Goal: Task Accomplishment & Management: Manage account settings

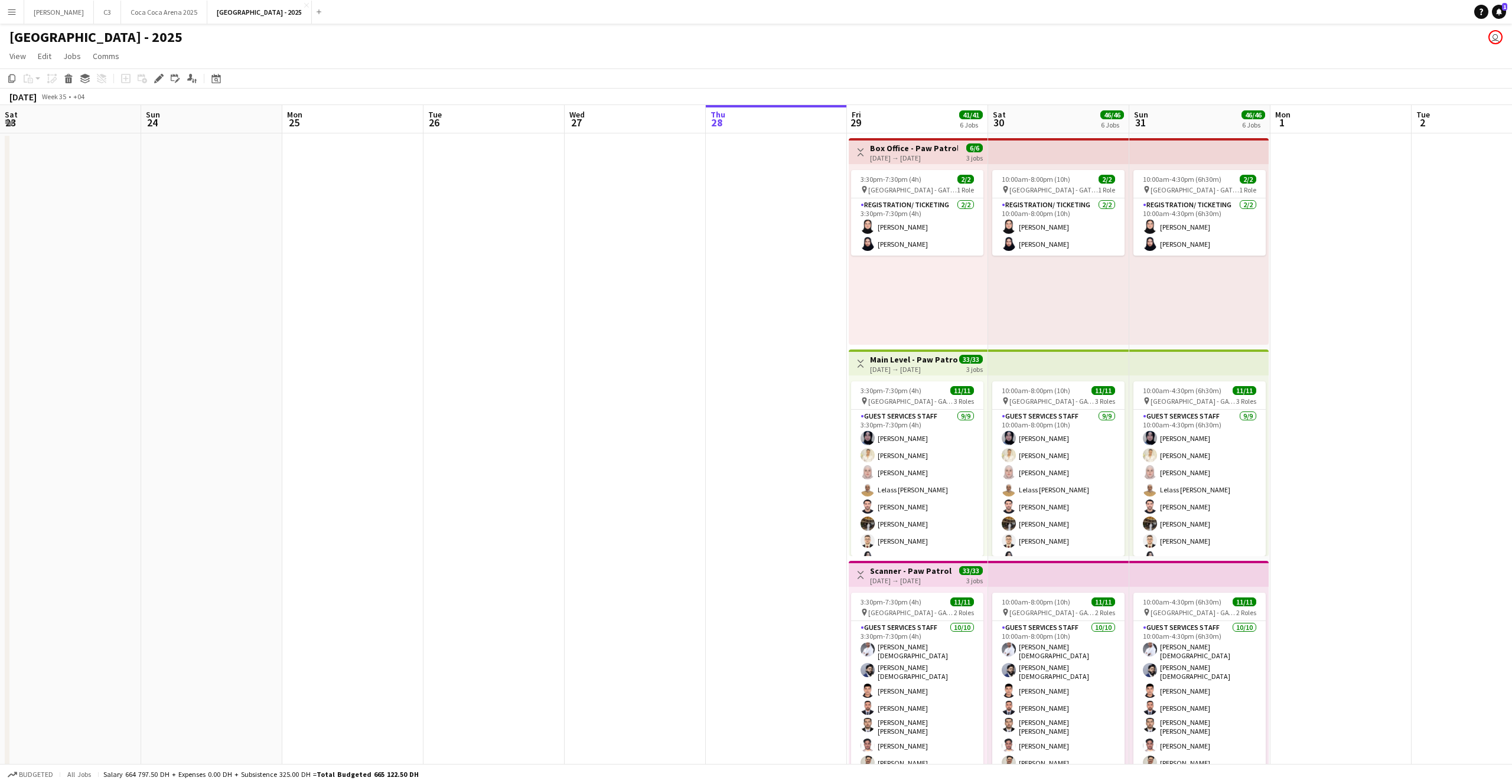
scroll to position [0, 332]
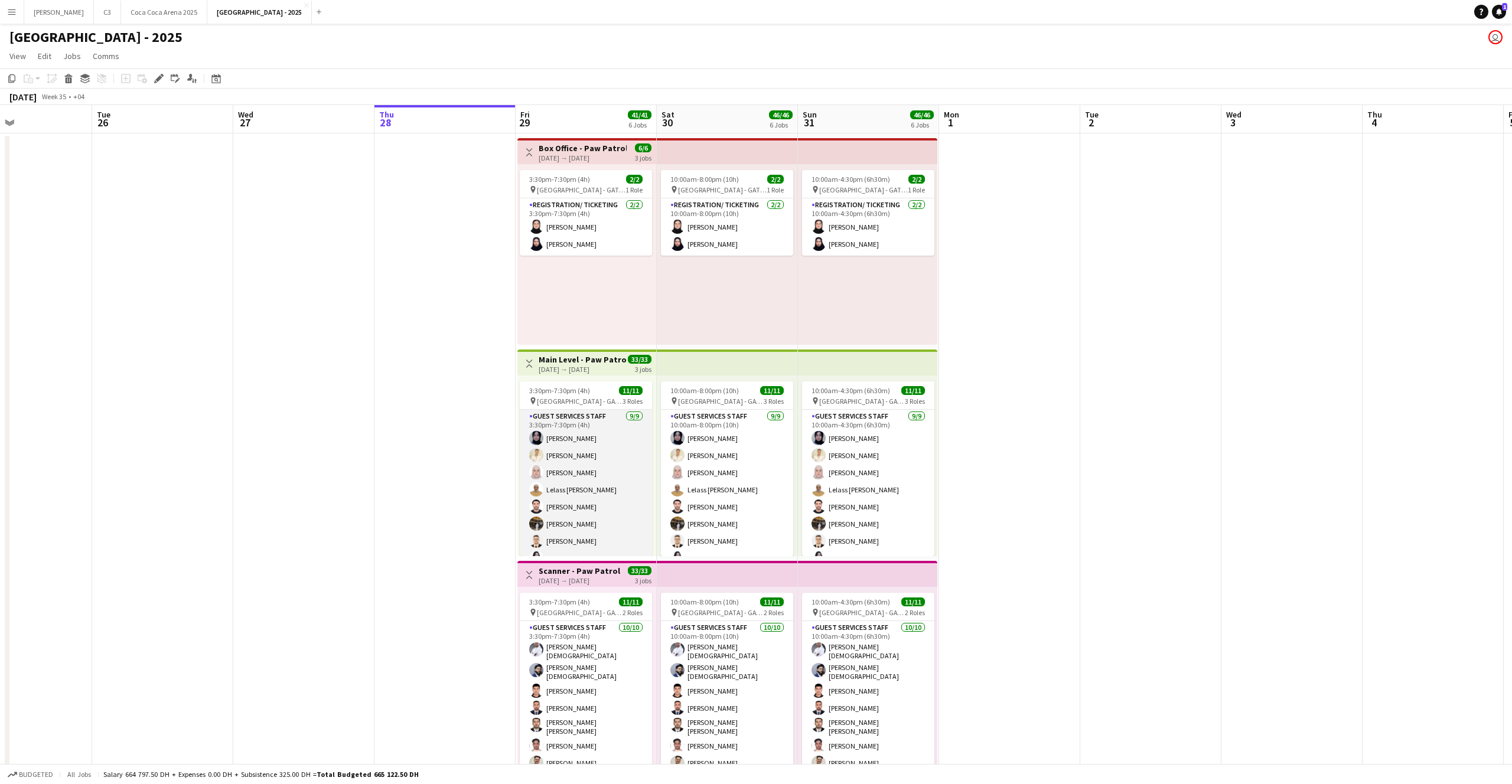
click at [596, 452] on app-card-role "Guest Services Staff [DATE] 3:30pm-7:30pm (4h) [PERSON_NAME] [PERSON_NAME] [PER…" at bounding box center [586, 498] width 132 height 177
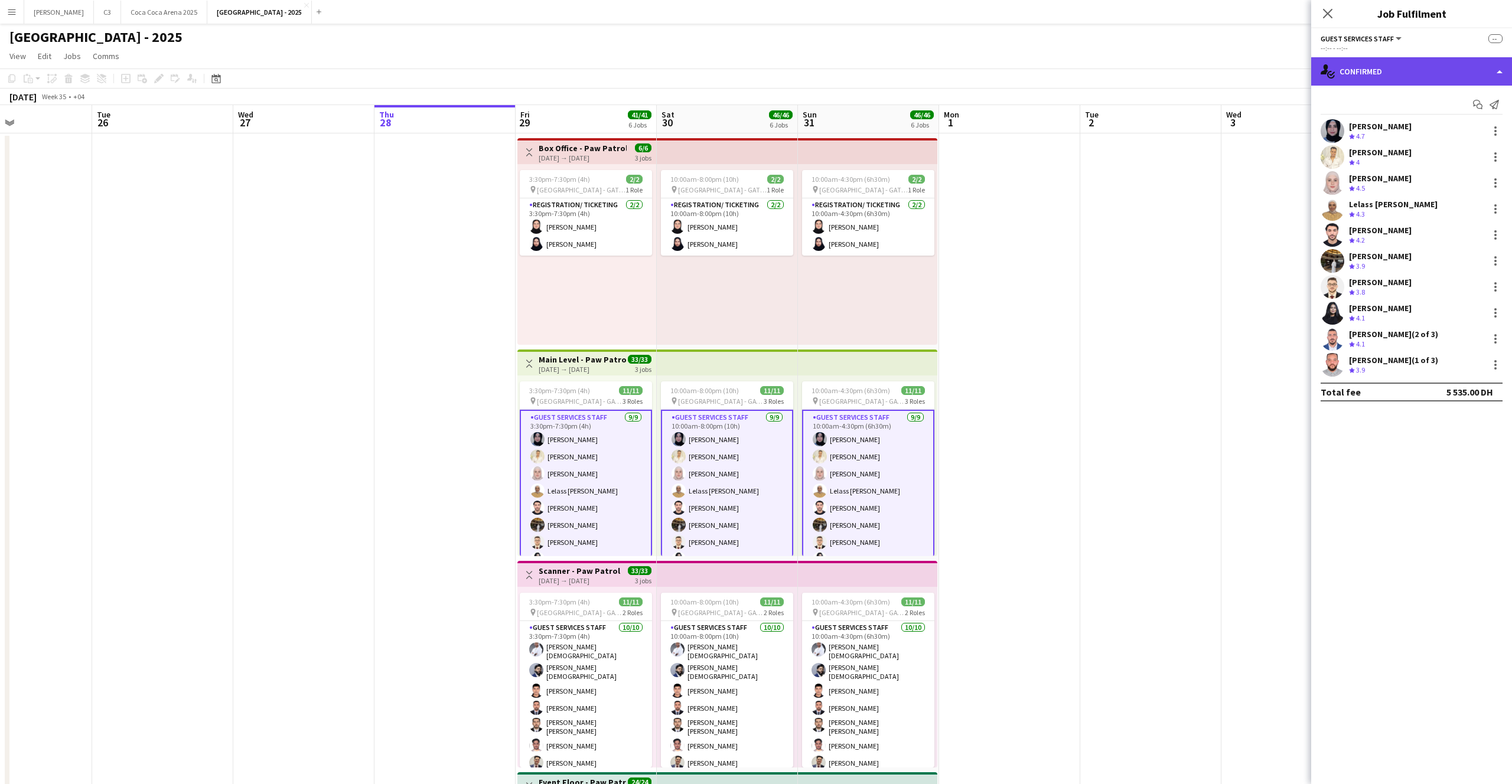
click at [1419, 75] on div "single-neutral-actions-check-2 Confirmed" at bounding box center [1411, 72] width 200 height 28
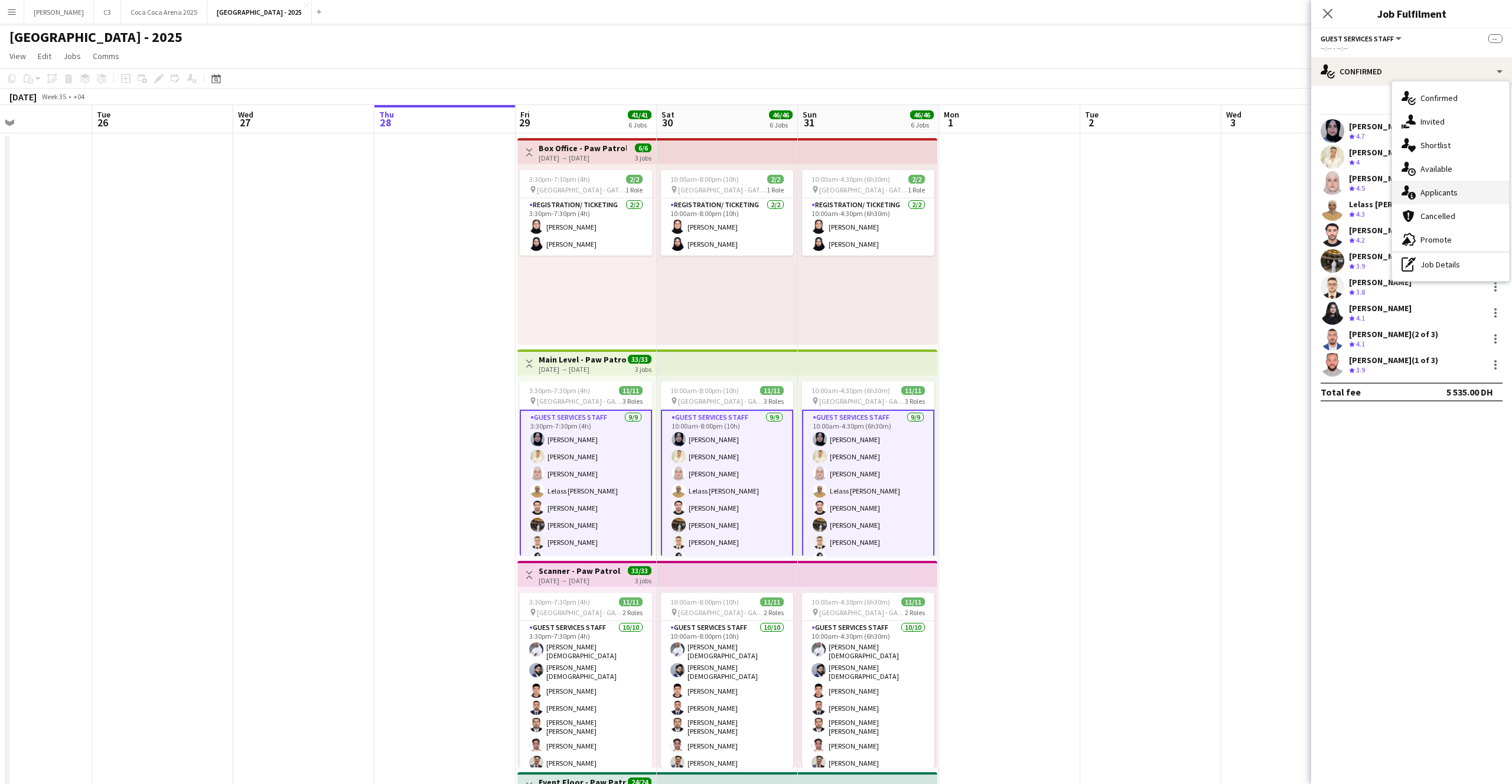
click at [1442, 189] on div "single-neutral-actions-information Applicants" at bounding box center [1450, 192] width 117 height 23
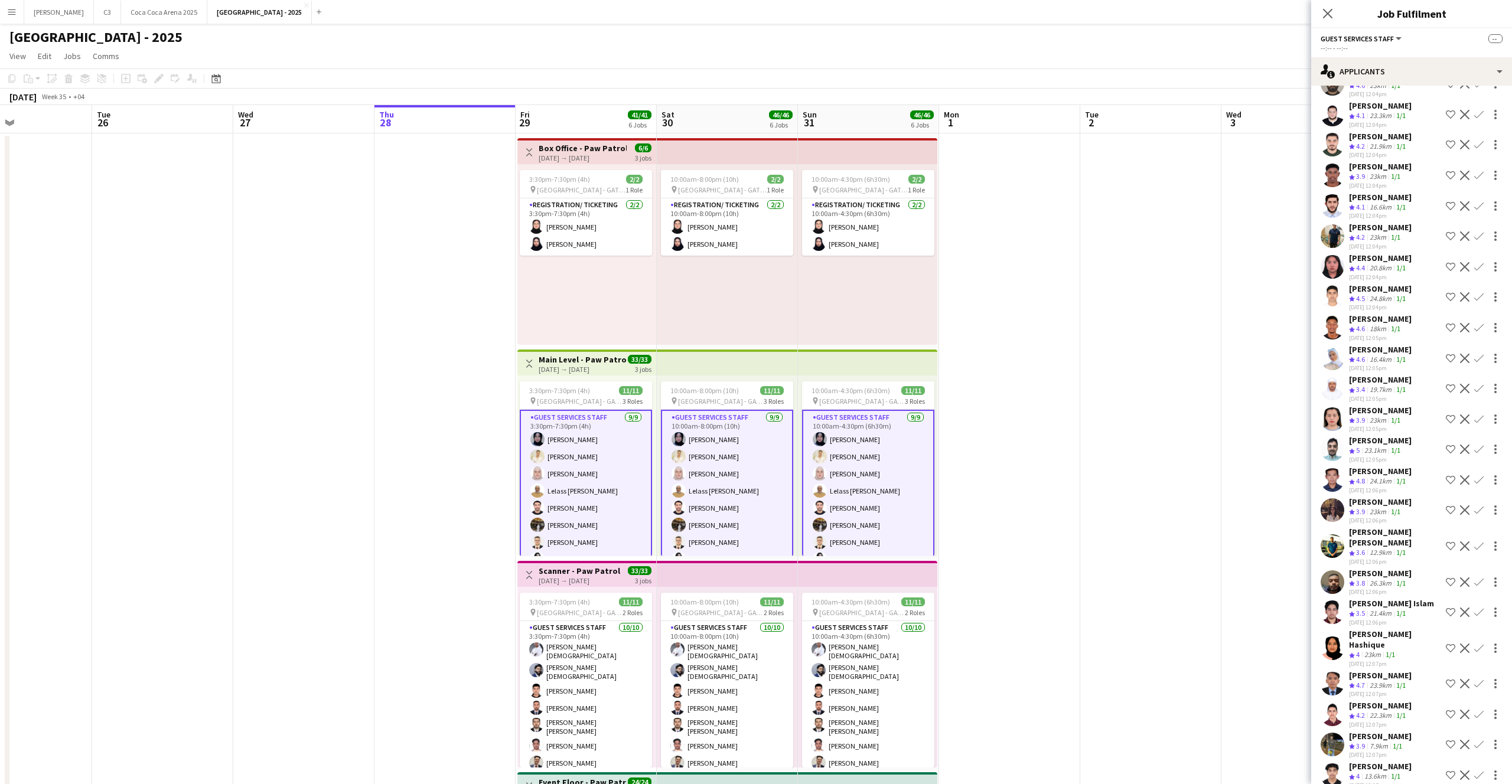
scroll to position [218, 0]
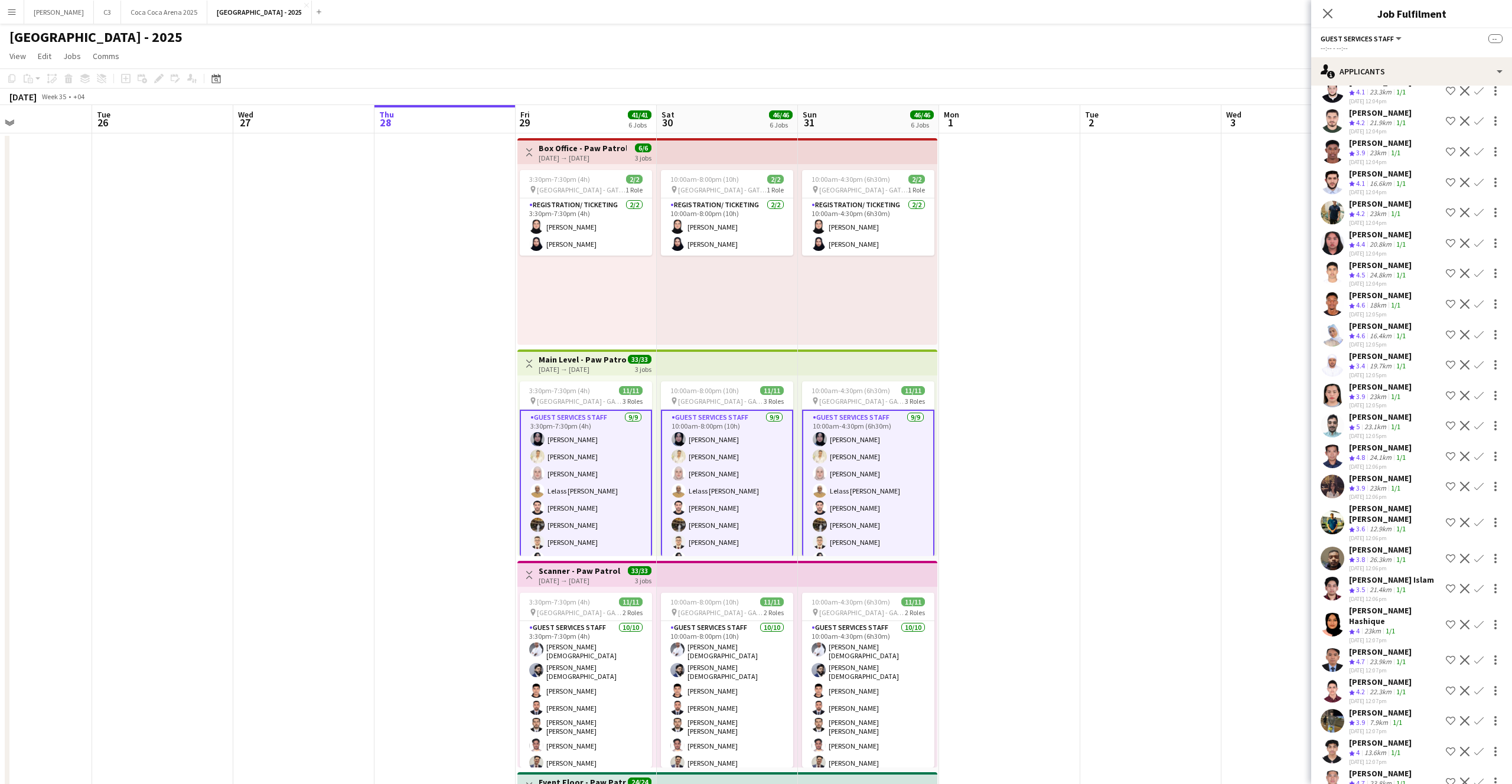
click at [1333, 300] on app-user-avatar at bounding box center [1332, 304] width 23 height 23
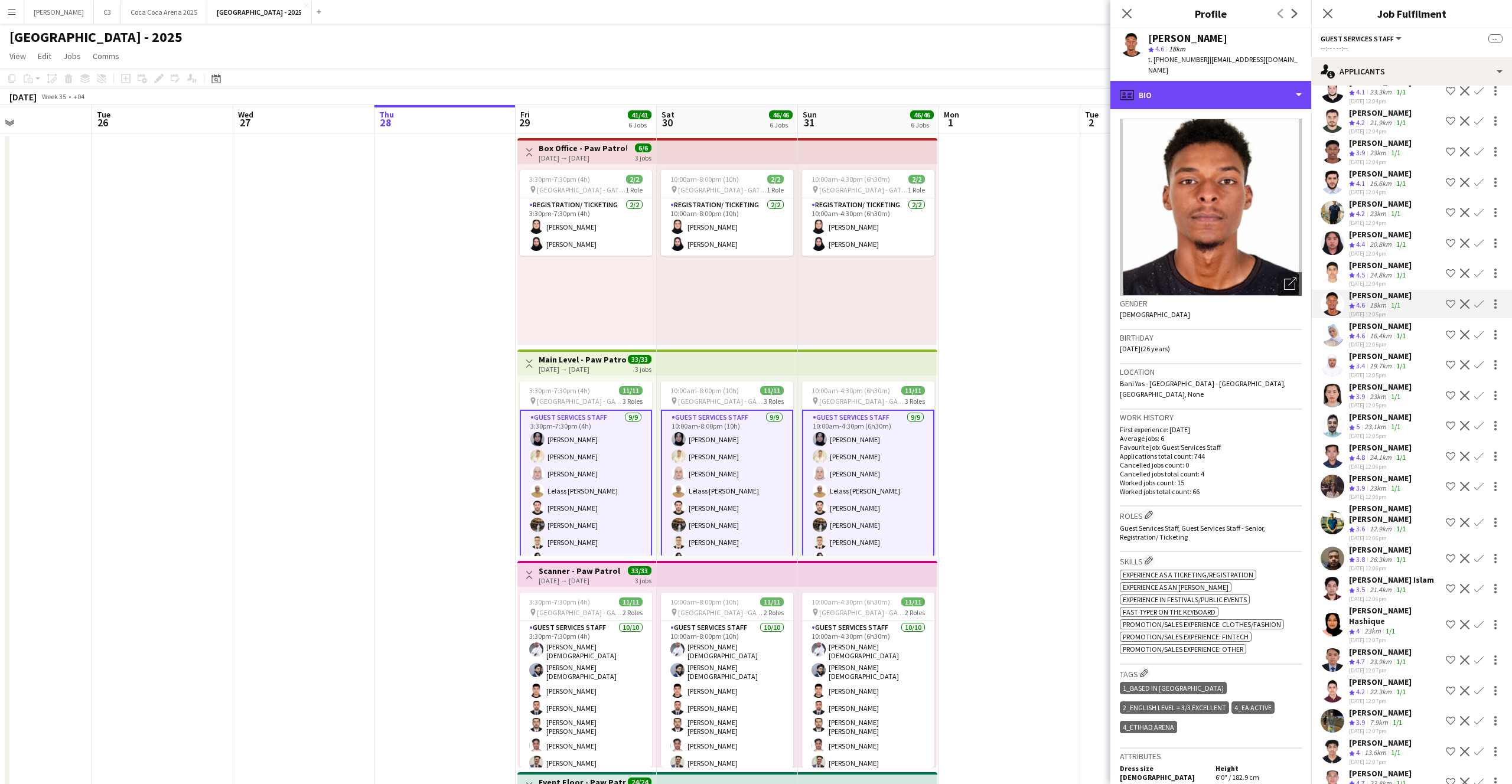
drag, startPoint x: 1192, startPoint y: 86, endPoint x: 1220, endPoint y: 134, distance: 55.6
click at [1192, 86] on div "profile Bio" at bounding box center [1210, 95] width 200 height 28
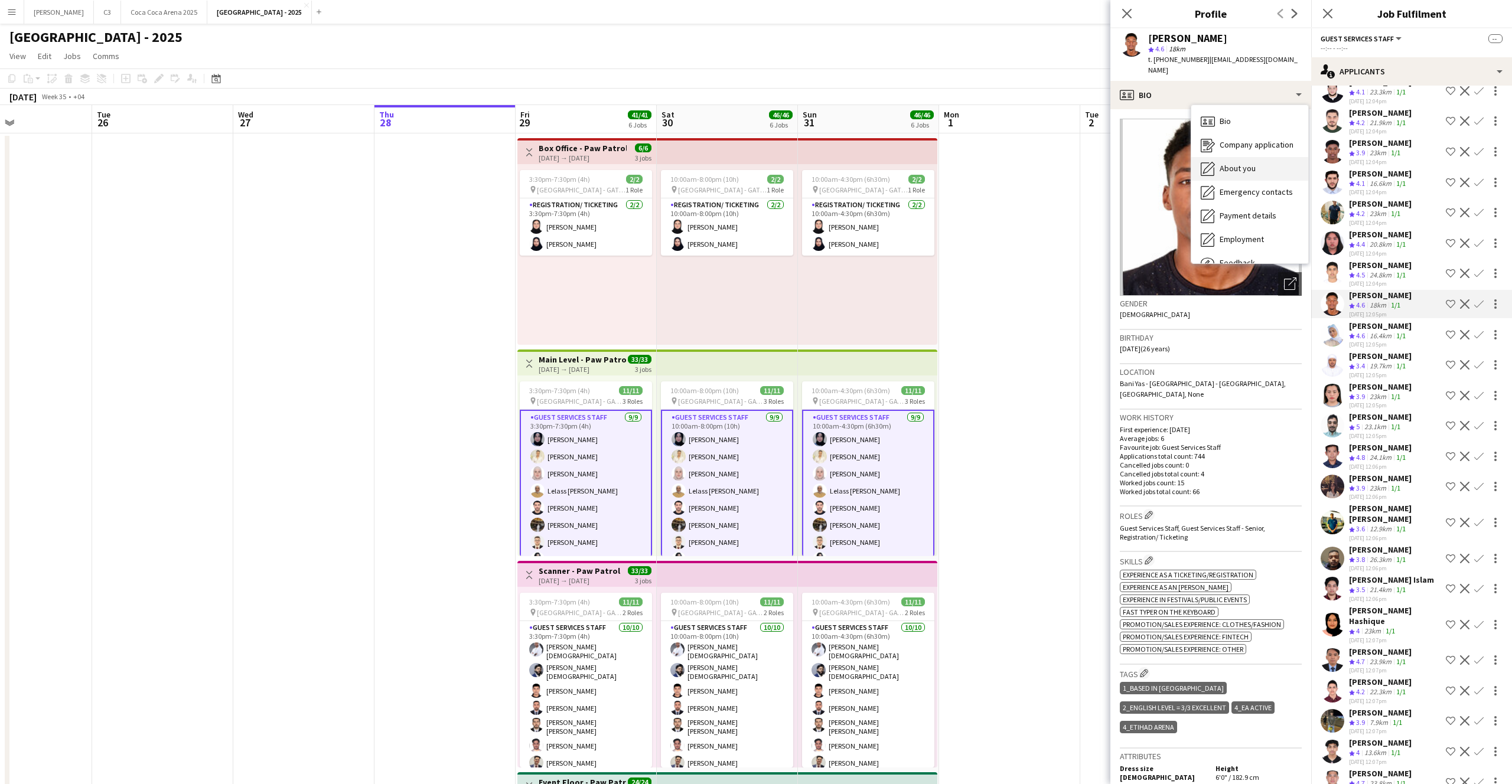
click at [1236, 163] on span "About you" at bounding box center [1237, 168] width 36 height 11
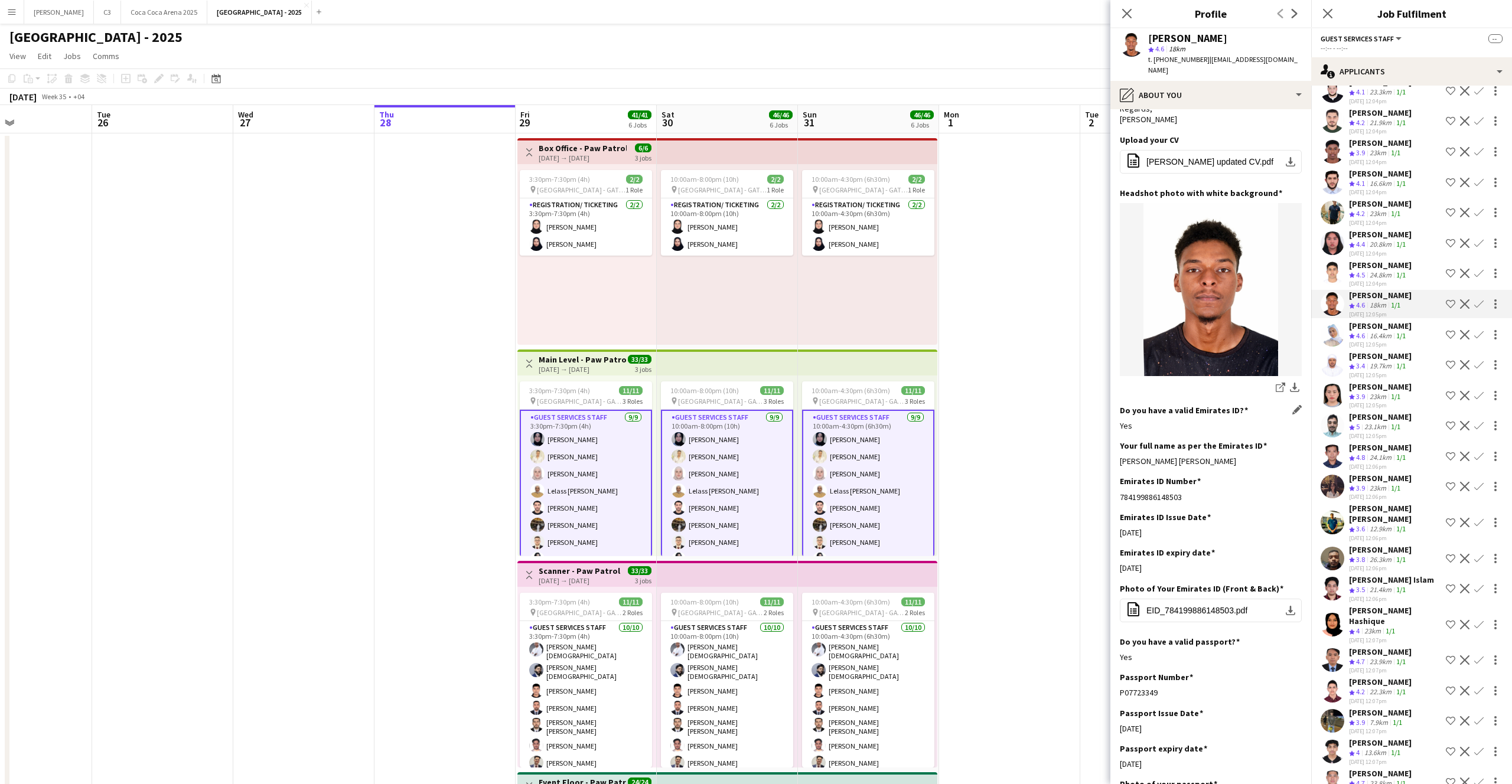
scroll to position [209, 0]
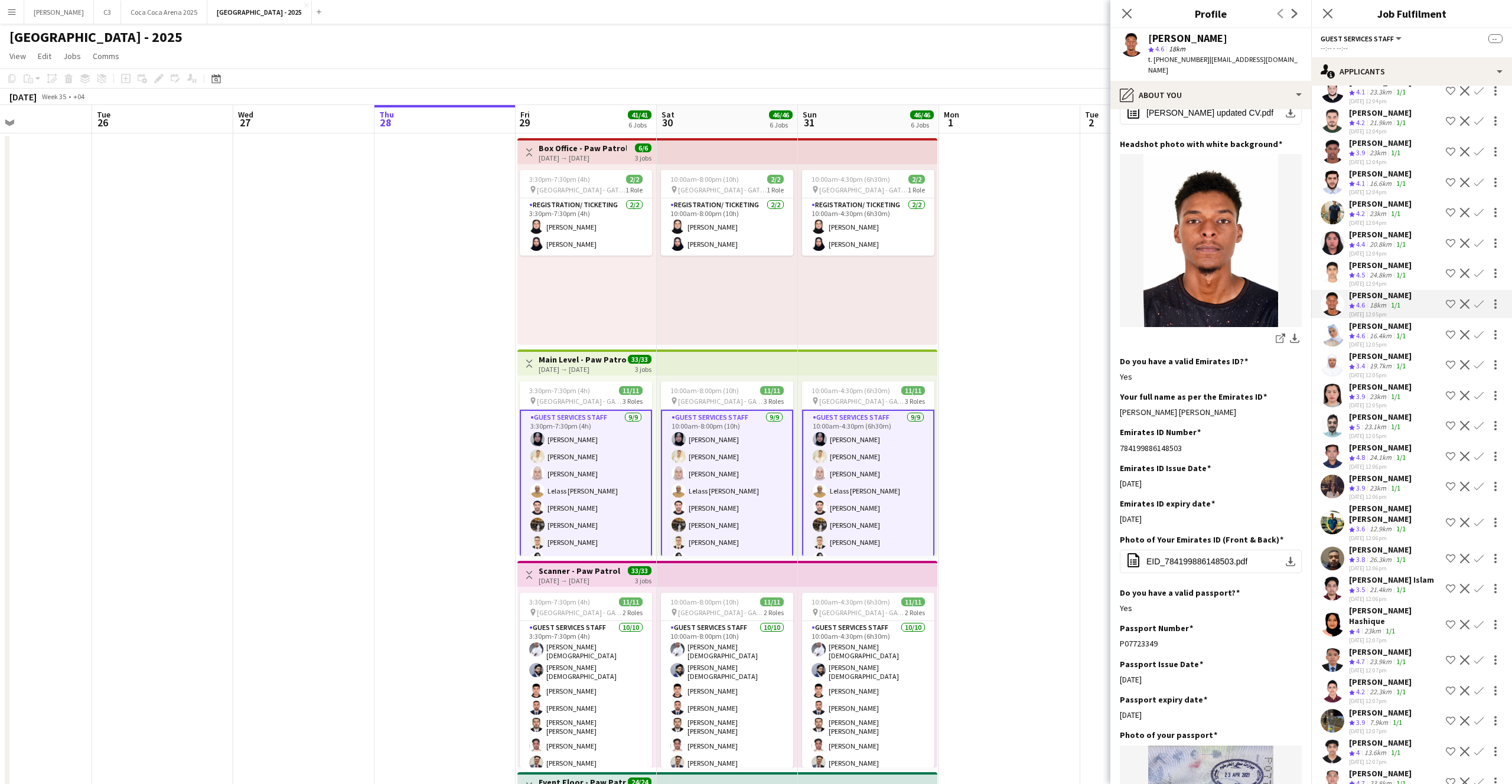
drag, startPoint x: 1256, startPoint y: 392, endPoint x: 1114, endPoint y: 389, distance: 142.0
click at [1114, 389] on app-section-data-types "Bio Edit this field I am a graduate with 1 years of experience in the industry.…" at bounding box center [1210, 447] width 200 height 675
copy div "[PERSON_NAME] [PERSON_NAME]"
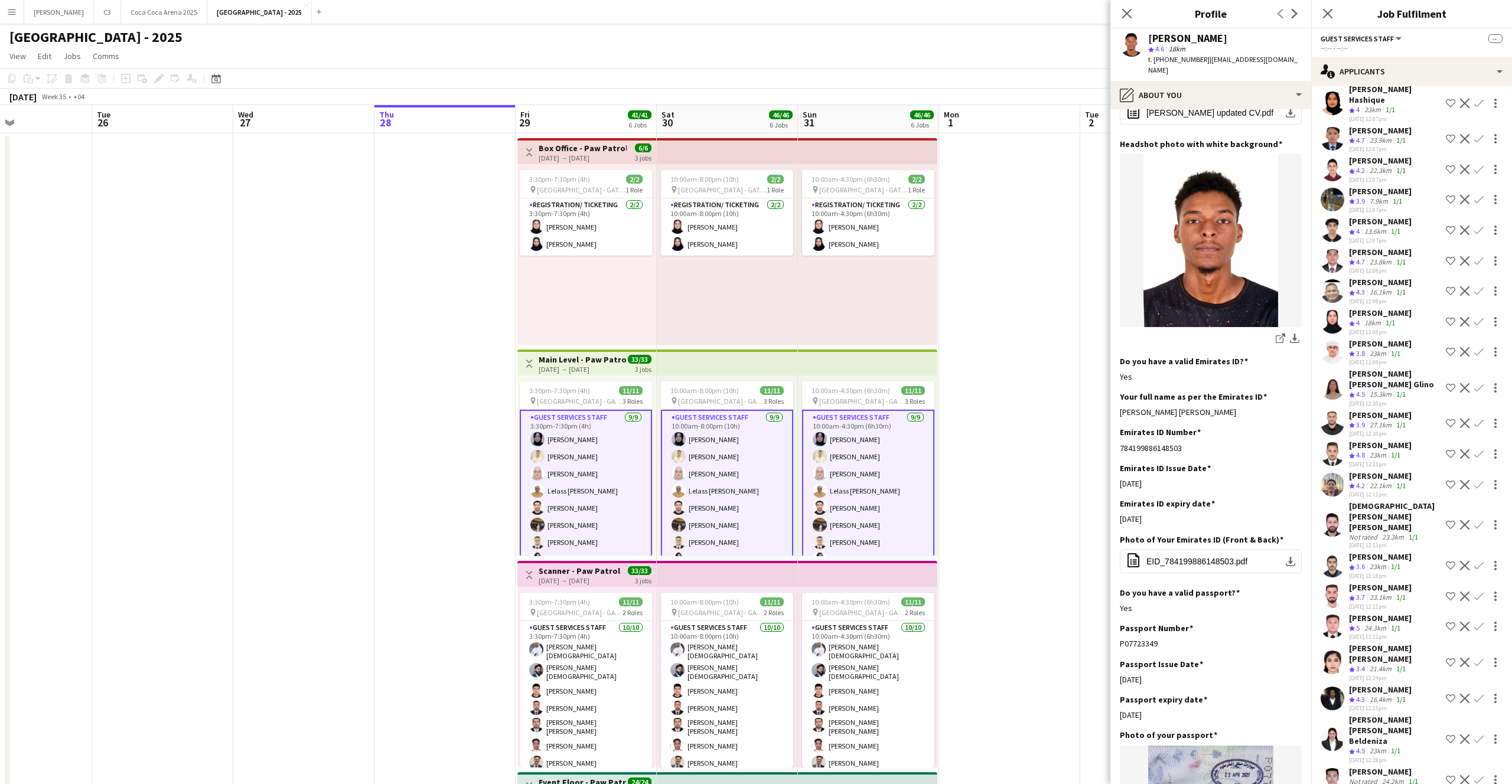
scroll to position [739, 0]
click at [1331, 442] on app-user-avatar at bounding box center [1332, 453] width 23 height 23
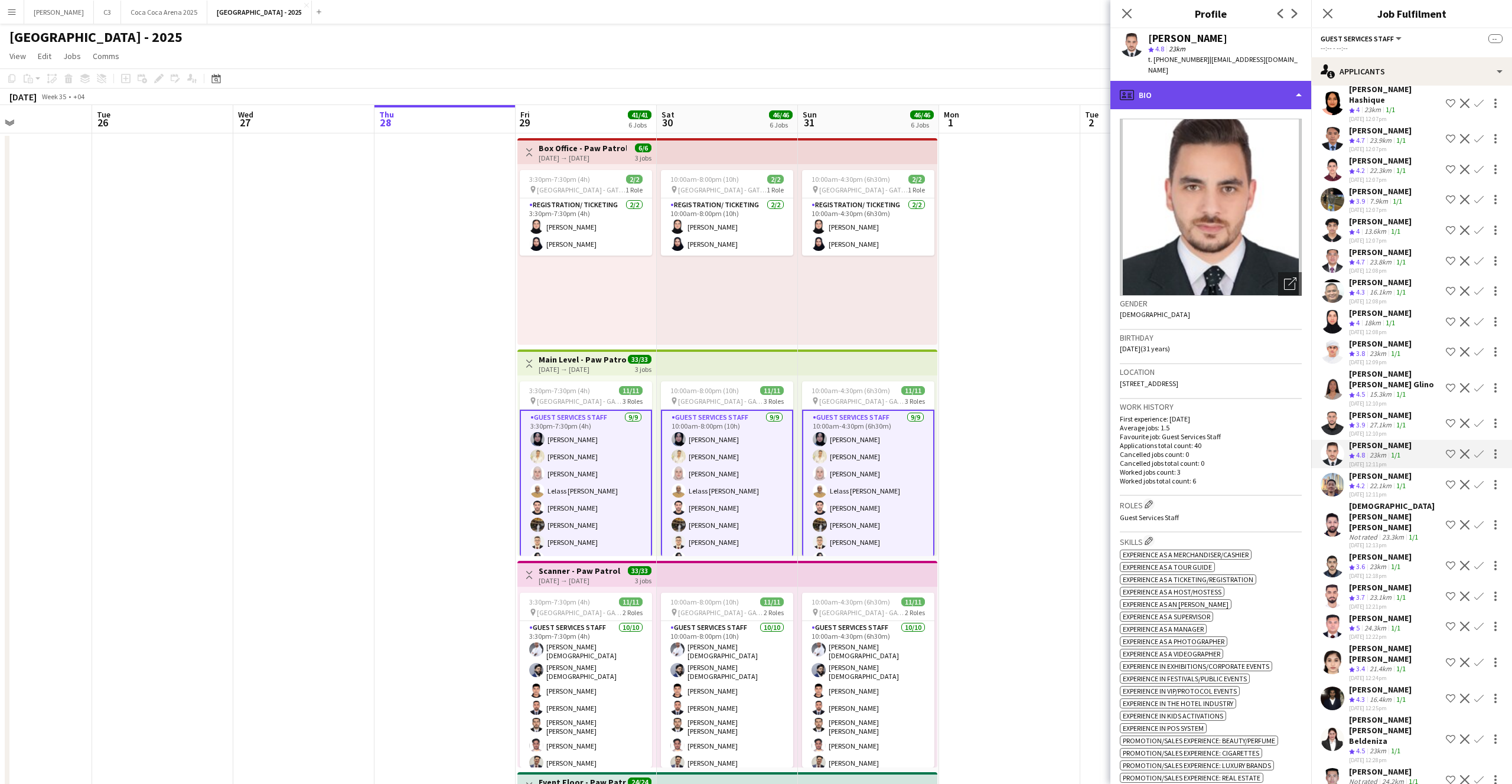
click at [1178, 81] on div "profile Bio" at bounding box center [1210, 95] width 200 height 28
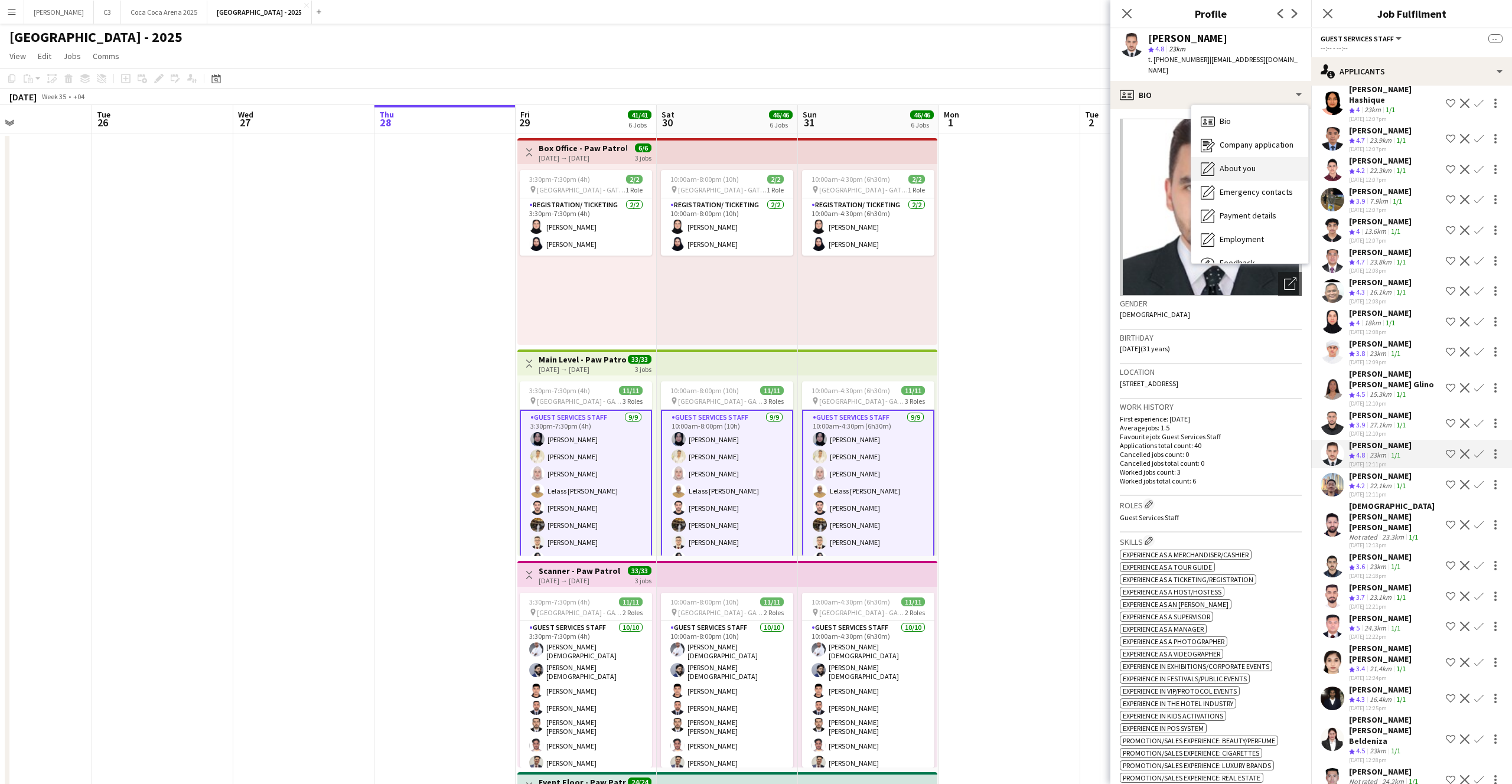
click at [1228, 157] on div "About you About you" at bounding box center [1250, 169] width 117 height 23
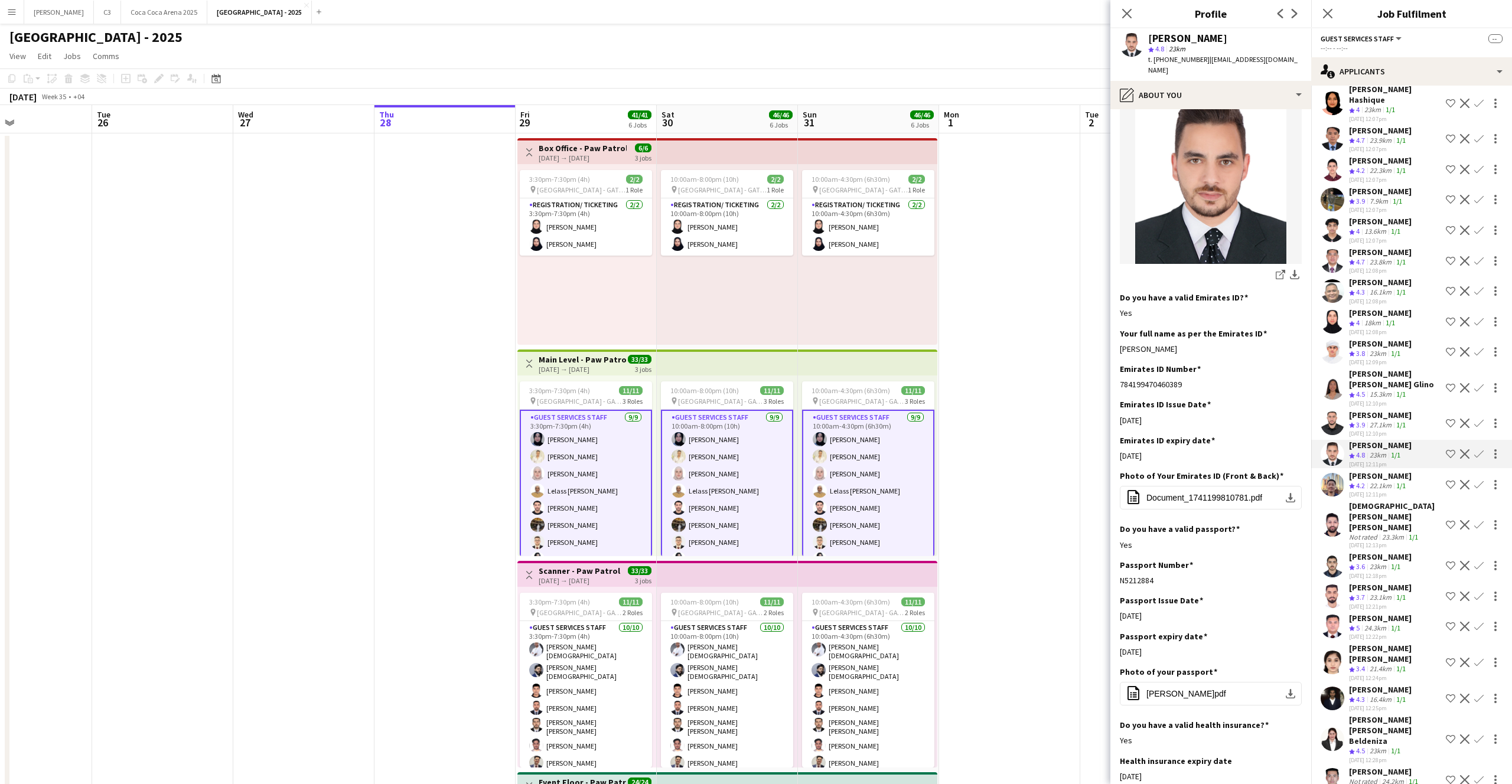
scroll to position [202, 0]
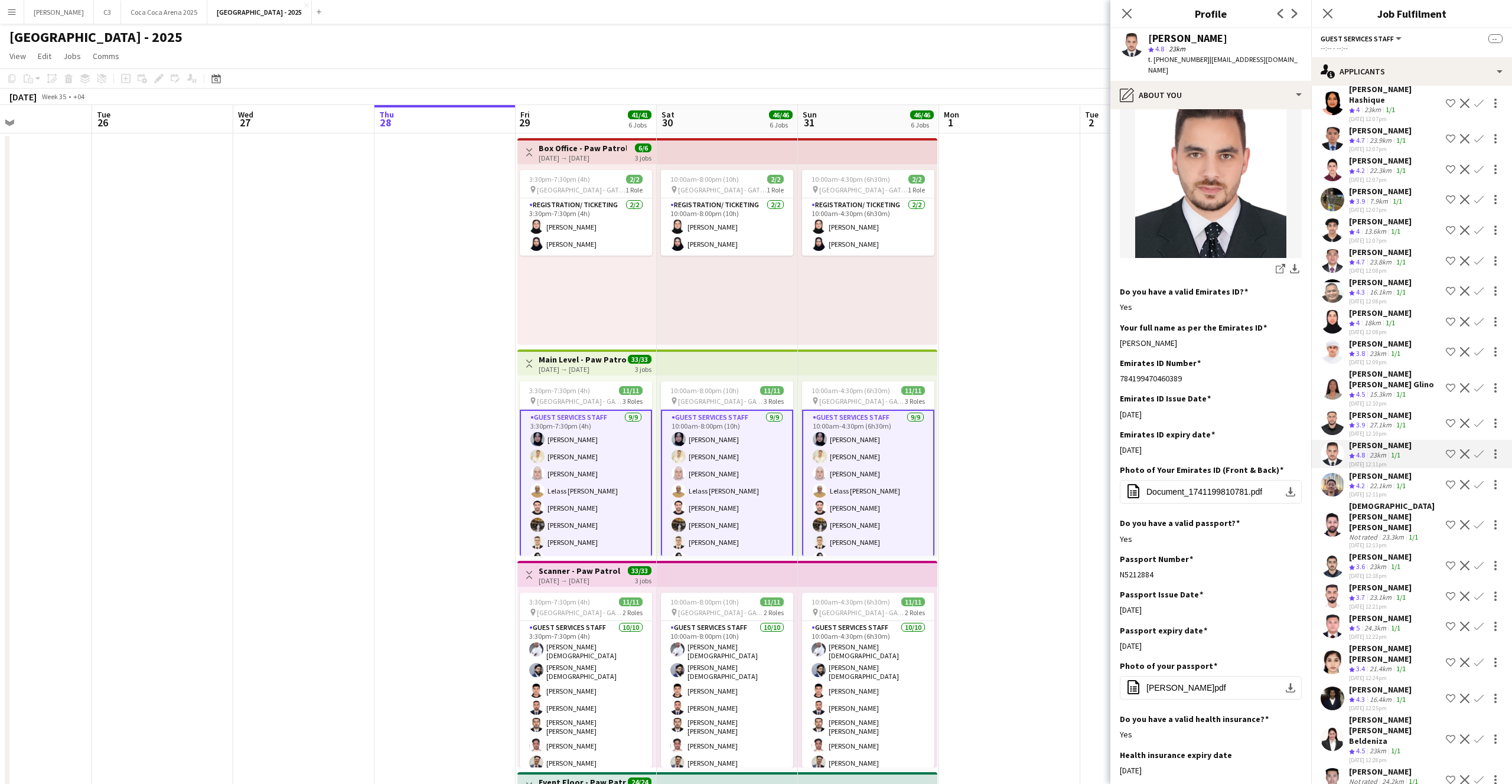
drag, startPoint x: 1200, startPoint y: 334, endPoint x: 1111, endPoint y: 334, distance: 89.0
click at [1111, 334] on app-section-data-types "Bio Edit this field I’m a curious and creative thinker who loves solving proble…" at bounding box center [1210, 447] width 200 height 675
copy div "[PERSON_NAME]"
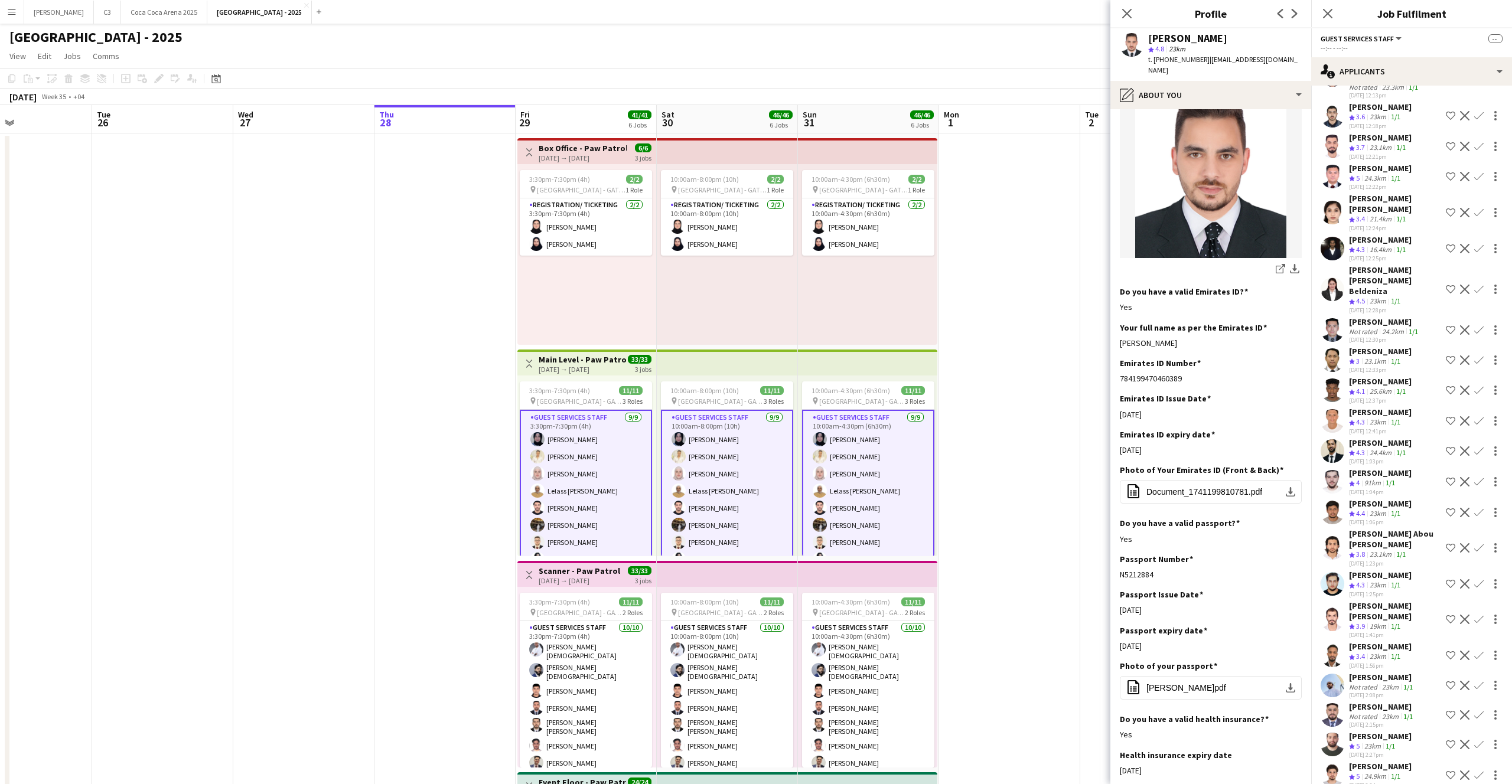
scroll to position [1197, 0]
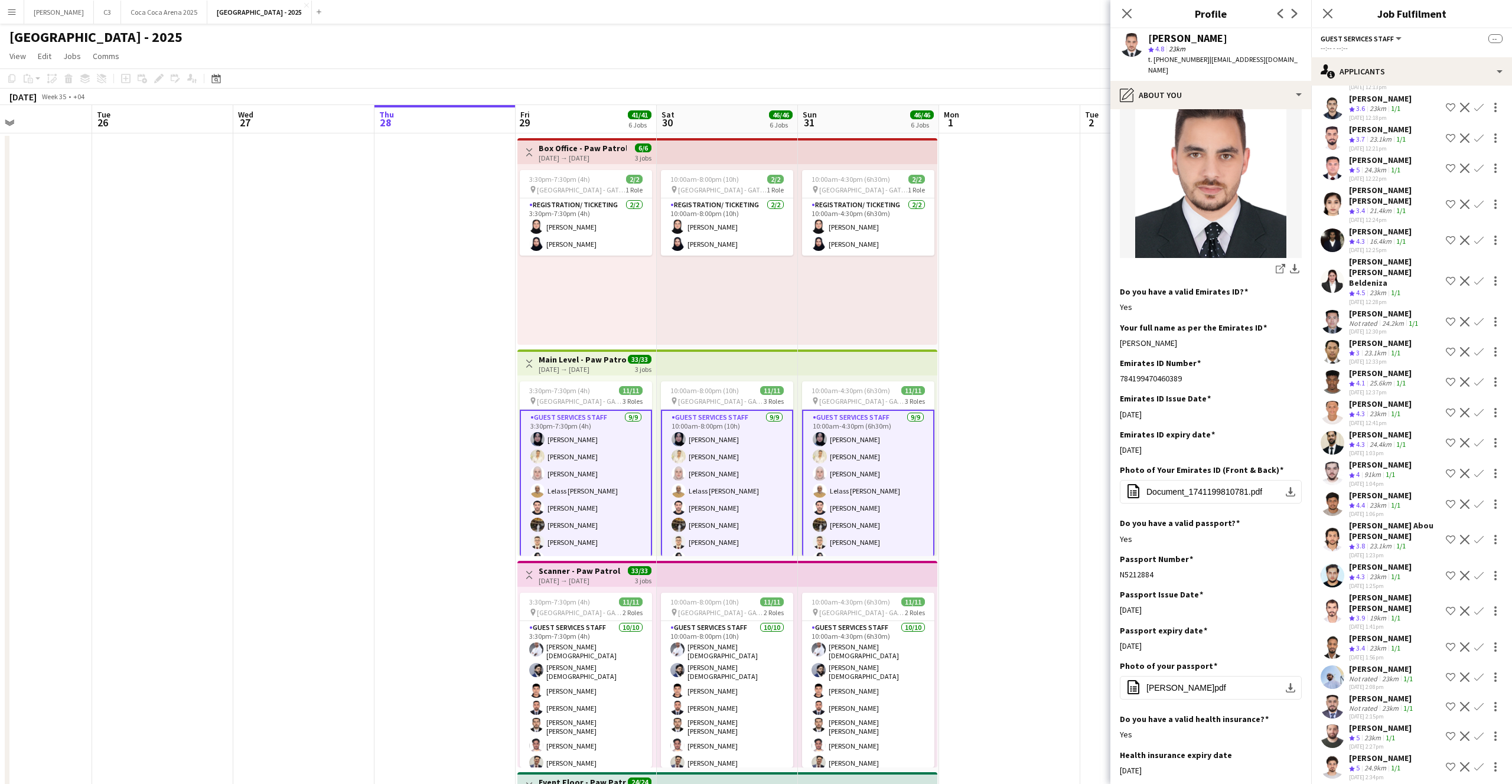
click at [1329, 370] on app-user-avatar at bounding box center [1332, 382] width 23 height 23
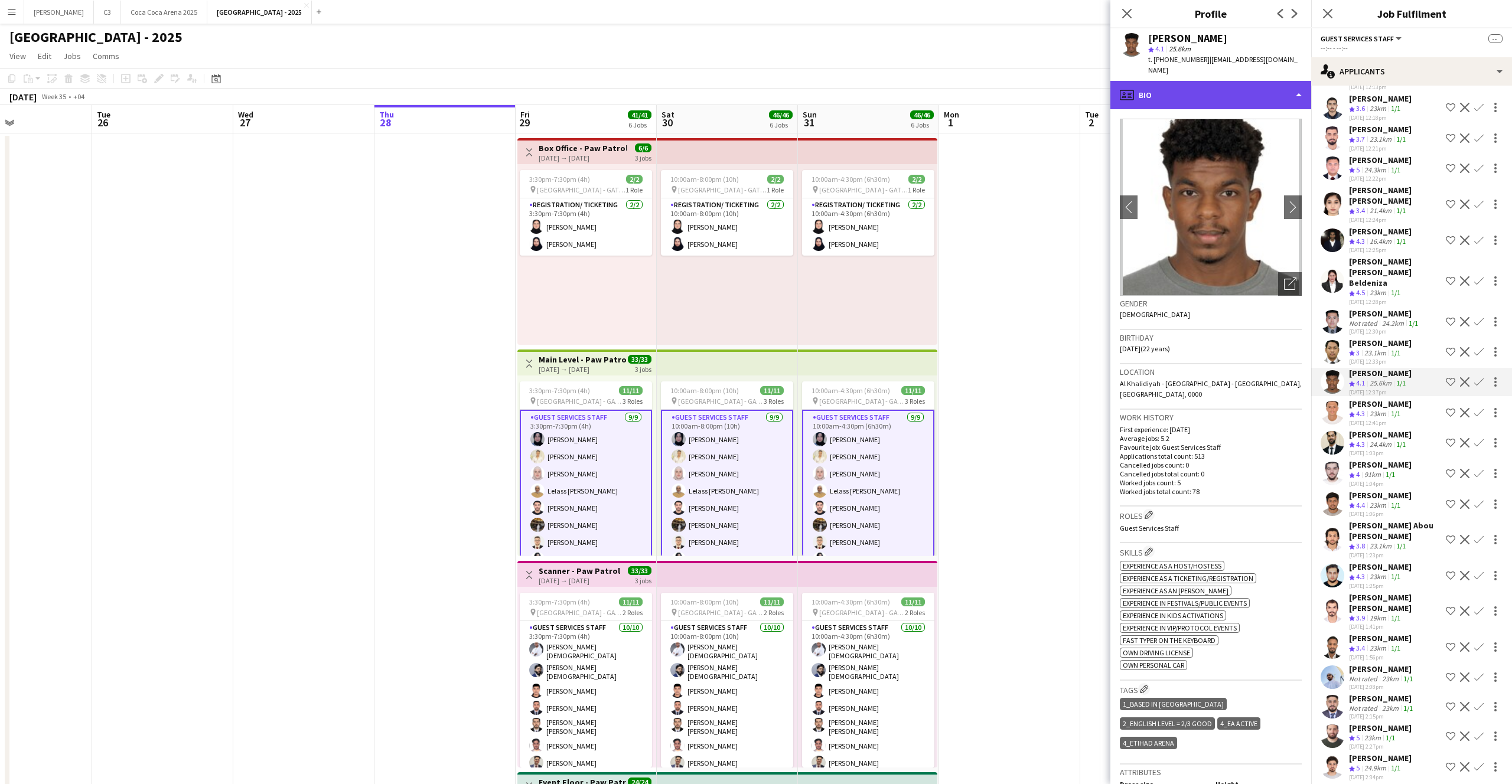
click at [1194, 81] on div "profile Bio" at bounding box center [1210, 95] width 200 height 28
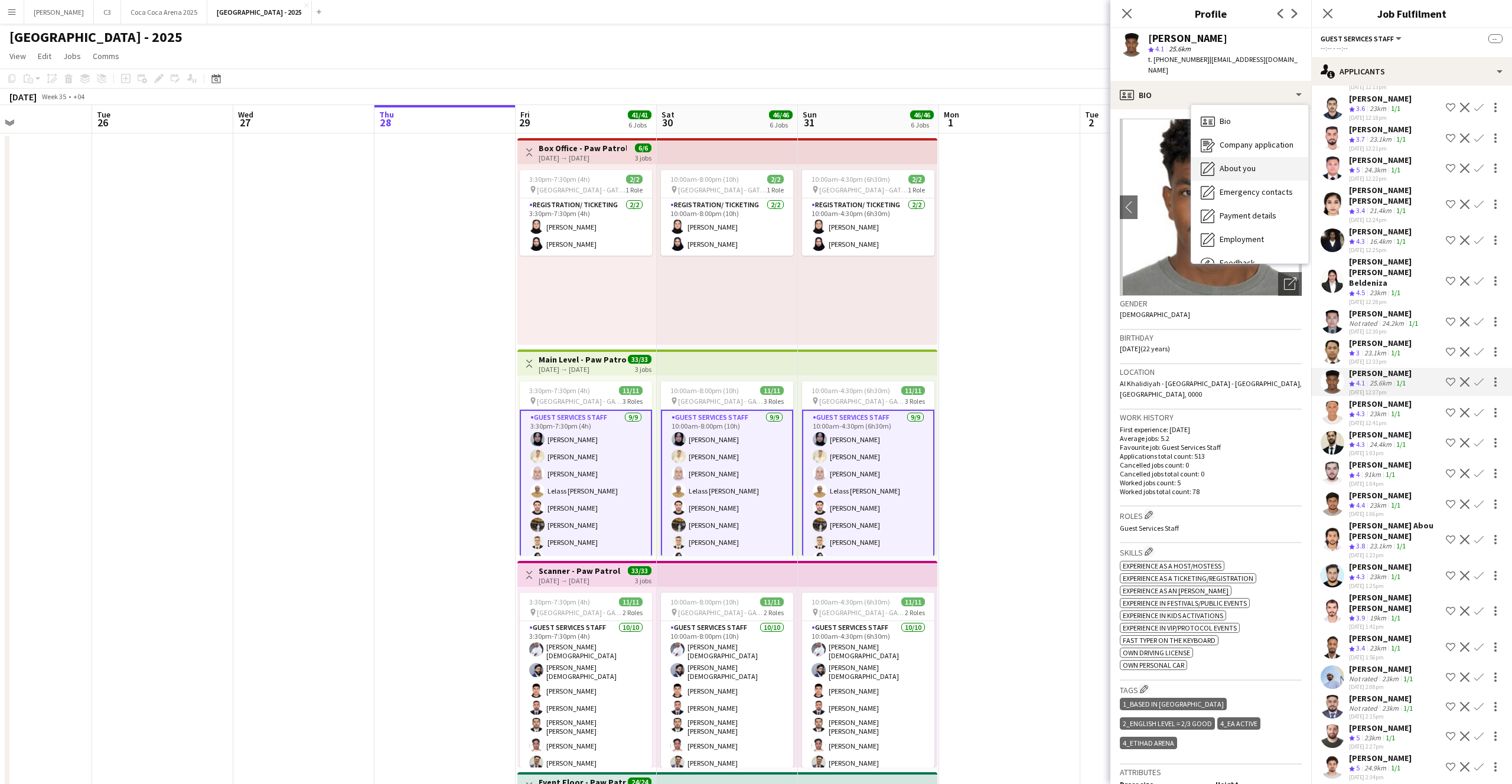
click at [1234, 163] on span "About you" at bounding box center [1237, 168] width 36 height 11
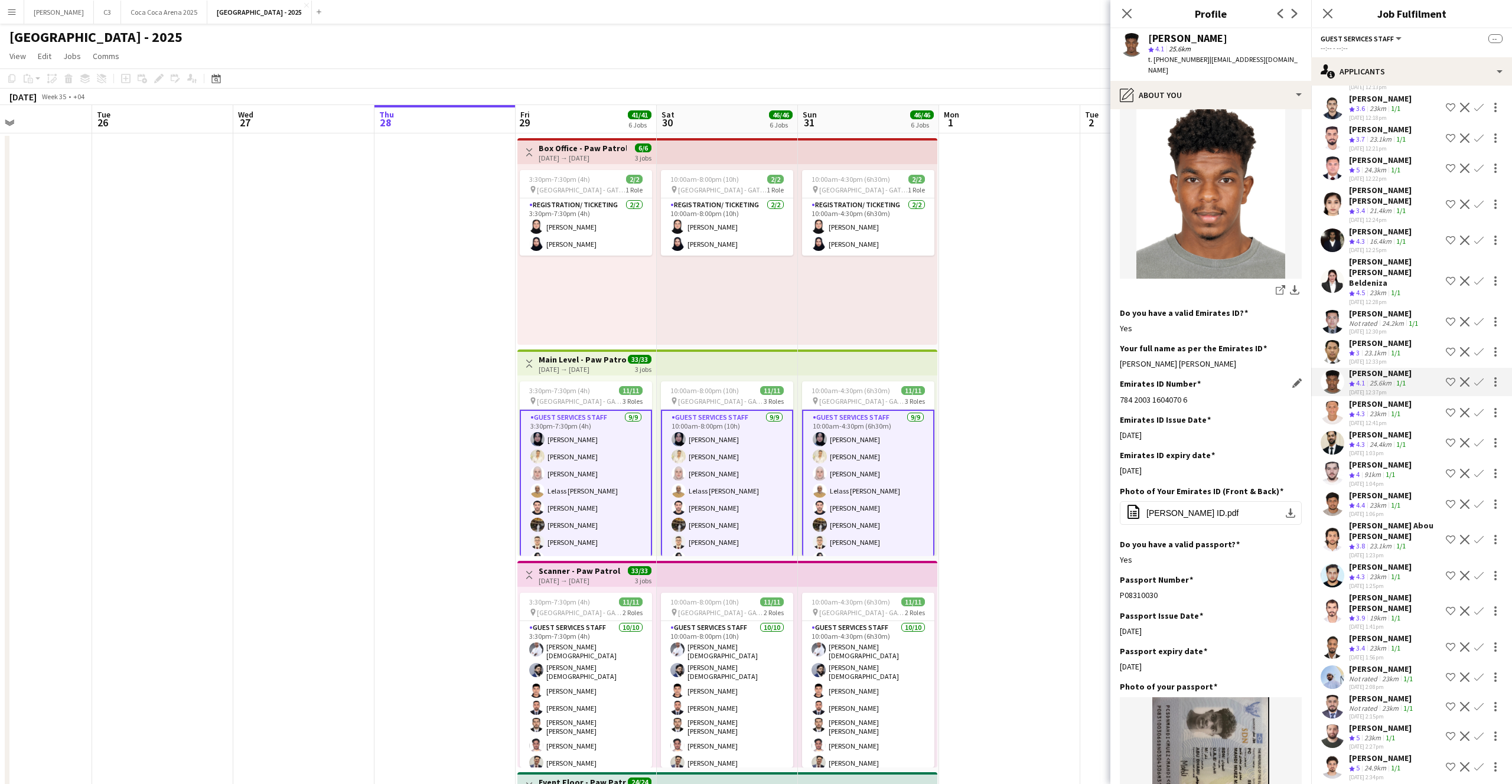
scroll to position [277, 0]
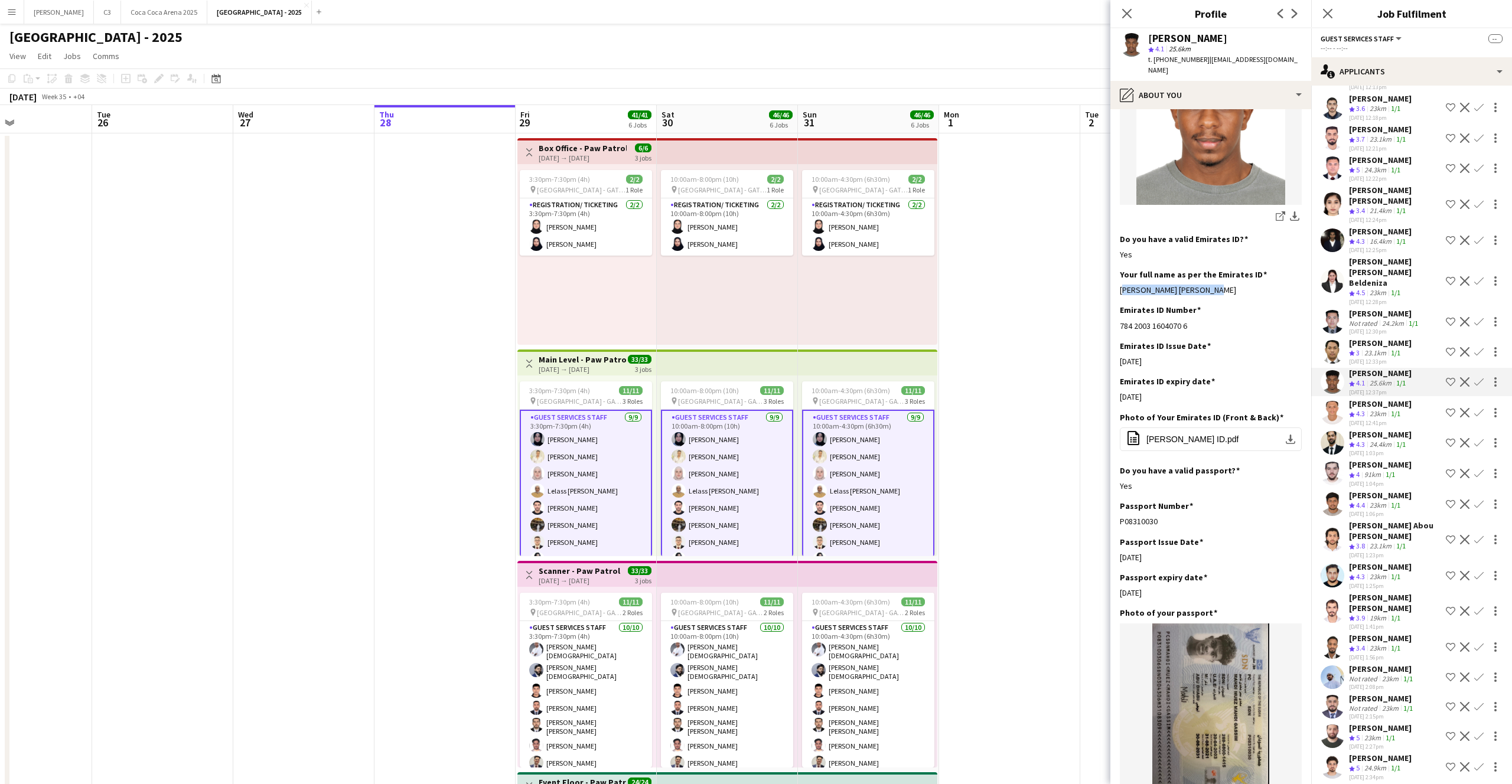
drag, startPoint x: 1222, startPoint y: 281, endPoint x: 1117, endPoint y: 281, distance: 105.0
click at [1117, 281] on app-section-data-types "Bio Edit this field I'm [PERSON_NAME], a [DEMOGRAPHIC_DATA] with three years of…" at bounding box center [1210, 447] width 200 height 675
copy div "[PERSON_NAME] [PERSON_NAME]"
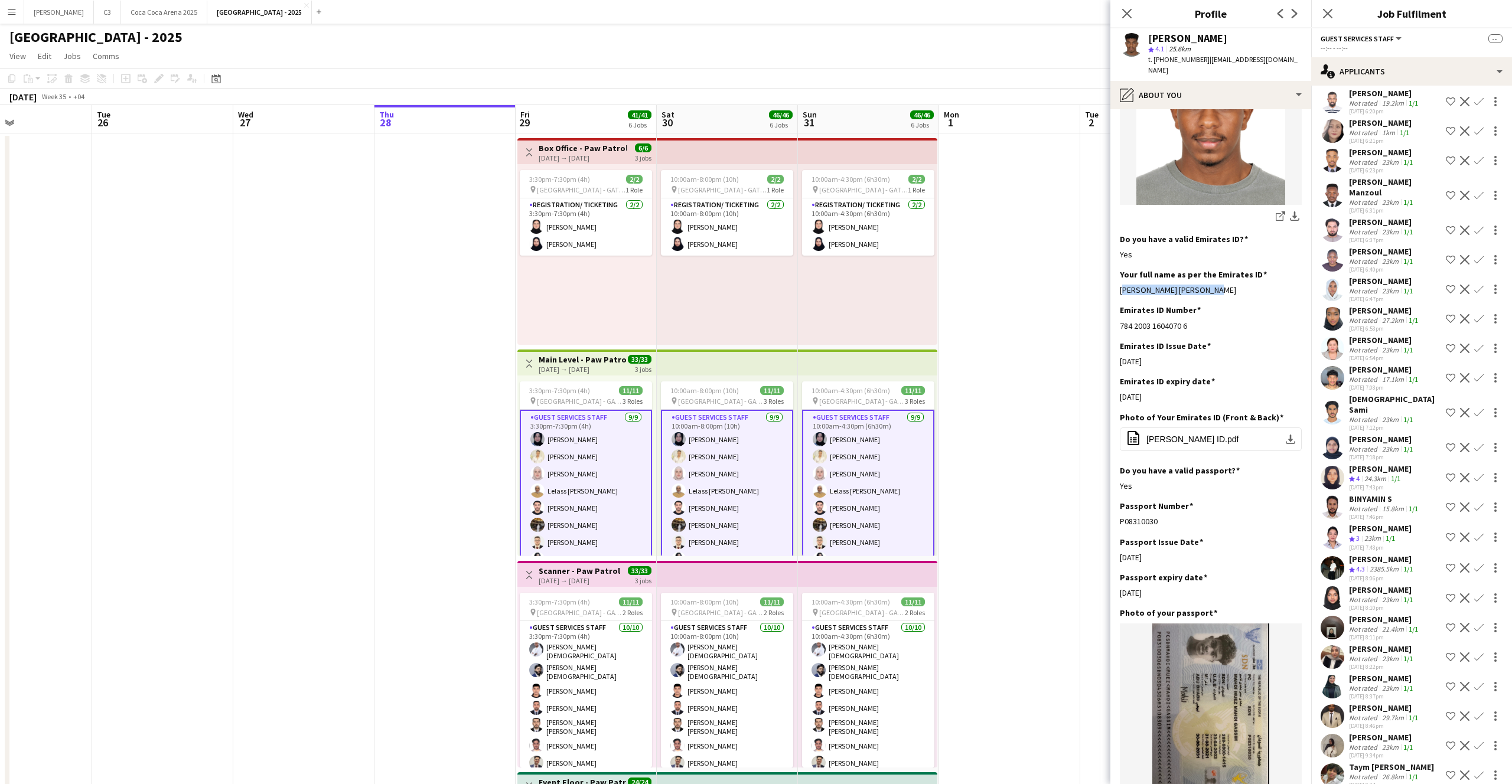
scroll to position [7792, 0]
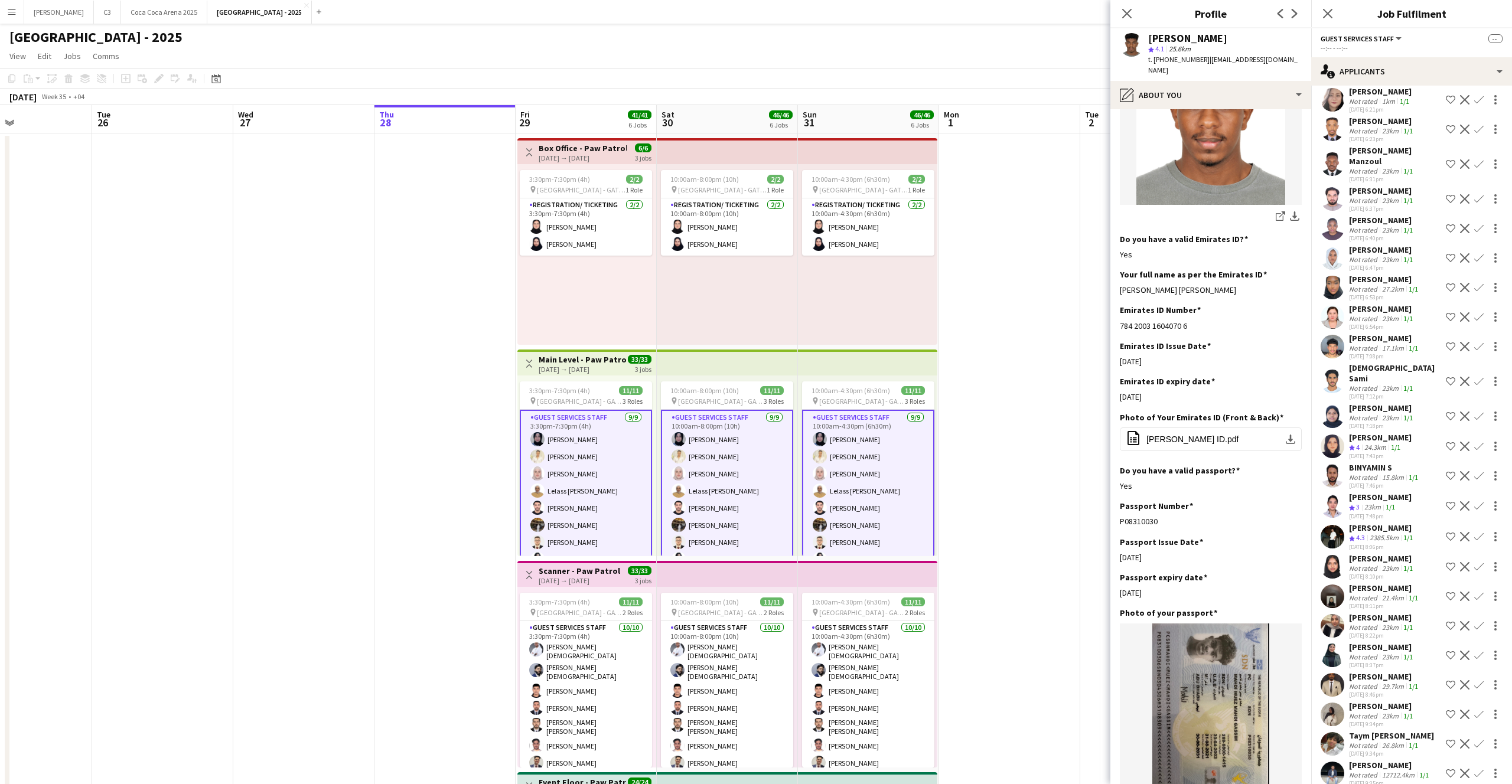
click at [1329, 524] on app-user-avatar at bounding box center [1332, 536] width 23 height 23
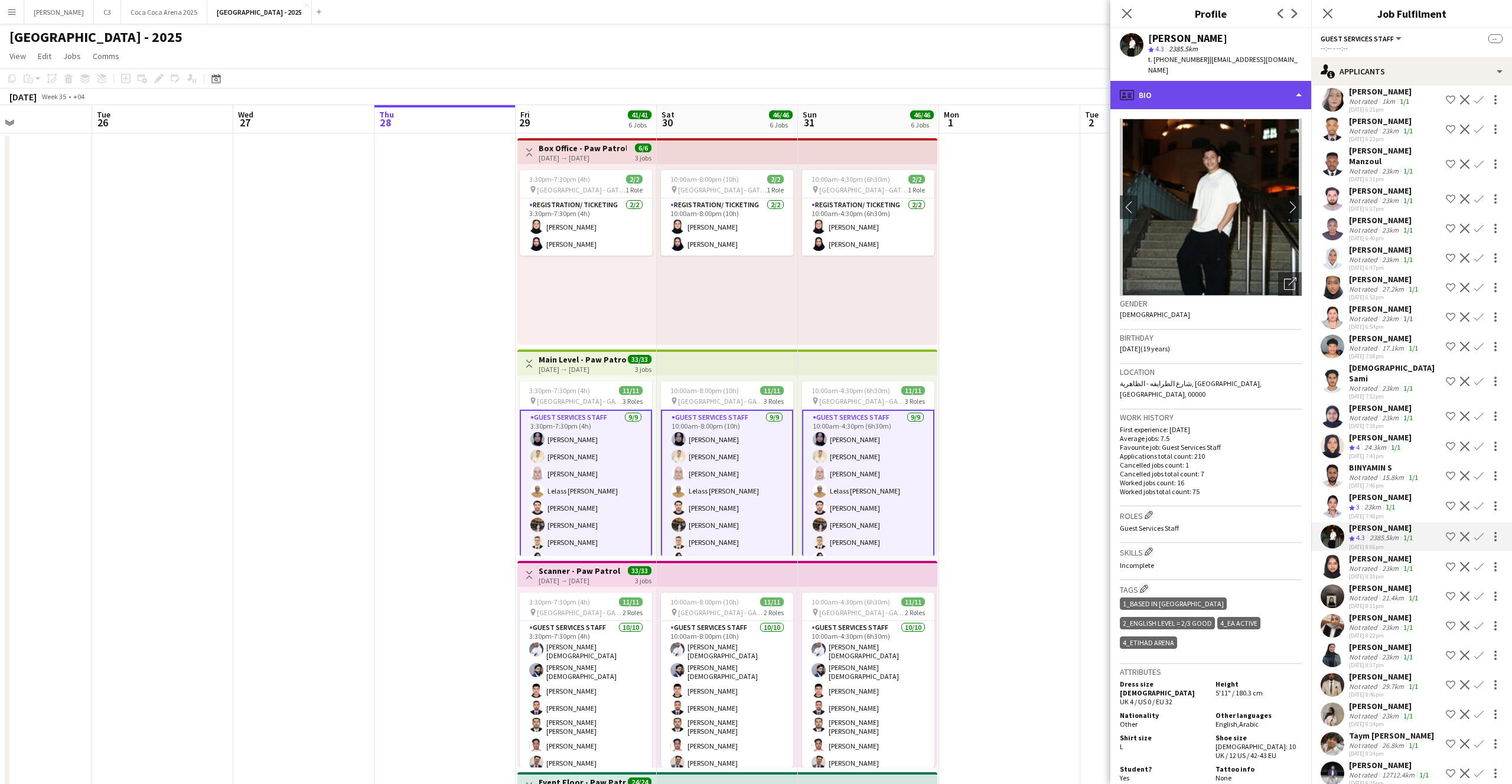
click at [1192, 92] on div "profile Bio" at bounding box center [1210, 95] width 200 height 28
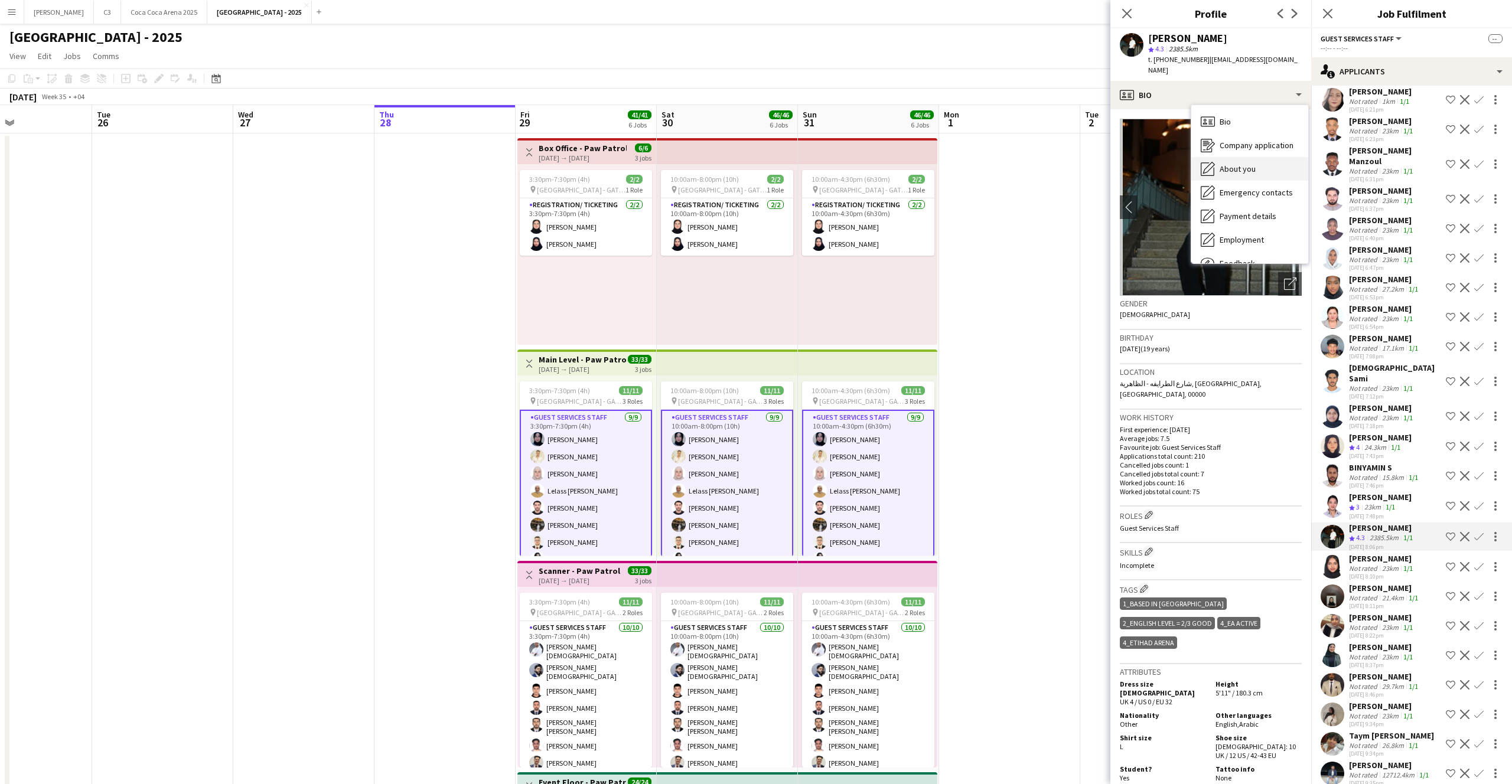
click at [1234, 166] on span "About you" at bounding box center [1237, 169] width 36 height 11
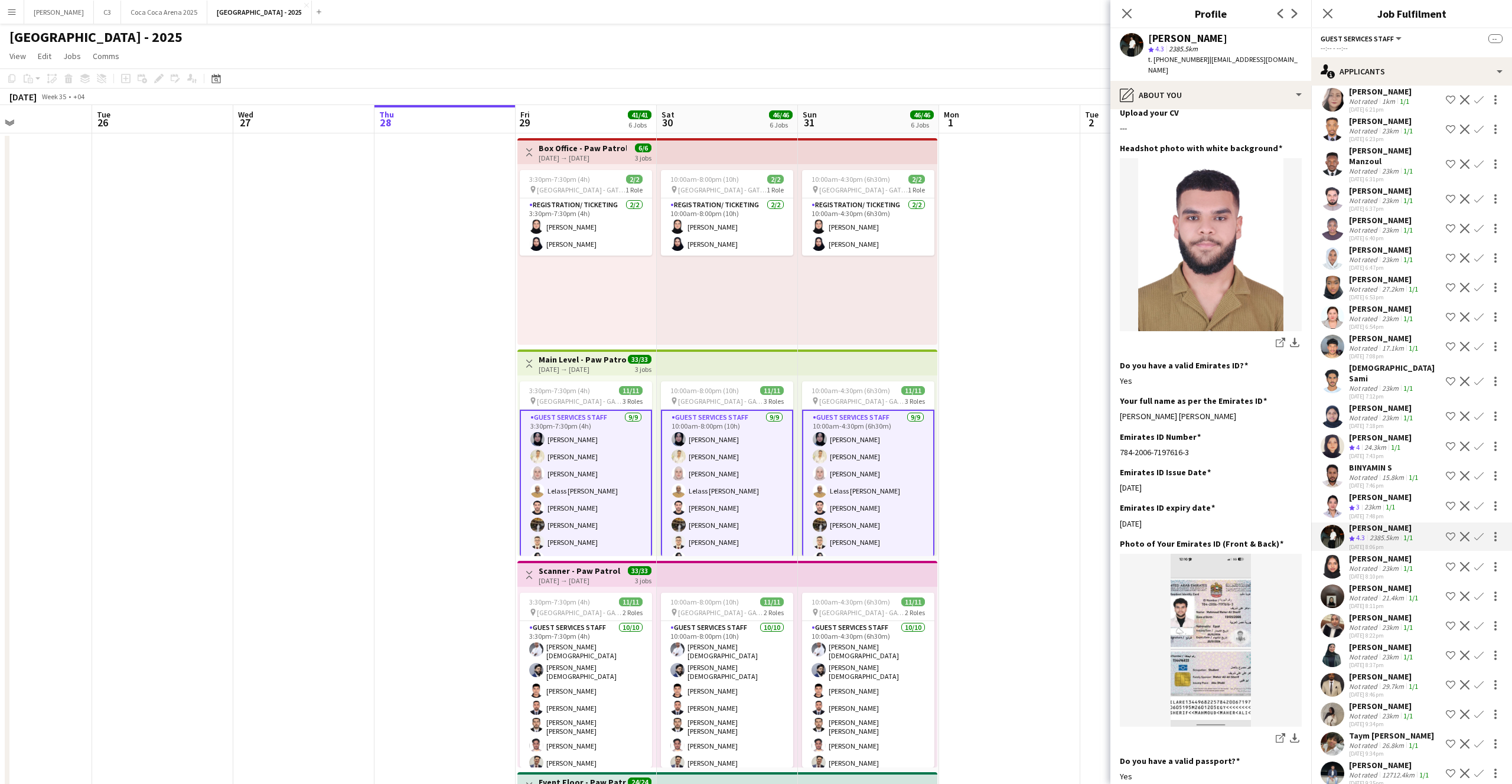
scroll to position [178, 0]
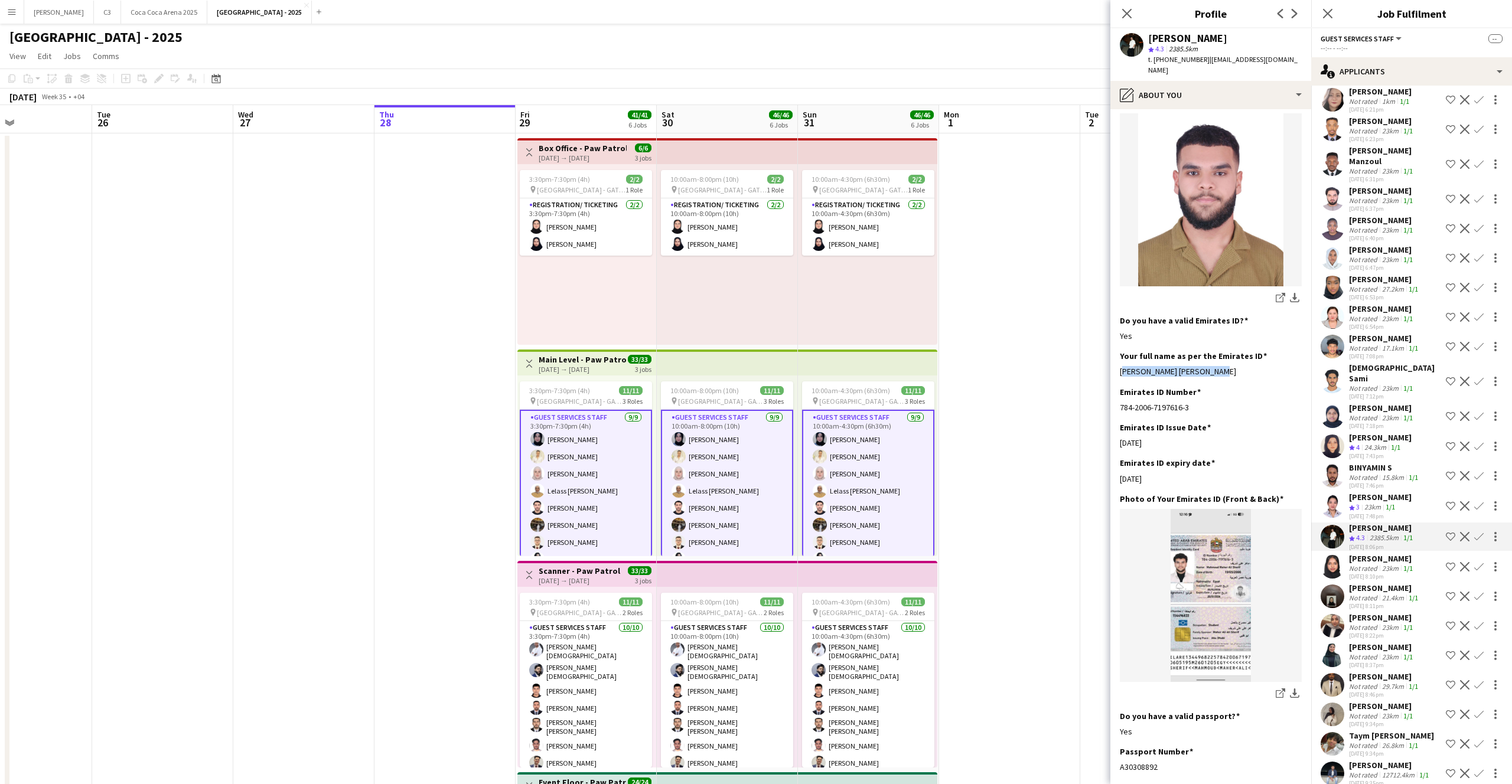
drag, startPoint x: 1216, startPoint y: 370, endPoint x: 1118, endPoint y: 369, distance: 98.0
click at [1118, 369] on app-section-data-types "Bio Edit this field I’m a highly motivated individual with a passion for proble…" at bounding box center [1210, 447] width 200 height 675
copy div "[PERSON_NAME] [PERSON_NAME]"
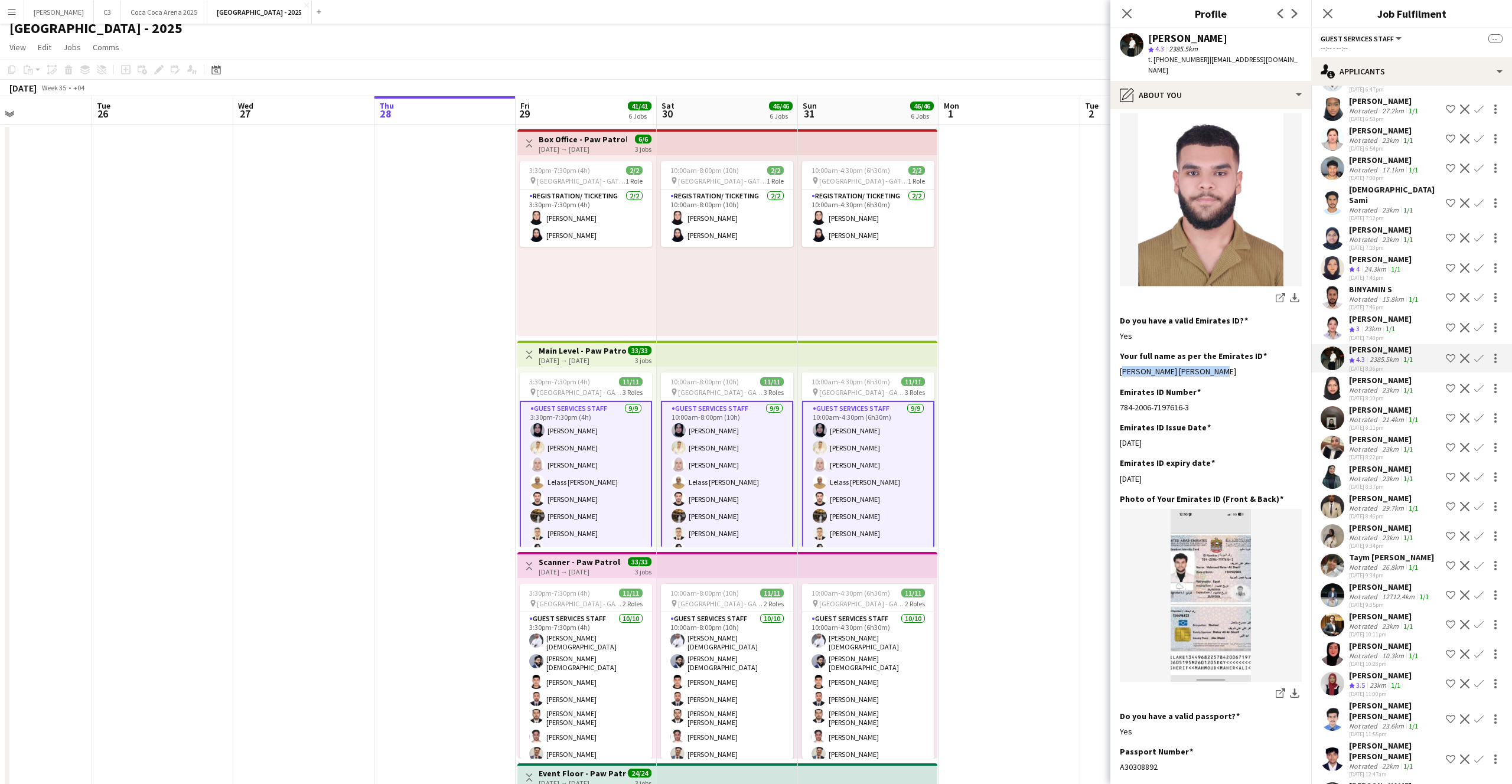
scroll to position [7969, 0]
click at [1329, 257] on app-user-avatar at bounding box center [1332, 269] width 23 height 23
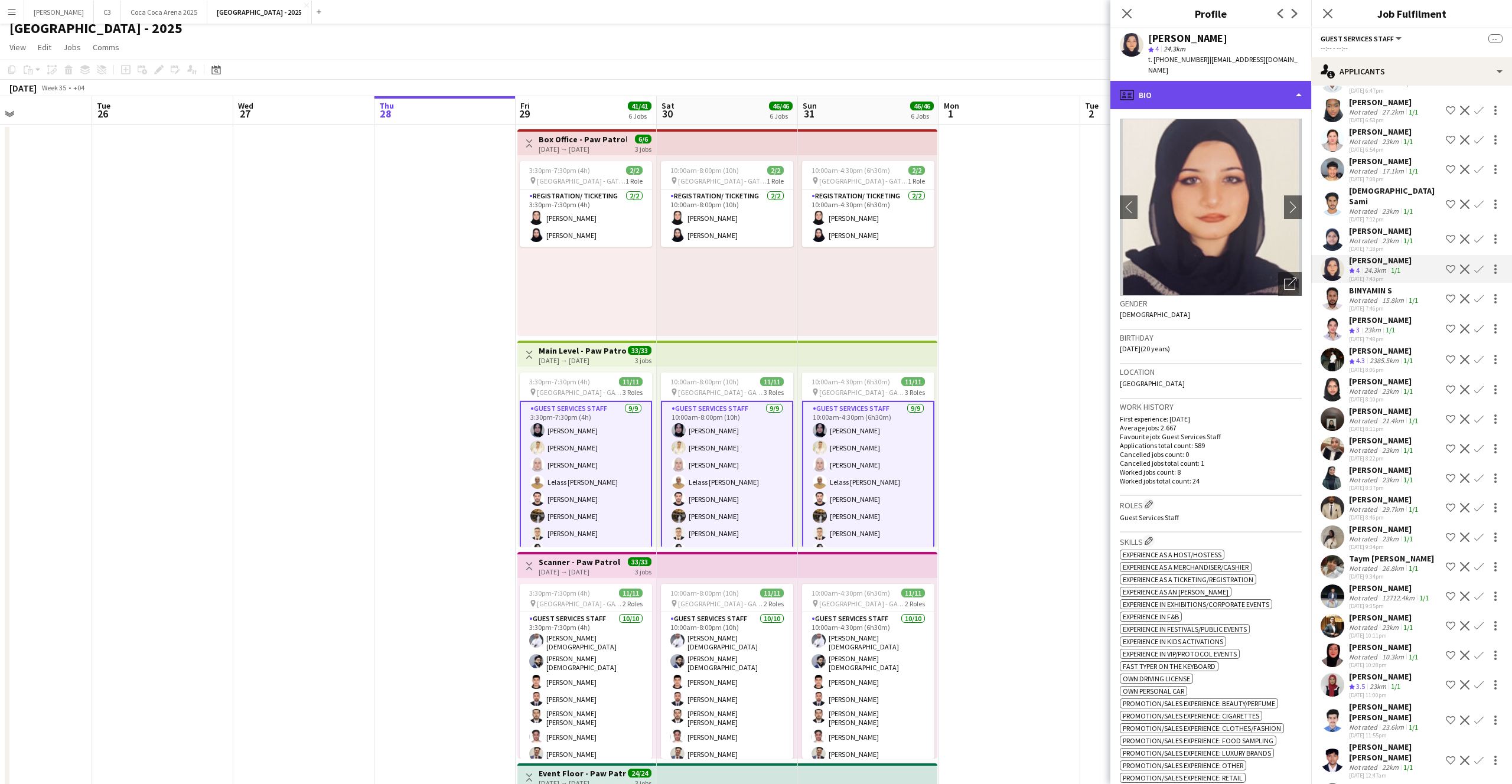
click at [1206, 89] on div "profile Bio" at bounding box center [1210, 95] width 200 height 28
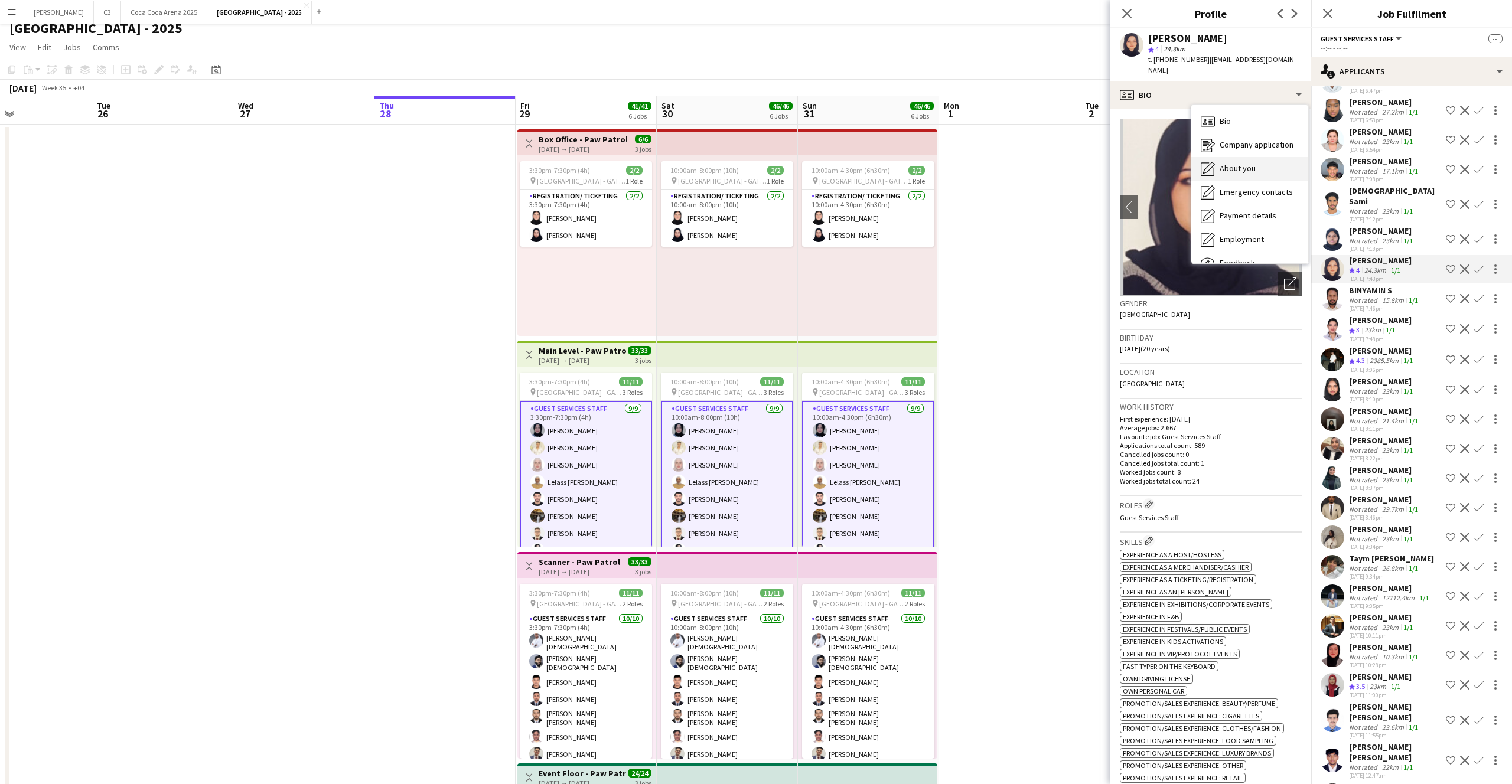
click at [1235, 163] on span "About you" at bounding box center [1237, 168] width 36 height 11
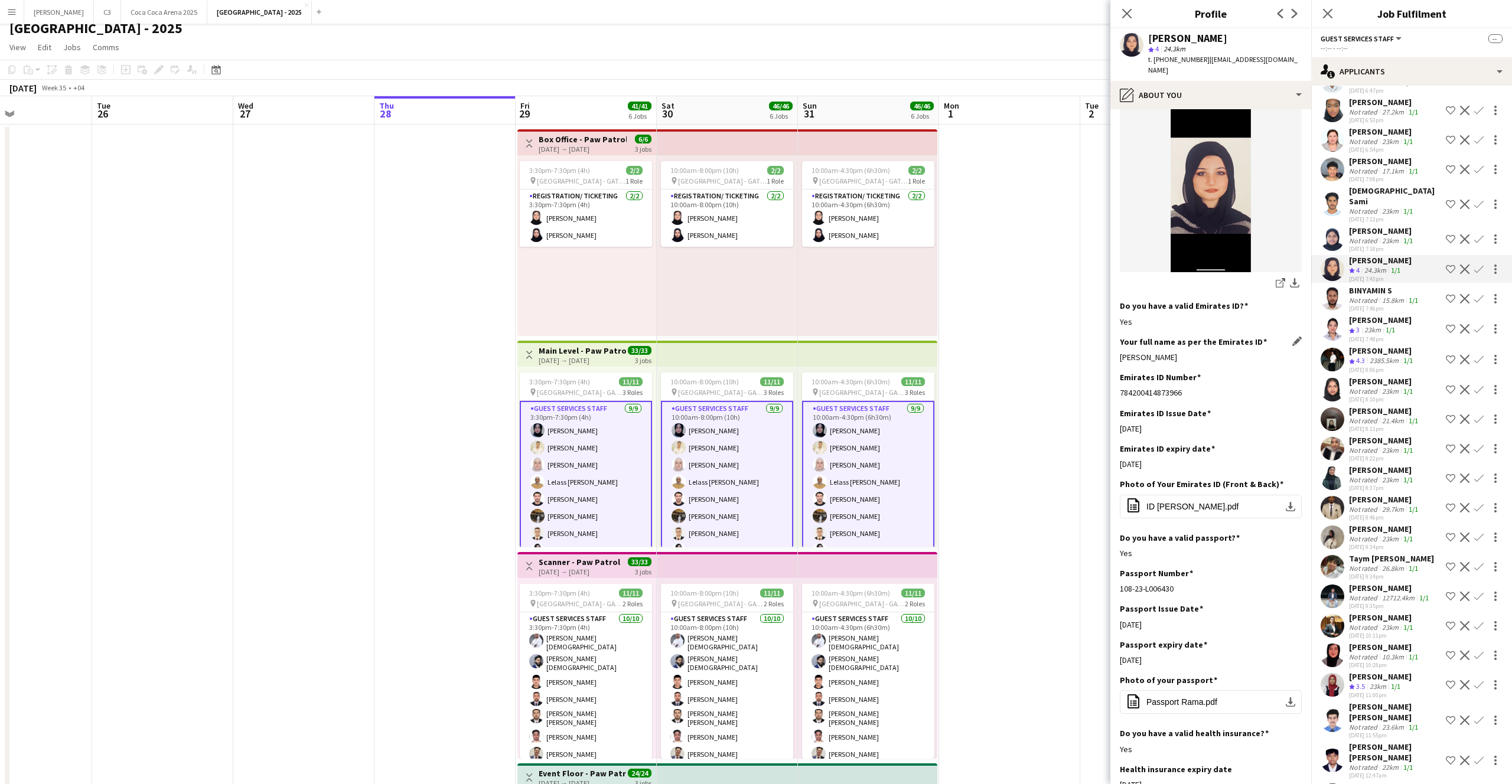
scroll to position [201, 0]
drag, startPoint x: 1225, startPoint y: 345, endPoint x: 1121, endPoint y: 344, distance: 104.0
click at [1121, 349] on div "[PERSON_NAME]" at bounding box center [1210, 354] width 182 height 11
copy div "[PERSON_NAME]"
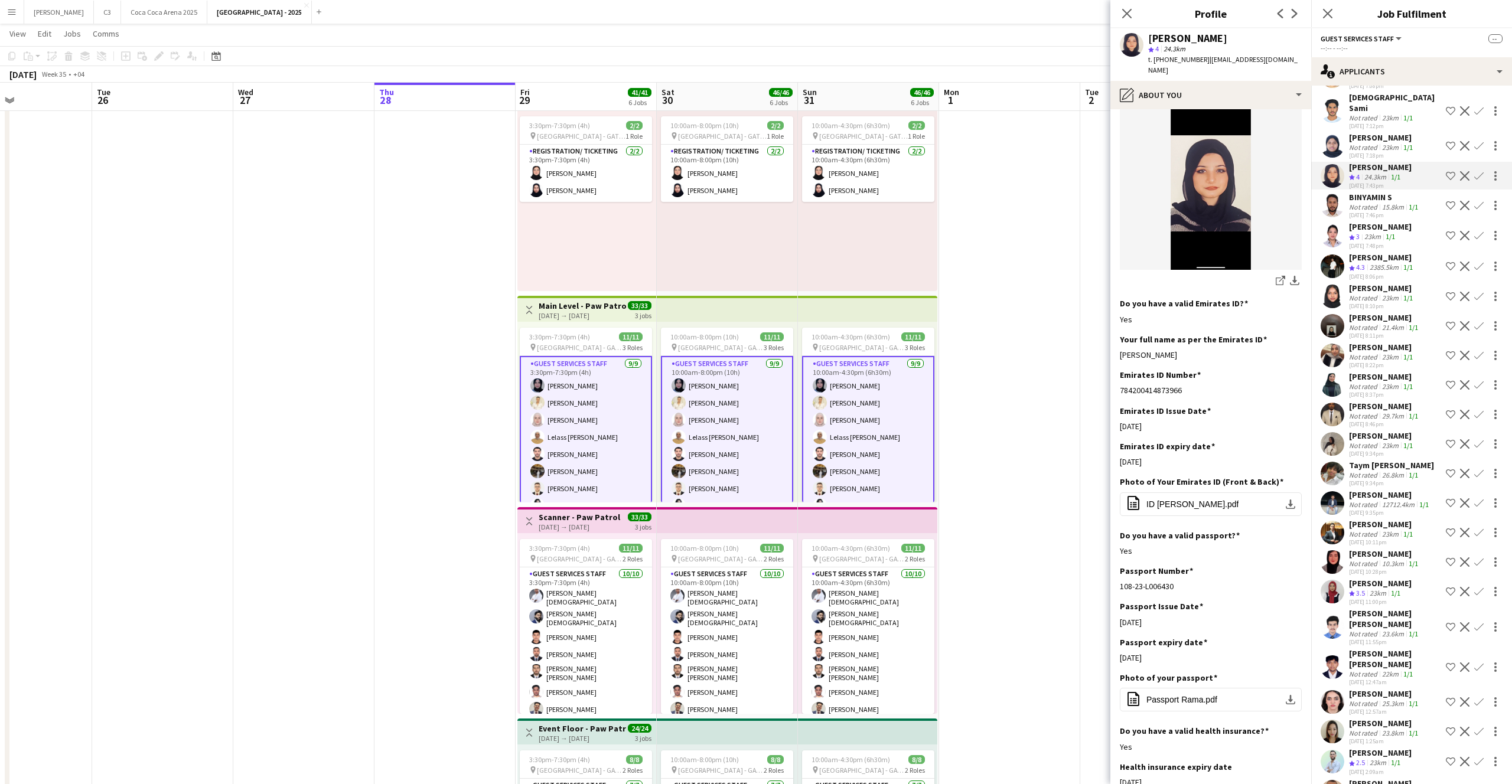
scroll to position [8106, 0]
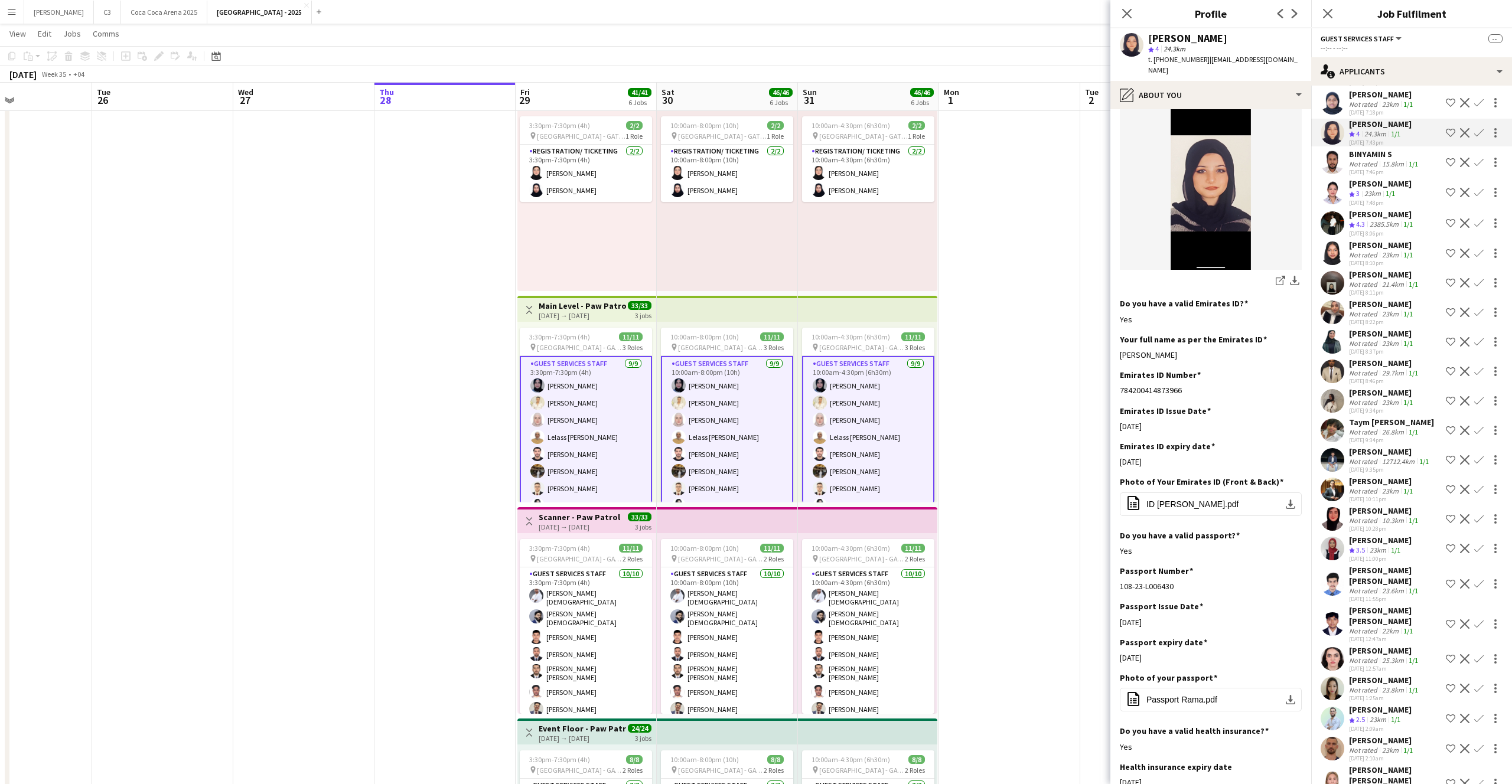
click at [1332, 537] on app-user-avatar at bounding box center [1332, 549] width 23 height 23
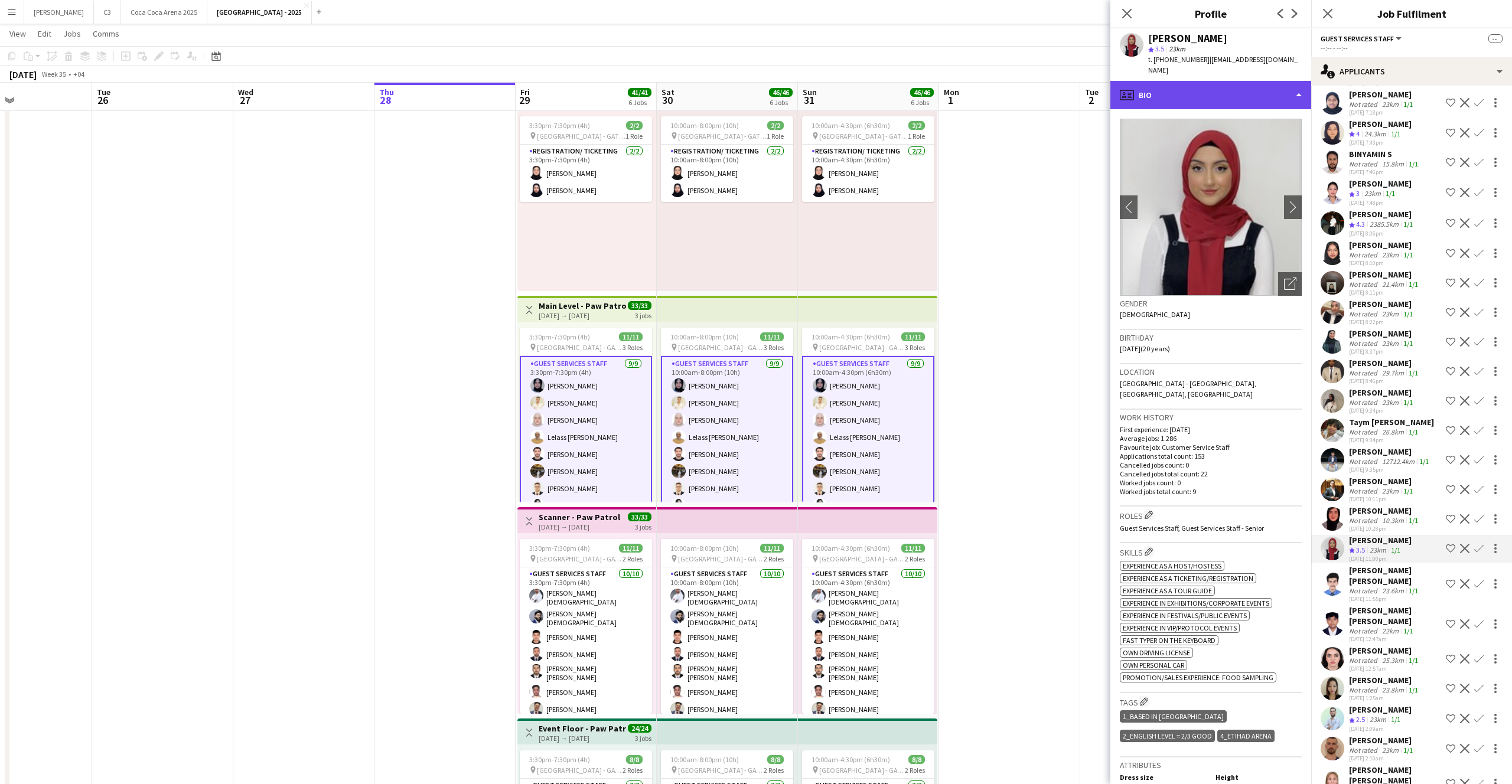
click at [1218, 87] on div "profile Bio" at bounding box center [1210, 95] width 200 height 28
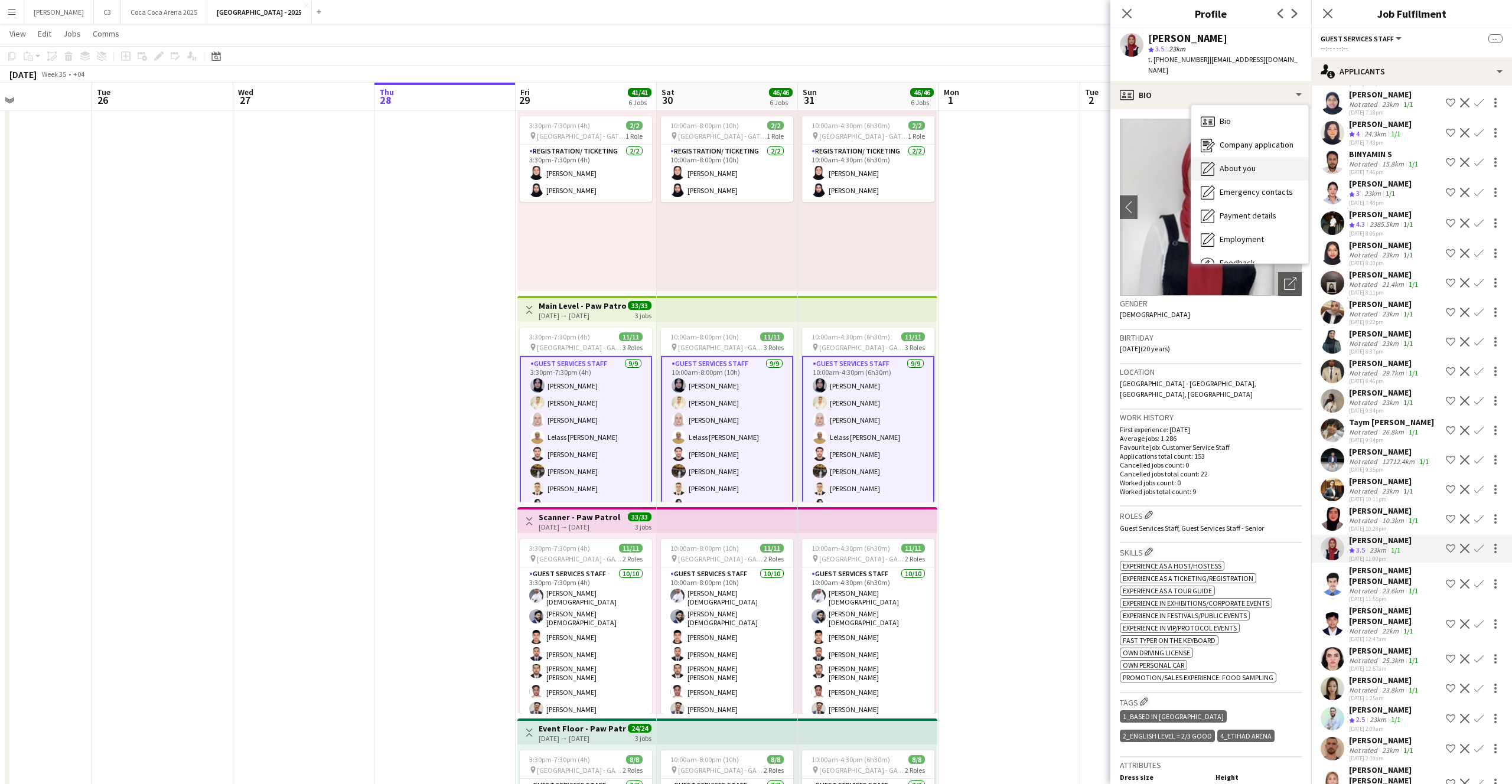
click at [1244, 163] on span "About you" at bounding box center [1237, 168] width 36 height 11
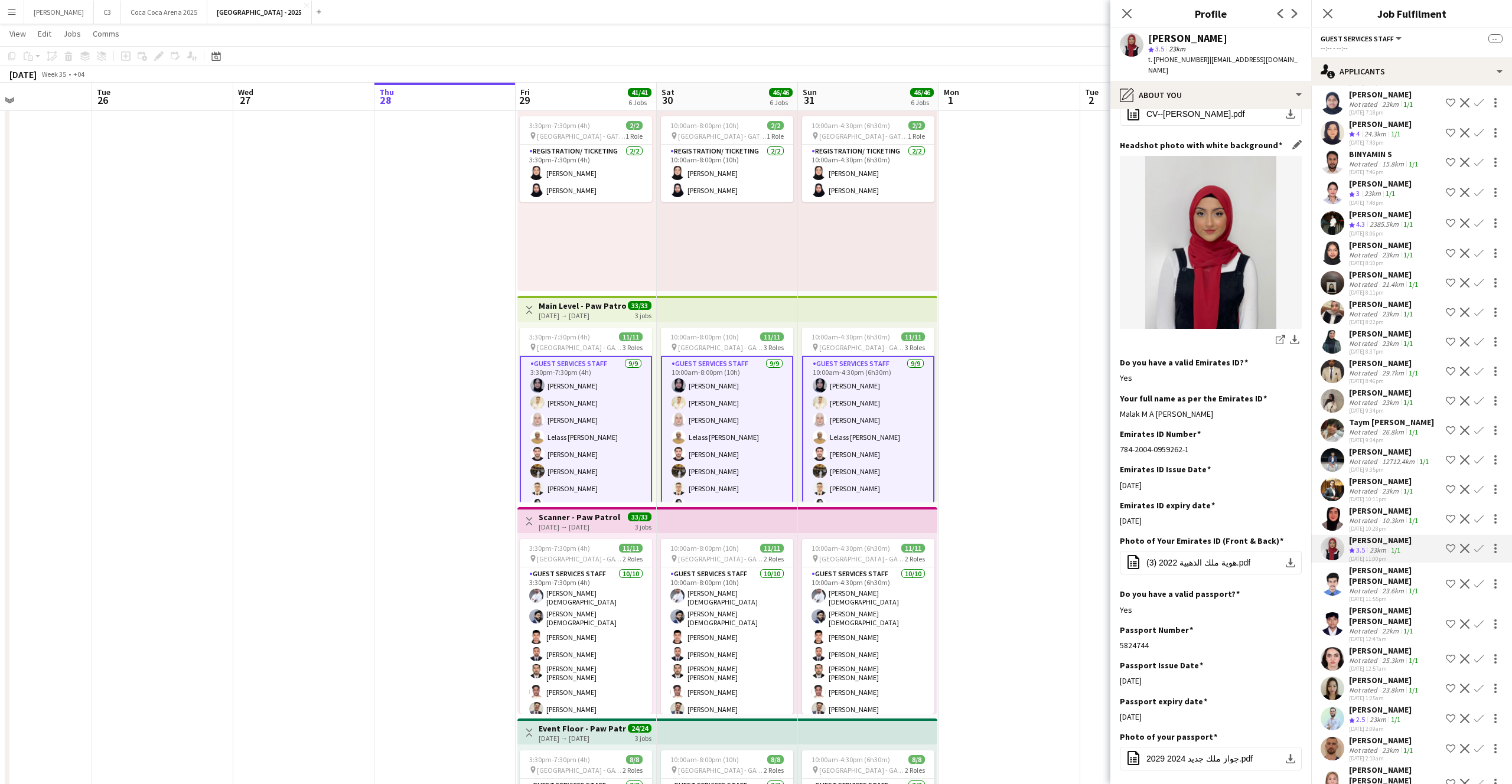
scroll to position [134, 0]
click at [1241, 82] on div "pencil4 About you" at bounding box center [1210, 95] width 200 height 28
click at [1258, 109] on div "Bio Bio" at bounding box center [1250, 121] width 117 height 23
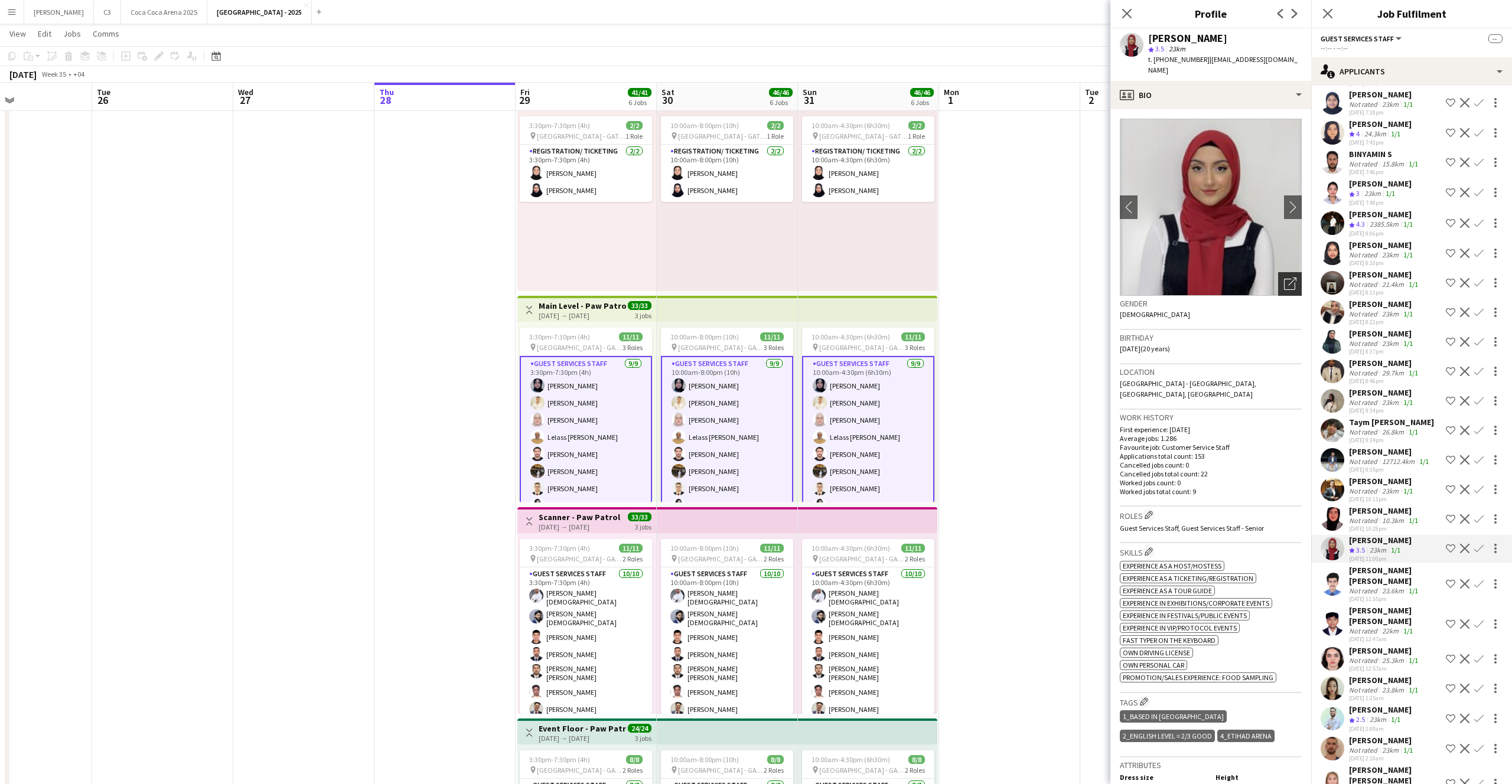
click at [1289, 277] on icon "Open photos pop-in" at bounding box center [1290, 283] width 13 height 13
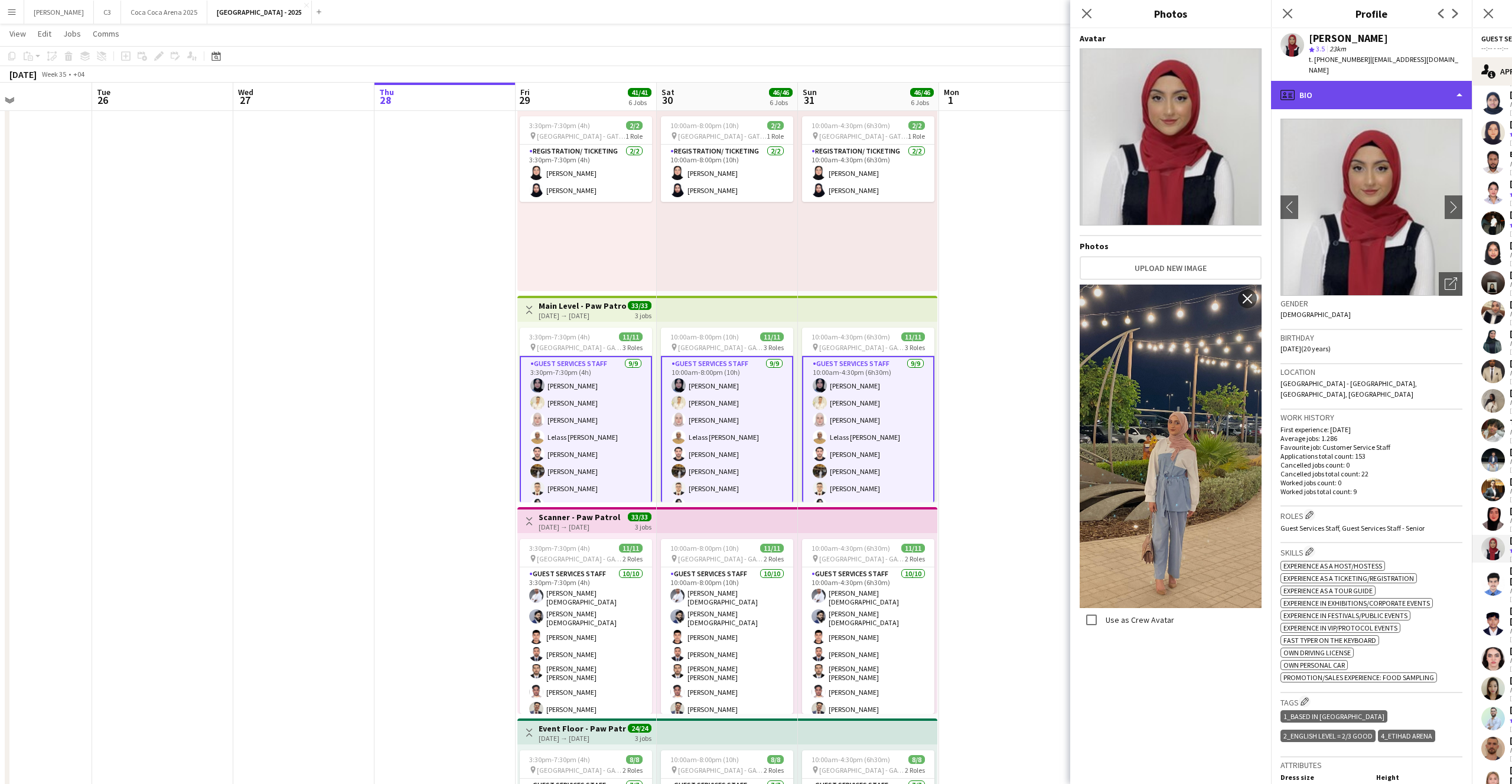
click at [1352, 91] on div "profile Bio" at bounding box center [1371, 95] width 200 height 28
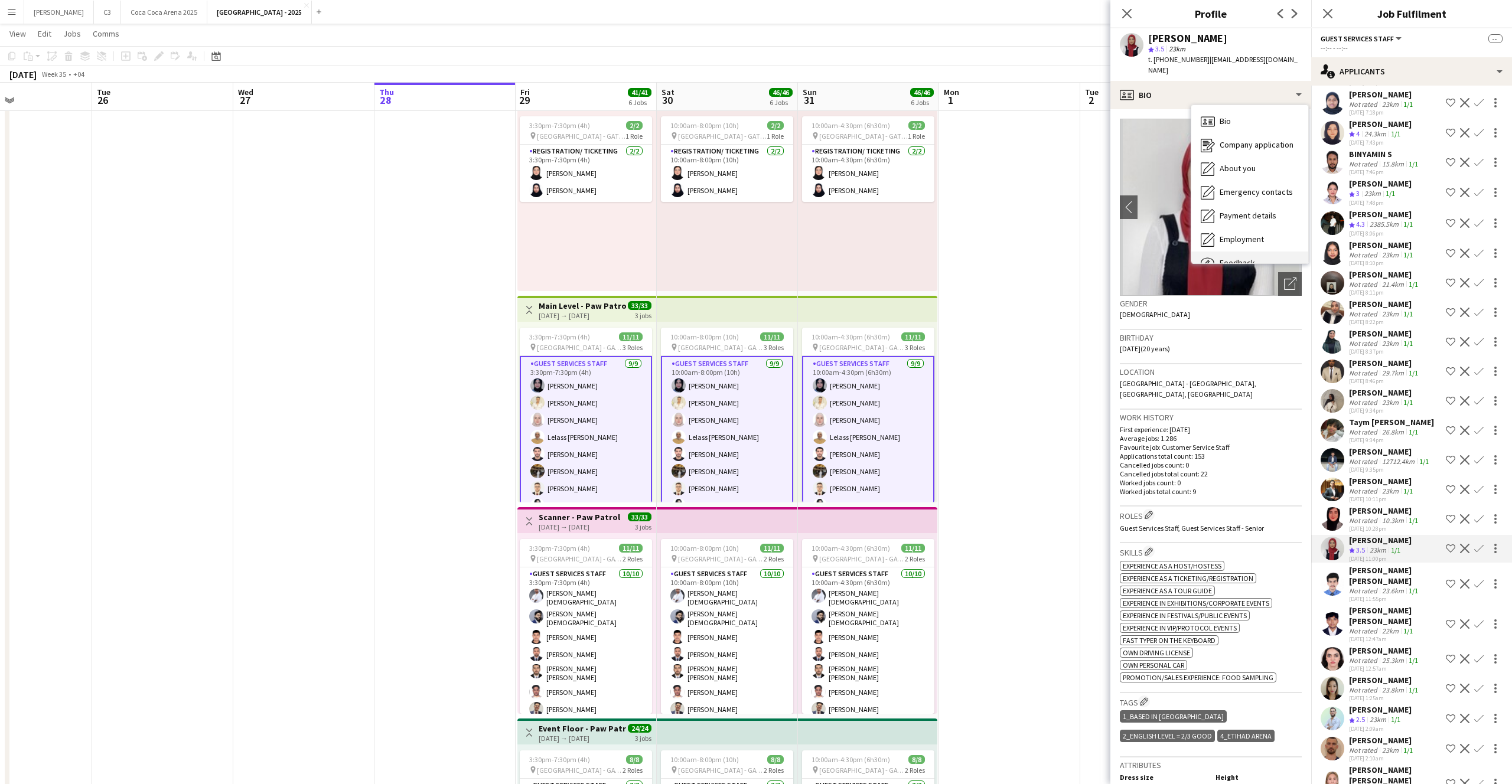
click at [1270, 251] on div "Feedback Feedback" at bounding box center [1250, 263] width 117 height 23
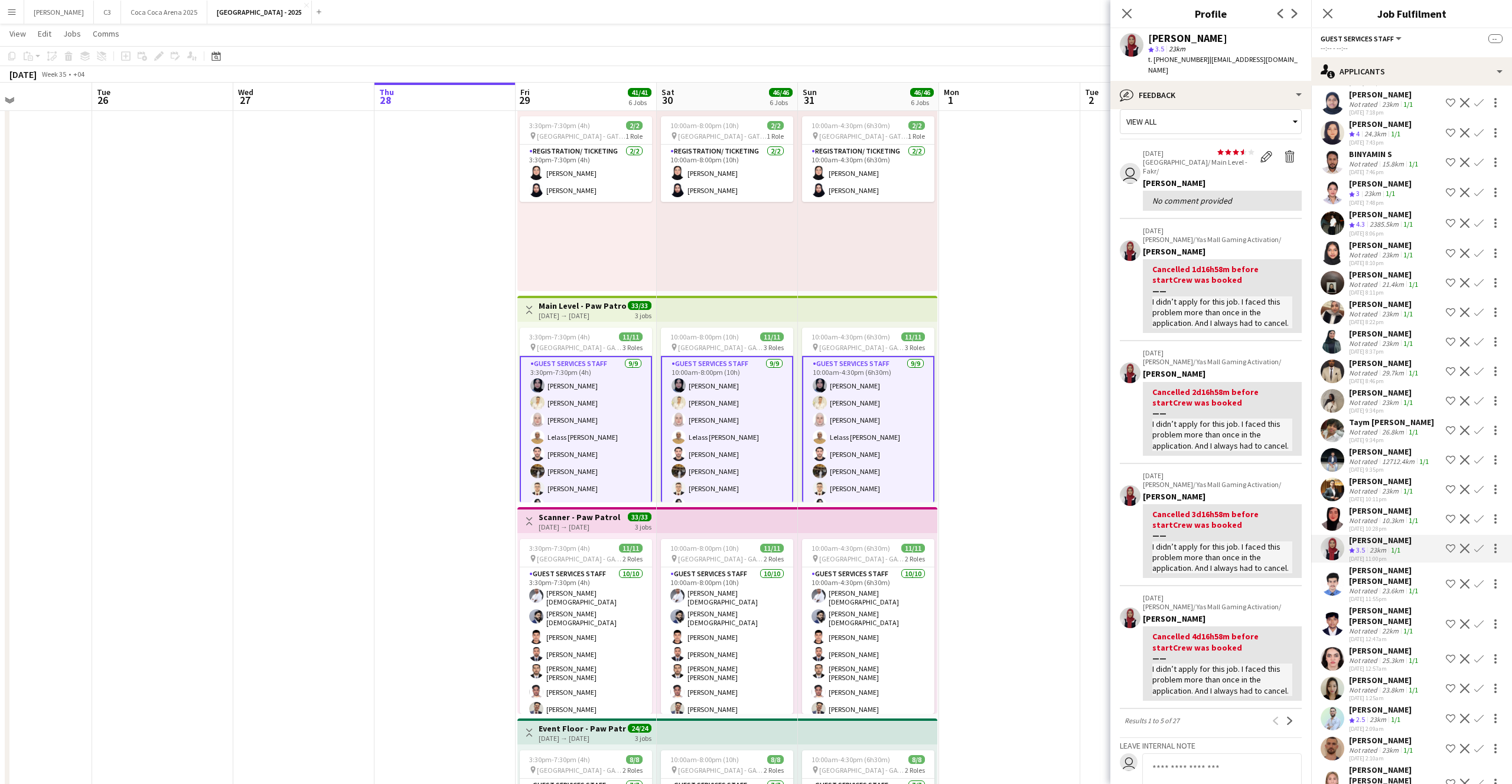
scroll to position [0, 0]
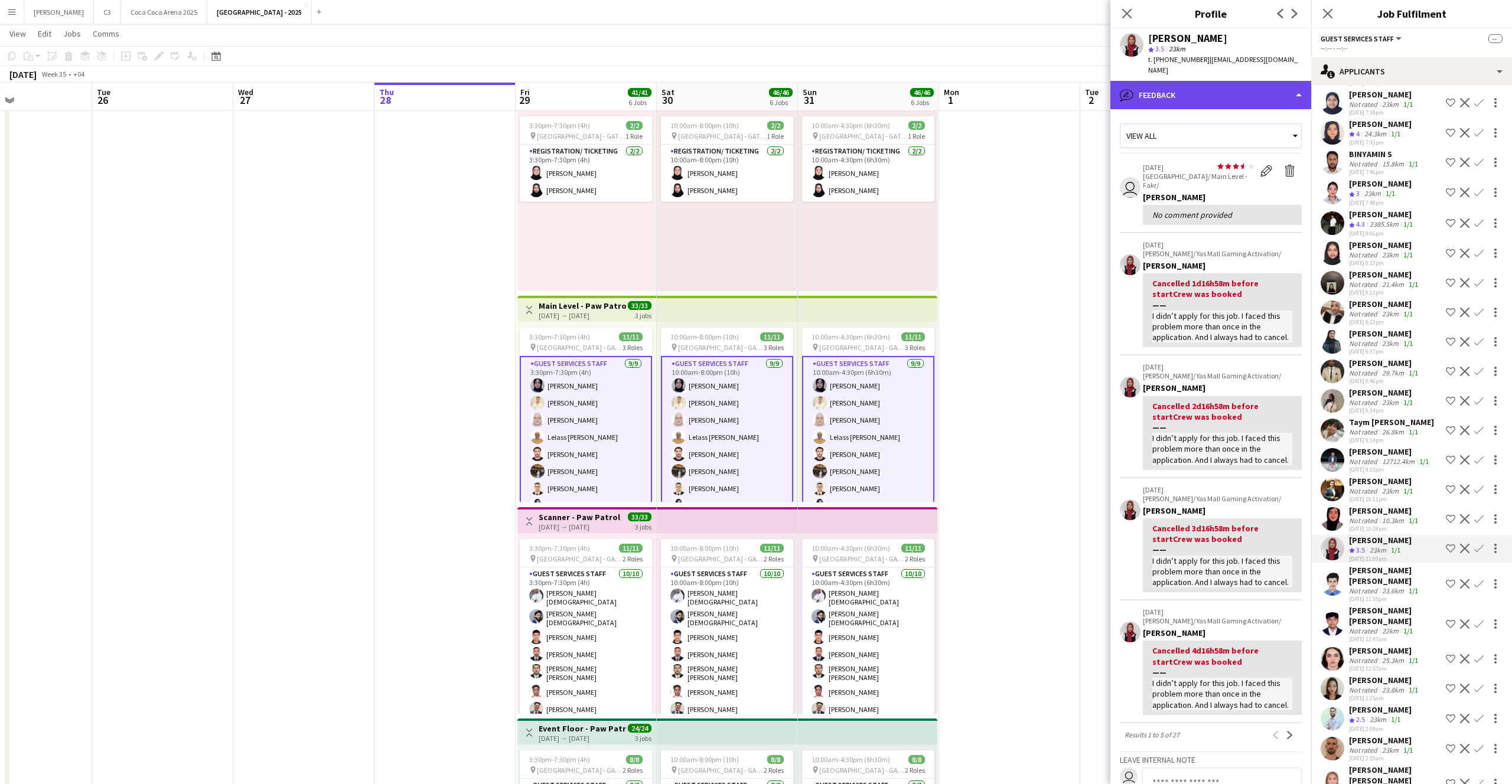
click at [1215, 88] on div "bubble-pencil Feedback" at bounding box center [1210, 95] width 200 height 28
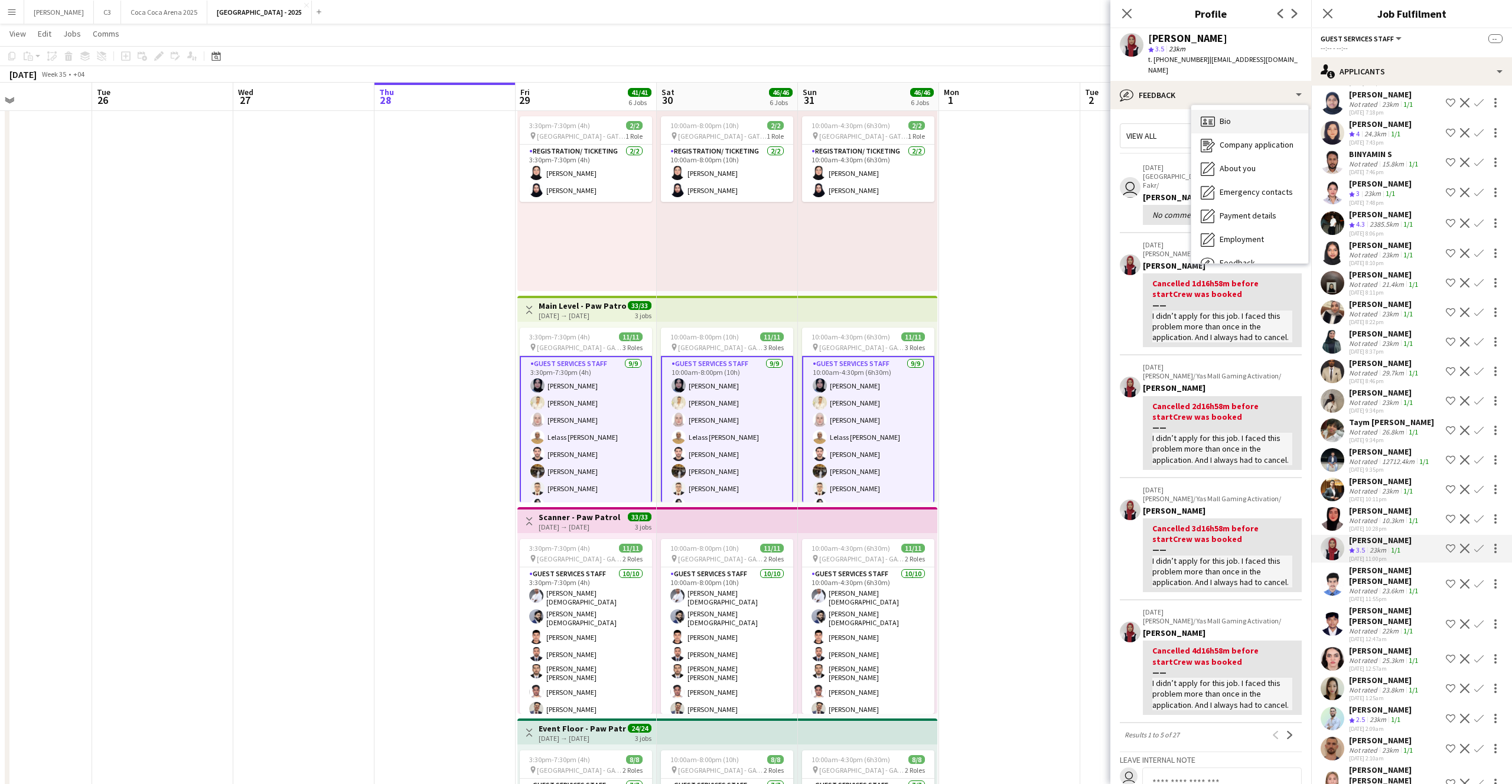
click at [1232, 112] on div "Bio Bio" at bounding box center [1250, 121] width 117 height 23
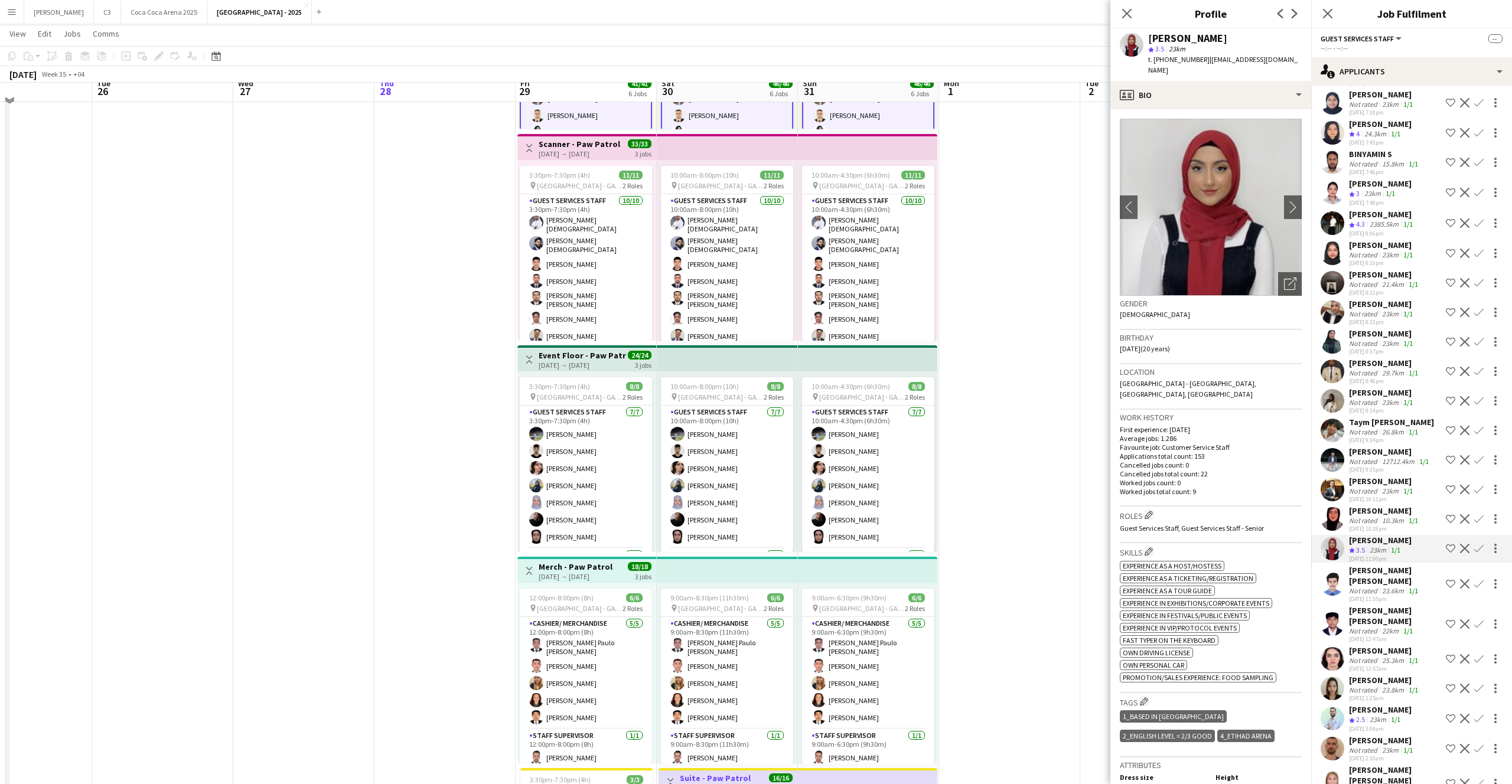
scroll to position [436, 0]
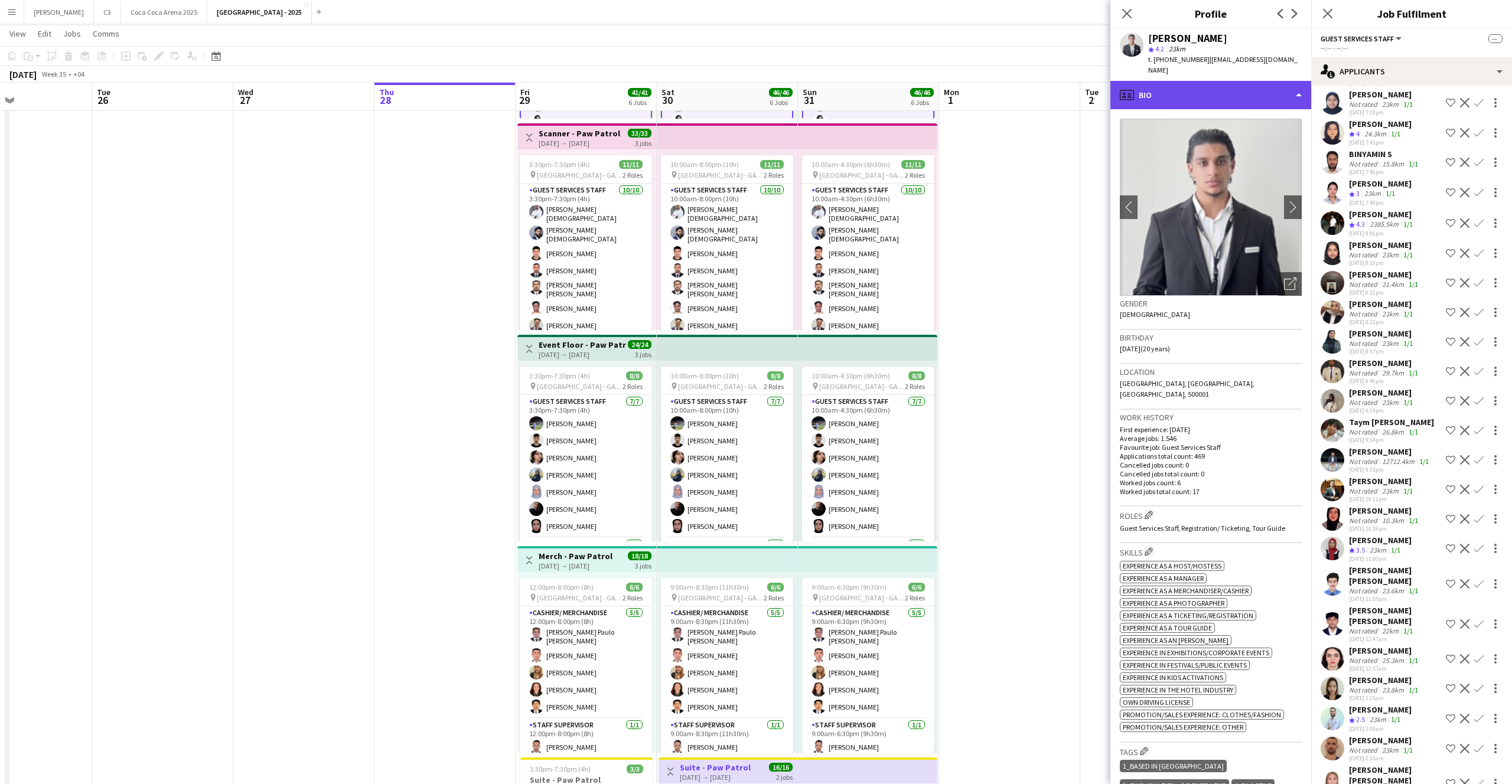
click at [1220, 94] on div "profile Bio" at bounding box center [1210, 95] width 200 height 28
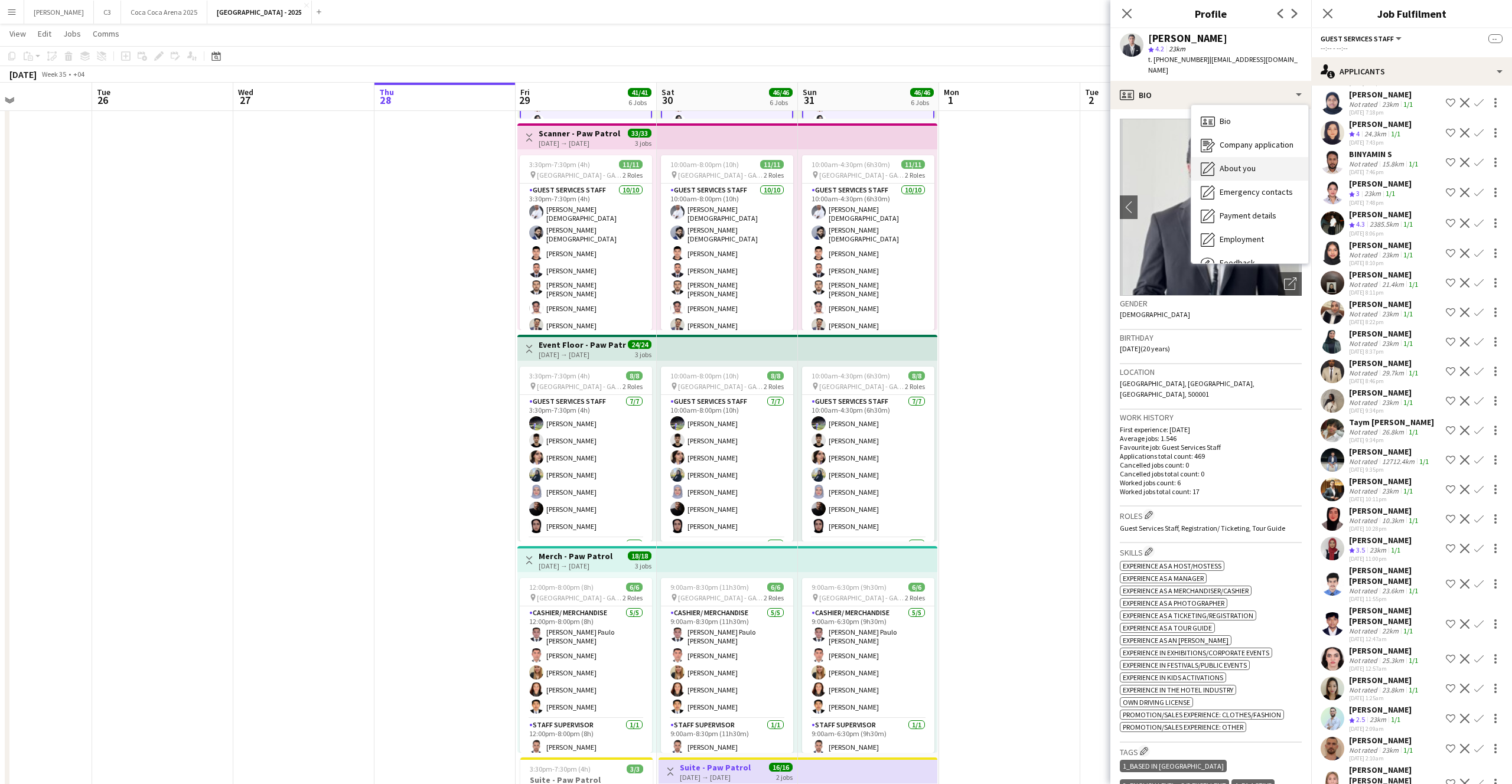
click at [1229, 157] on div "About you About you" at bounding box center [1250, 169] width 117 height 23
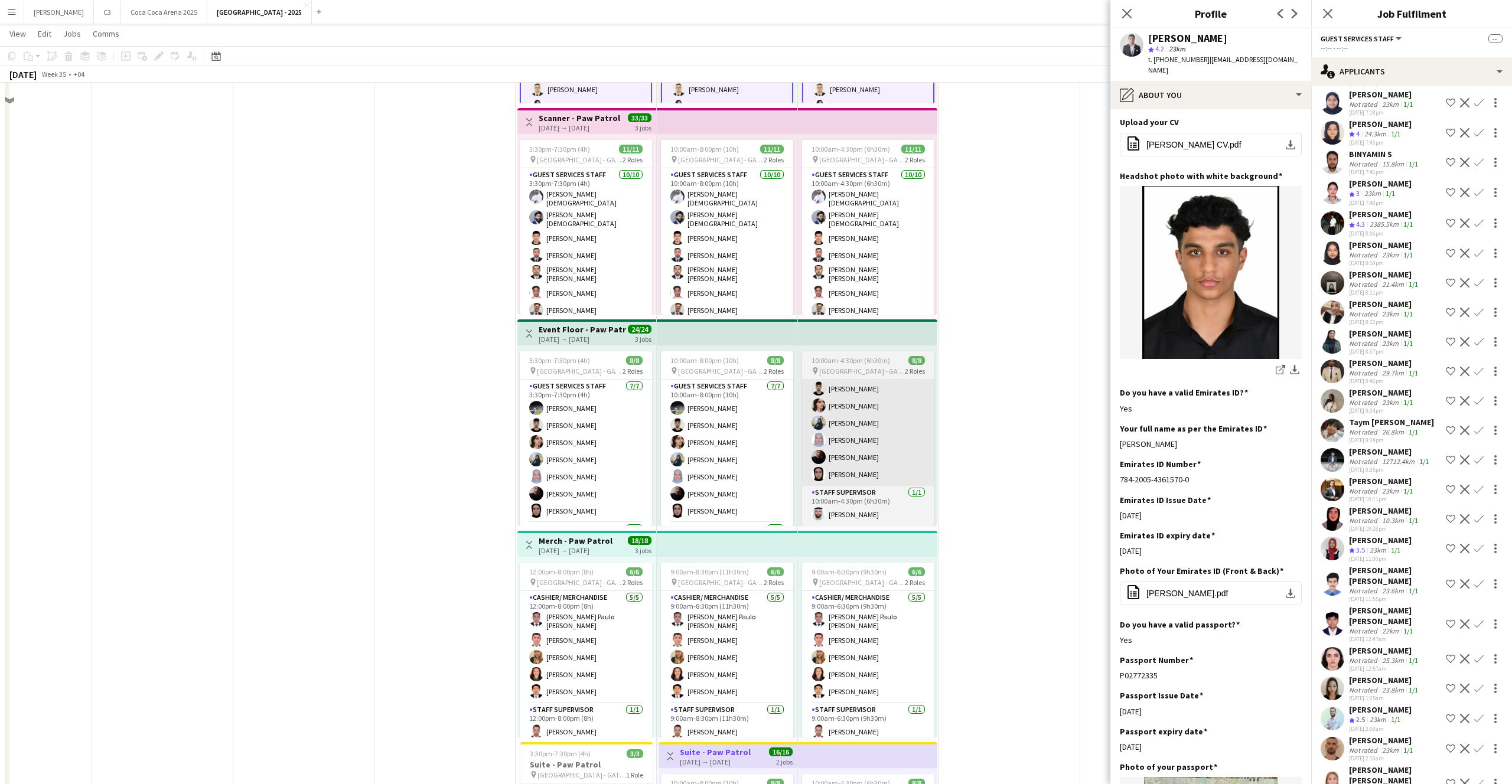
scroll to position [468, 0]
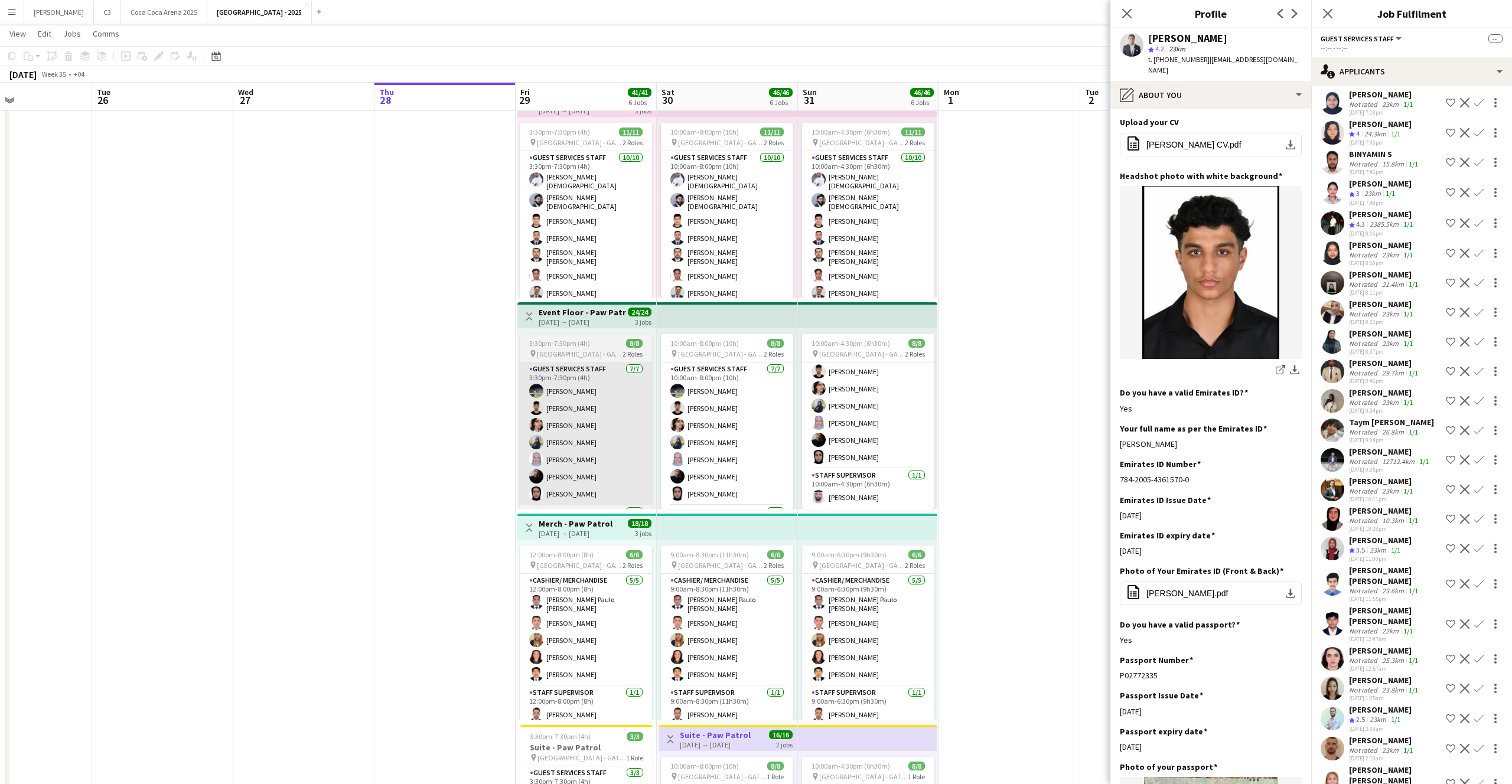
click at [572, 432] on app-card-role "Guest Services Staff [DATE] 3:30pm-7:30pm (4h) [PERSON_NAME] Khaled Abualwafa […" at bounding box center [586, 433] width 132 height 143
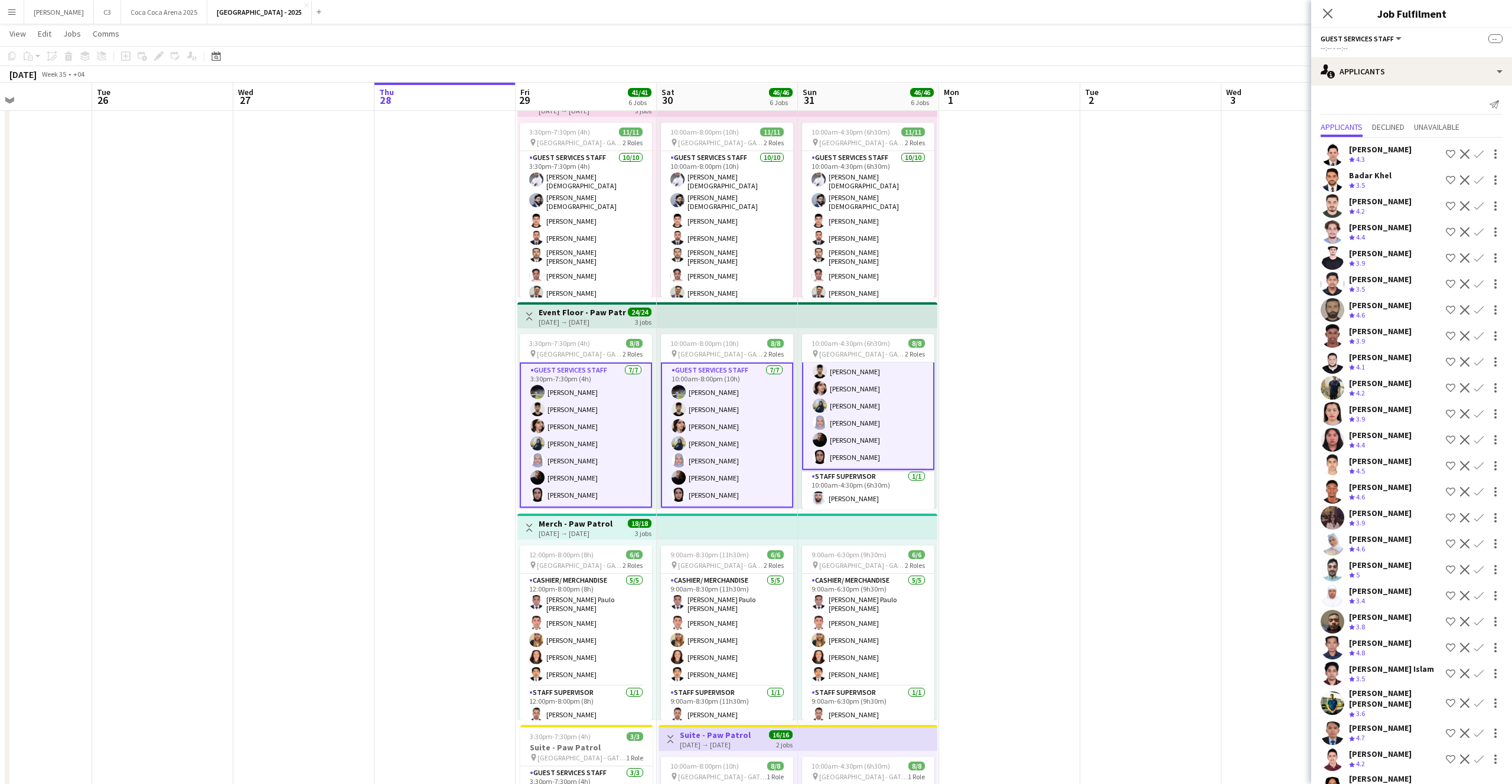
scroll to position [45, 0]
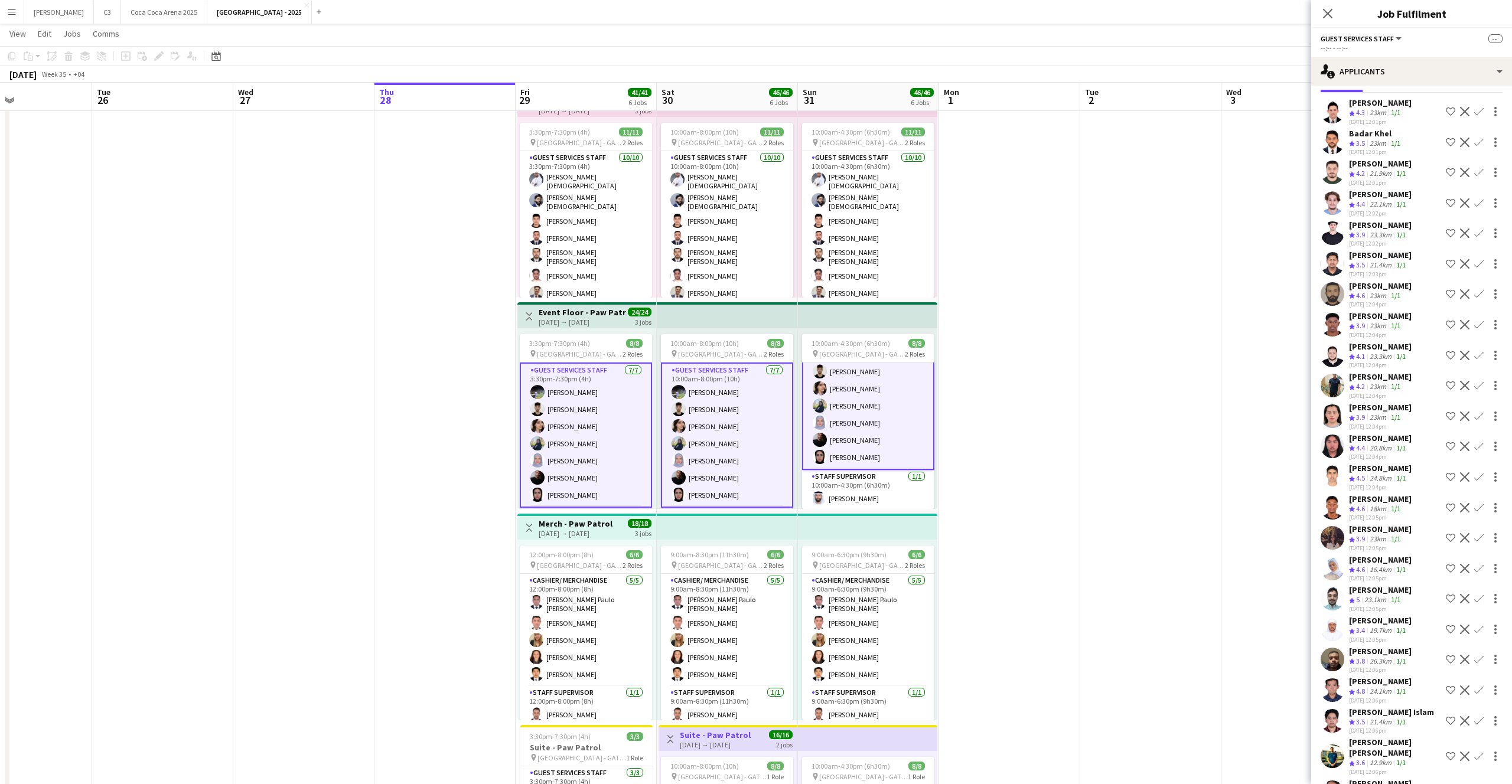
click at [1329, 487] on app-user-avatar at bounding box center [1332, 477] width 23 height 23
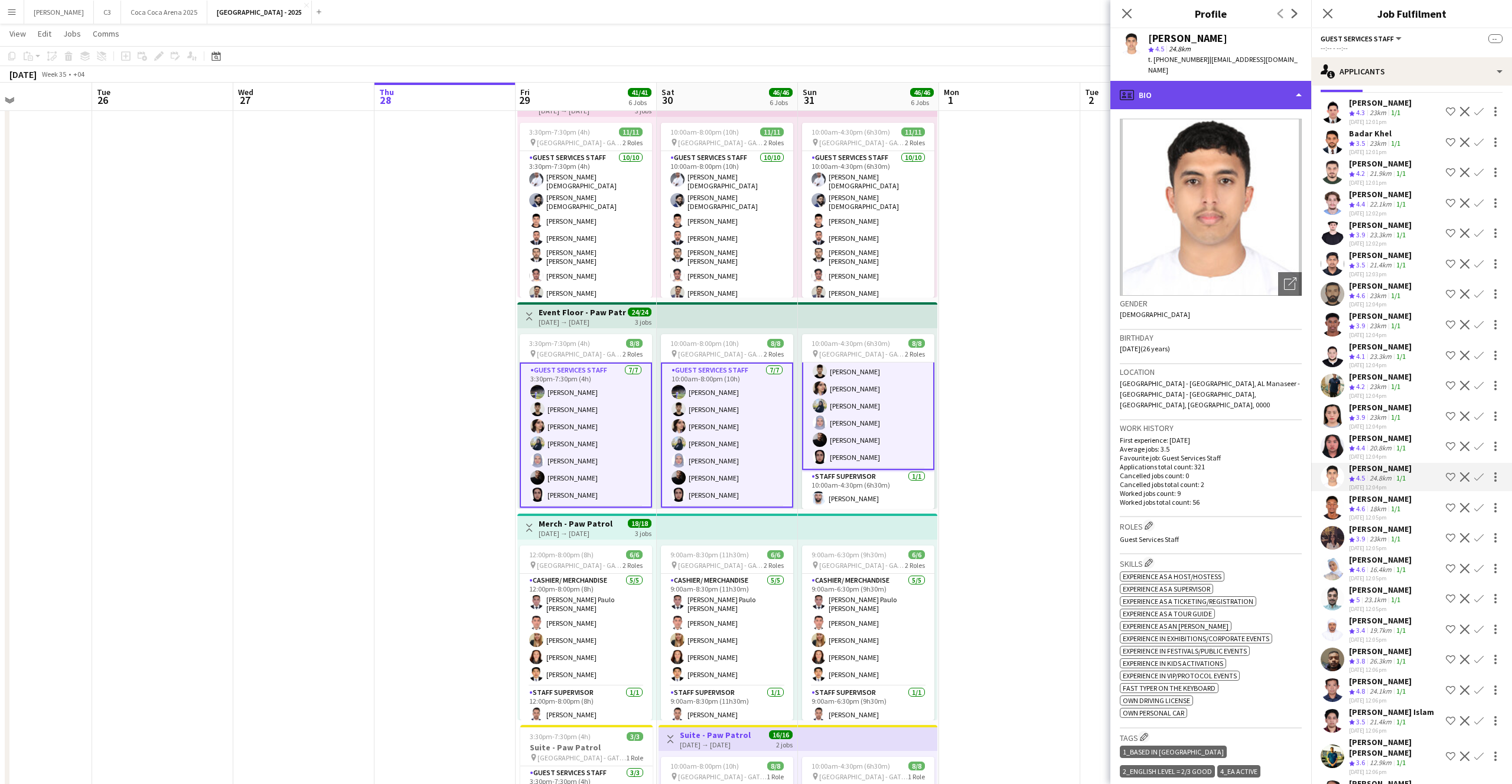
click at [1174, 88] on div "profile Bio" at bounding box center [1210, 95] width 200 height 28
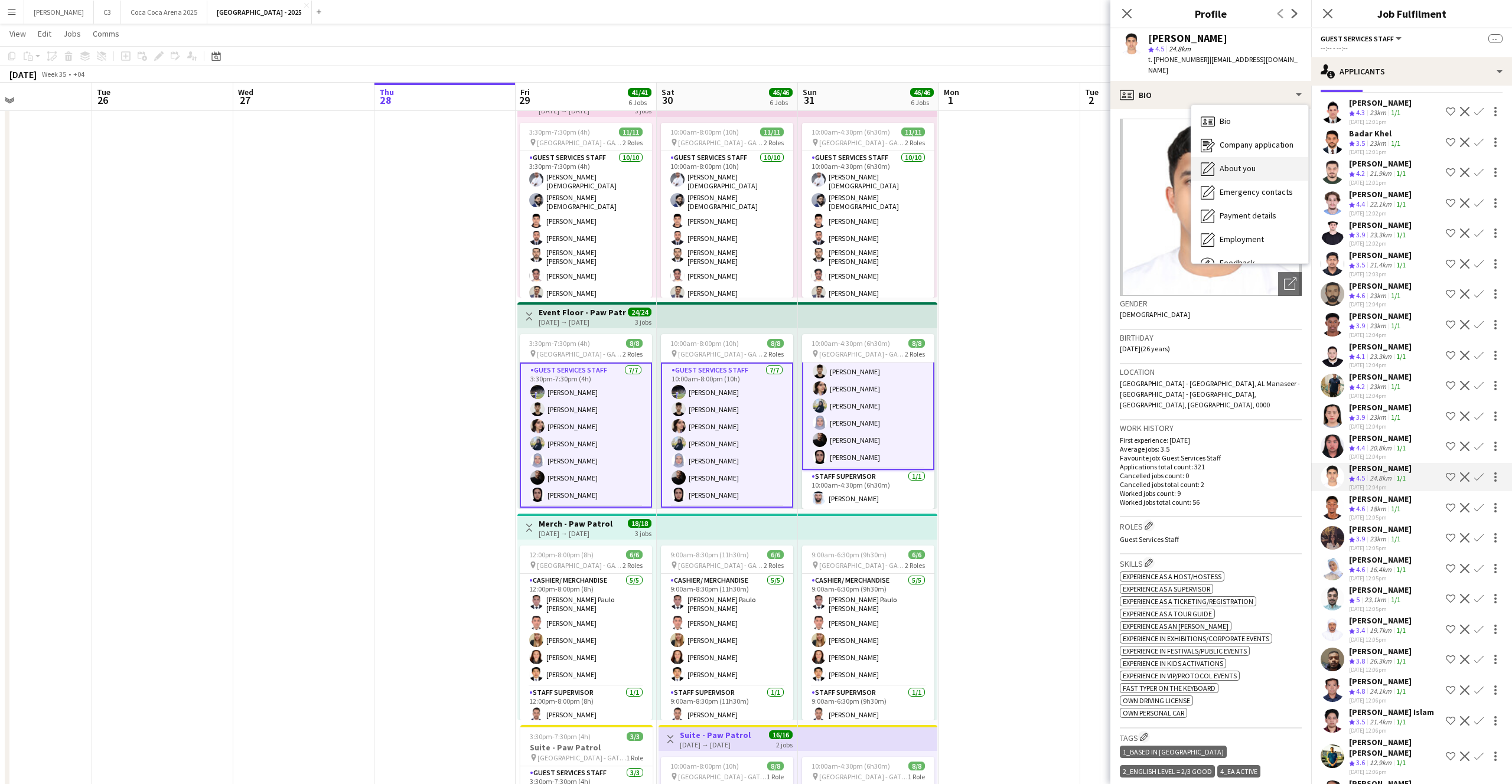
click at [1230, 157] on div "About you About you" at bounding box center [1250, 169] width 117 height 23
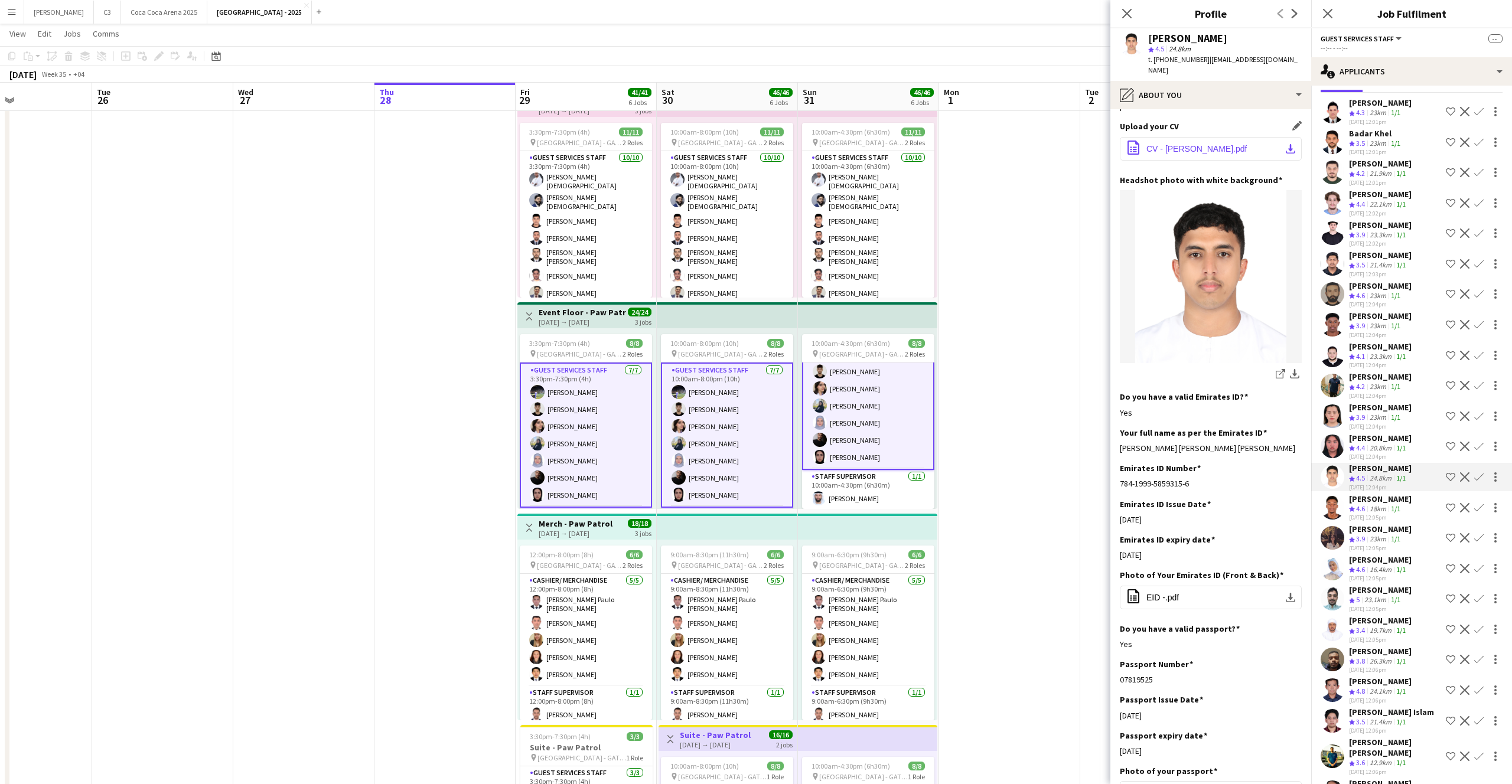
scroll to position [170, 0]
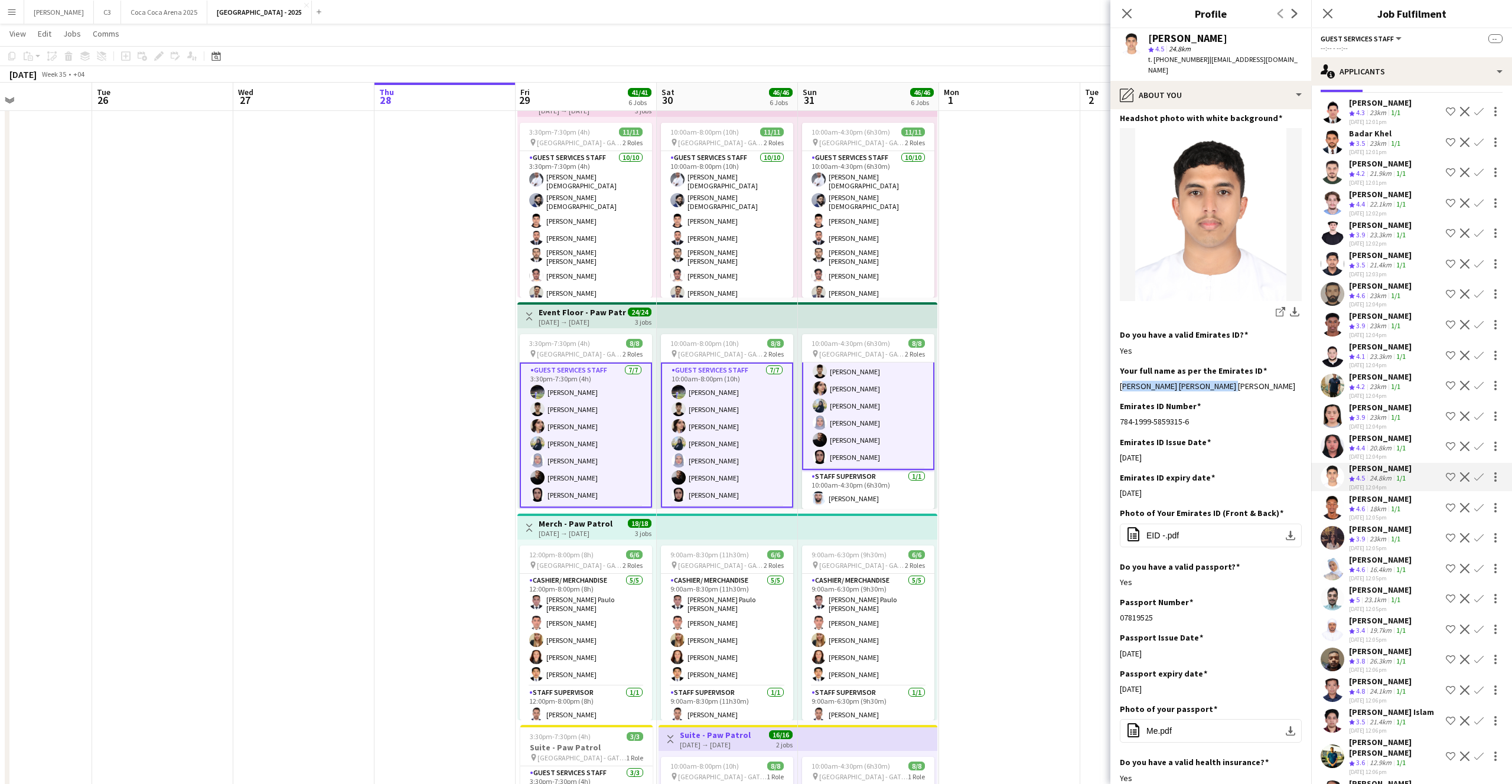
drag, startPoint x: 1241, startPoint y: 362, endPoint x: 1119, endPoint y: 364, distance: 122.0
click at [1119, 364] on app-section-data-types "Bio Edit this field As an ambitious and highly motivated electrical engineer, I…" at bounding box center [1210, 447] width 200 height 675
copy div "[PERSON_NAME] [PERSON_NAME] [PERSON_NAME]"
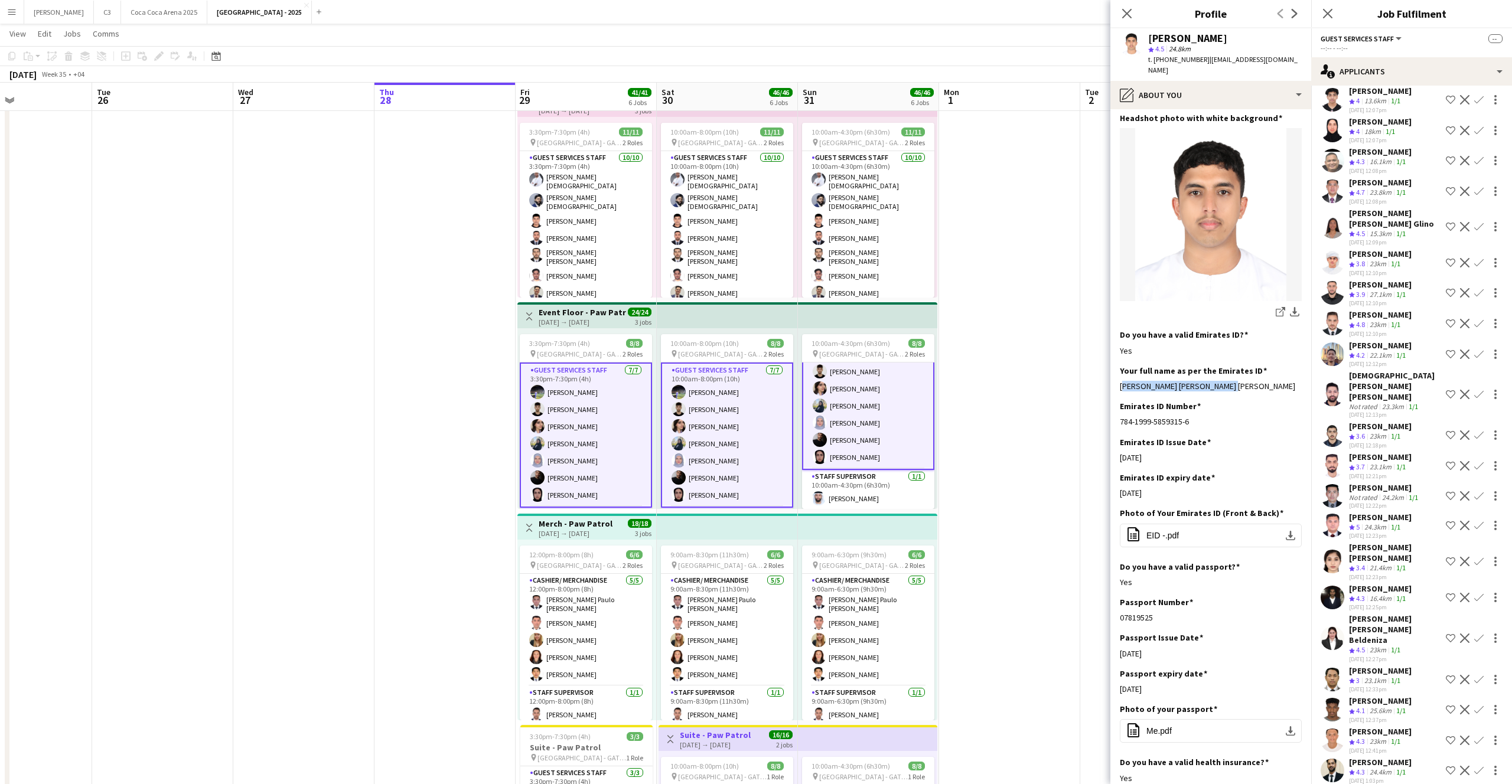
scroll to position [918, 0]
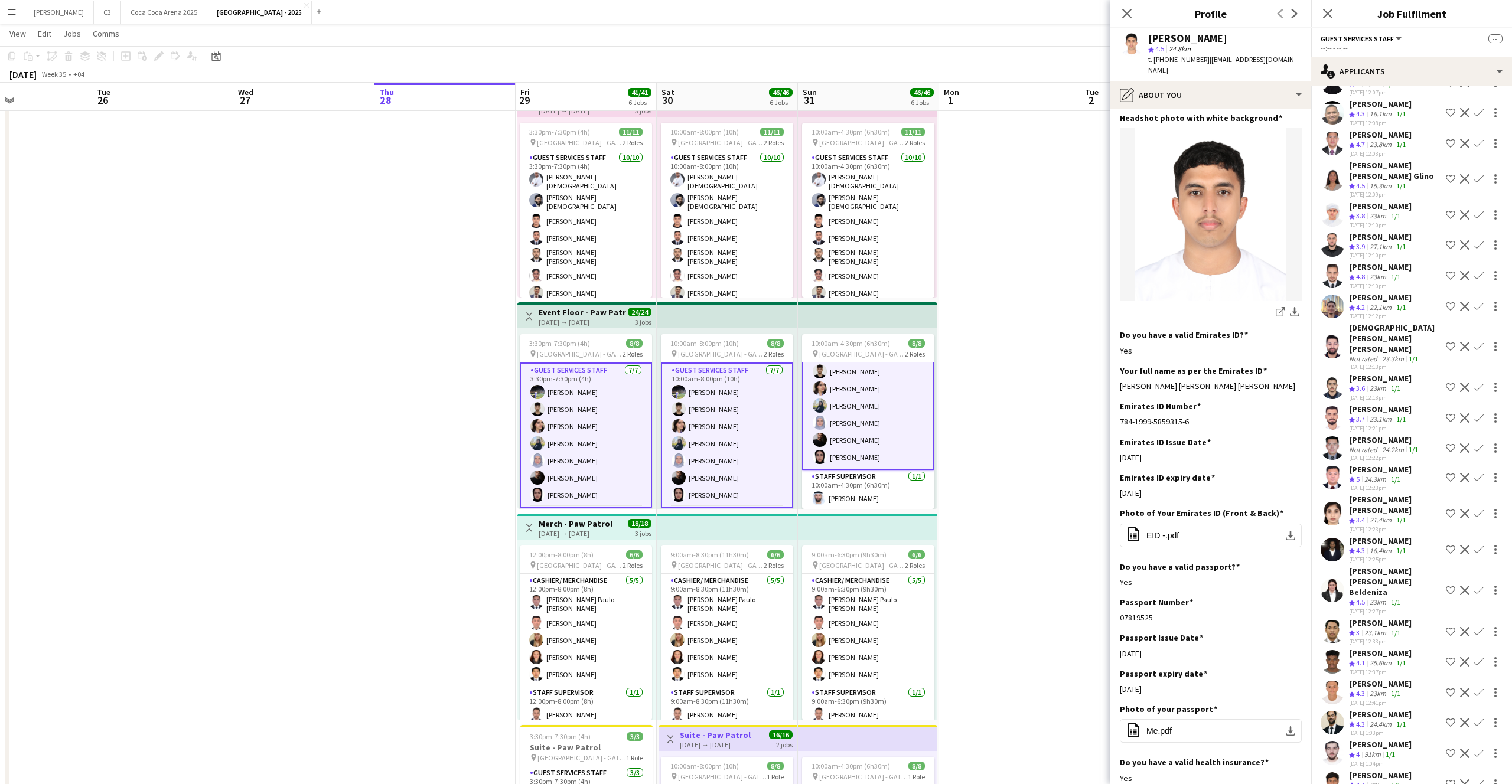
click at [1332, 502] on app-user-avatar at bounding box center [1332, 513] width 23 height 23
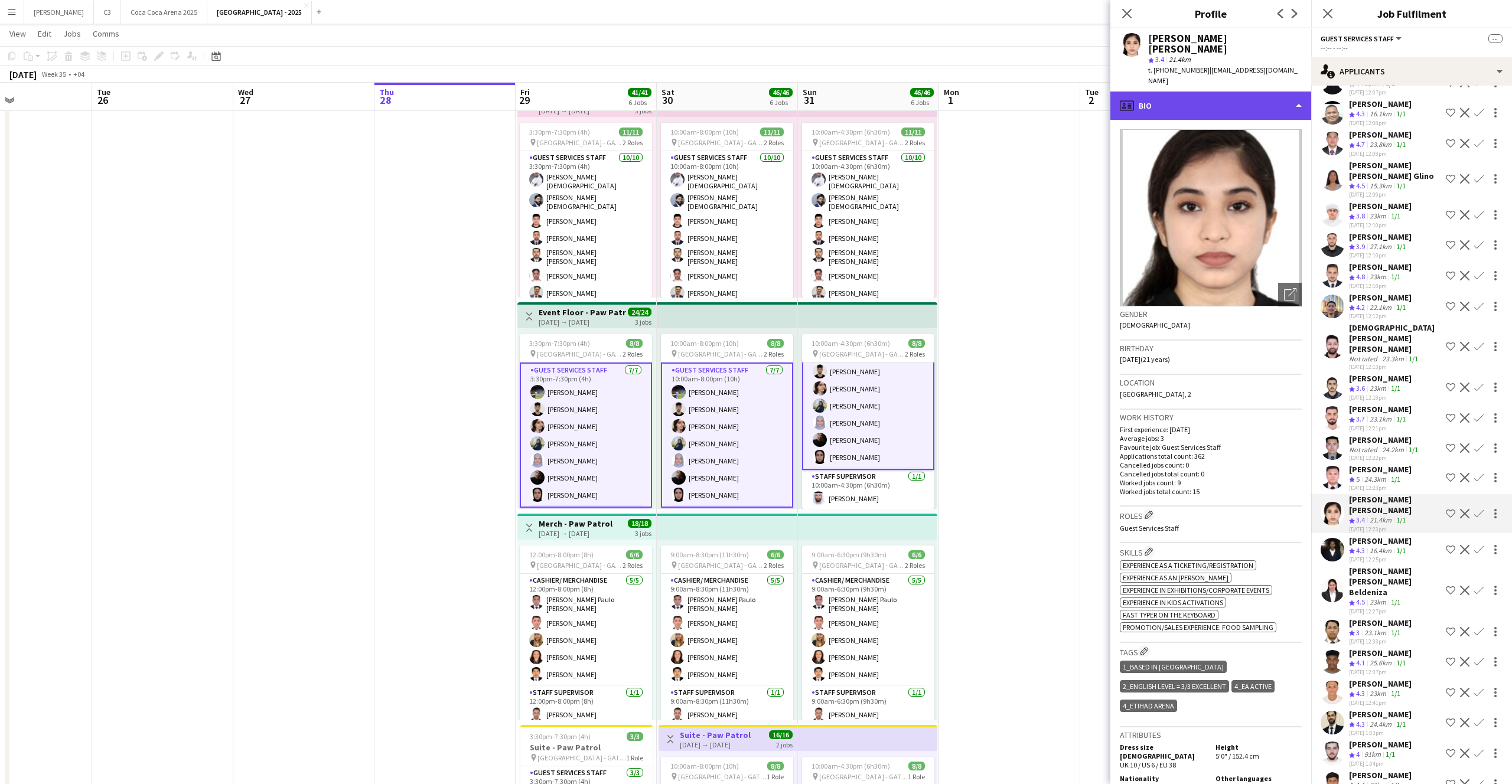
click at [1219, 92] on div "profile Bio" at bounding box center [1210, 106] width 200 height 28
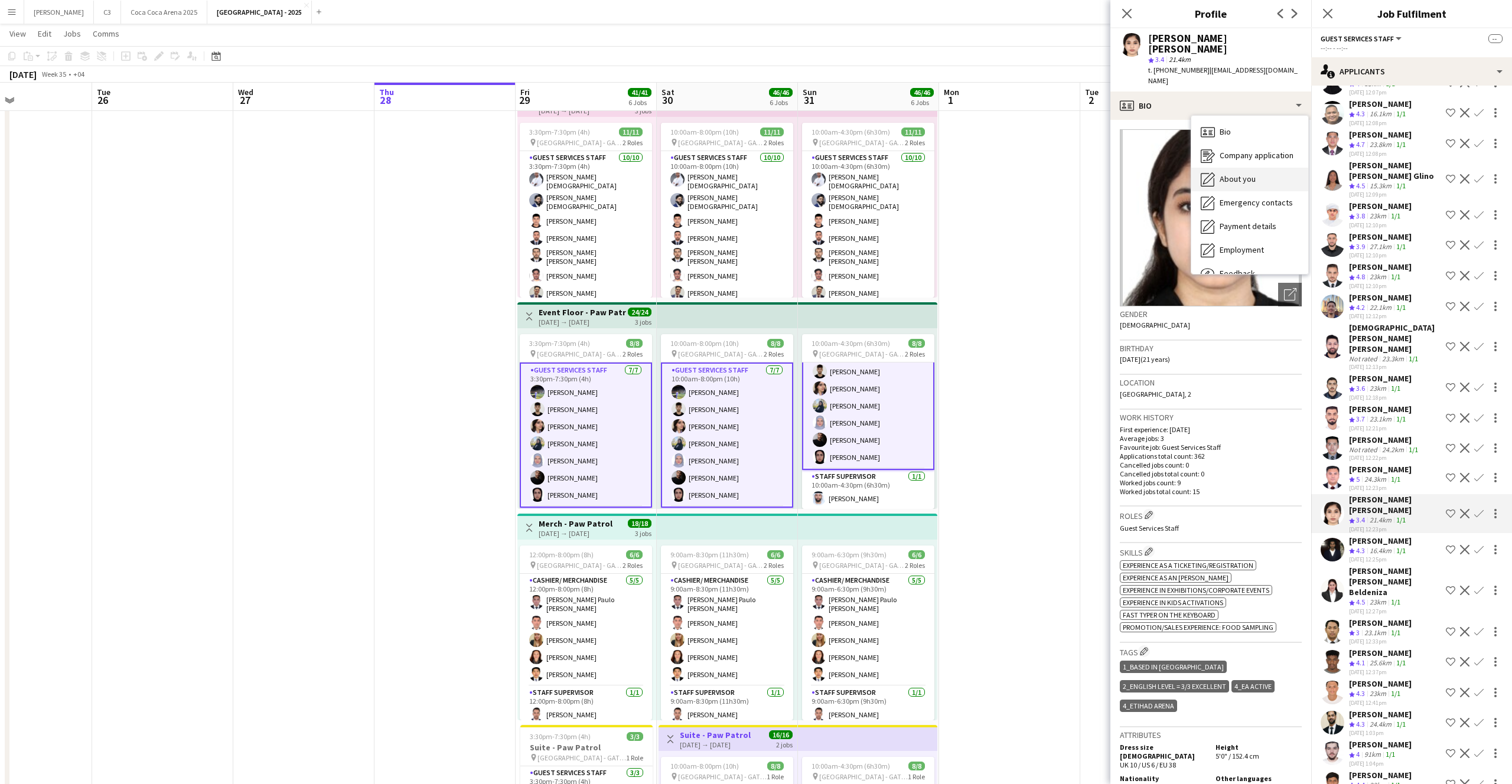
click at [1235, 174] on span "About you" at bounding box center [1237, 179] width 36 height 11
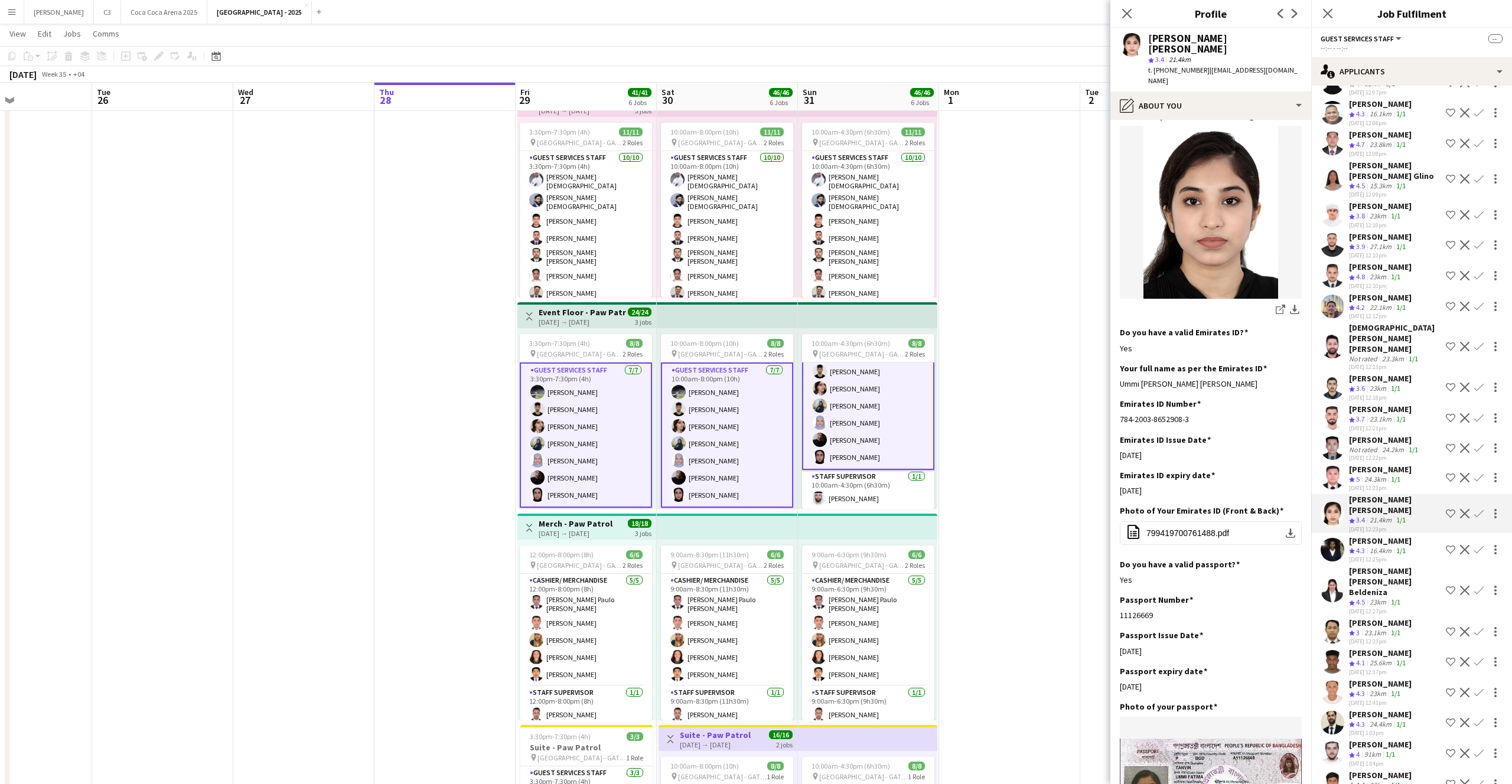
scroll to position [178, 0]
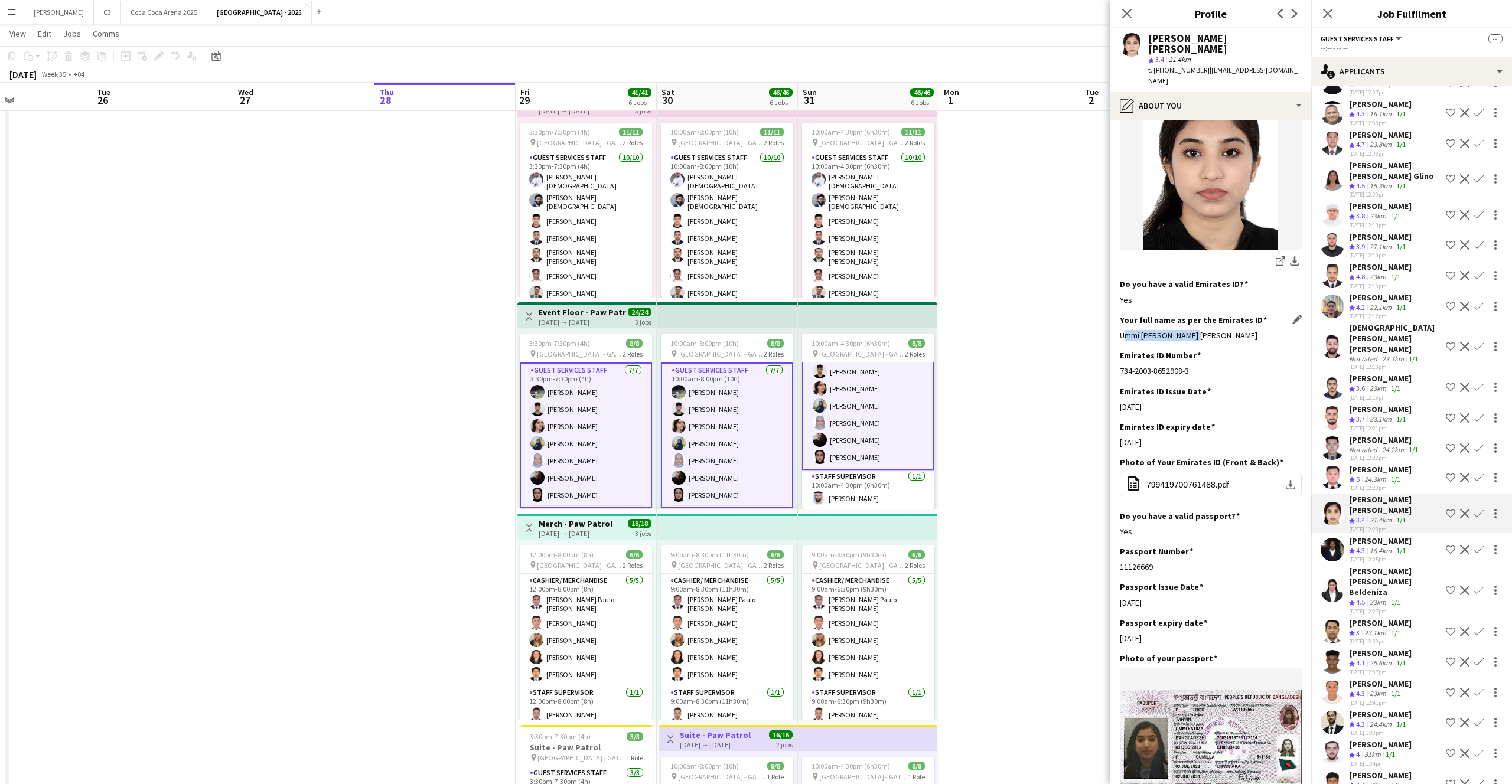
drag, startPoint x: 1196, startPoint y: 316, endPoint x: 1121, endPoint y: 316, distance: 75.0
click at [1121, 330] on div "Ummi [PERSON_NAME] [PERSON_NAME]" at bounding box center [1210, 335] width 182 height 11
copy div "Ummi [PERSON_NAME] [PERSON_NAME]"
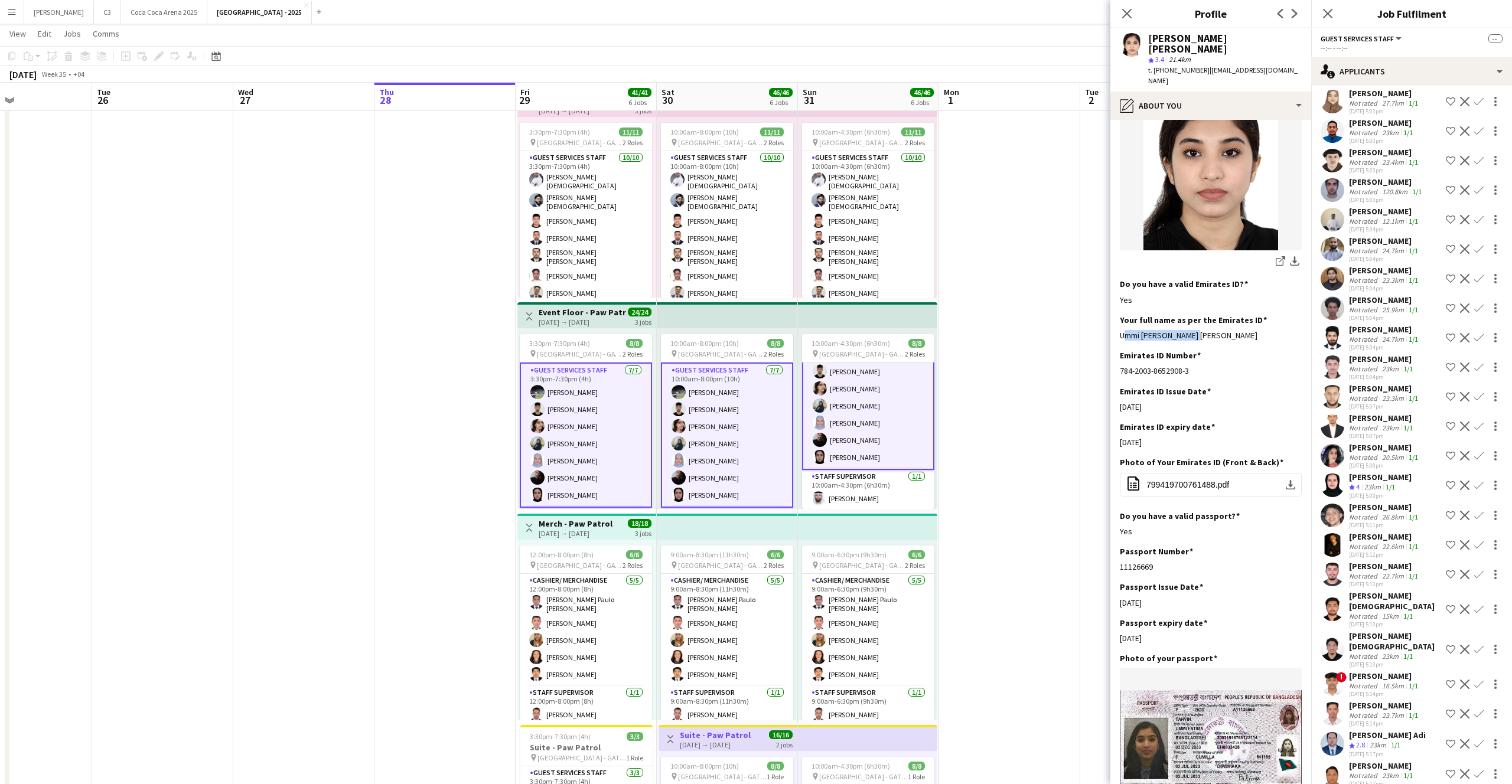
scroll to position [6604, 0]
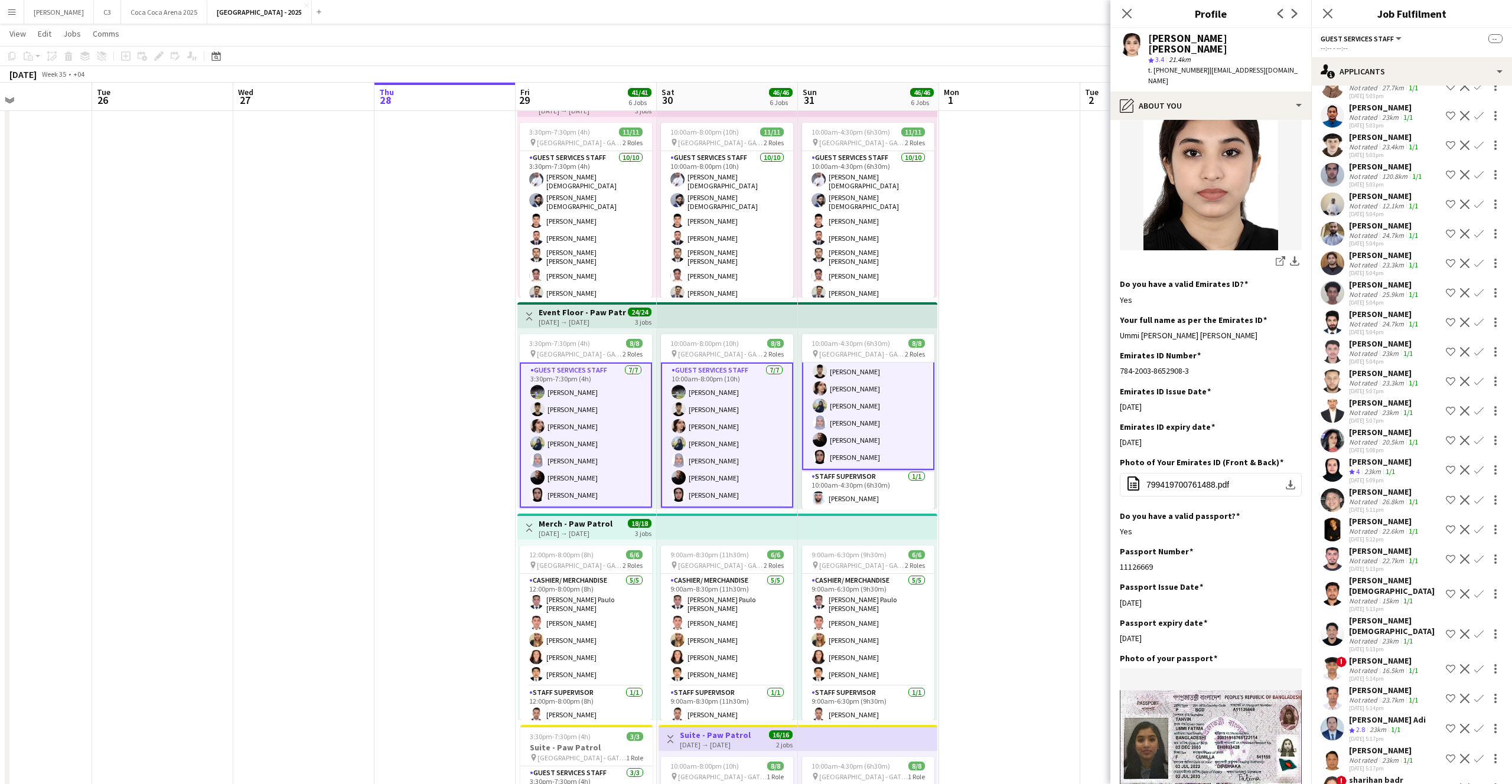
click at [1328, 458] on app-user-avatar at bounding box center [1332, 470] width 23 height 23
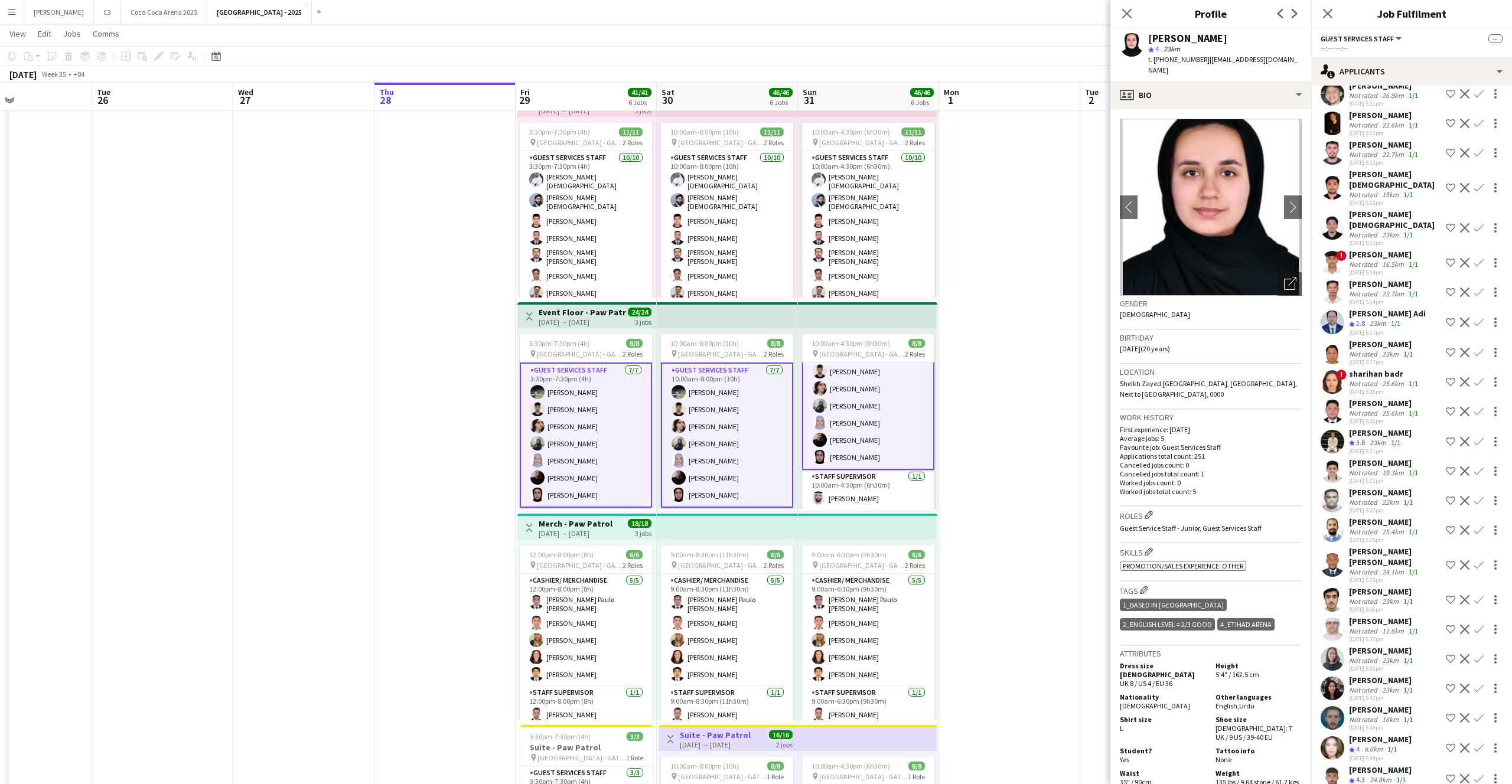
scroll to position [7038, 0]
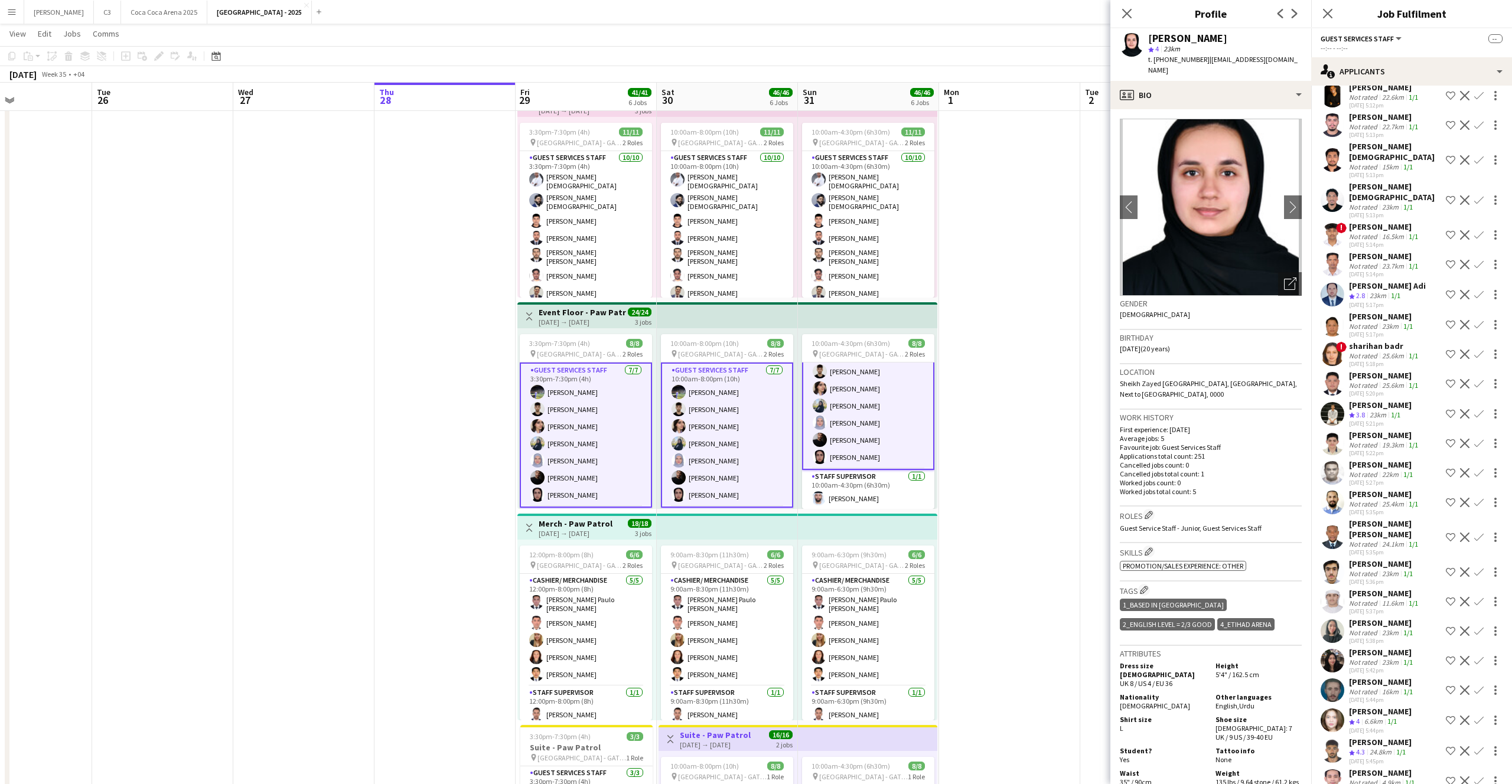
click at [1331, 402] on app-user-avatar at bounding box center [1332, 413] width 23 height 23
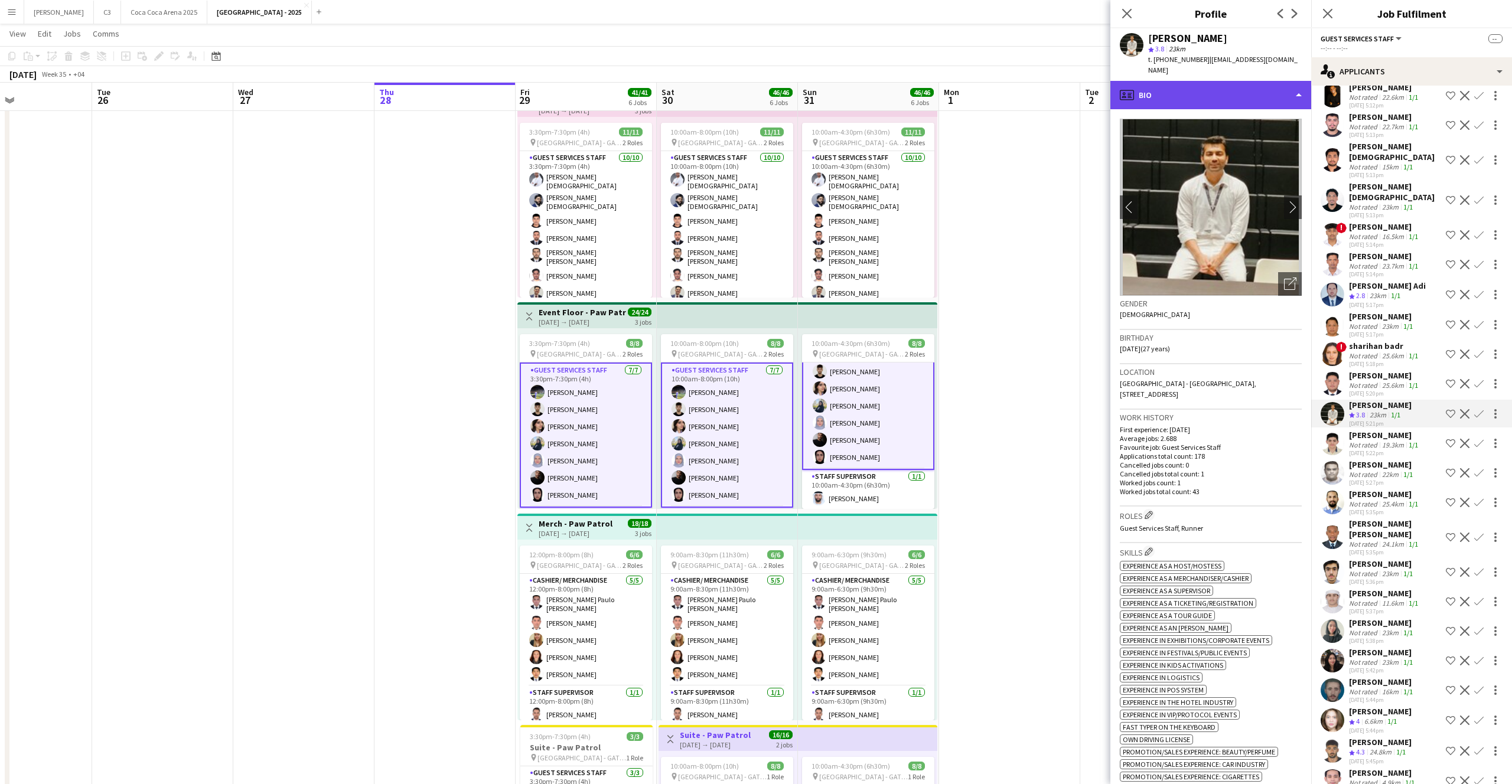
click at [1197, 81] on div "profile Bio" at bounding box center [1210, 95] width 200 height 28
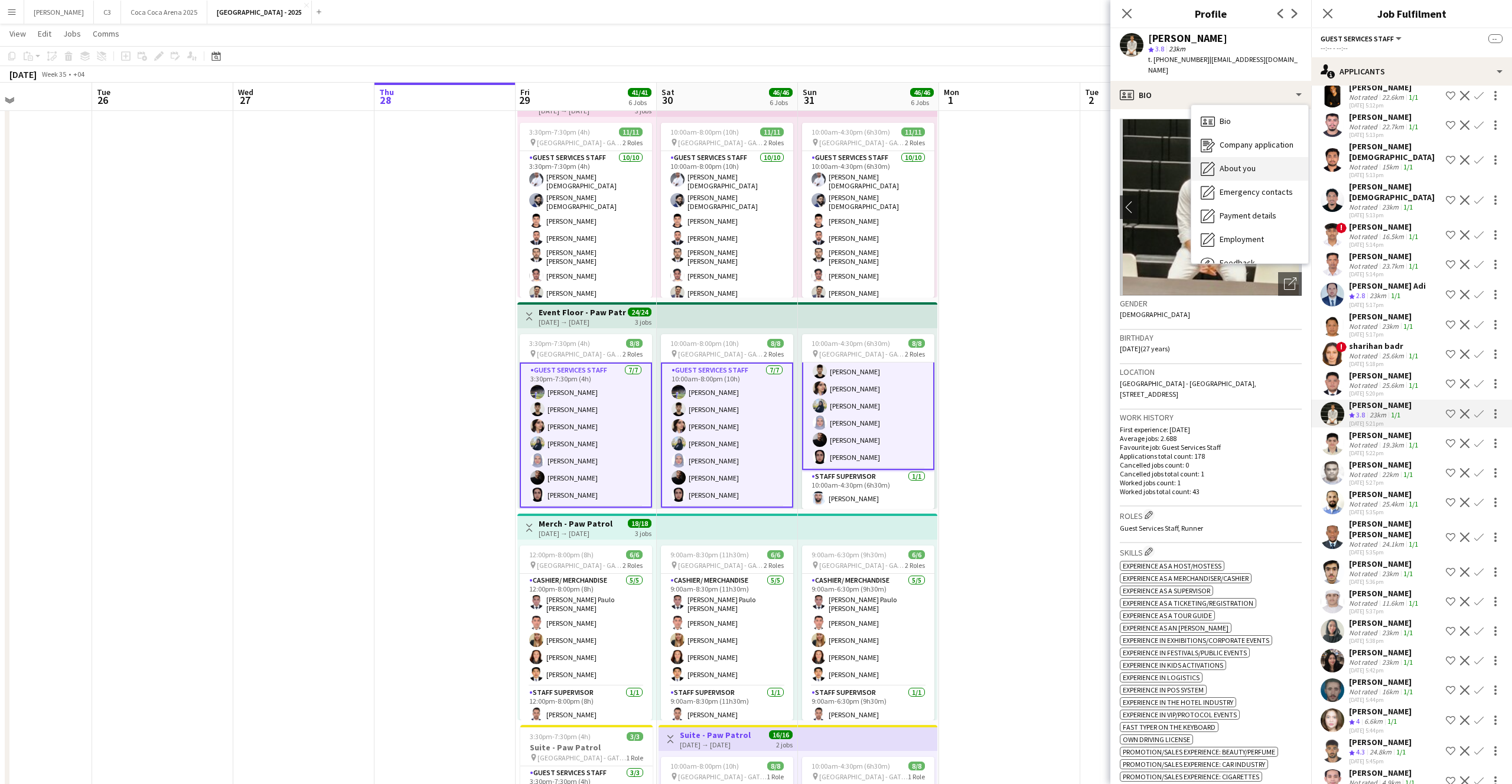
click at [1250, 163] on span "About you" at bounding box center [1237, 168] width 36 height 11
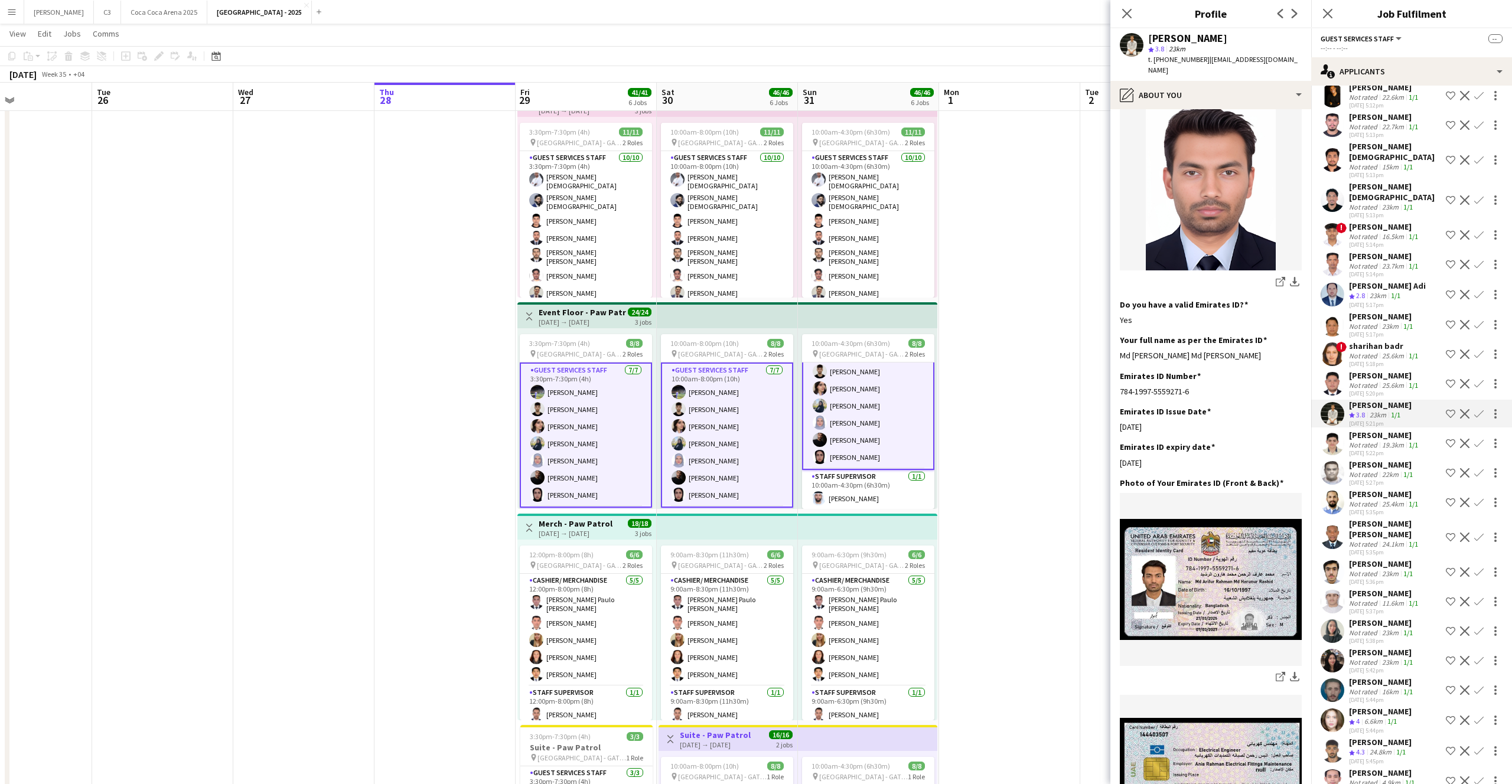
scroll to position [217, 0]
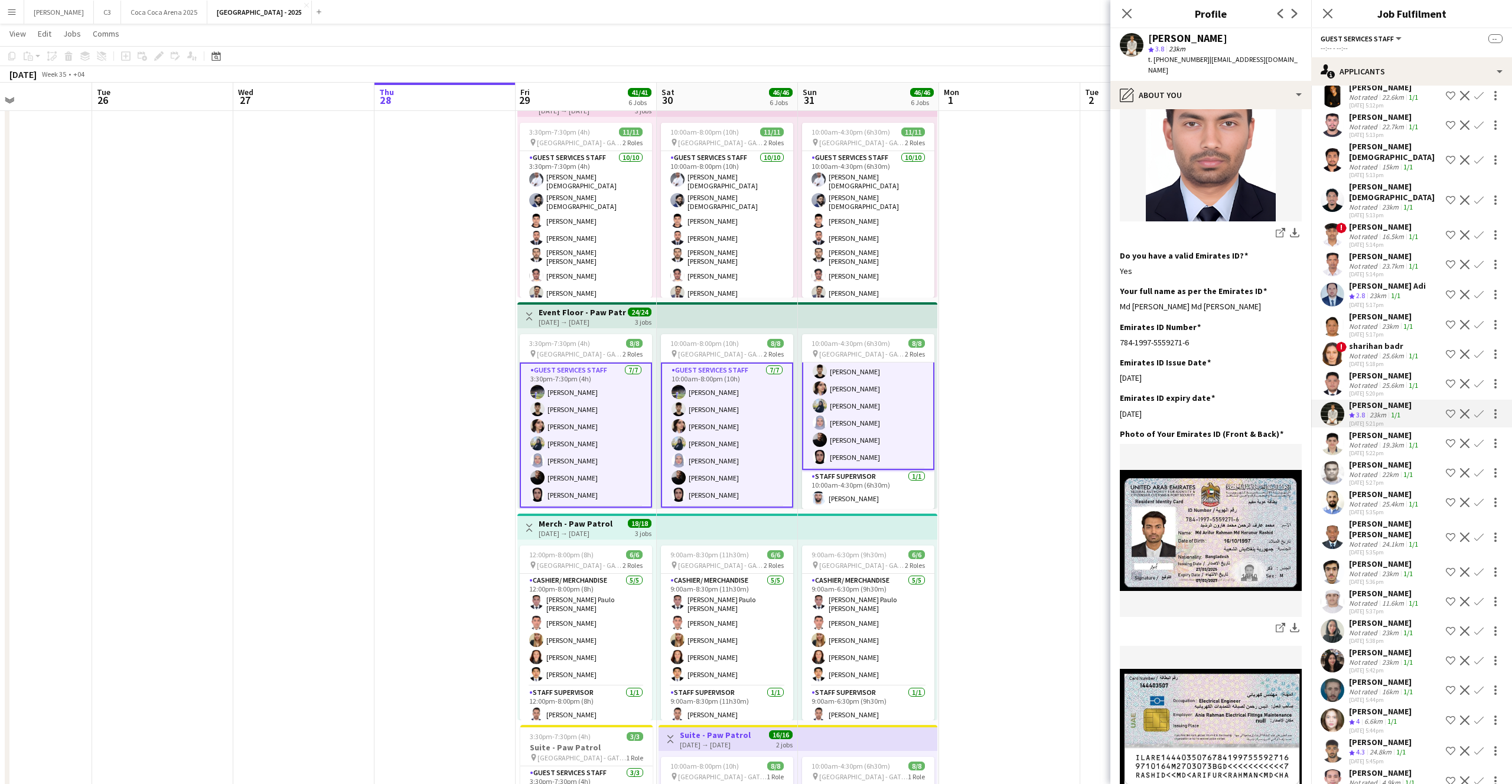
drag, startPoint x: 1256, startPoint y: 293, endPoint x: 1114, endPoint y: 297, distance: 142.1
click at [1114, 297] on app-section-data-types "Bio Edit this field My name is [PERSON_NAME]. I have completed my Bachelors deg…" at bounding box center [1210, 447] width 200 height 675
copy div "Md [PERSON_NAME] Md [PERSON_NAME]"
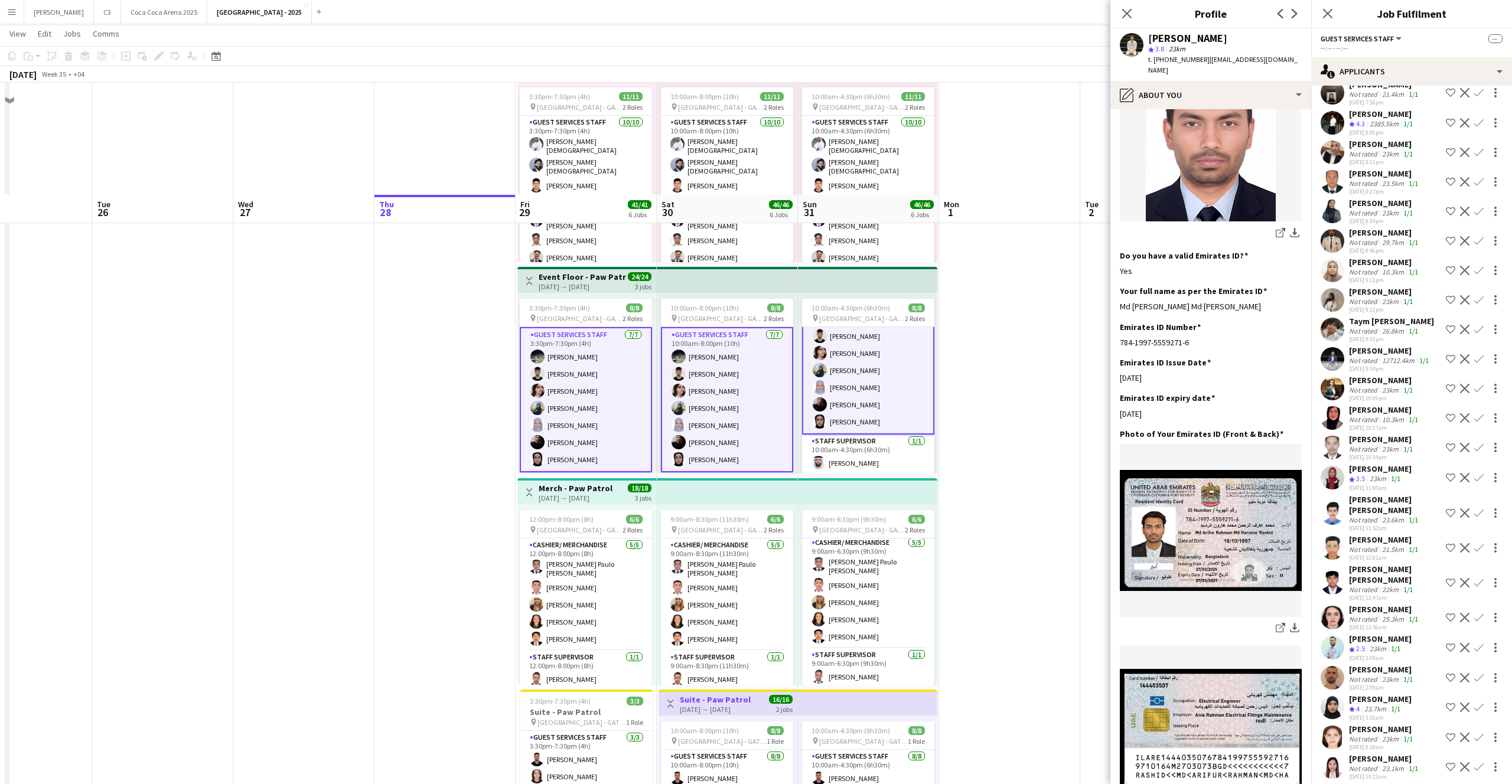
scroll to position [641, 0]
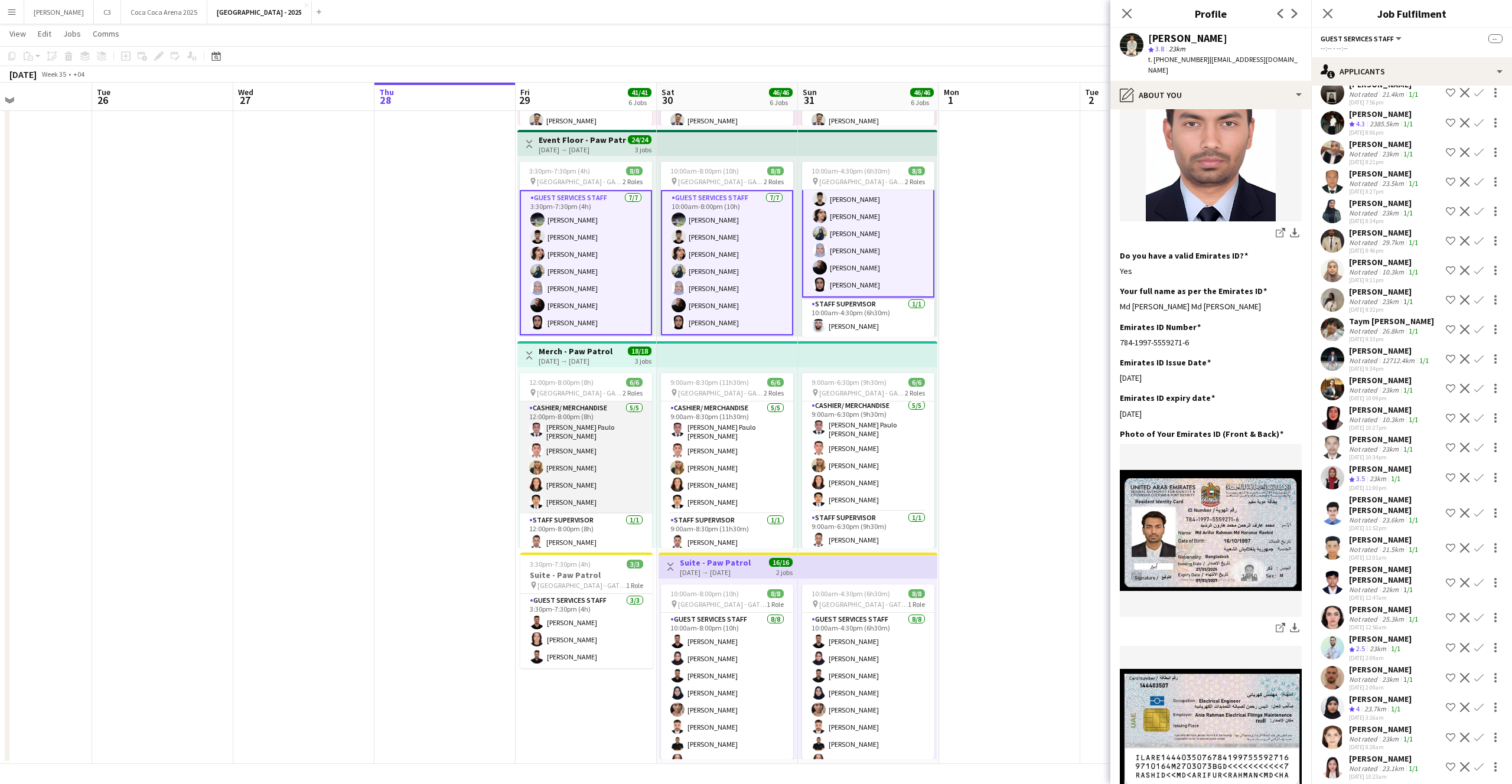
click at [587, 474] on app-card-role "Cashier/ Merchandise [DATE] 12:00pm-8:00pm (8h) [PERSON_NAME] [PERSON_NAME] [PE…" at bounding box center [586, 458] width 132 height 112
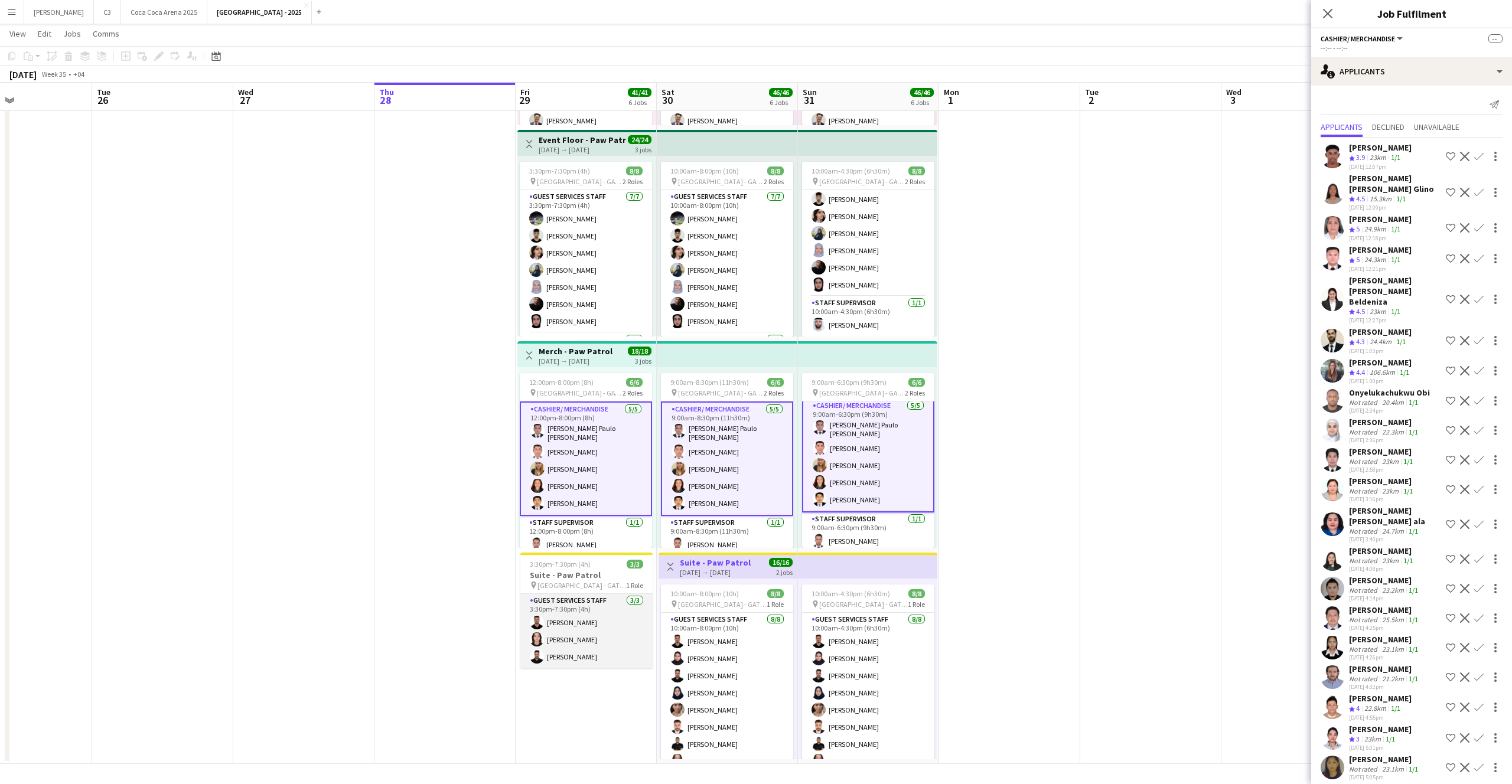
scroll to position [0, 332]
click at [569, 634] on app-card-role "Guest Services Staff [DATE] 3:30pm-7:30pm (4h) [PERSON_NAME] [PERSON_NAME] [PER…" at bounding box center [586, 630] width 132 height 74
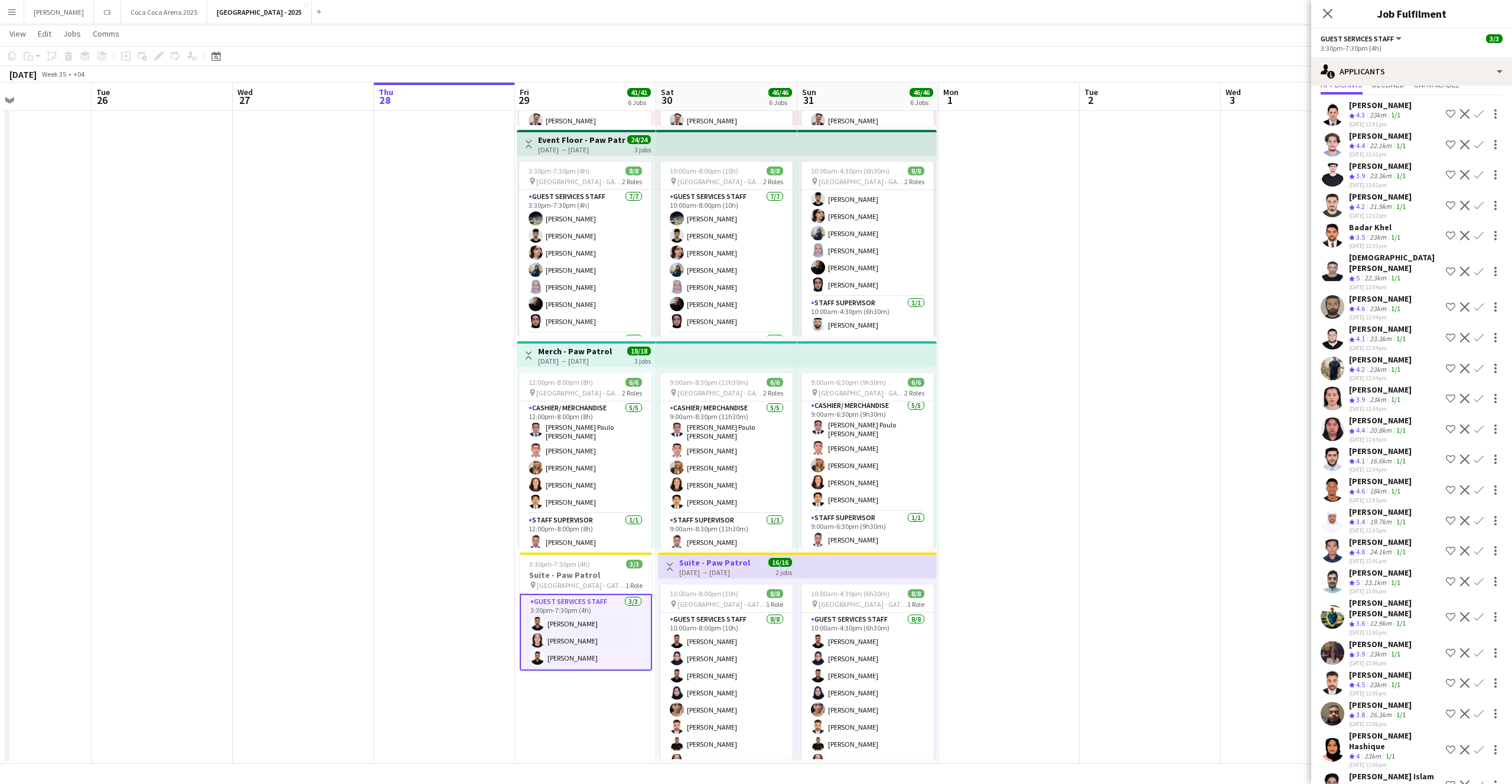
scroll to position [44, 0]
click at [1336, 446] on app-user-avatar at bounding box center [1332, 458] width 23 height 23
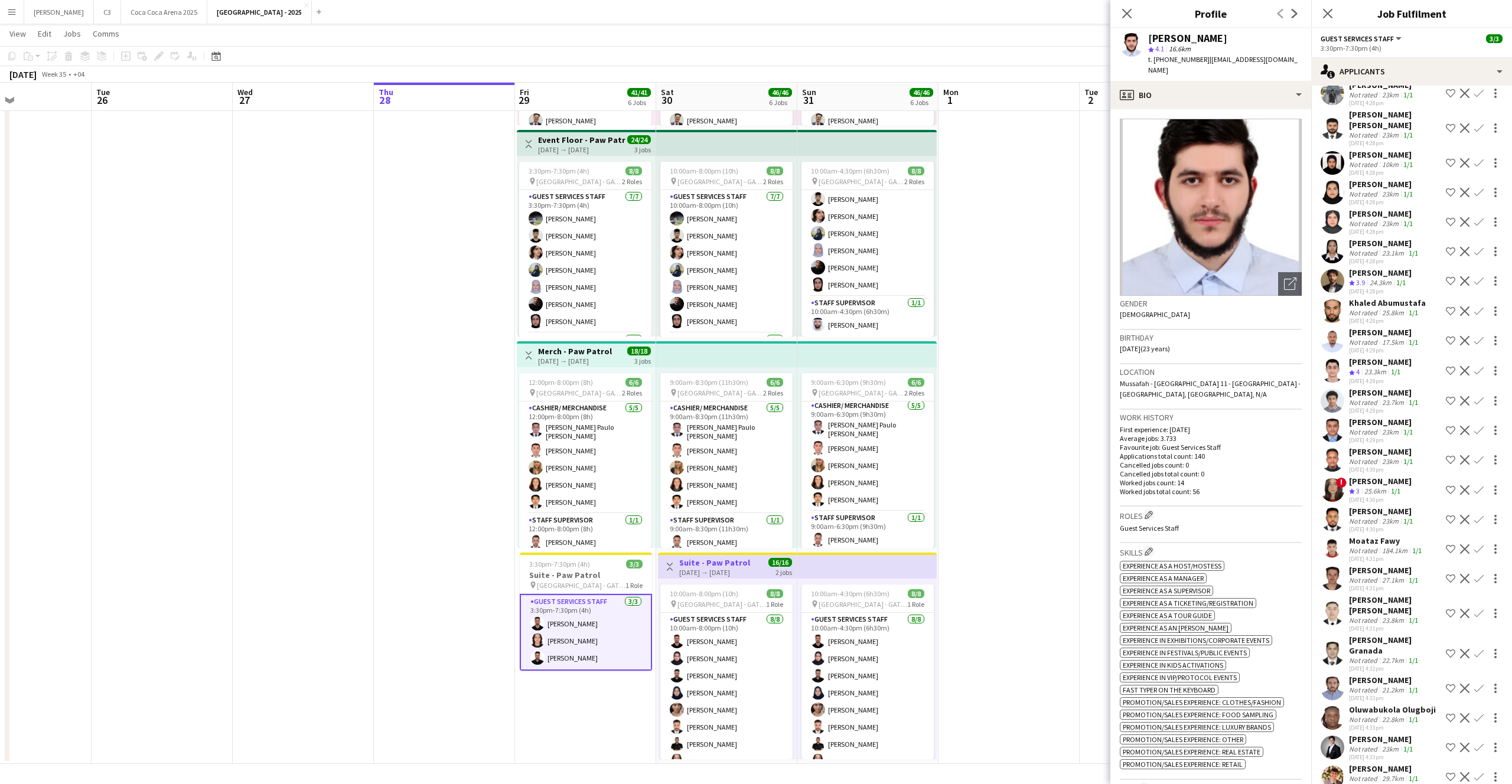
scroll to position [3223, 0]
click at [1334, 270] on app-user-avatar at bounding box center [1332, 281] width 23 height 23
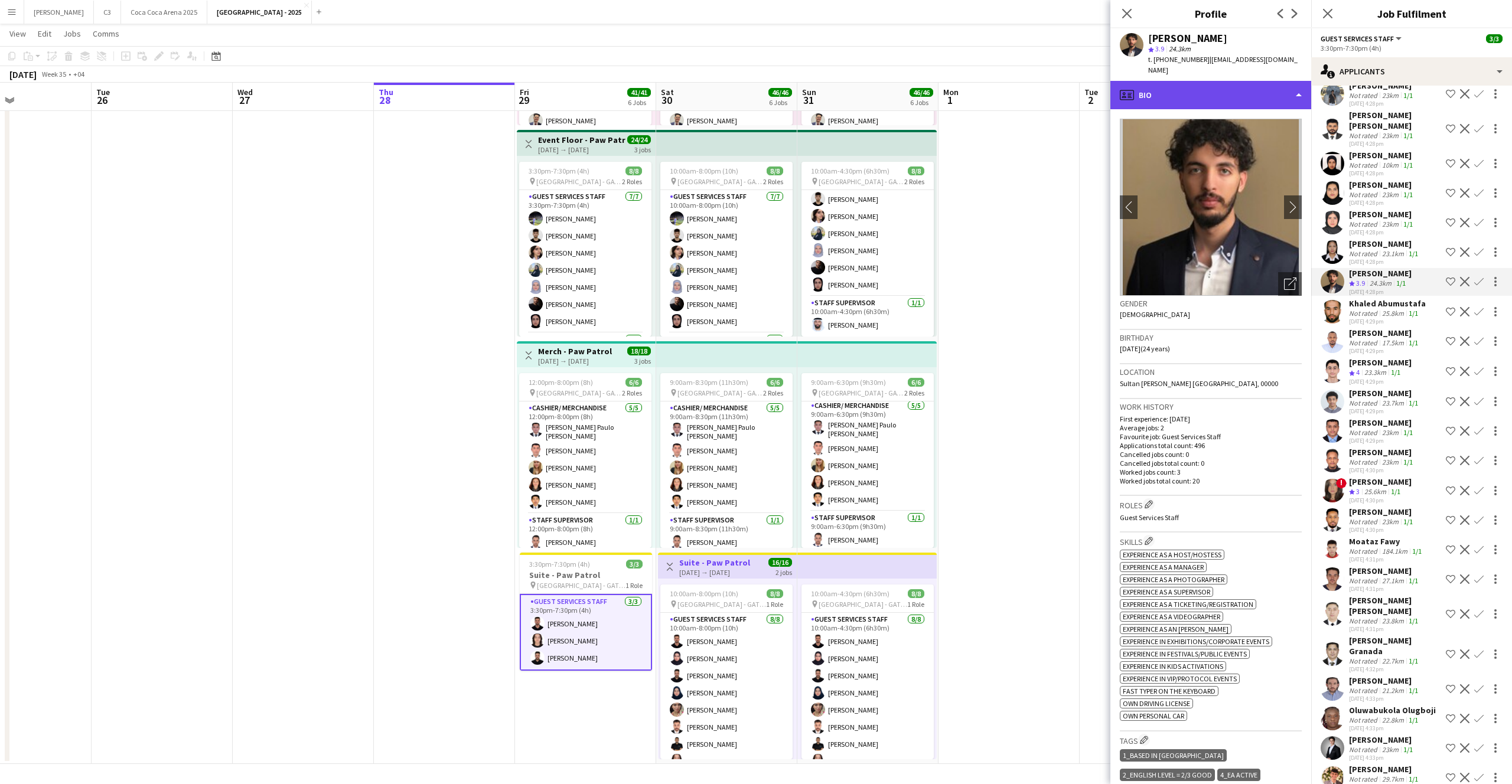
click at [1177, 92] on div "profile Bio" at bounding box center [1210, 95] width 200 height 28
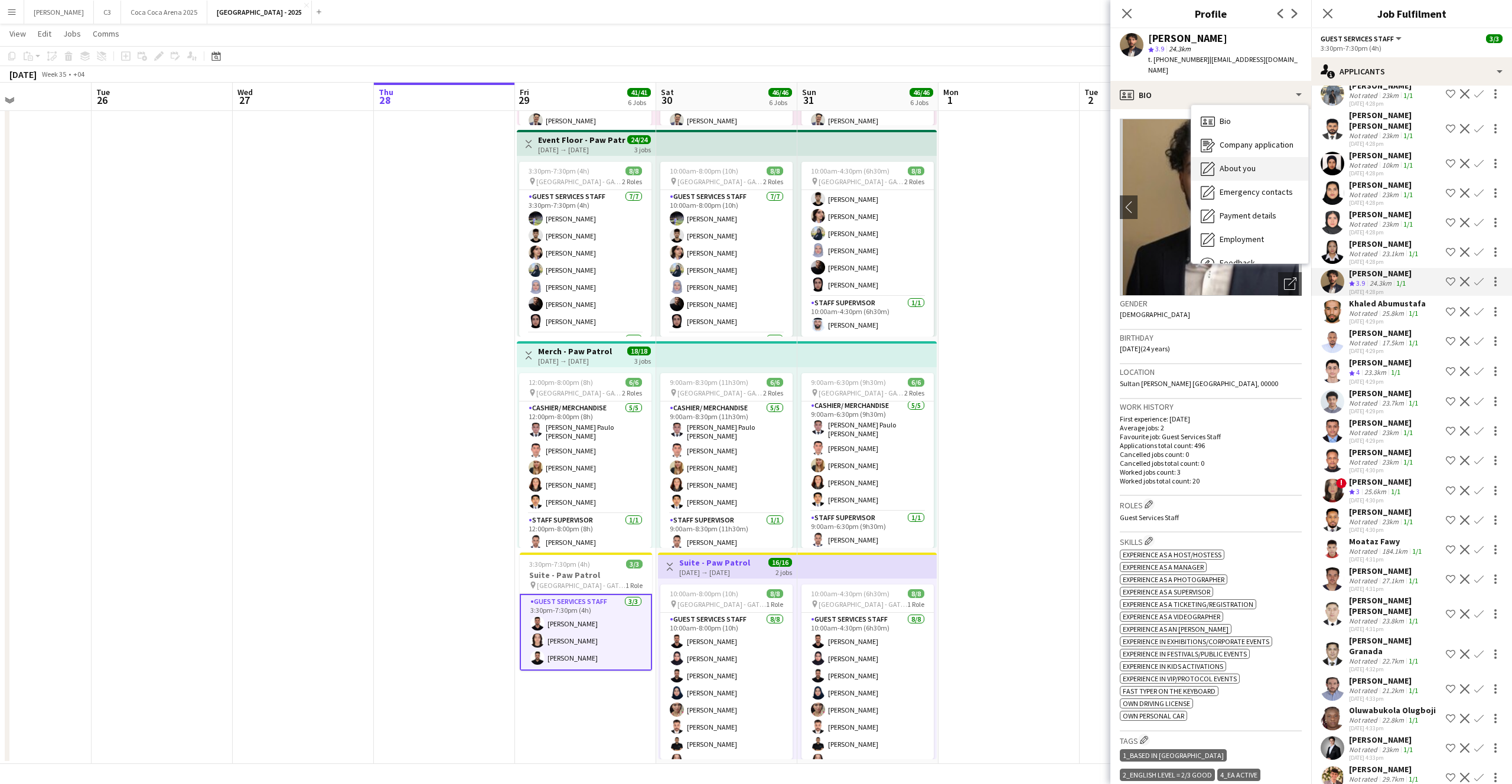
click at [1226, 163] on span "About you" at bounding box center [1237, 168] width 36 height 11
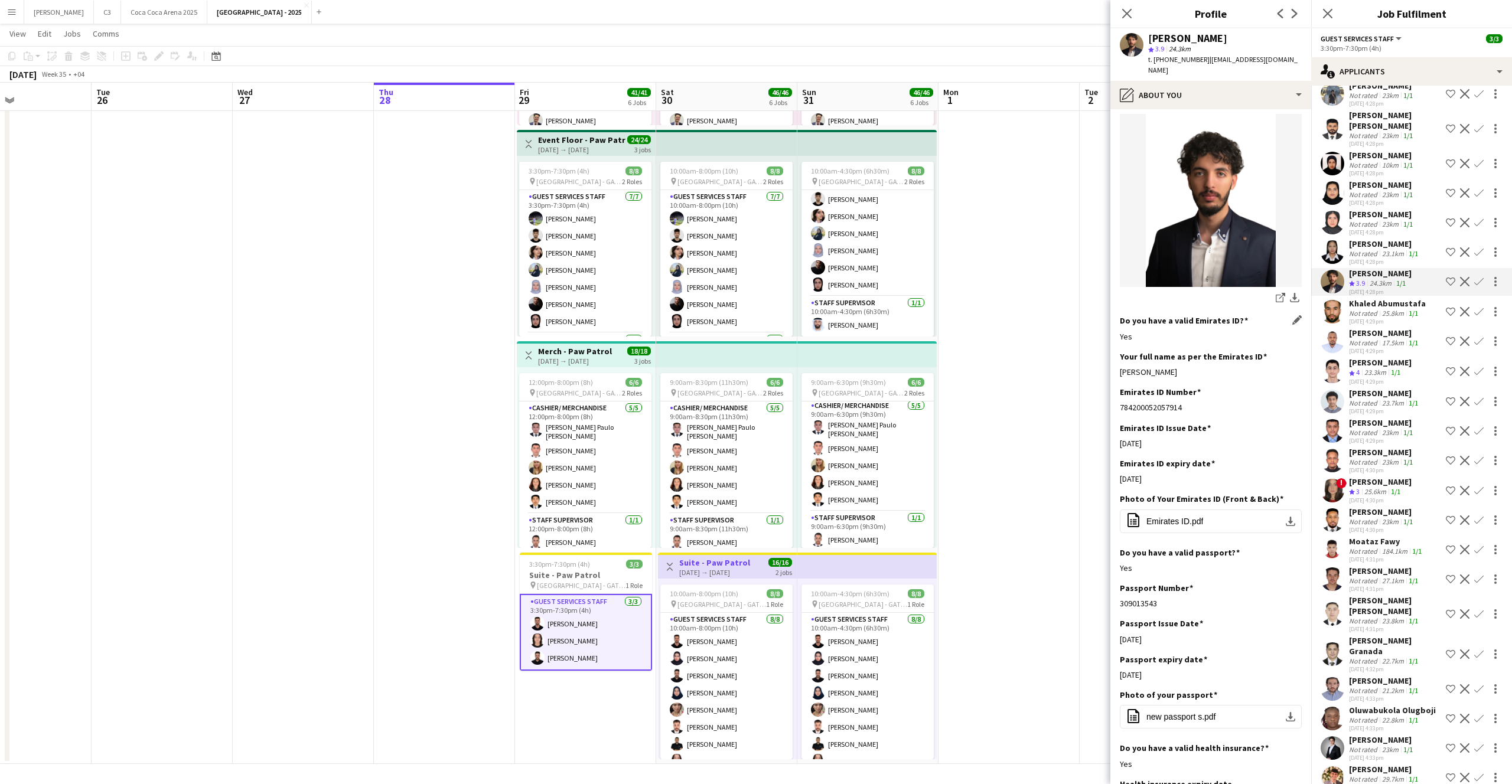
scroll to position [133, 0]
drag, startPoint x: 1170, startPoint y: 362, endPoint x: 1121, endPoint y: 358, distance: 49.2
click at [1121, 364] on div "[PERSON_NAME]" at bounding box center [1210, 369] width 182 height 11
copy div "[PERSON_NAME]"
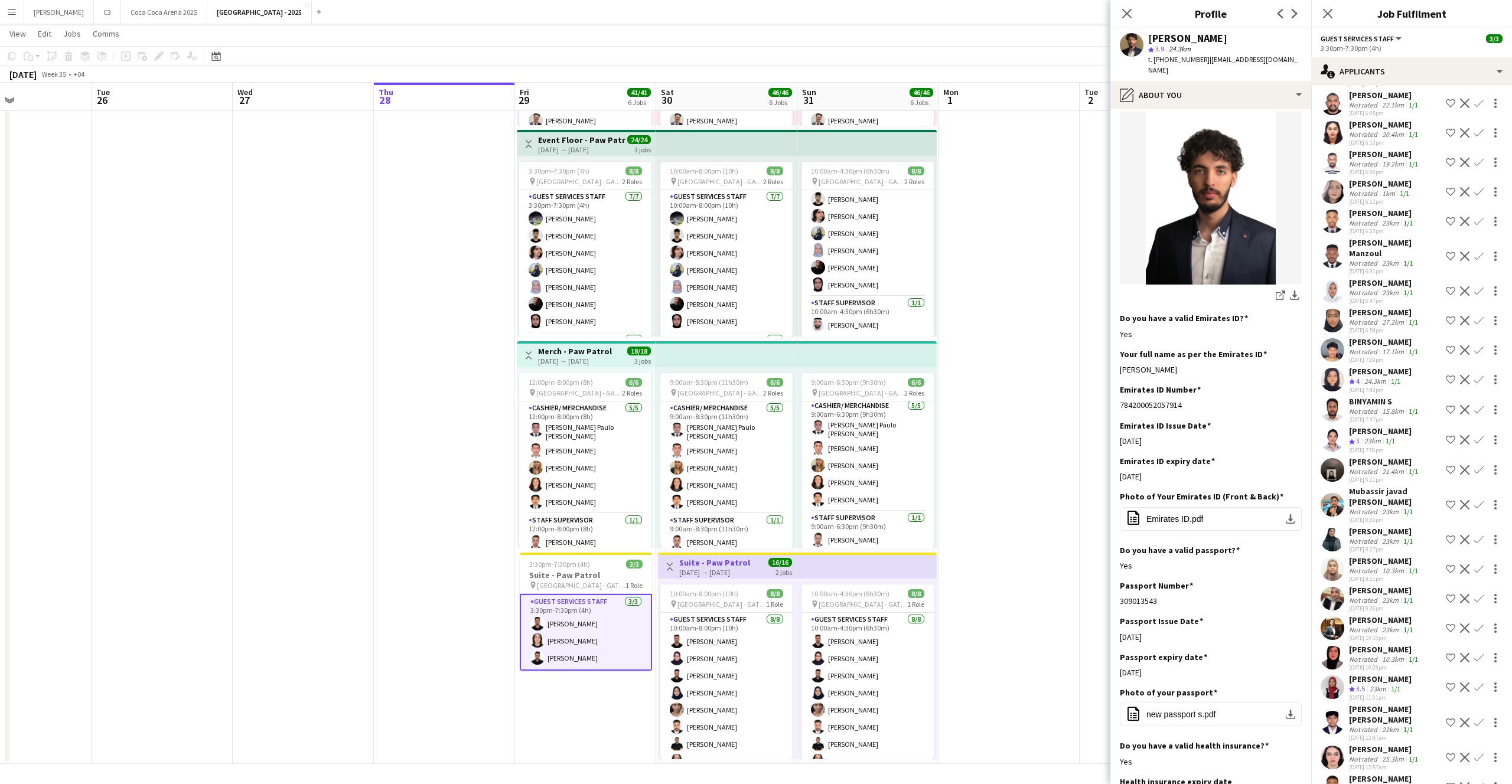
scroll to position [6125, 0]
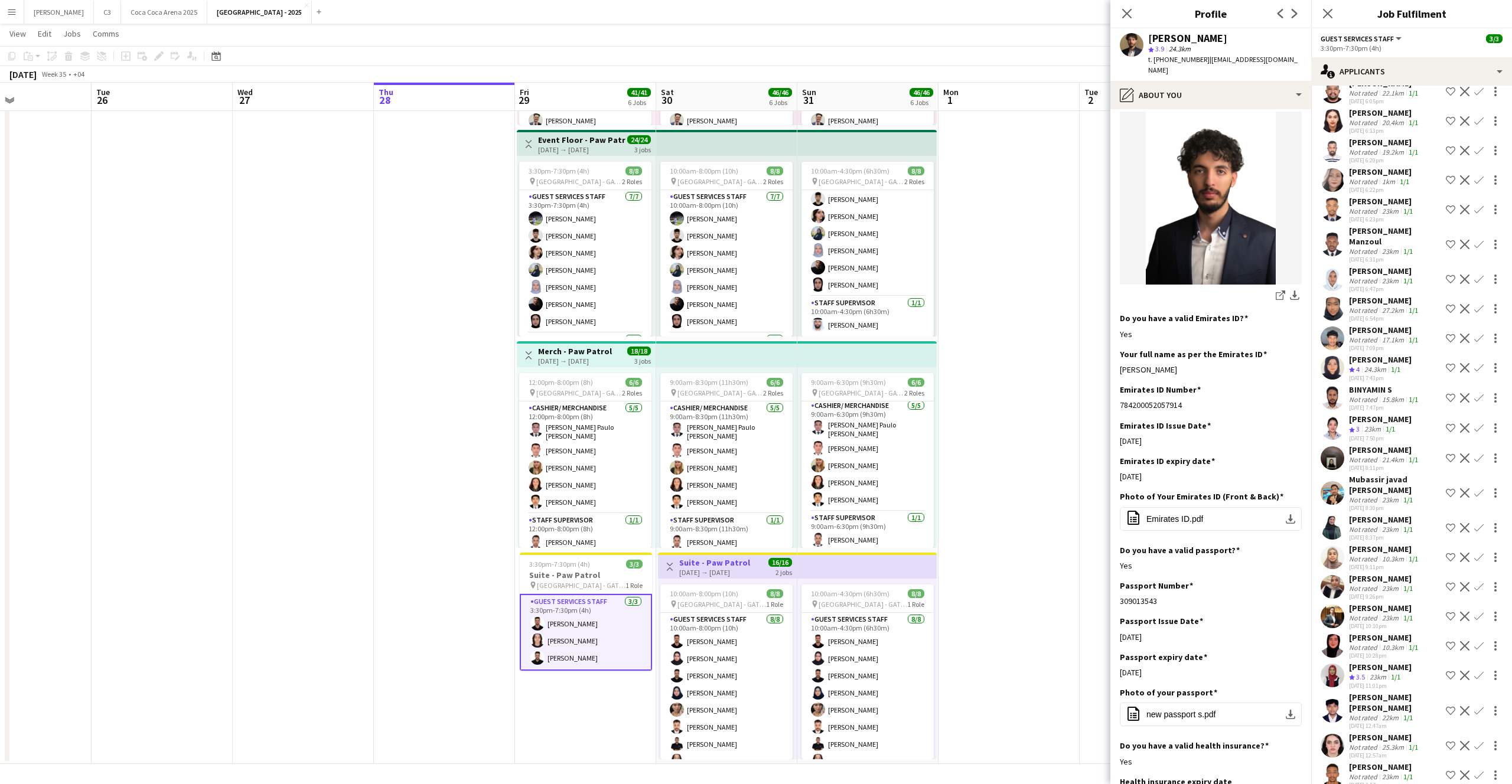
click at [720, 716] on app-card-role "Guest Services Staff [DATE] 10:00am-8:00pm (10h) [PERSON_NAME] [PERSON_NAME] [P…" at bounding box center [726, 693] width 132 height 160
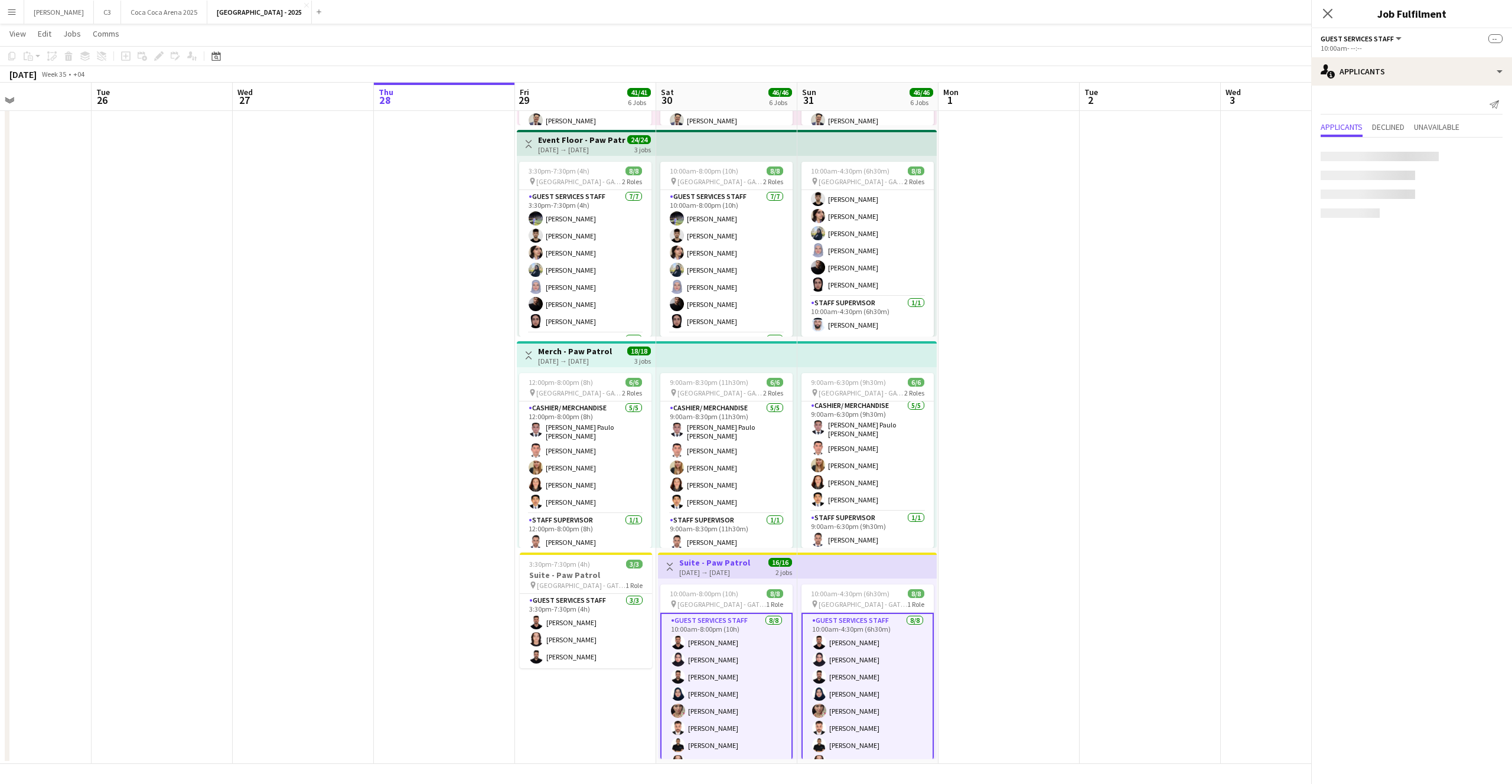
scroll to position [0, 0]
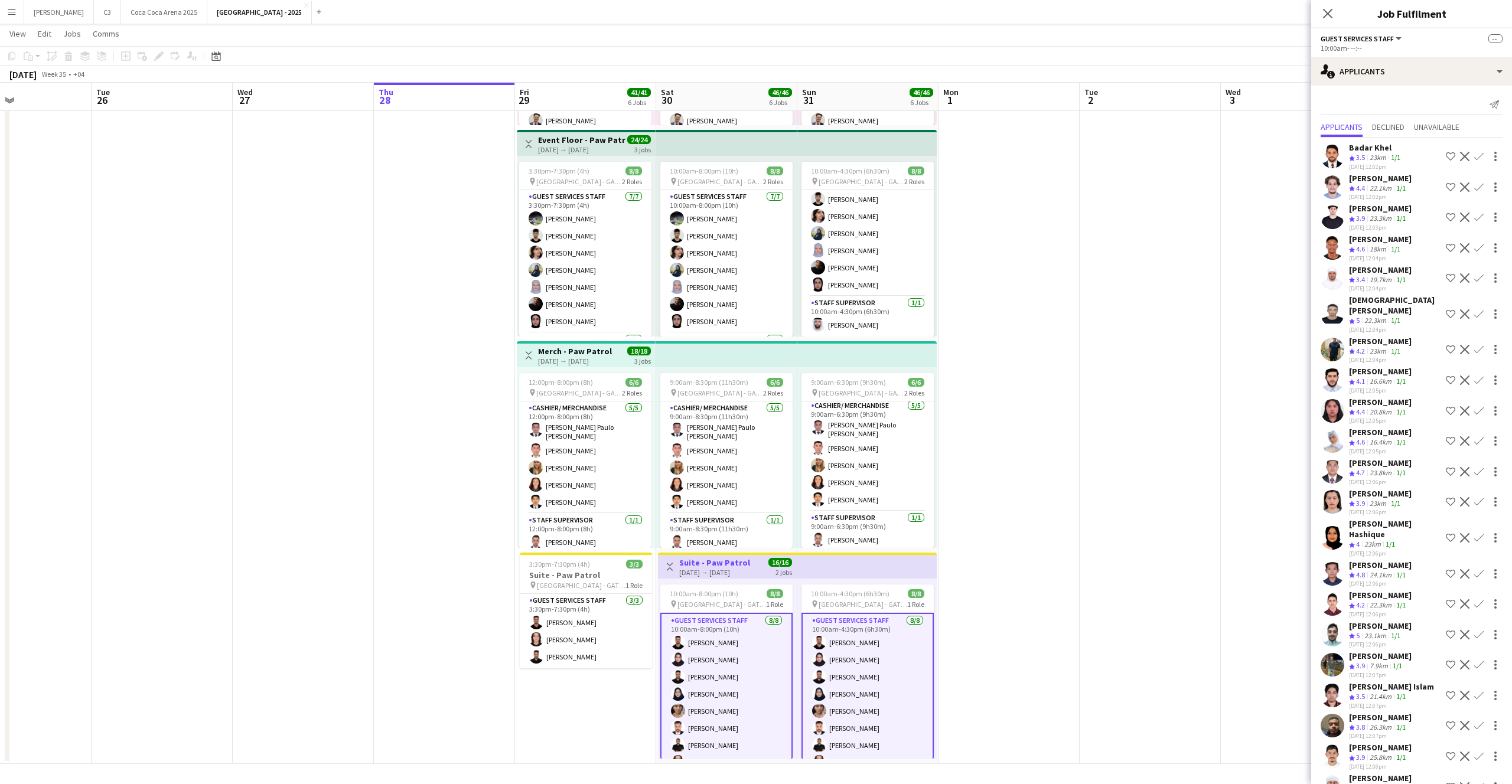
click at [1335, 490] on app-user-avatar at bounding box center [1332, 502] width 23 height 23
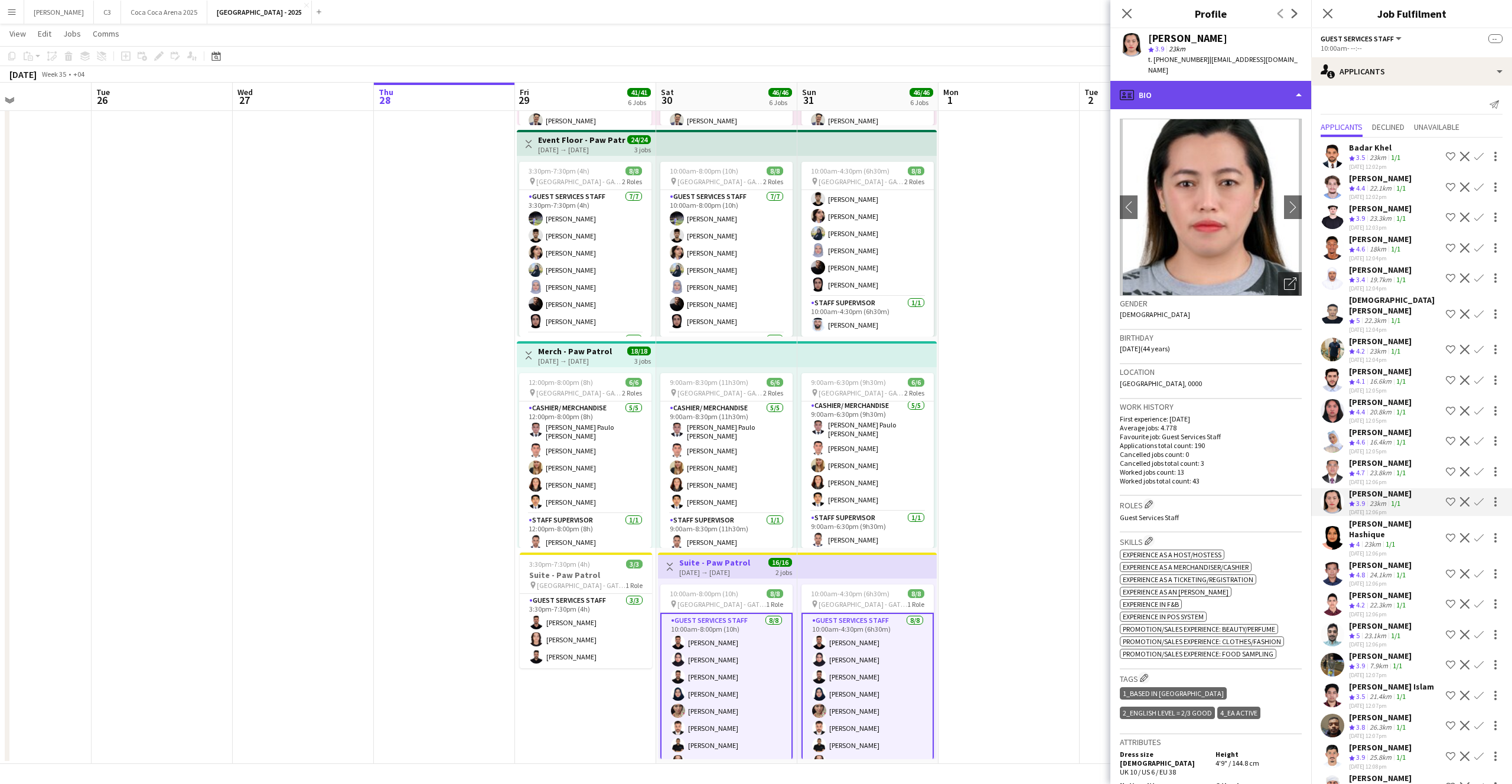
click at [1193, 99] on div "profile Bio" at bounding box center [1210, 95] width 200 height 28
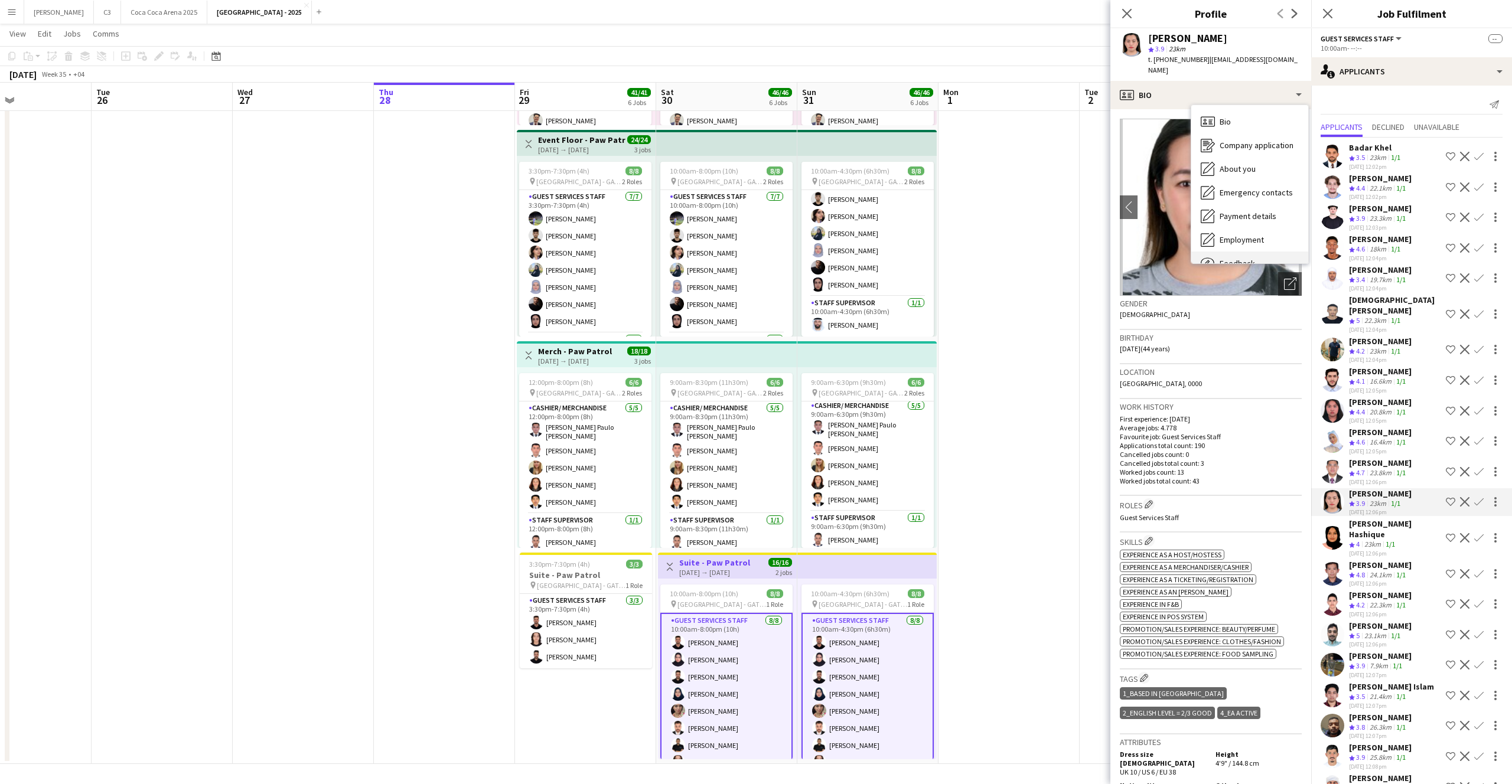
click at [1212, 253] on div "Feedback Feedback" at bounding box center [1250, 263] width 117 height 23
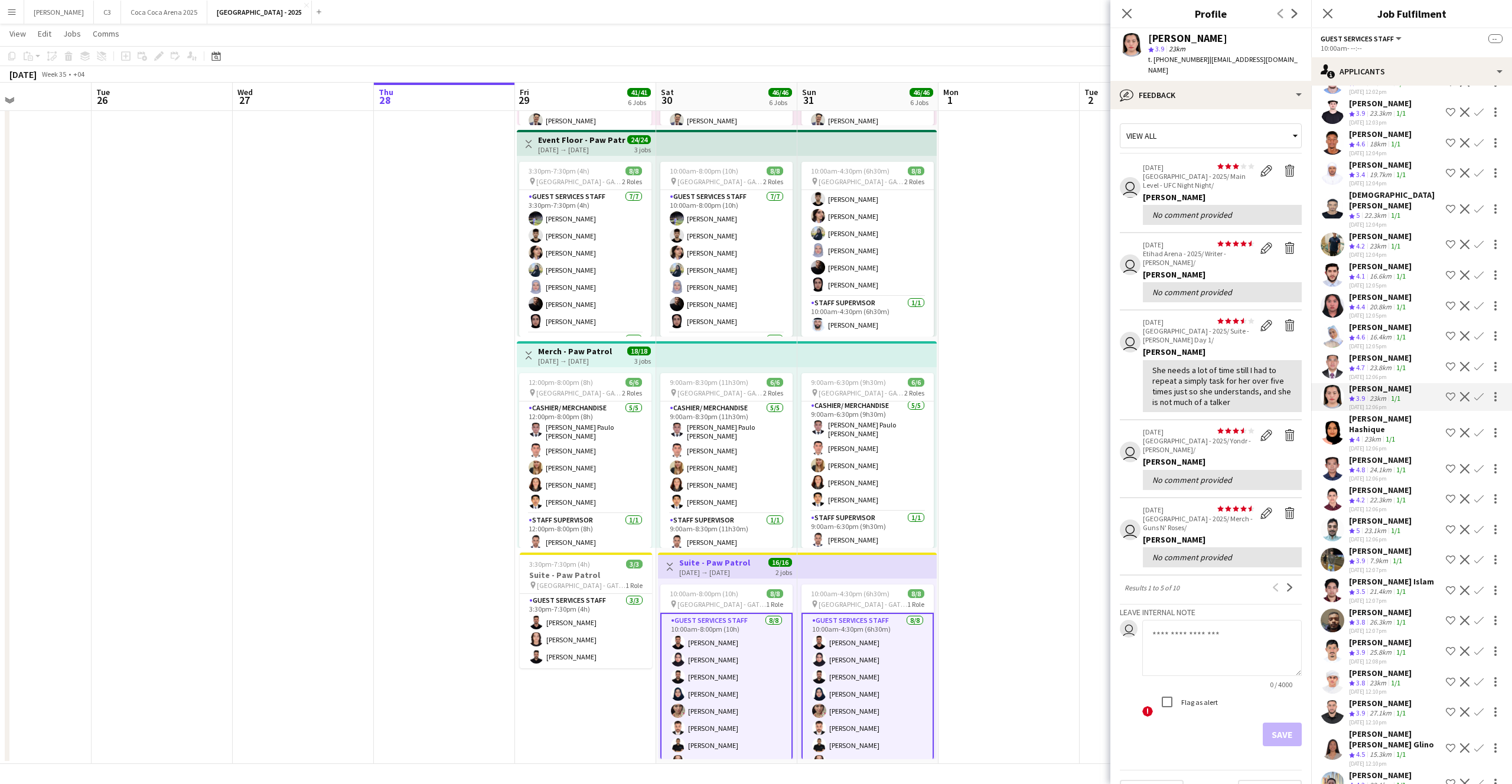
scroll to position [108, 0]
click at [1327, 733] on app-user-avatar at bounding box center [1332, 745] width 23 height 23
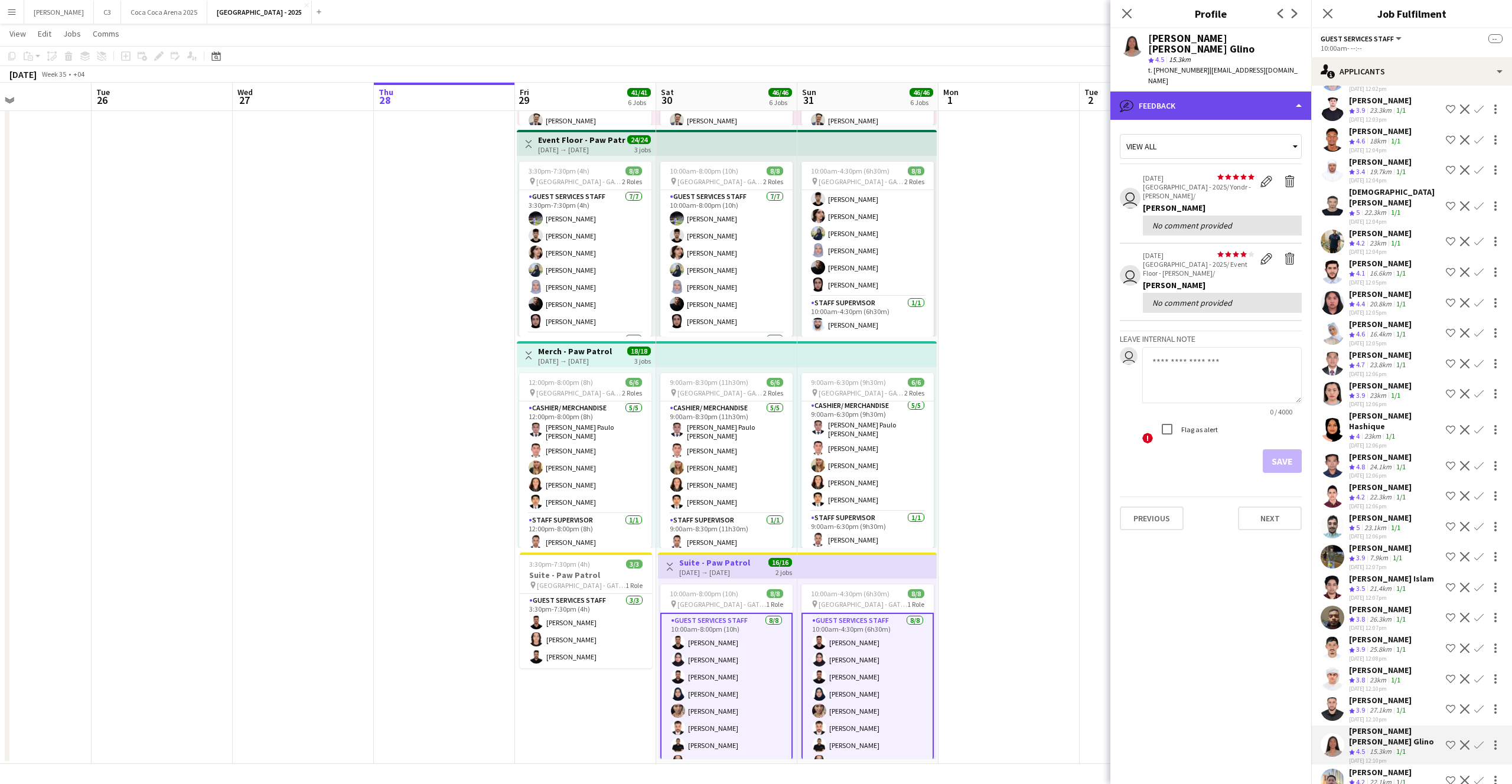
click at [1195, 92] on div "bubble-pencil Feedback" at bounding box center [1210, 106] width 200 height 28
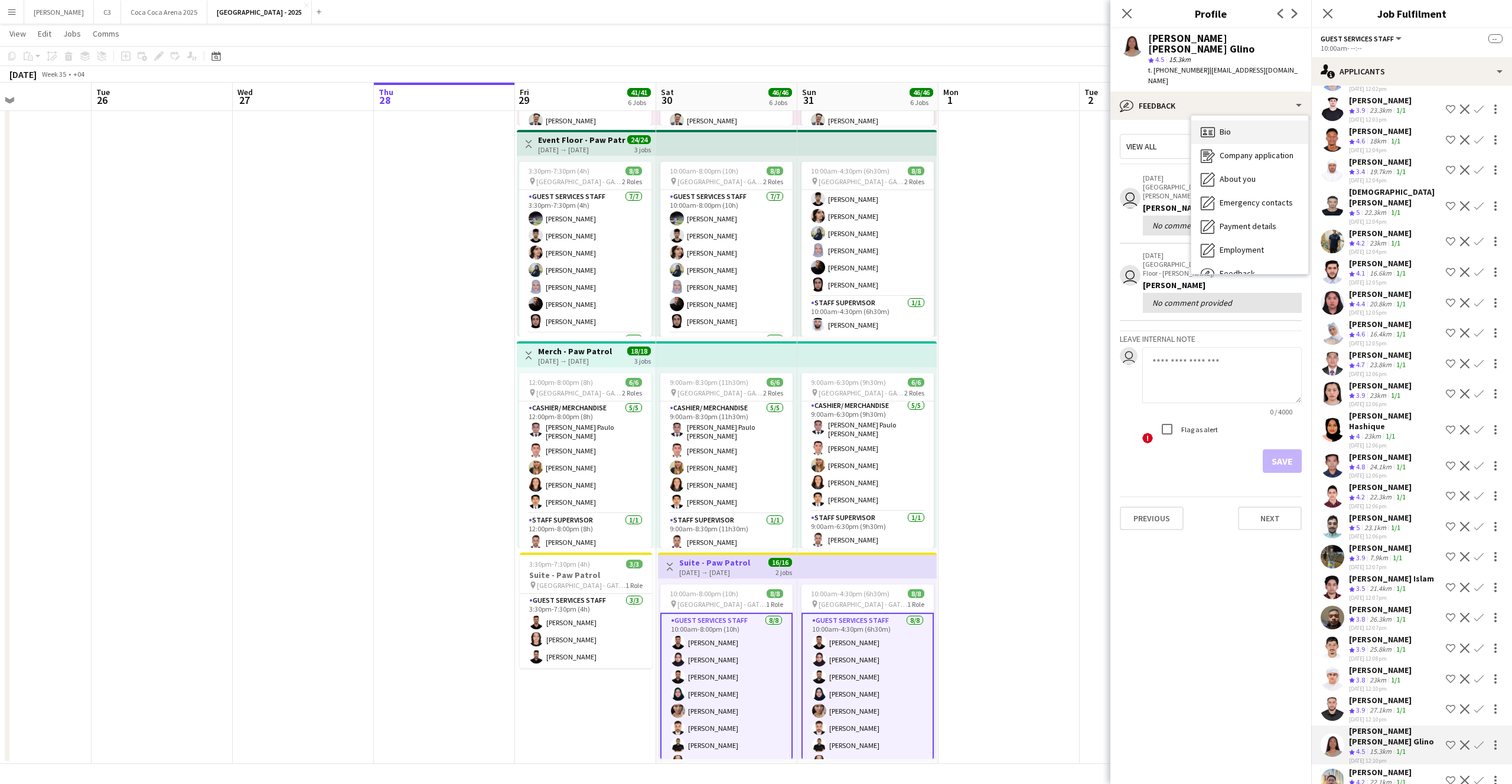
click at [1217, 120] on div "Bio Bio" at bounding box center [1250, 132] width 117 height 23
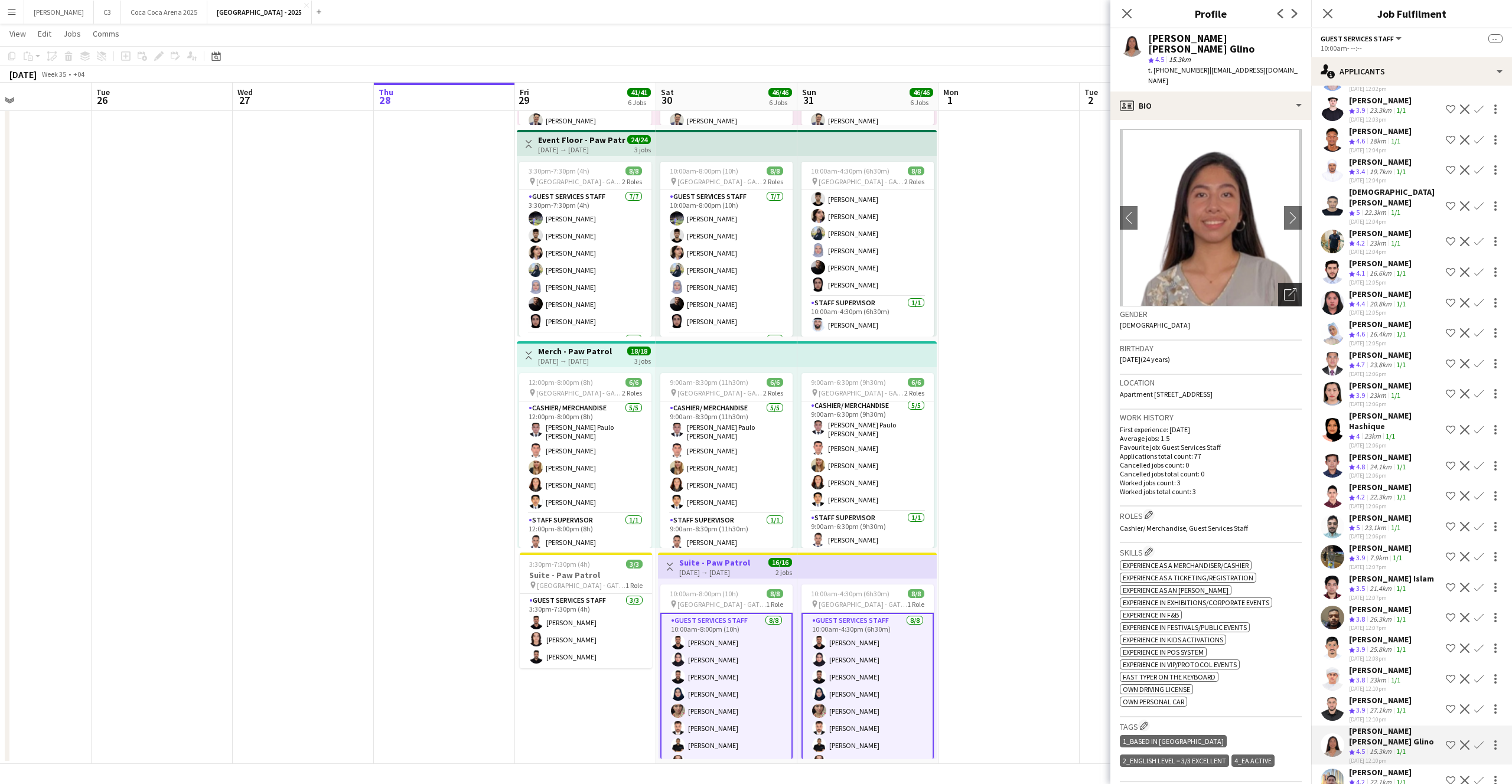
click at [1289, 288] on icon "Open photos pop-in" at bounding box center [1290, 294] width 13 height 13
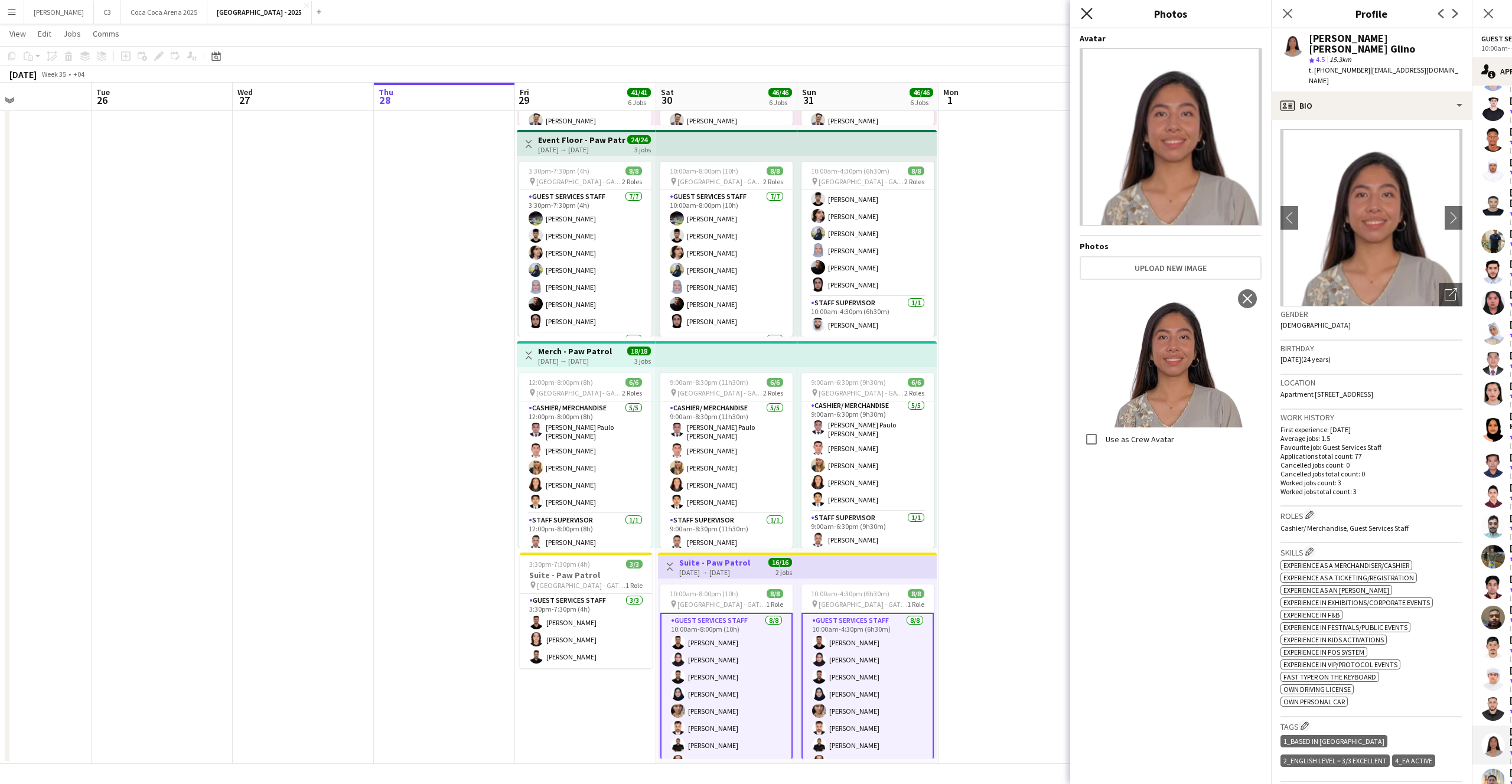
click at [1083, 10] on icon at bounding box center [1086, 13] width 11 height 11
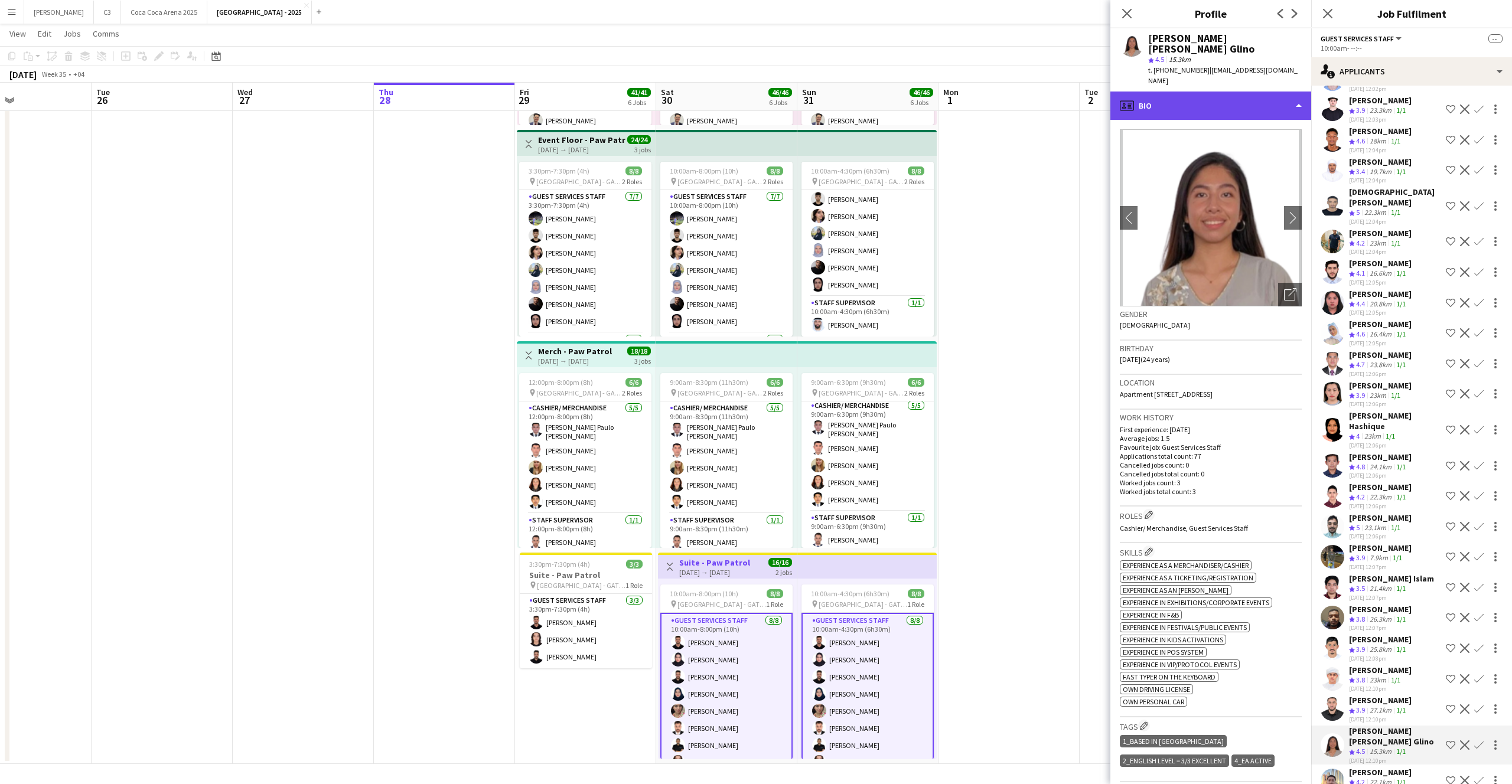
click at [1222, 92] on div "profile Bio" at bounding box center [1210, 106] width 200 height 28
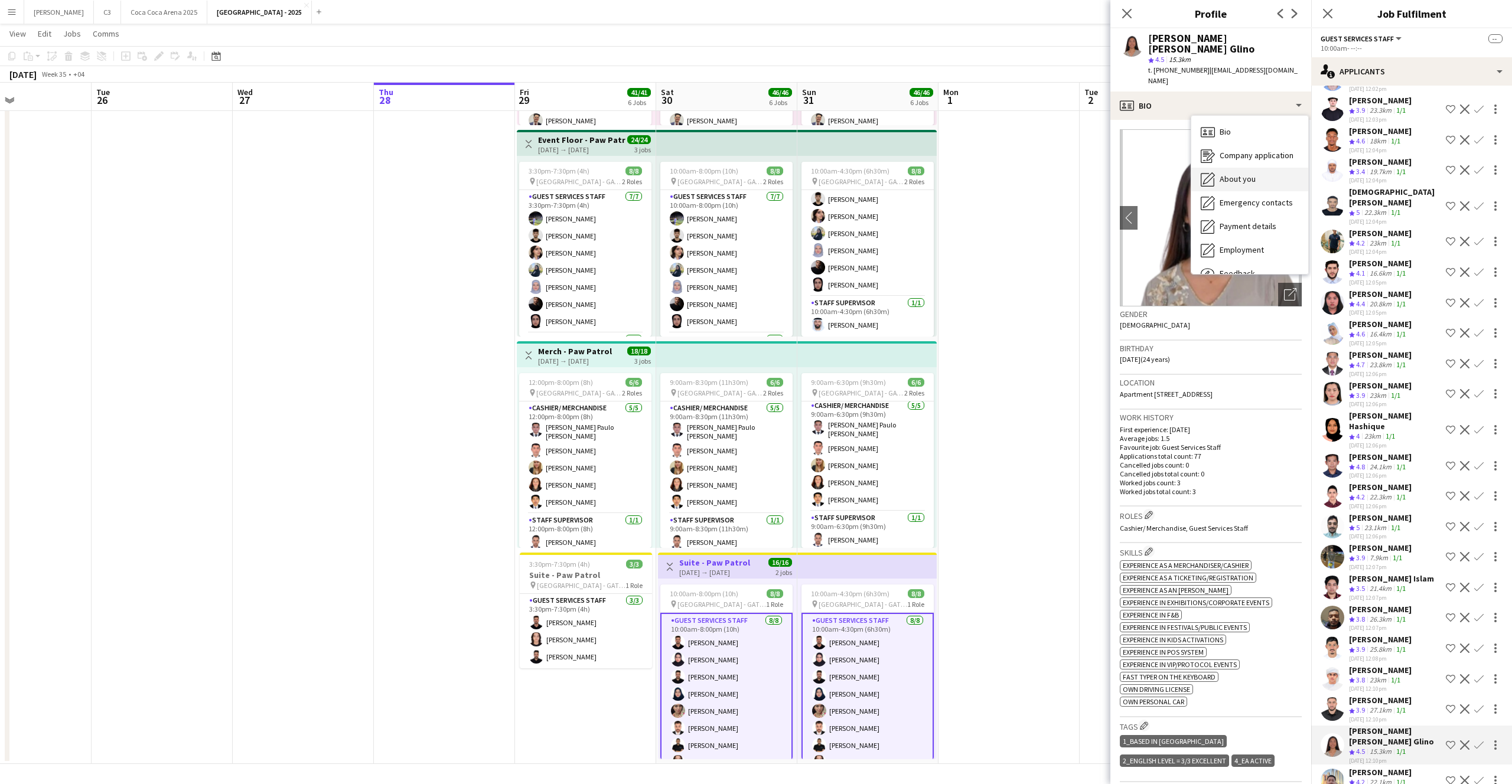
click at [1246, 168] on div "About you About you" at bounding box center [1250, 180] width 117 height 23
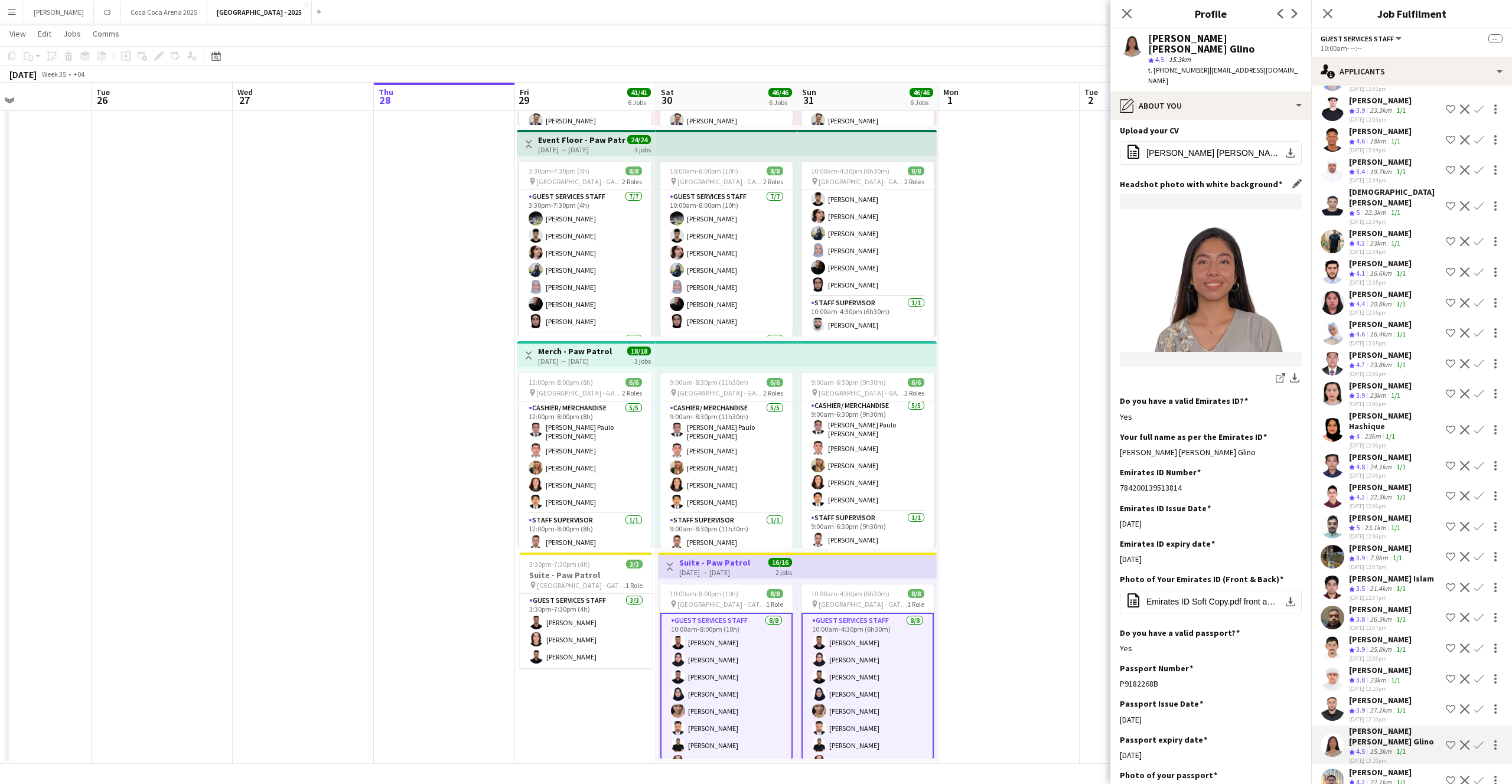
scroll to position [175, 0]
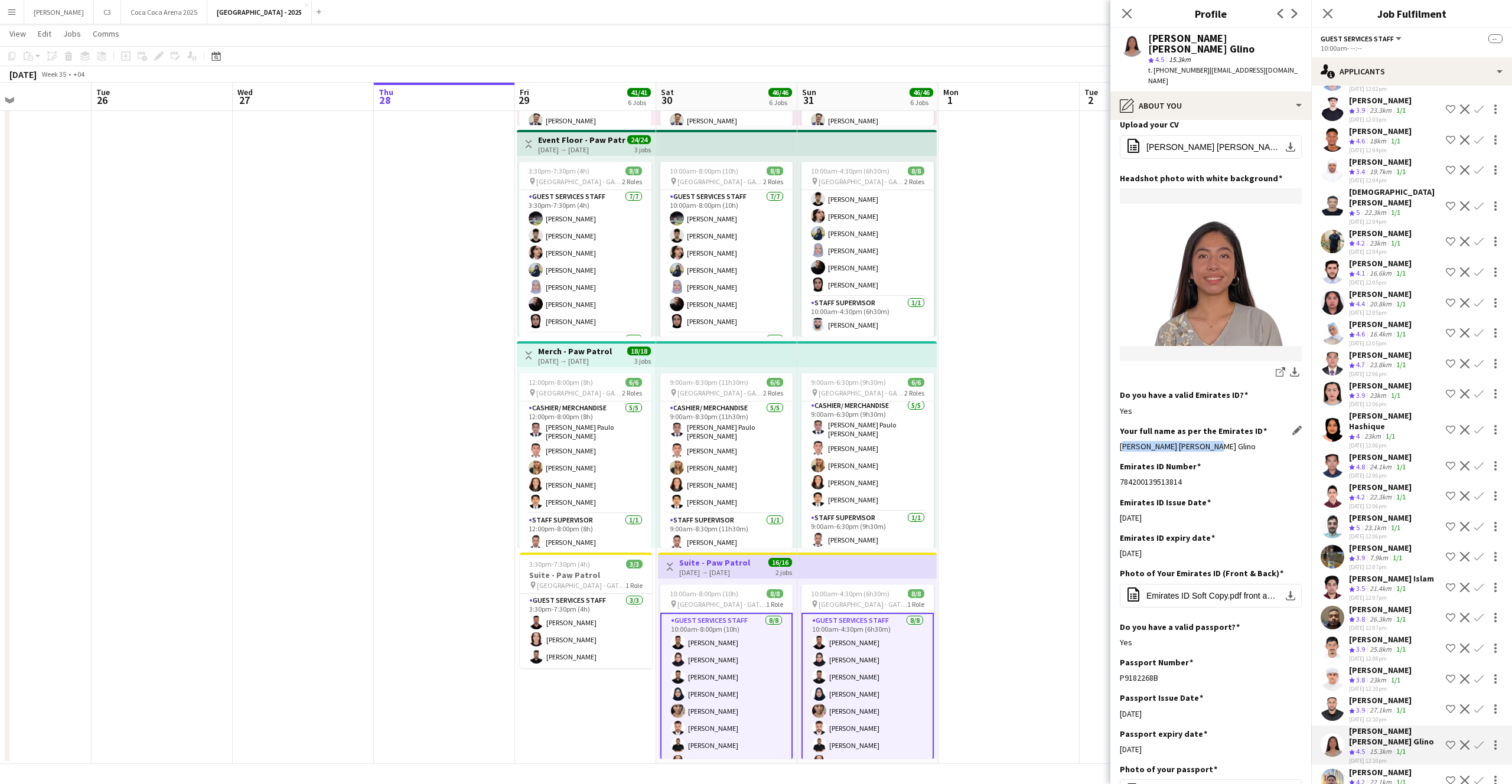
drag, startPoint x: 1208, startPoint y: 425, endPoint x: 1119, endPoint y: 425, distance: 89.0
click at [1119, 441] on div "[PERSON_NAME] [PERSON_NAME] Glino" at bounding box center [1210, 446] width 182 height 11
copy div "[PERSON_NAME] [PERSON_NAME] Glino"
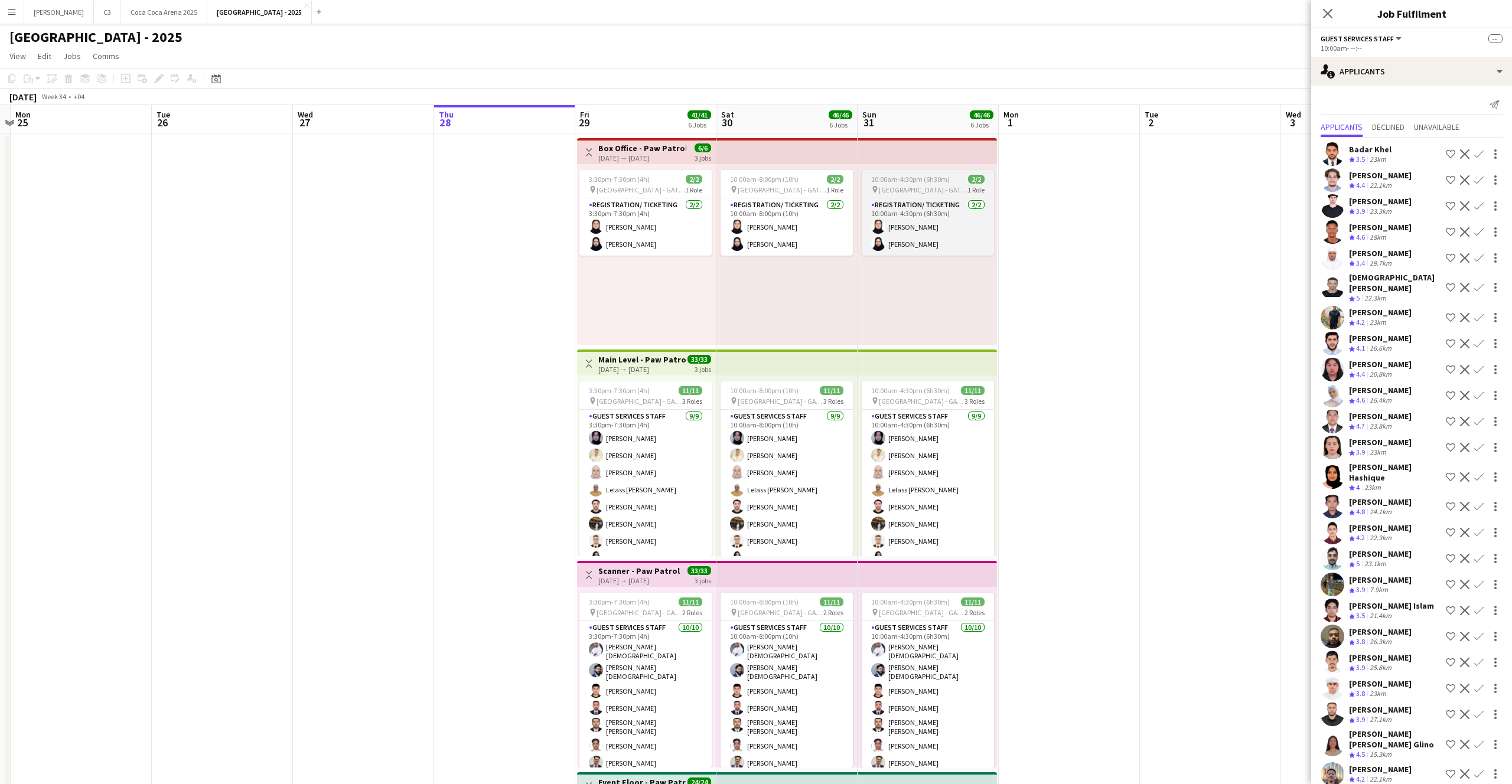
scroll to position [0, 237]
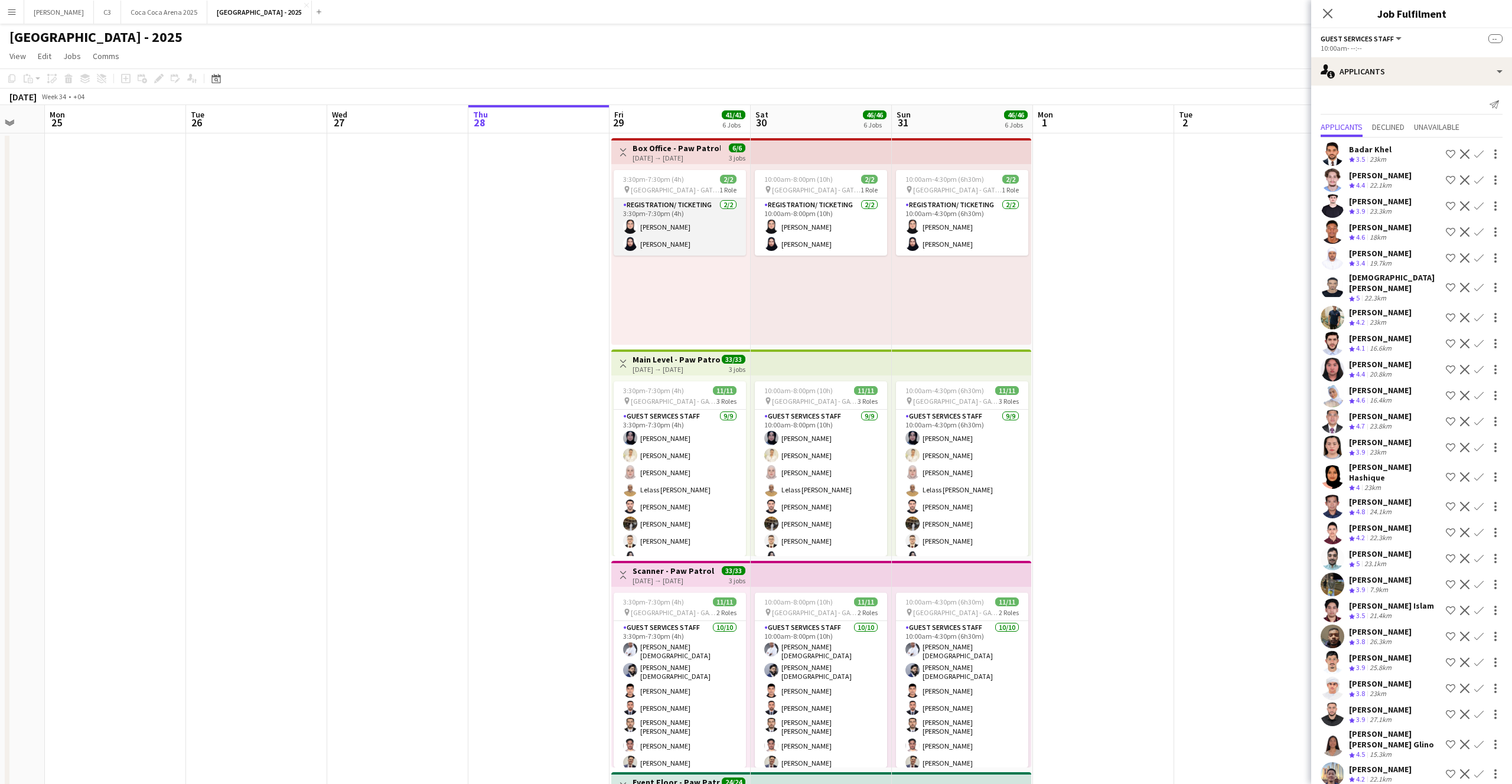
click at [667, 234] on app-card-role "Registration/ Ticketing [DATE] 3:30pm-7:30pm (4h) [PERSON_NAME] Abumousa Rumysa…" at bounding box center [679, 227] width 132 height 58
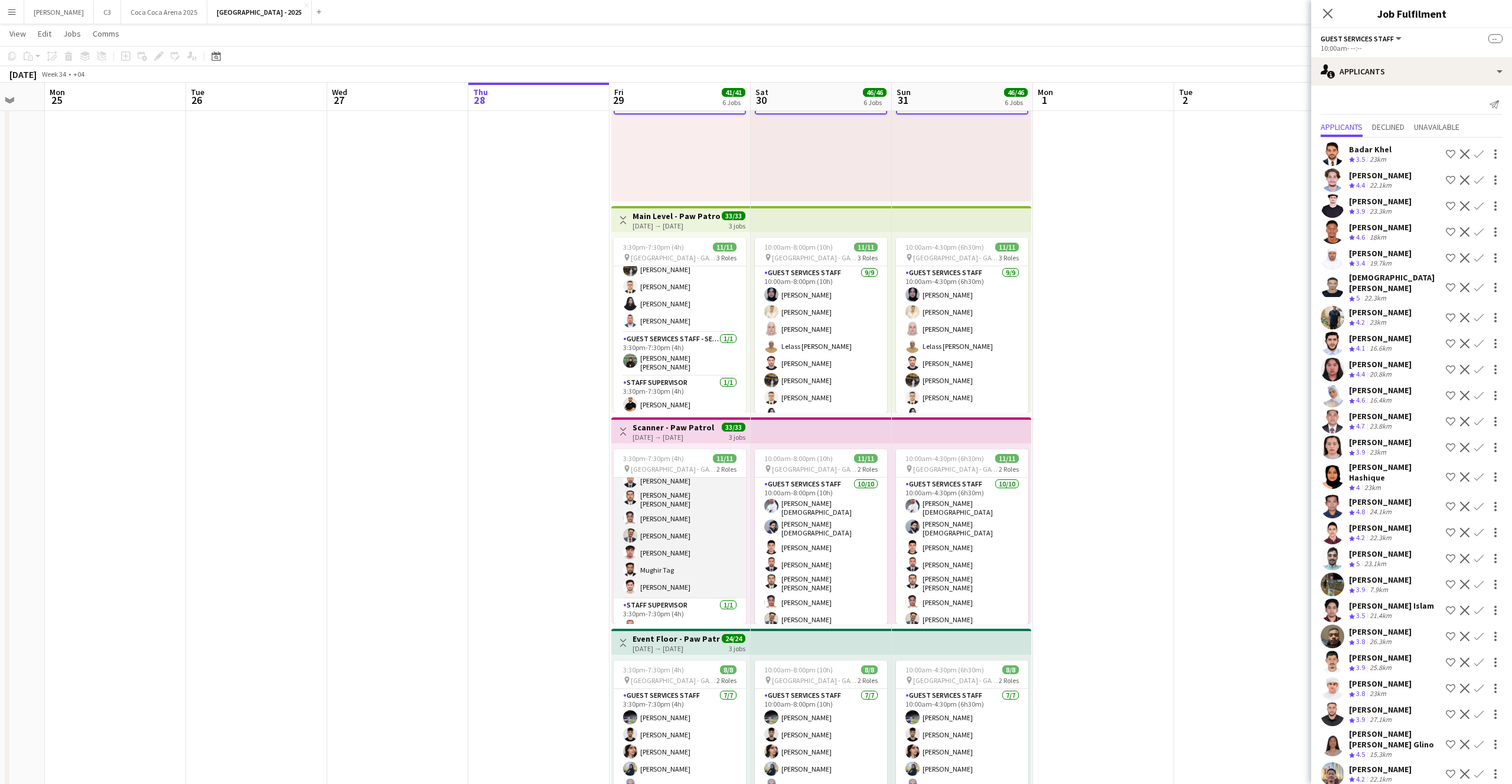
scroll to position [88, 0]
click at [670, 353] on app-card-role "Guest Services Staff - Senior [DATE] 3:30pm-7:30pm (4h) [PERSON_NAME] [PERSON_N…" at bounding box center [679, 354] width 132 height 43
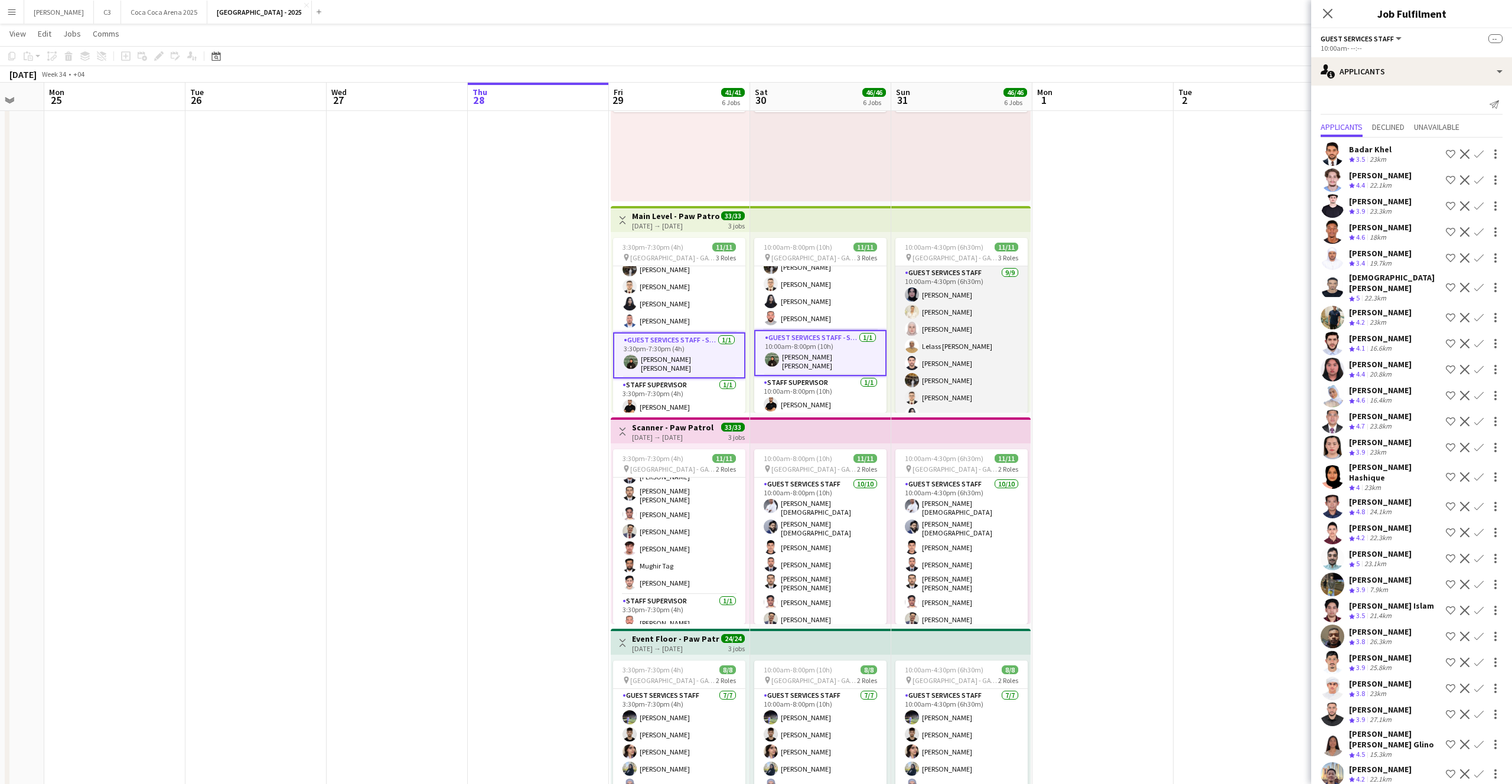
scroll to position [114, 0]
click at [705, 350] on app-card-role "Guest Services Staff - Senior [DATE] 3:30pm-7:30pm (4h) [PERSON_NAME] [PERSON_N…" at bounding box center [679, 355] width 132 height 46
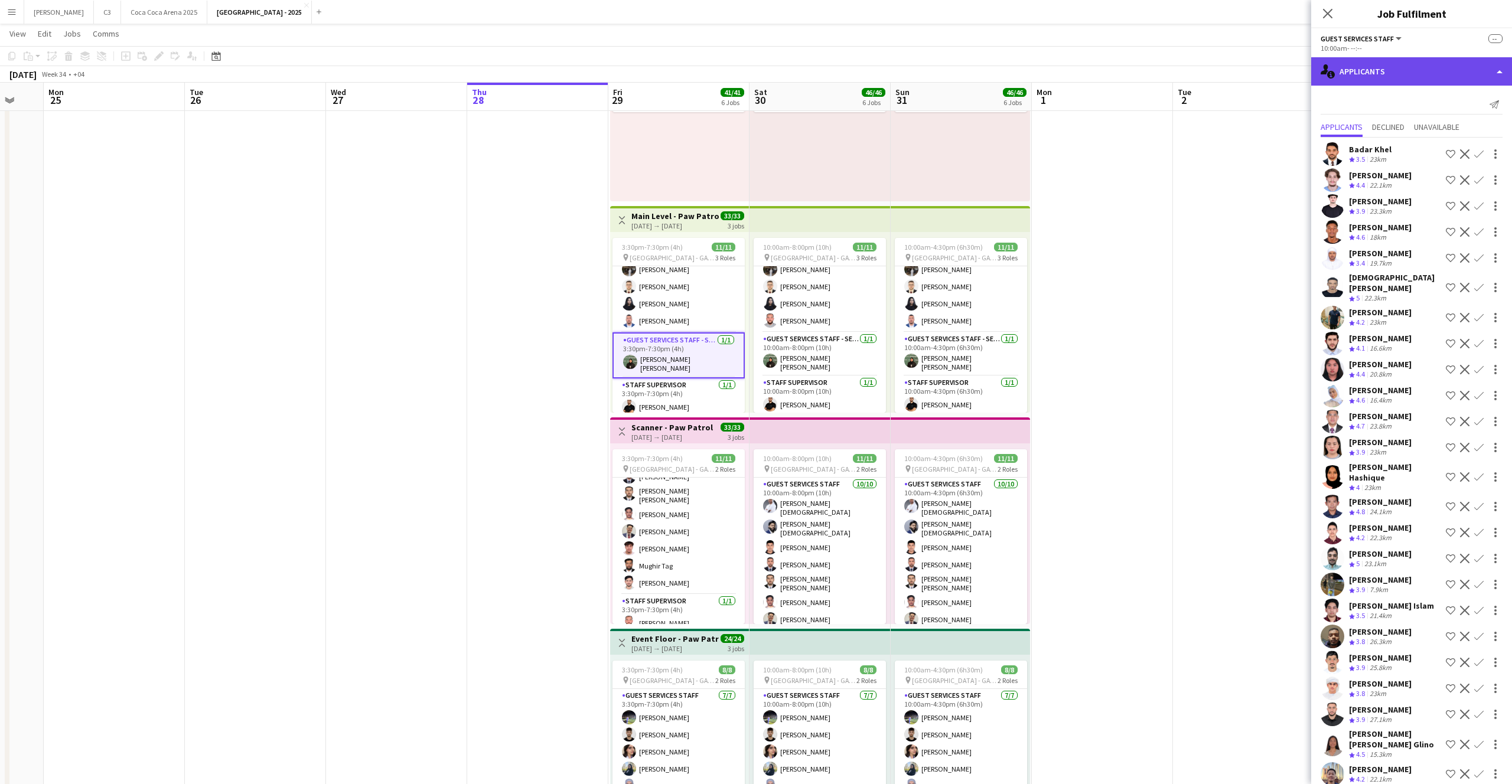
click at [1384, 75] on div "single-neutral-actions-information Applicants" at bounding box center [1411, 72] width 200 height 28
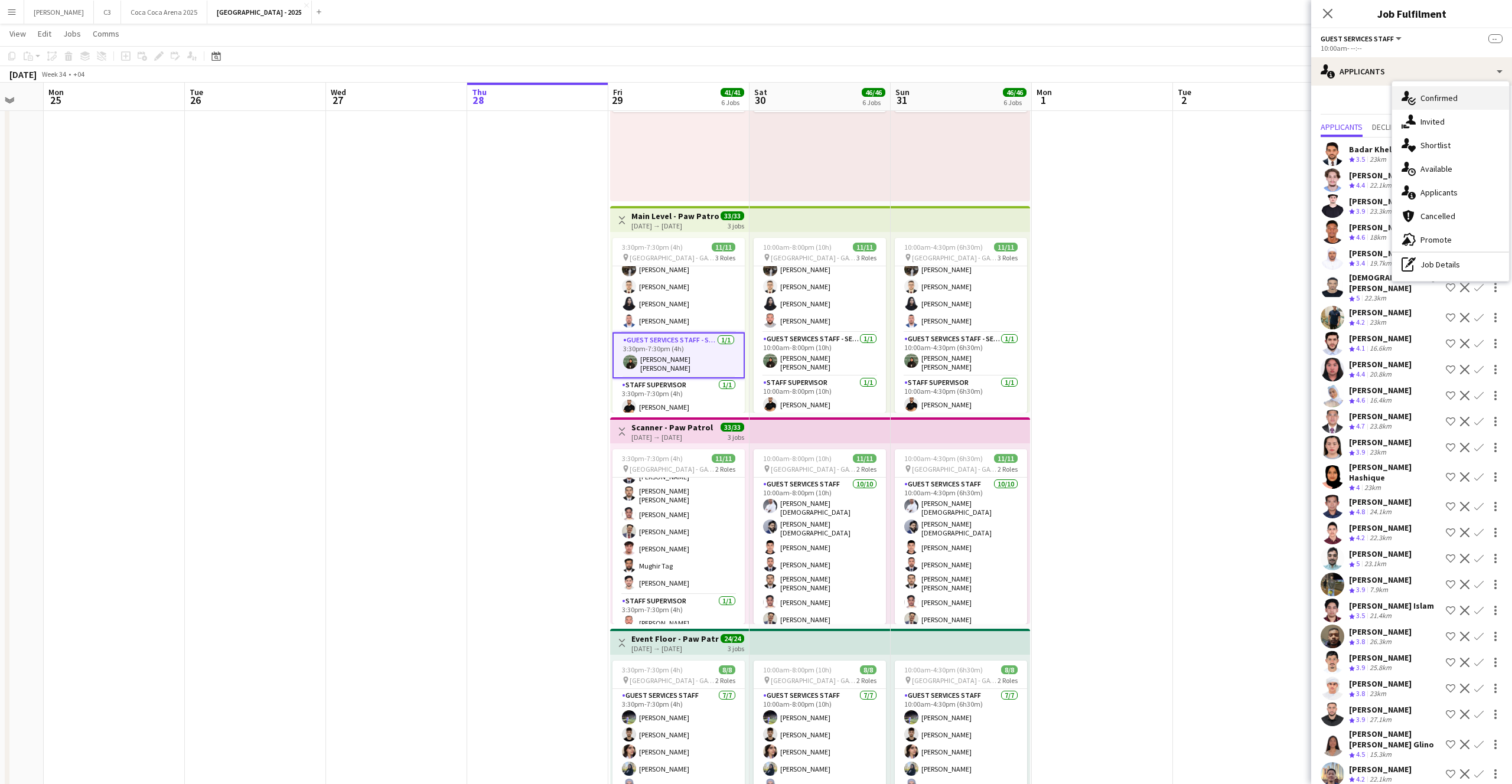
click at [1423, 97] on div "single-neutral-actions-check-2 Confirmed" at bounding box center [1450, 98] width 117 height 23
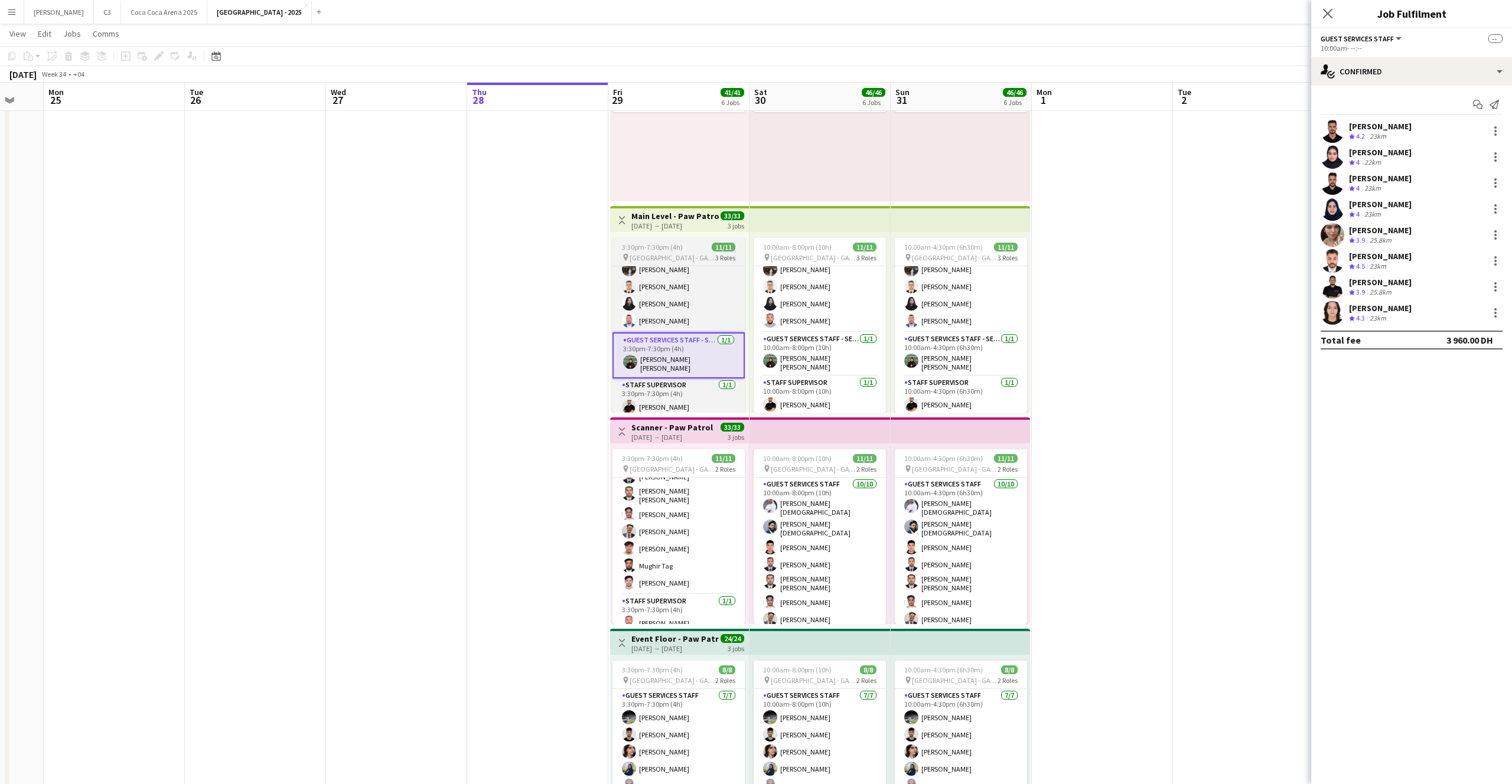
click at [711, 353] on app-card-role "Guest Services Staff - Senior [DATE] 3:30pm-7:30pm (4h) [PERSON_NAME] [PERSON_N…" at bounding box center [678, 355] width 132 height 46
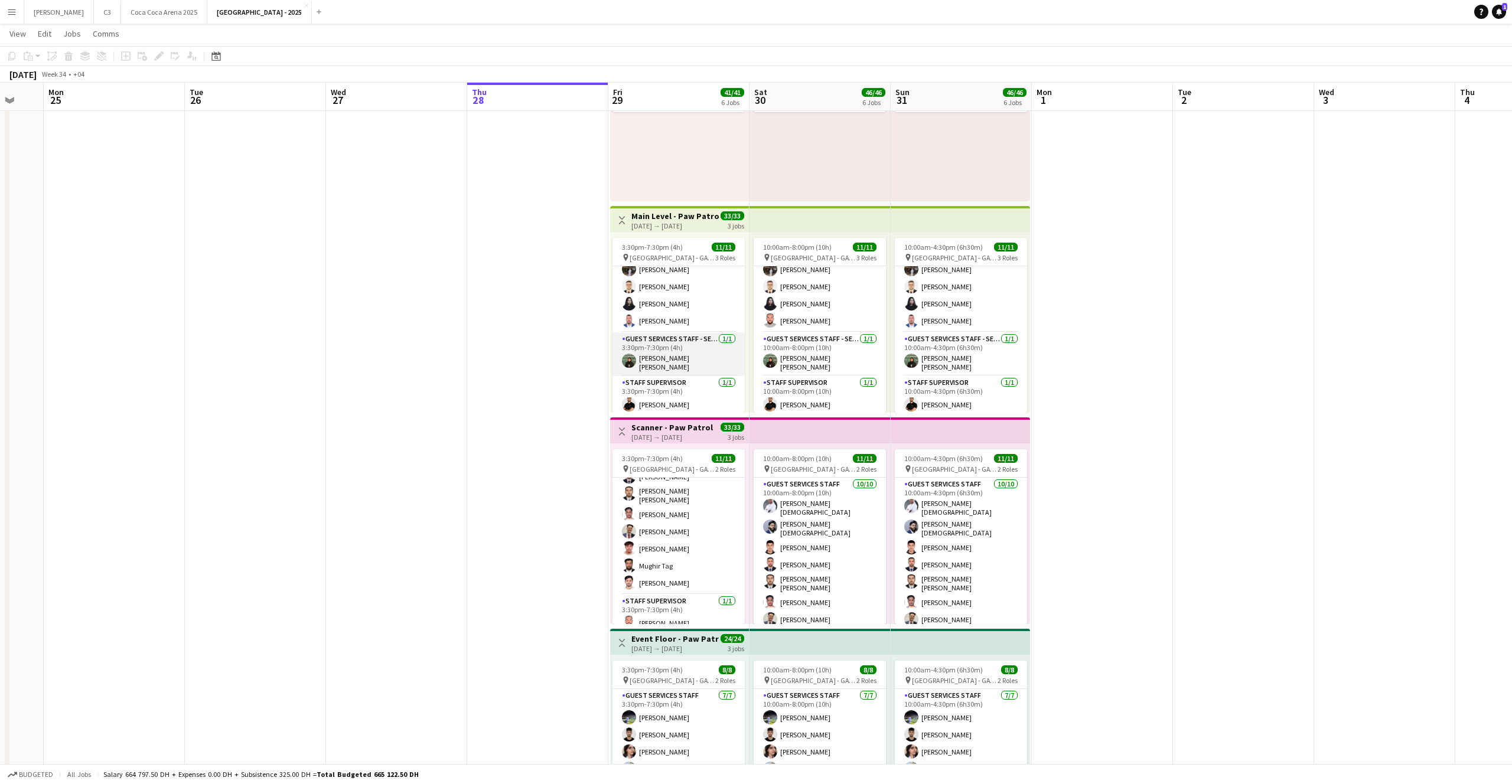
click at [686, 357] on app-card-role "Guest Services Staff - Senior [DATE] 3:30pm-7:30pm (4h) [PERSON_NAME] [PERSON_N…" at bounding box center [678, 354] width 132 height 43
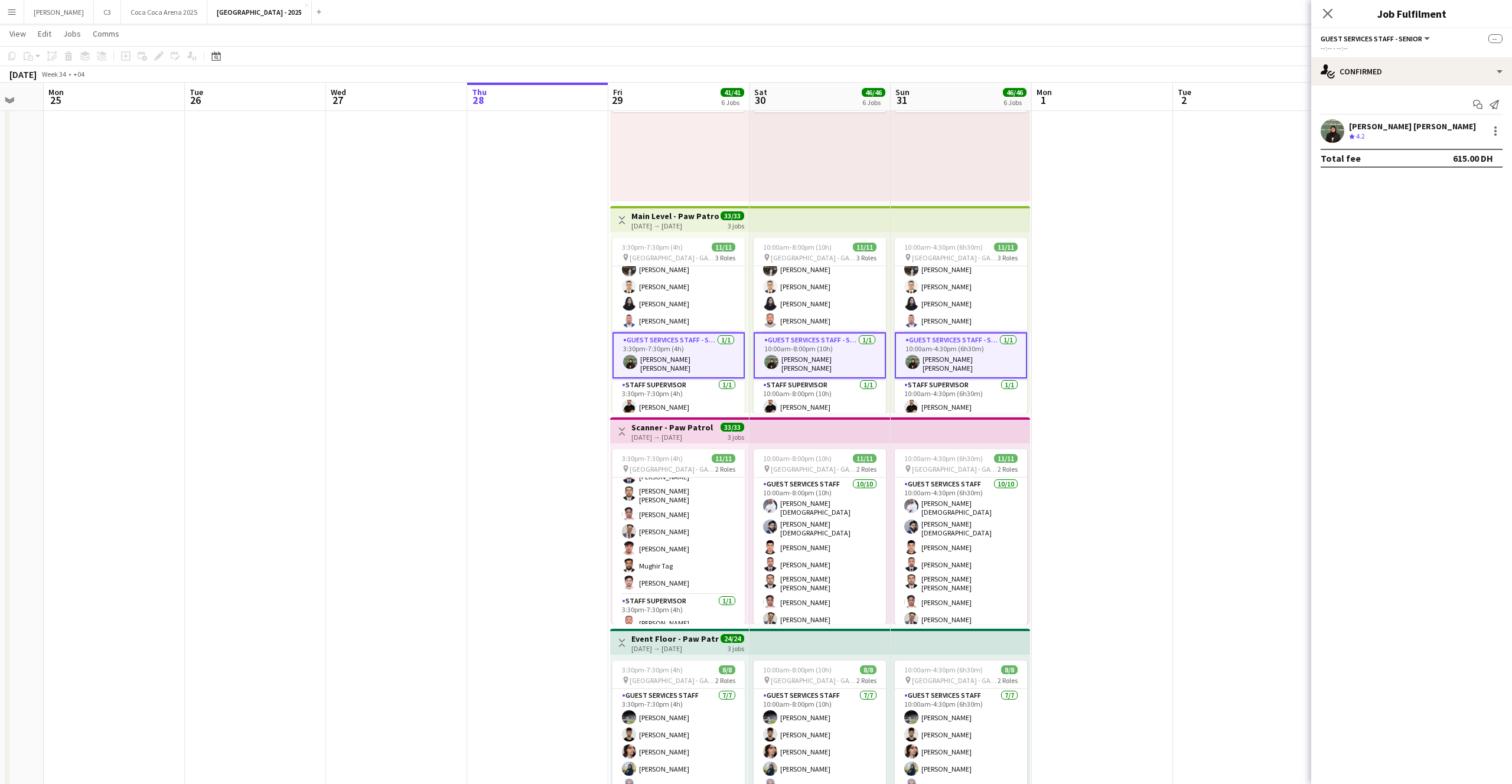
scroll to position [114, 0]
click at [686, 357] on app-card-role "Guest Services Staff - Senior [DATE] 3:30pm-7:30pm (4h) [PERSON_NAME] [PERSON_N…" at bounding box center [678, 355] width 132 height 46
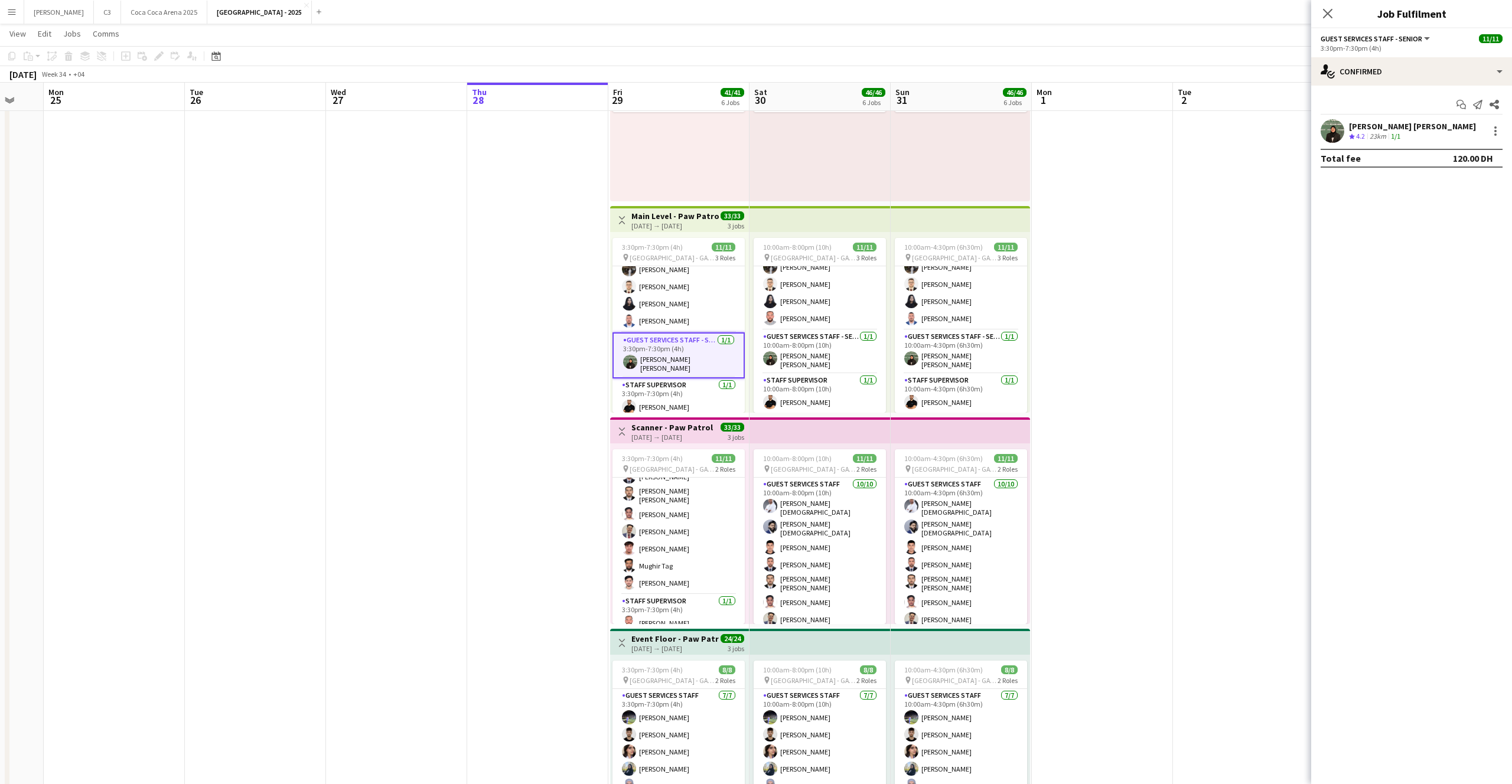
scroll to position [111, 0]
click at [1496, 130] on div at bounding box center [1494, 130] width 14 height 14
click at [1441, 236] on span "Remove" at bounding box center [1437, 238] width 35 height 10
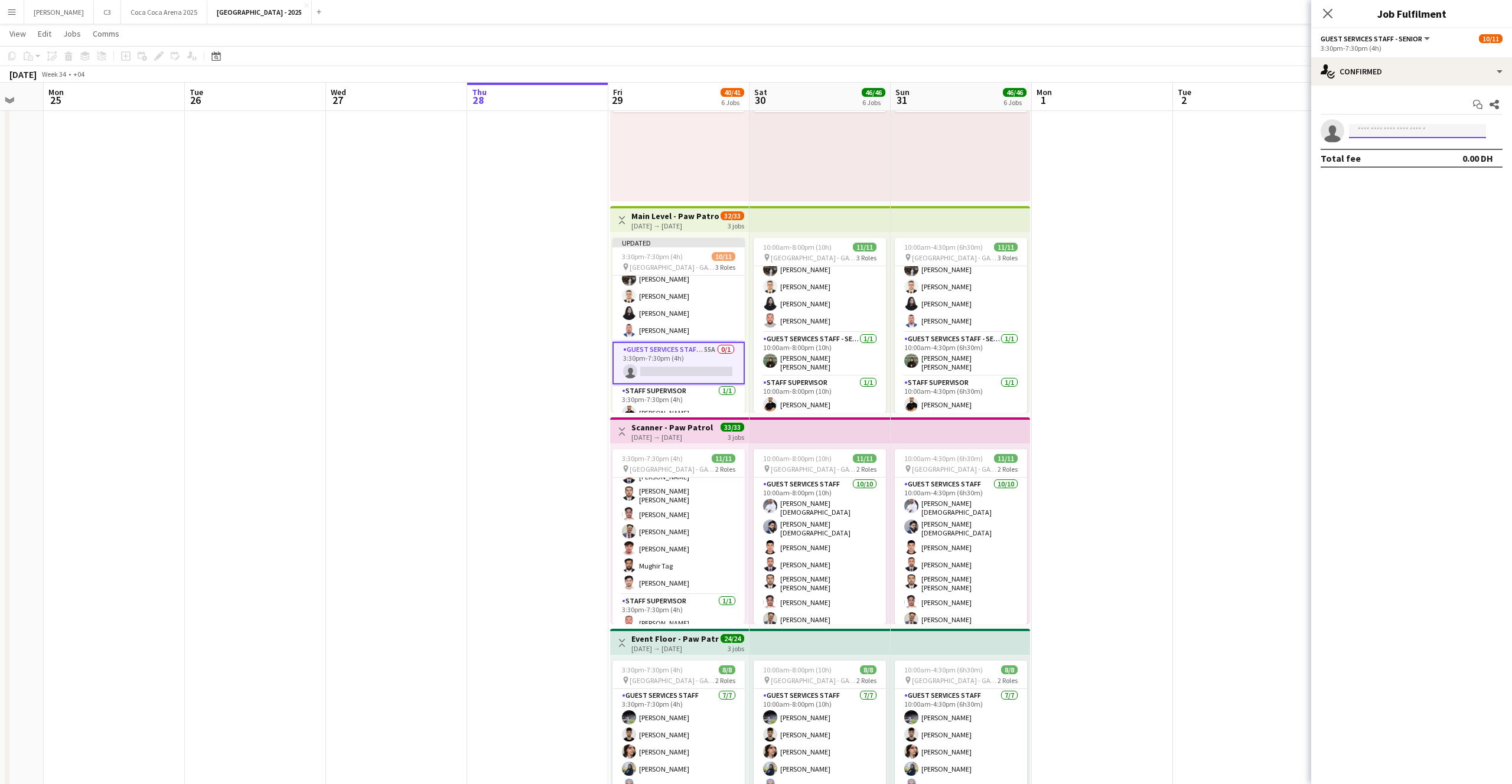
click at [1371, 130] on input at bounding box center [1418, 130] width 137 height 14
type input "*"
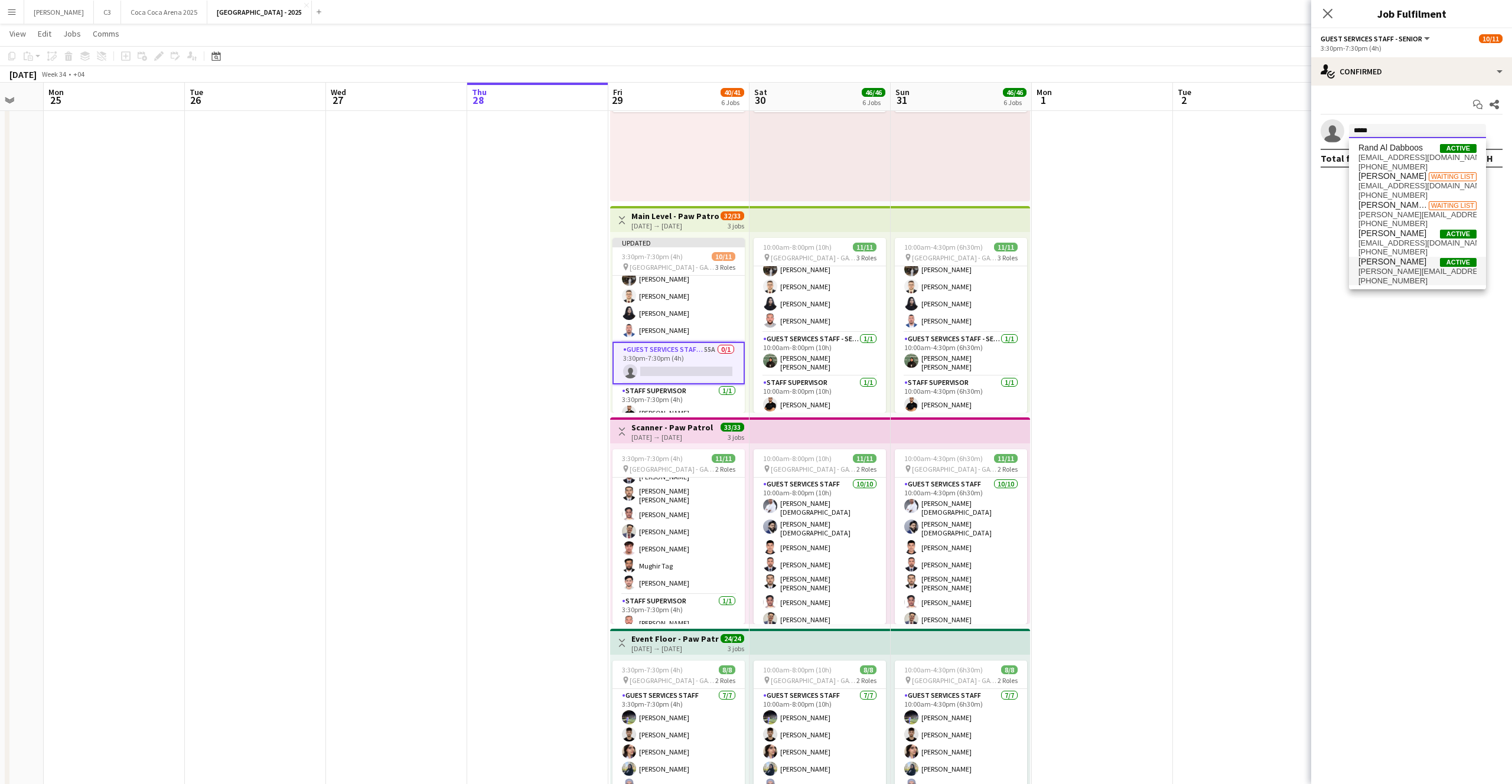
type input "*****"
click at [1385, 267] on span "[PERSON_NAME][EMAIL_ADDRESS][PERSON_NAME][DOMAIN_NAME]" at bounding box center [1417, 271] width 118 height 9
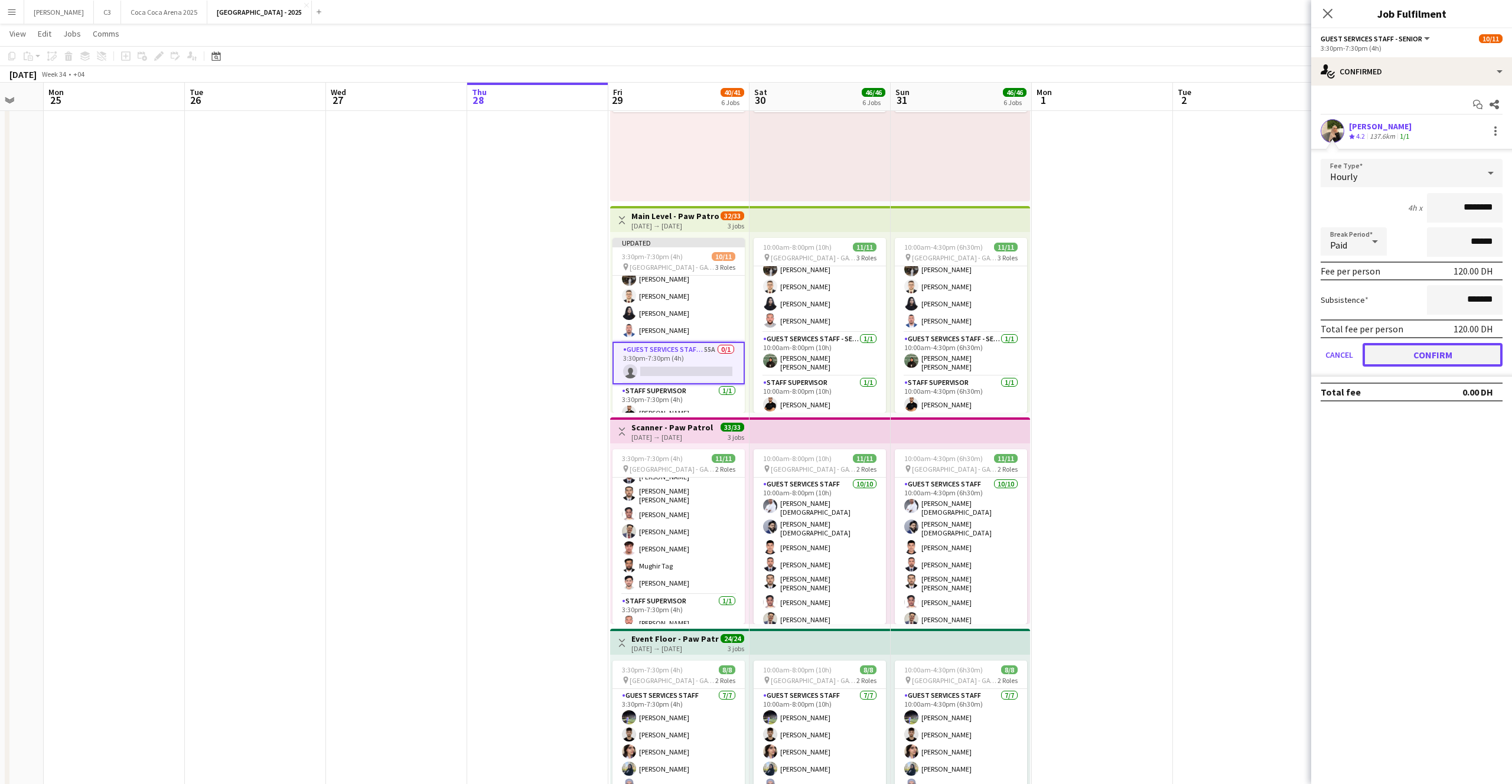
click at [1409, 356] on button "Confirm" at bounding box center [1433, 355] width 140 height 23
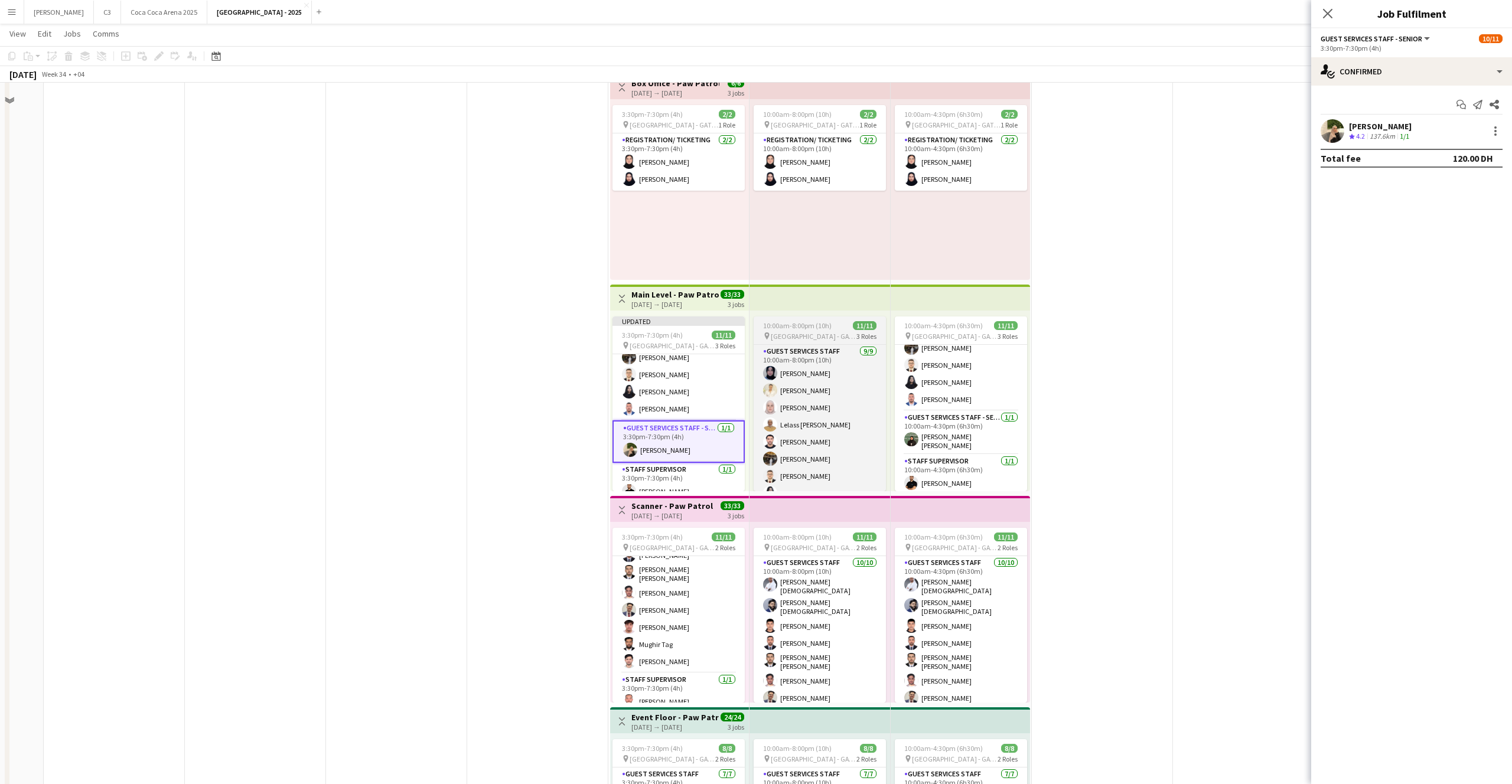
scroll to position [0, 0]
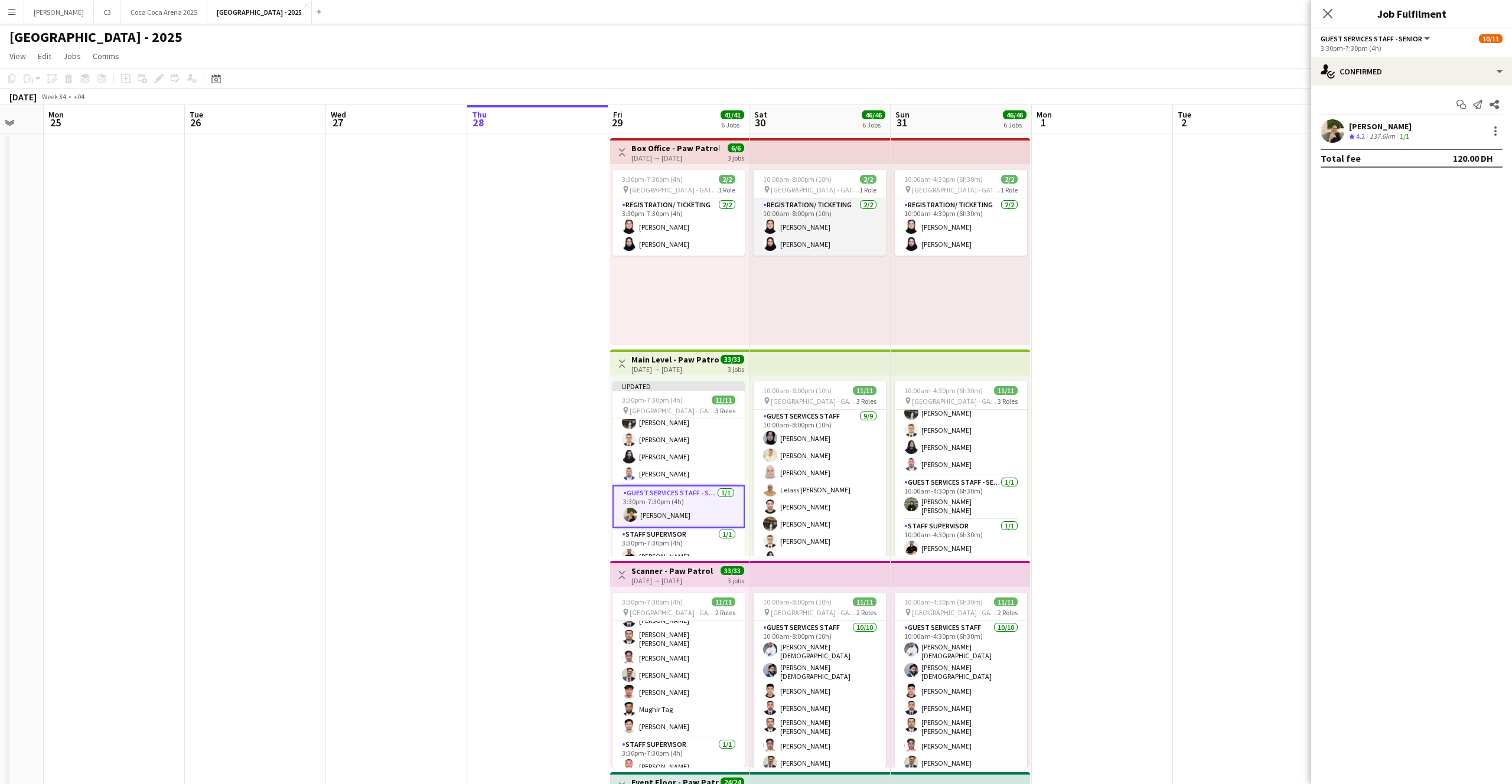
click at [814, 227] on app-card-role "Registration/ Ticketing [DATE] 10:00am-8:00pm (10h) [PERSON_NAME] Abumousa Rumy…" at bounding box center [819, 227] width 132 height 58
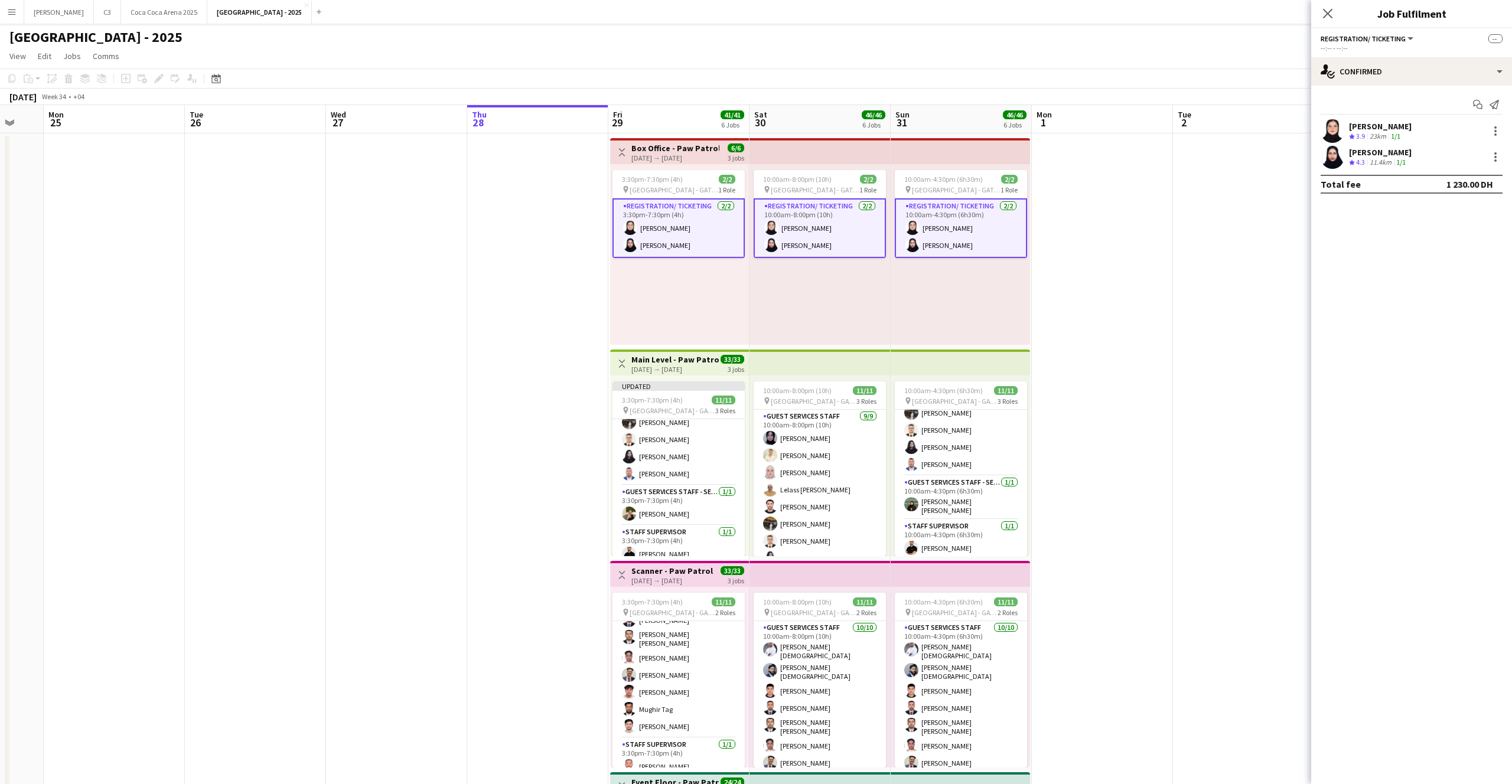
click at [824, 229] on app-card-role "Registration/ Ticketing [DATE] 10:00am-8:00pm (10h) [PERSON_NAME] Abumousa Rumy…" at bounding box center [819, 228] width 132 height 59
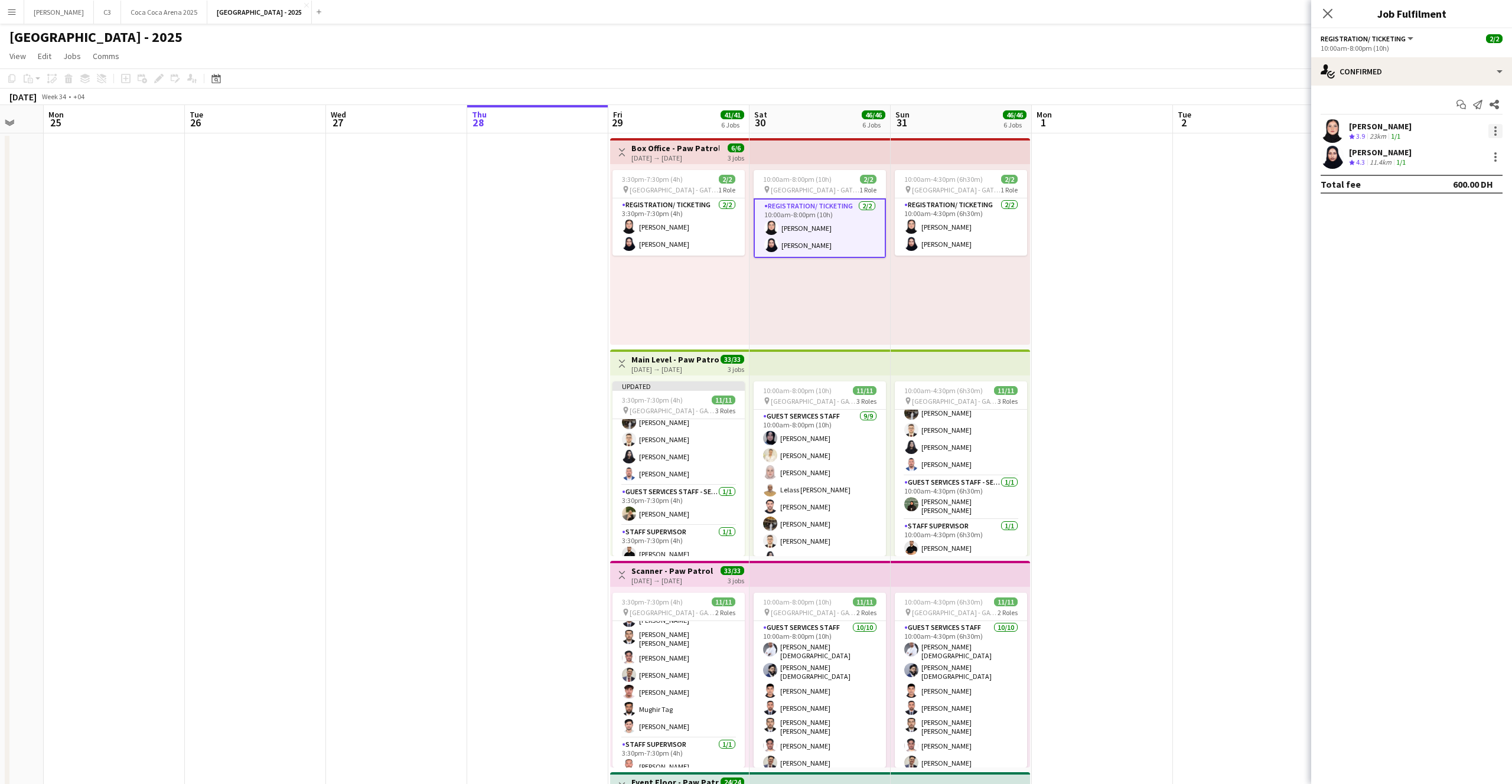
click at [1496, 128] on div at bounding box center [1494, 130] width 14 height 14
click at [1436, 233] on span "Remove" at bounding box center [1437, 238] width 35 height 10
click at [1383, 154] on input at bounding box center [1418, 157] width 137 height 14
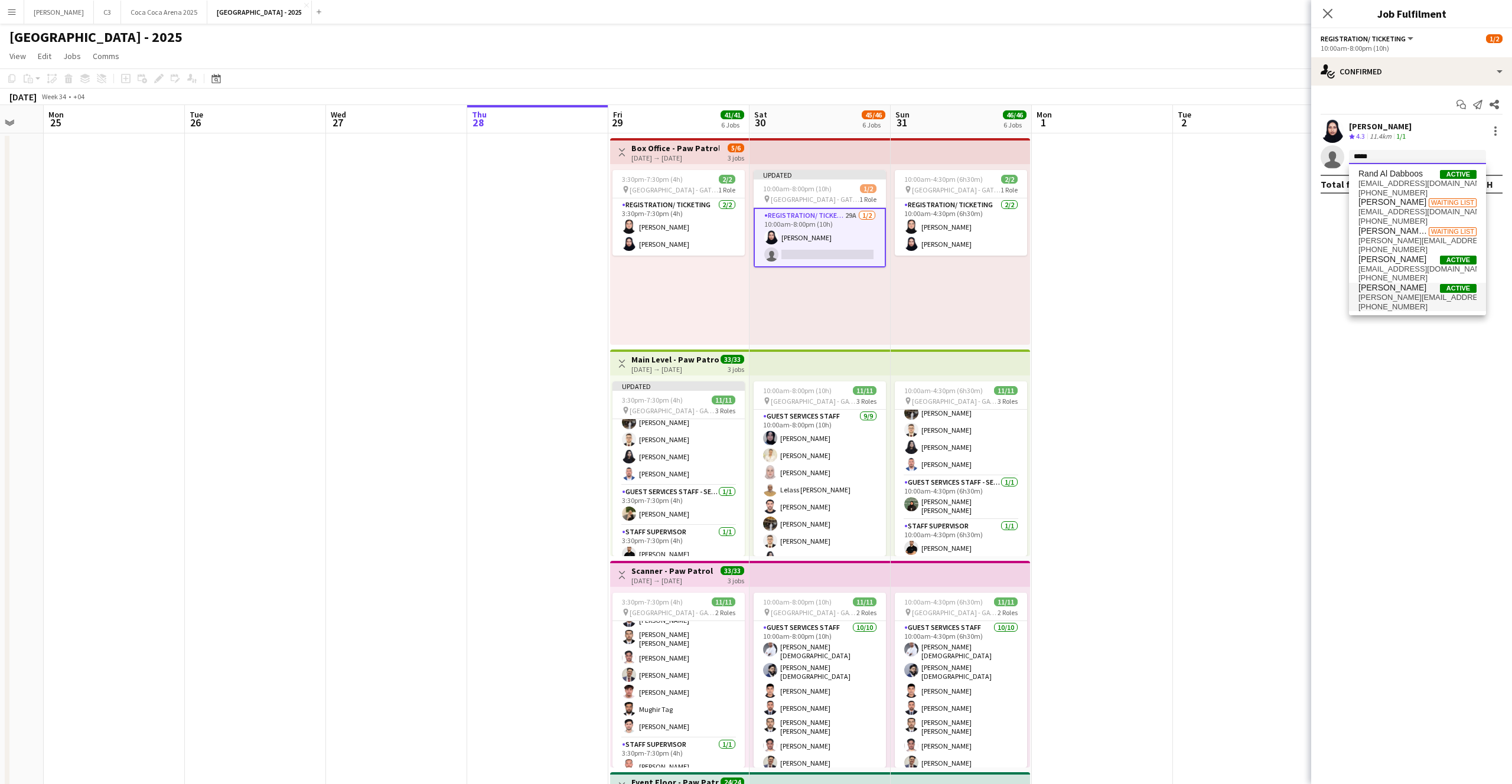
type input "*****"
click at [1389, 290] on span "[PERSON_NAME]" at bounding box center [1392, 288] width 68 height 10
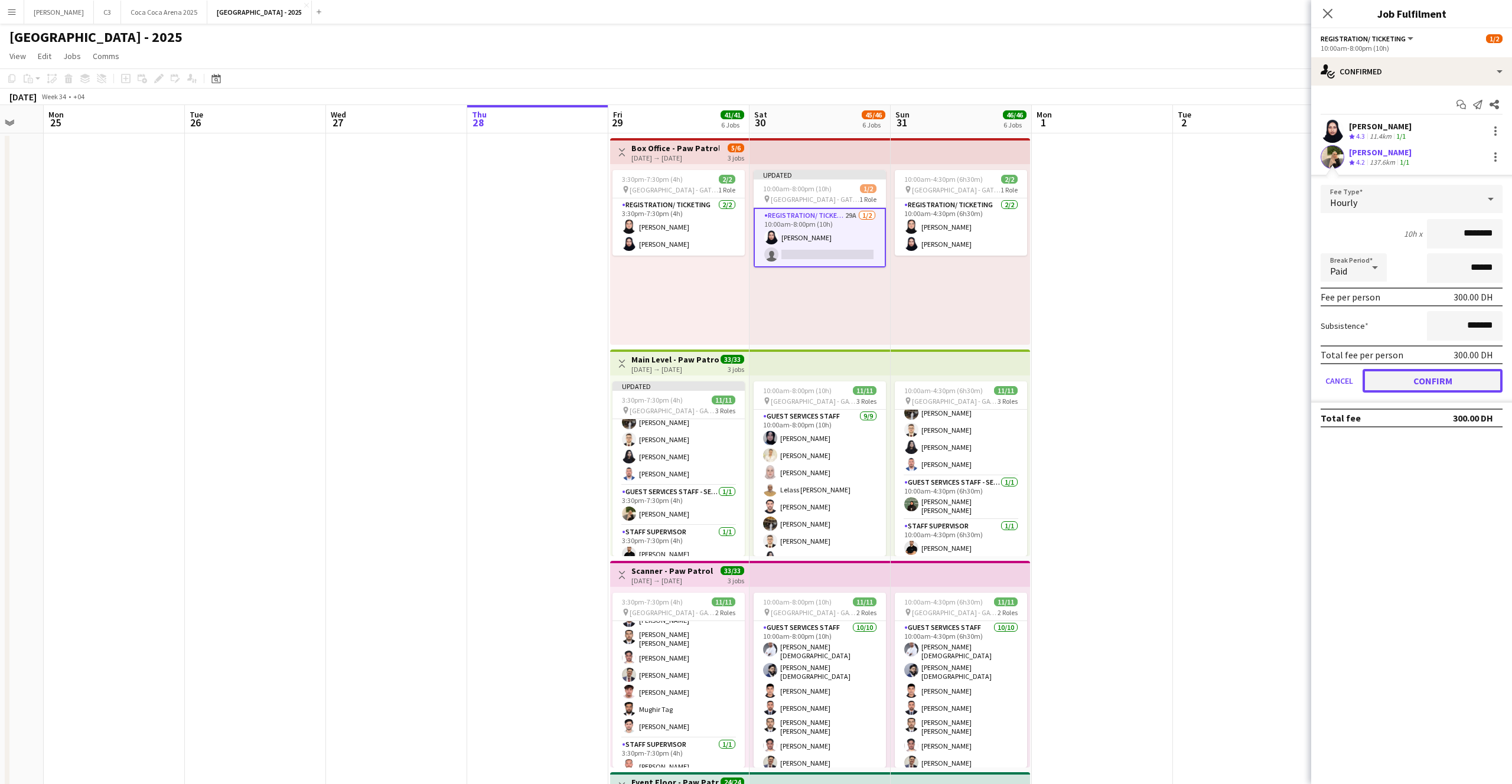
click at [1413, 380] on button "Confirm" at bounding box center [1433, 381] width 140 height 23
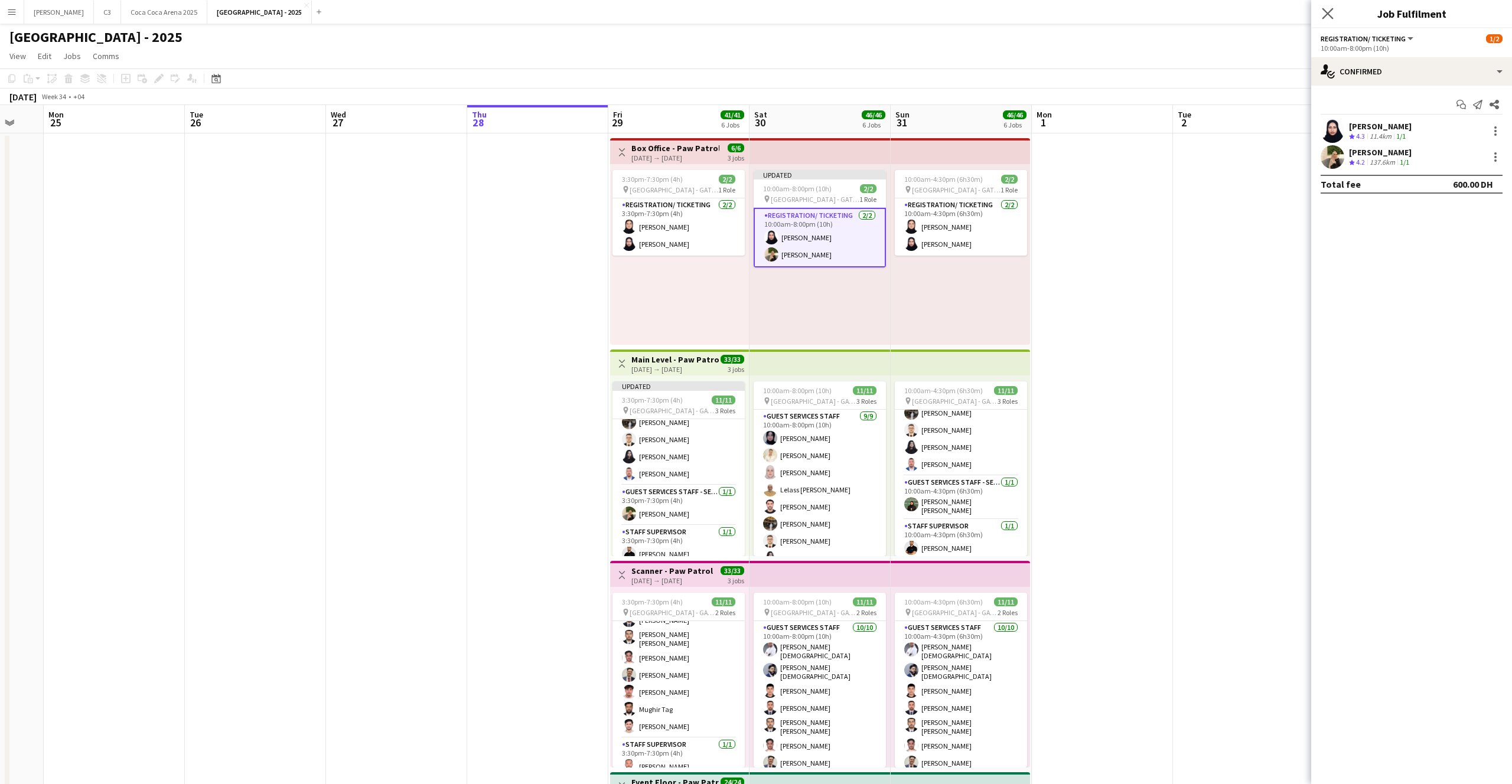
click at [1330, 6] on app-icon "Close pop-in" at bounding box center [1327, 13] width 18 height 18
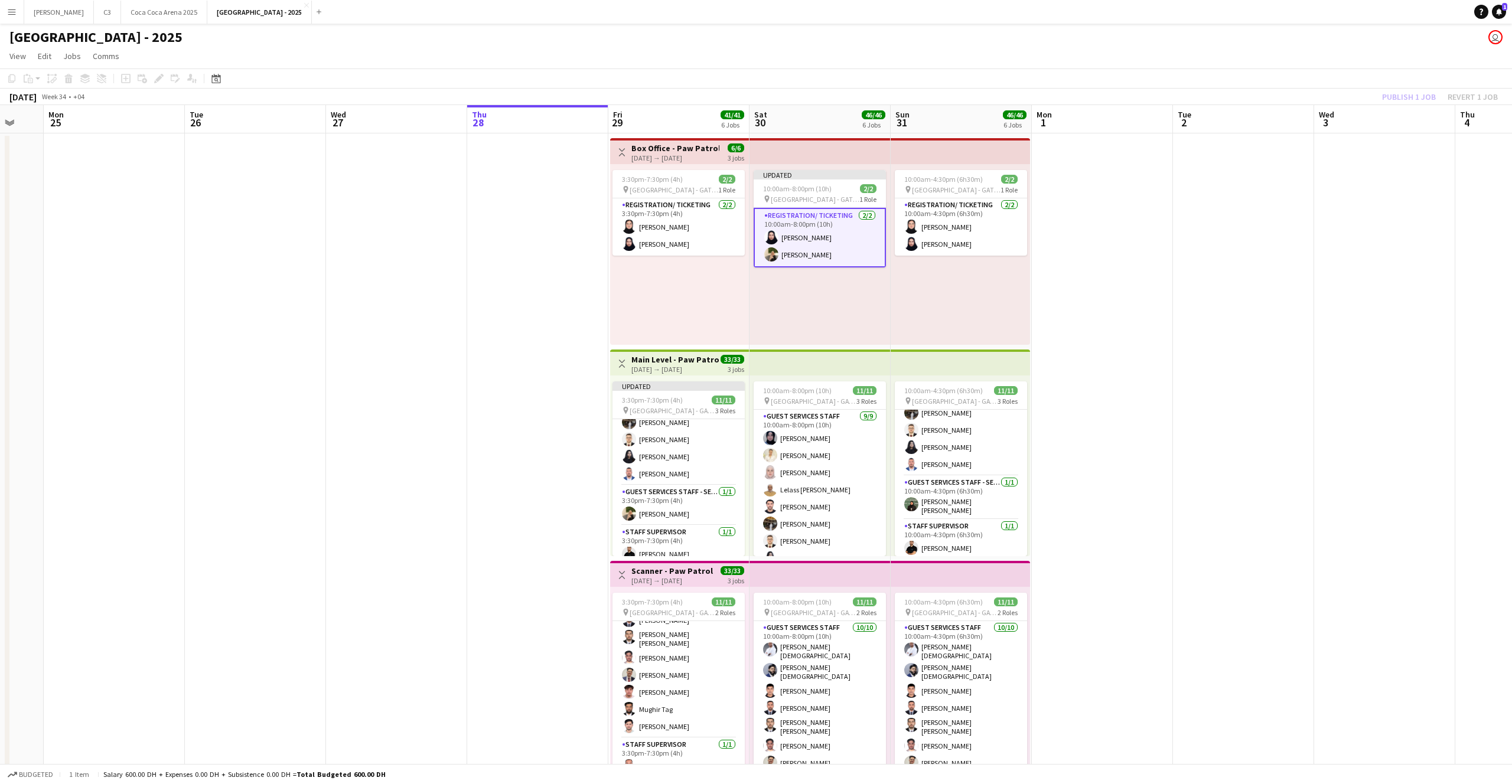
click at [1405, 91] on div "Publish 1 job Revert 1 job" at bounding box center [1439, 97] width 144 height 15
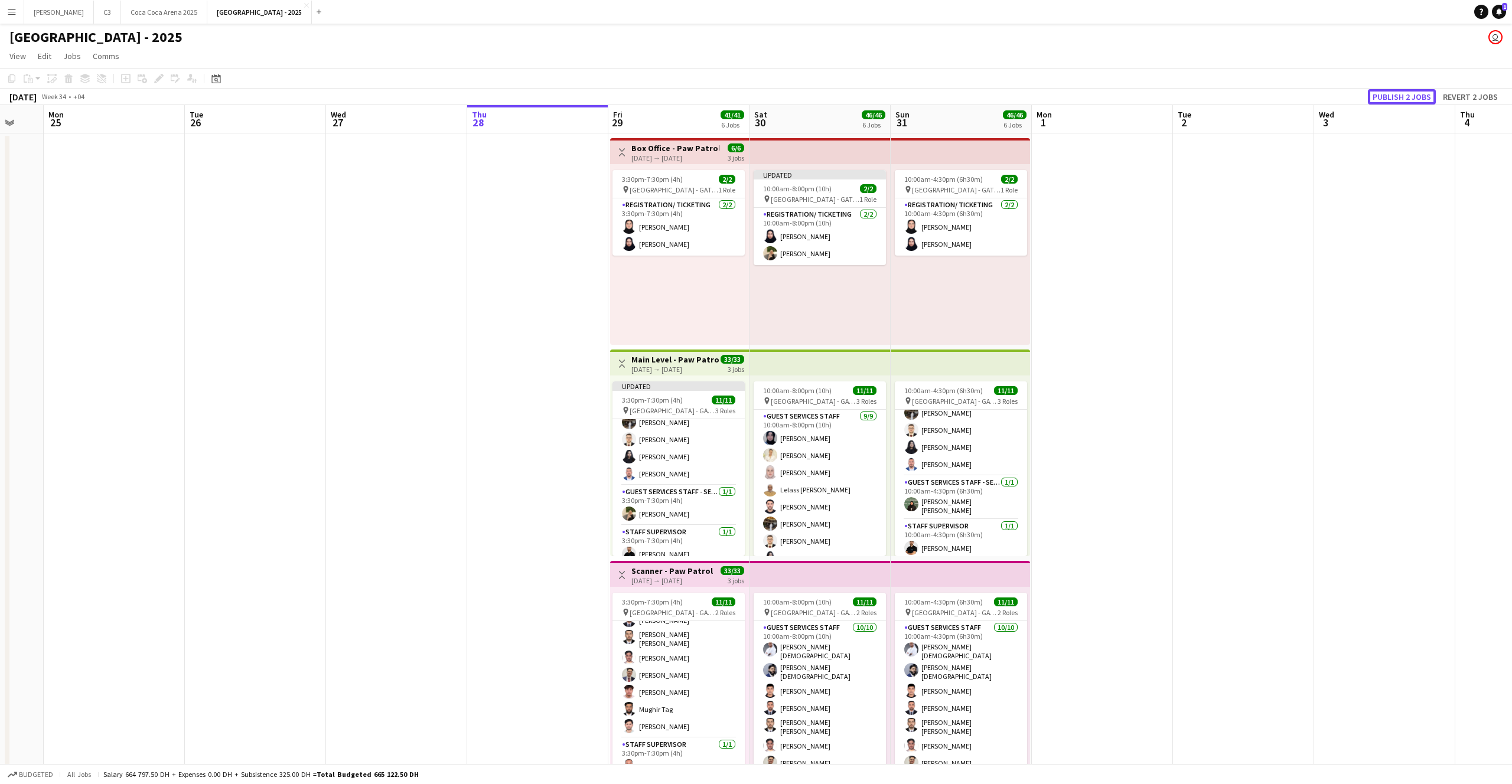
click at [1405, 91] on button "Publish 2 jobs" at bounding box center [1401, 97] width 68 height 15
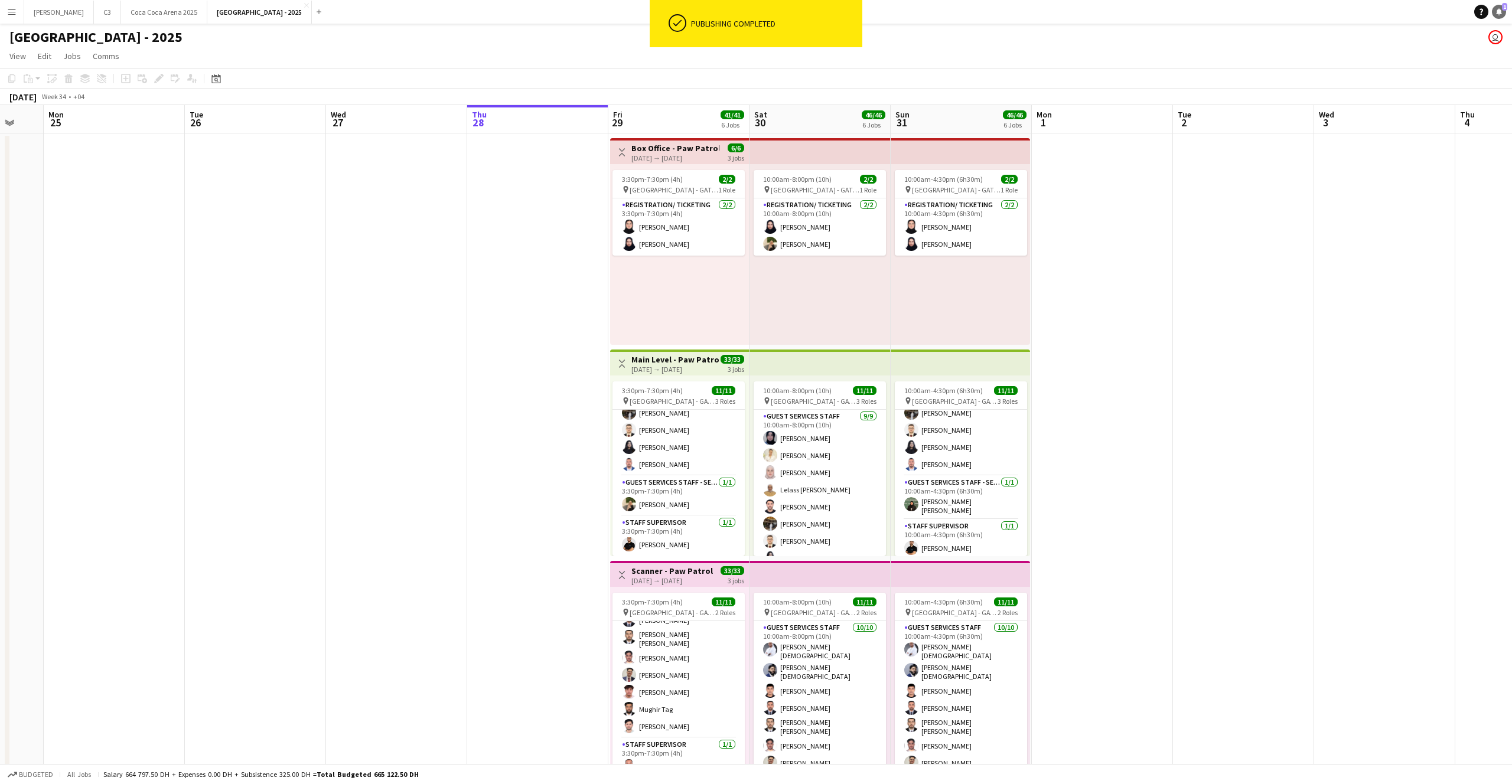
click at [1502, 8] on span "1" at bounding box center [1504, 7] width 5 height 8
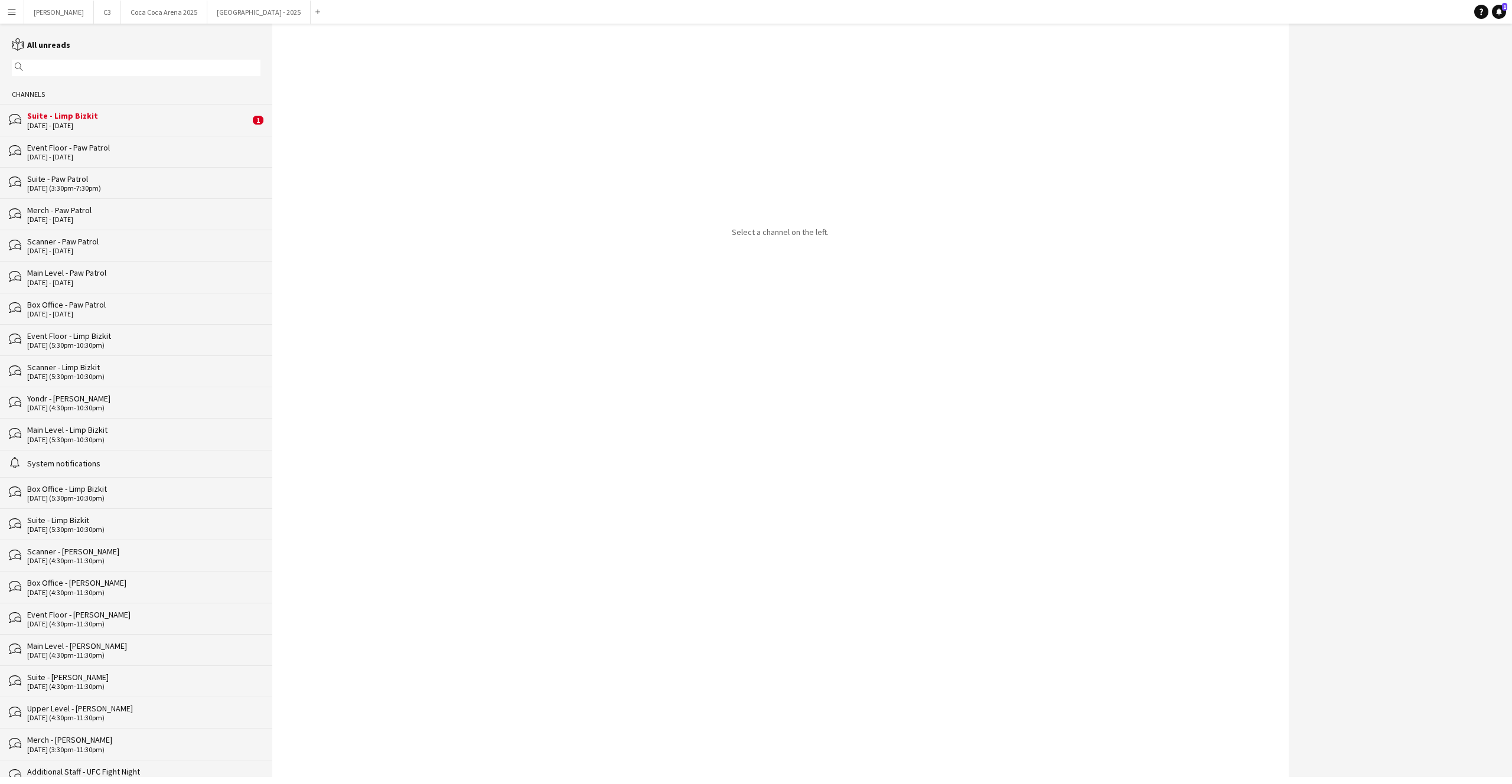
click at [119, 114] on div "Suite - Limp Bizkit" at bounding box center [139, 115] width 223 height 11
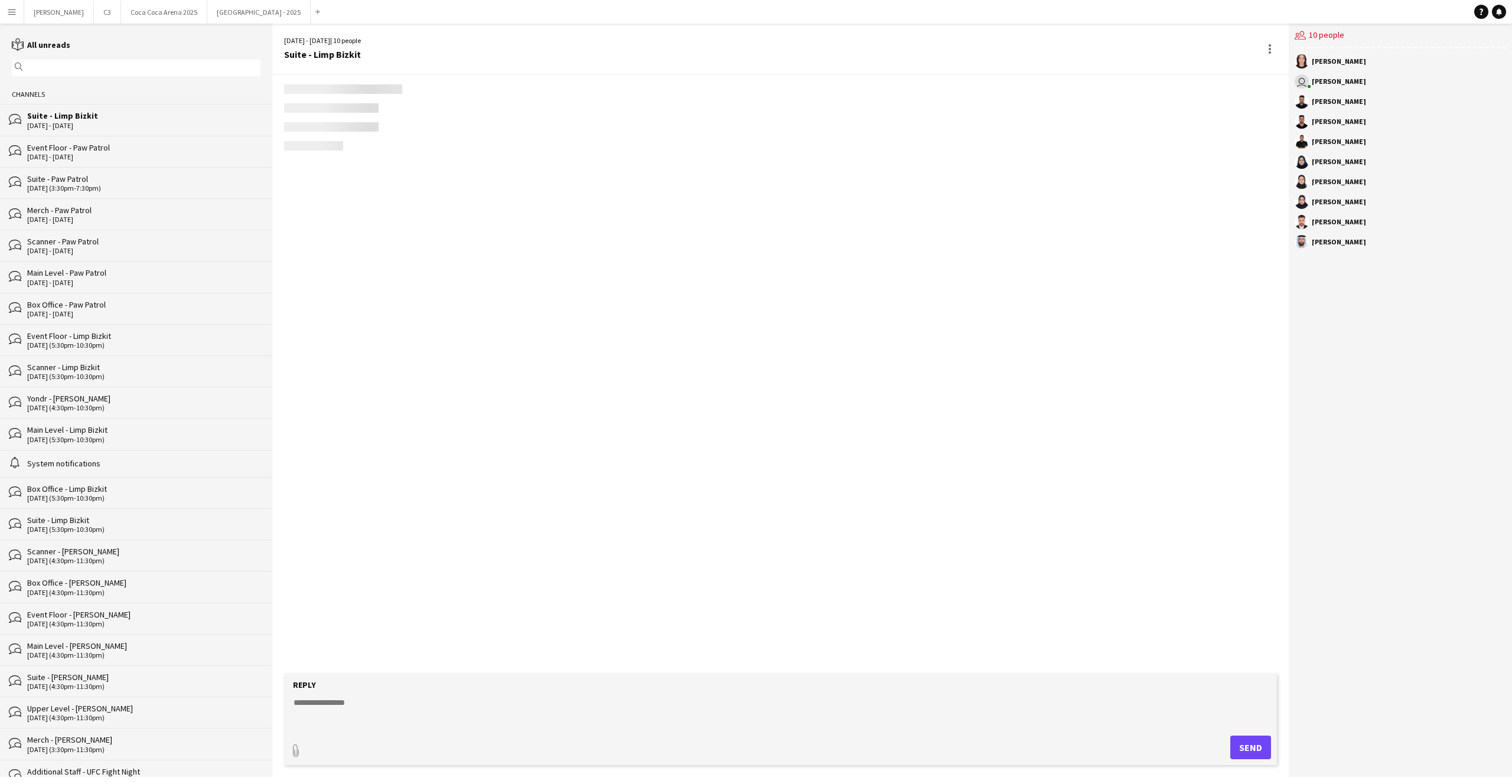
scroll to position [154, 0]
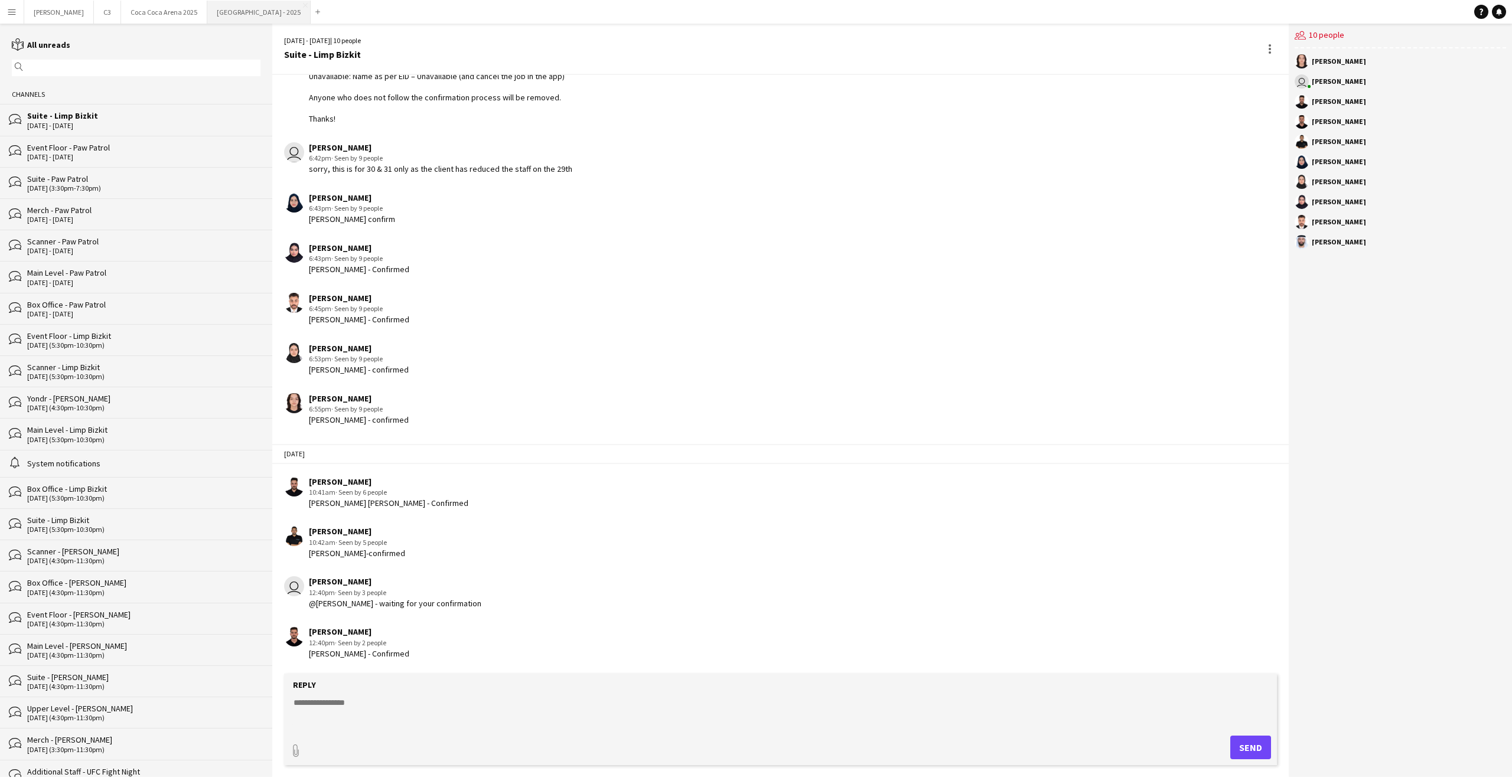
click at [208, 19] on button "[GEOGRAPHIC_DATA] - 2025 Close" at bounding box center [259, 13] width 104 height 23
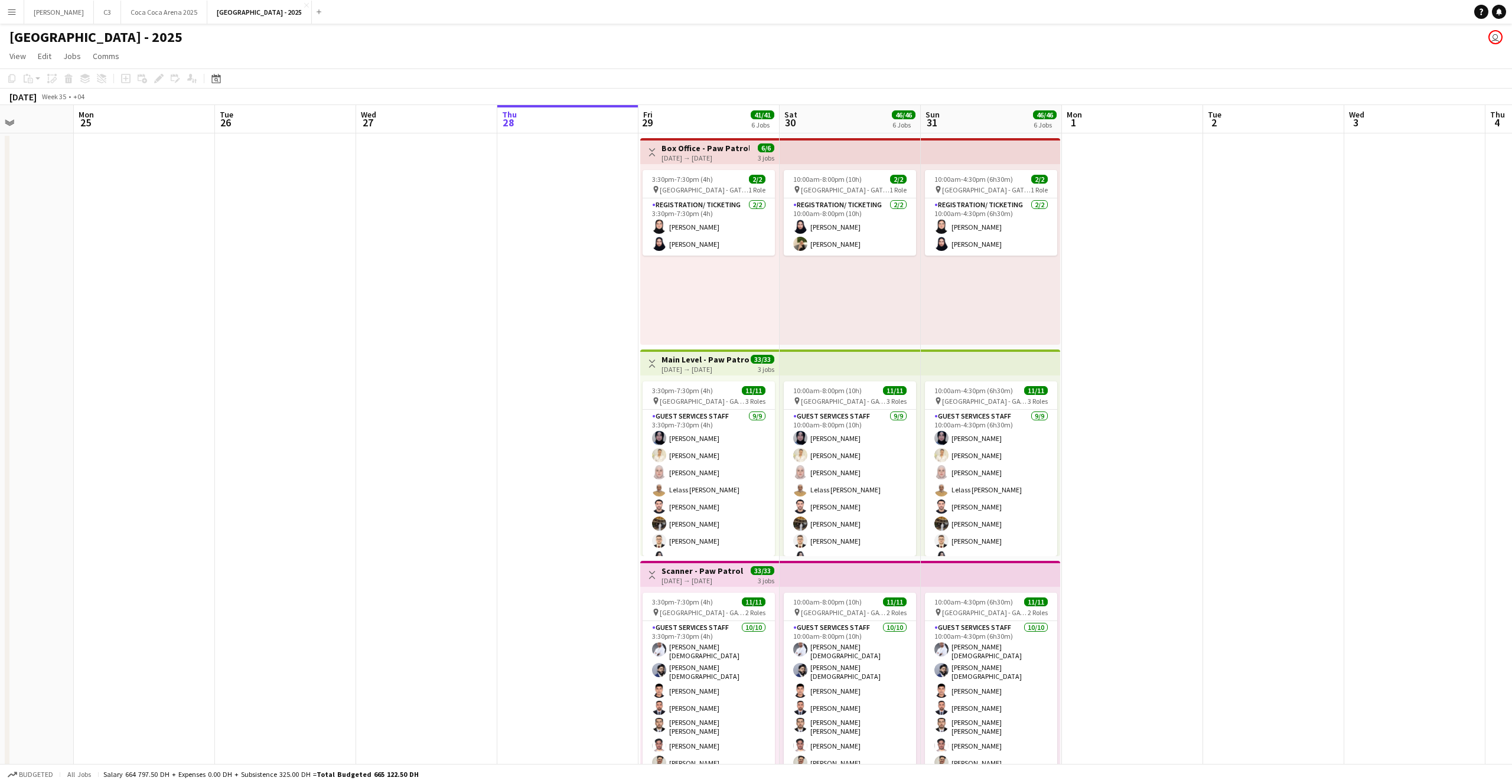
scroll to position [0, 342]
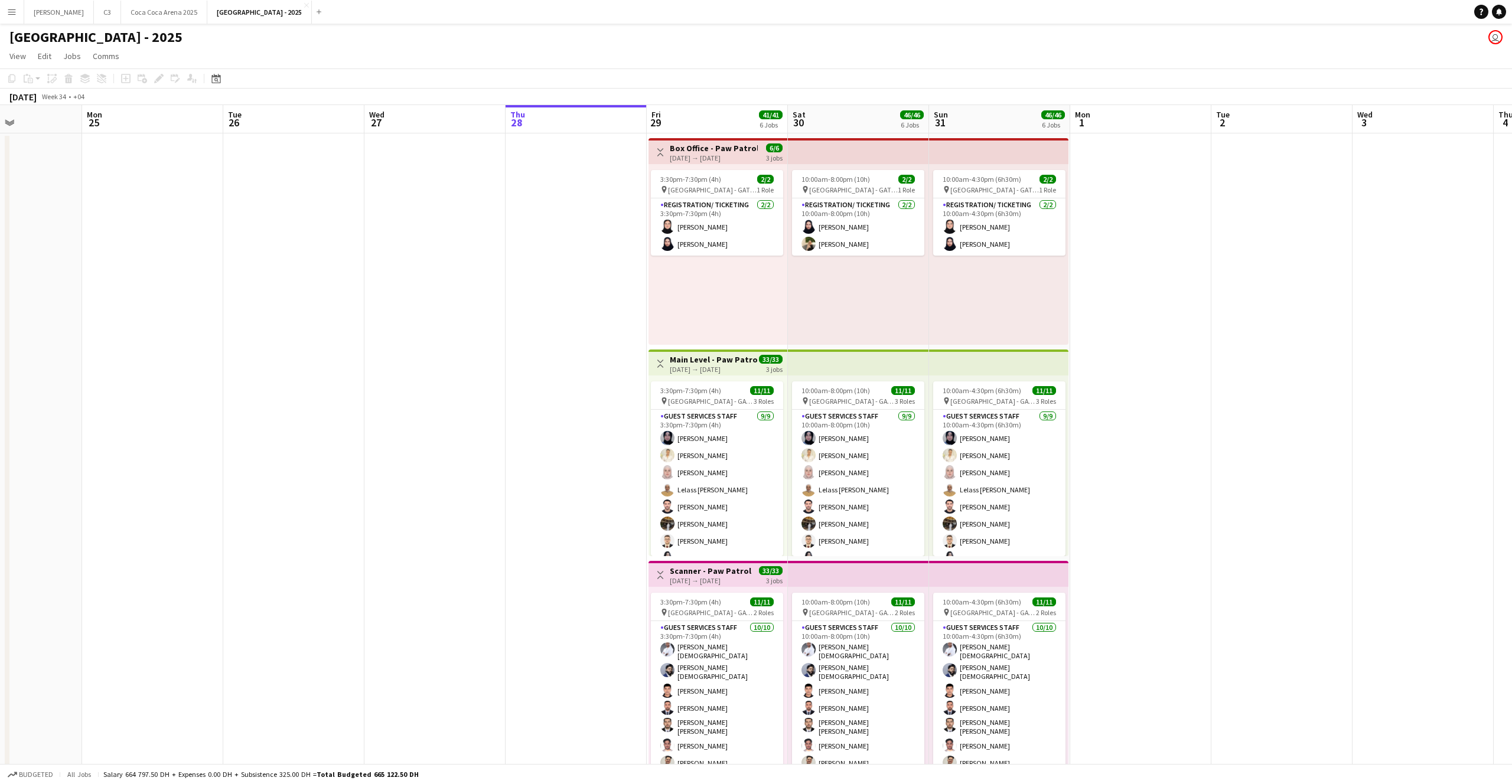
click at [1192, 39] on div "[GEOGRAPHIC_DATA] - 2025 user" at bounding box center [756, 34] width 1512 height 23
click at [43, 19] on button "[PERSON_NAME]" at bounding box center [58, 13] width 69 height 23
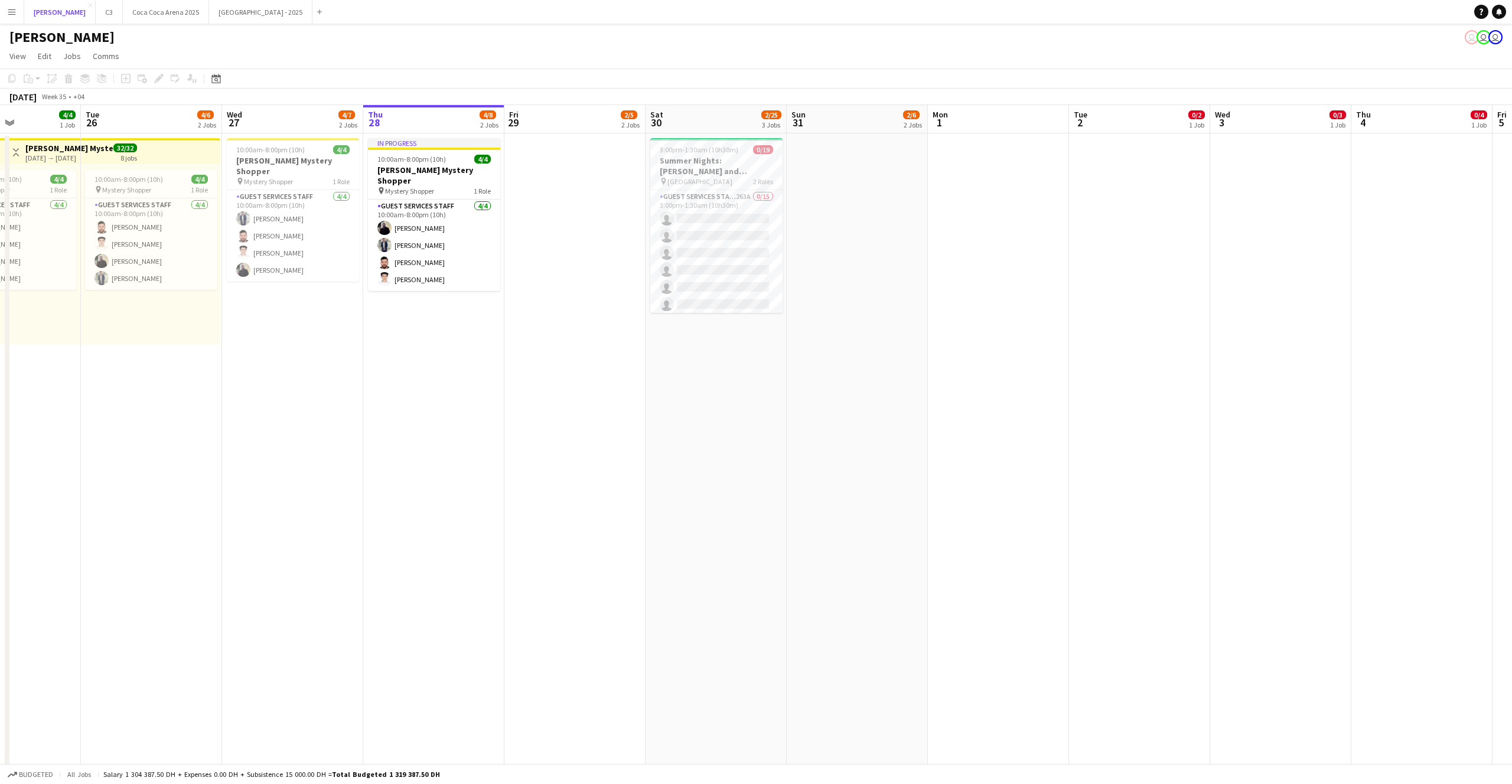
scroll to position [0, 358]
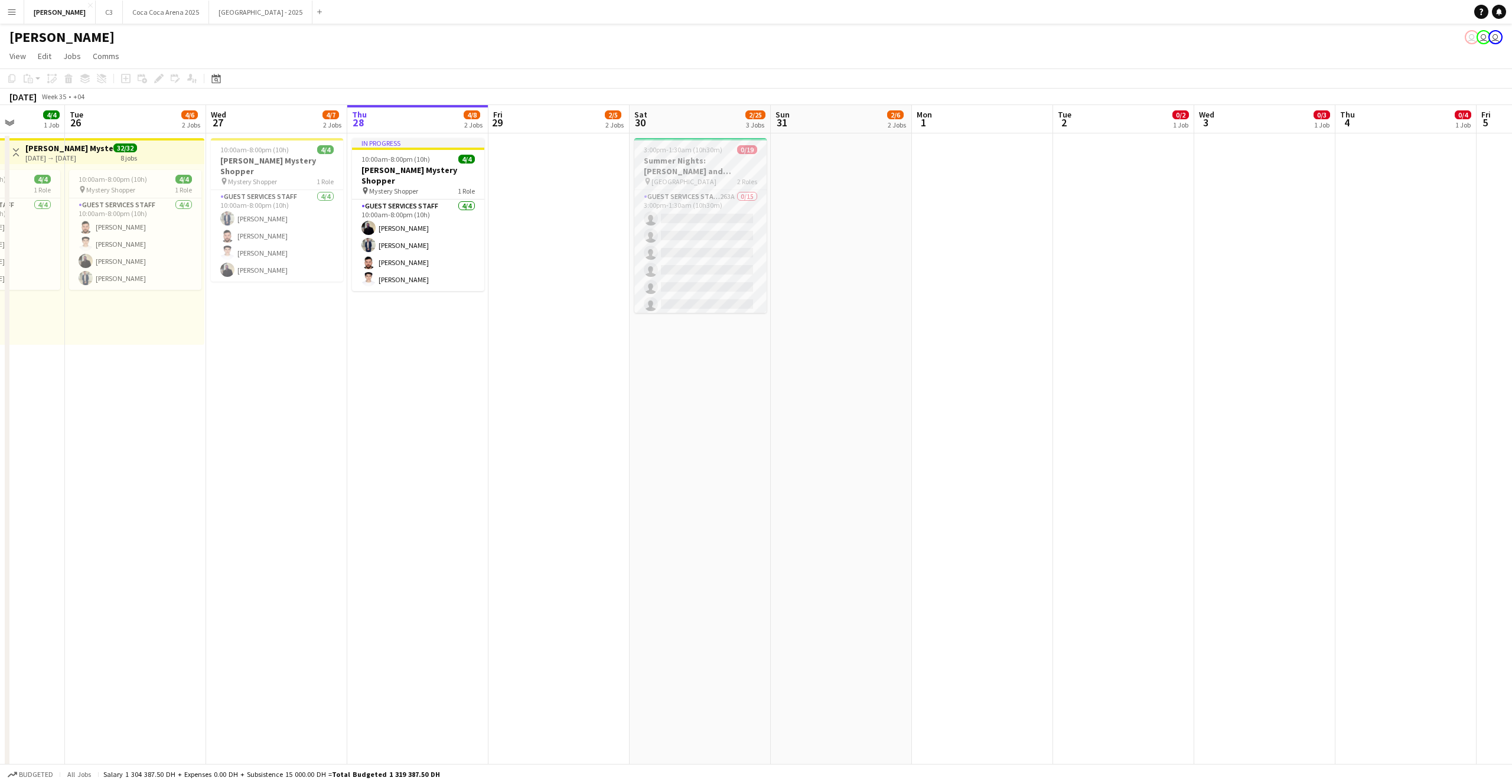
click at [686, 154] on span "3:00pm-1:30am (10h30m) (Sun)" at bounding box center [691, 149] width 94 height 9
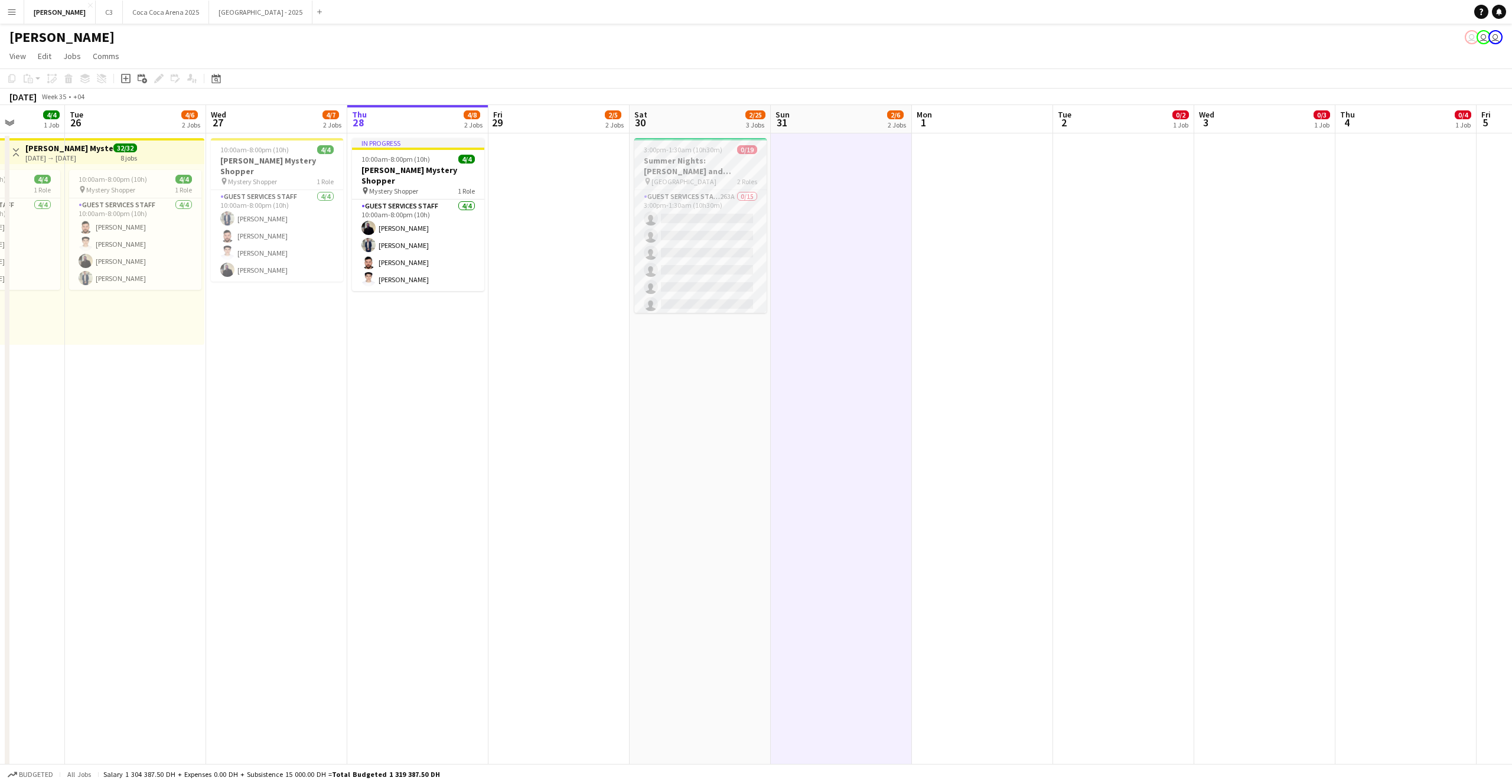
click at [723, 154] on app-job-card "3:00pm-1:30am (10h30m) (Sun) 0/19 Summer Nights: [PERSON_NAME] and [PERSON_NAME…" at bounding box center [700, 225] width 132 height 175
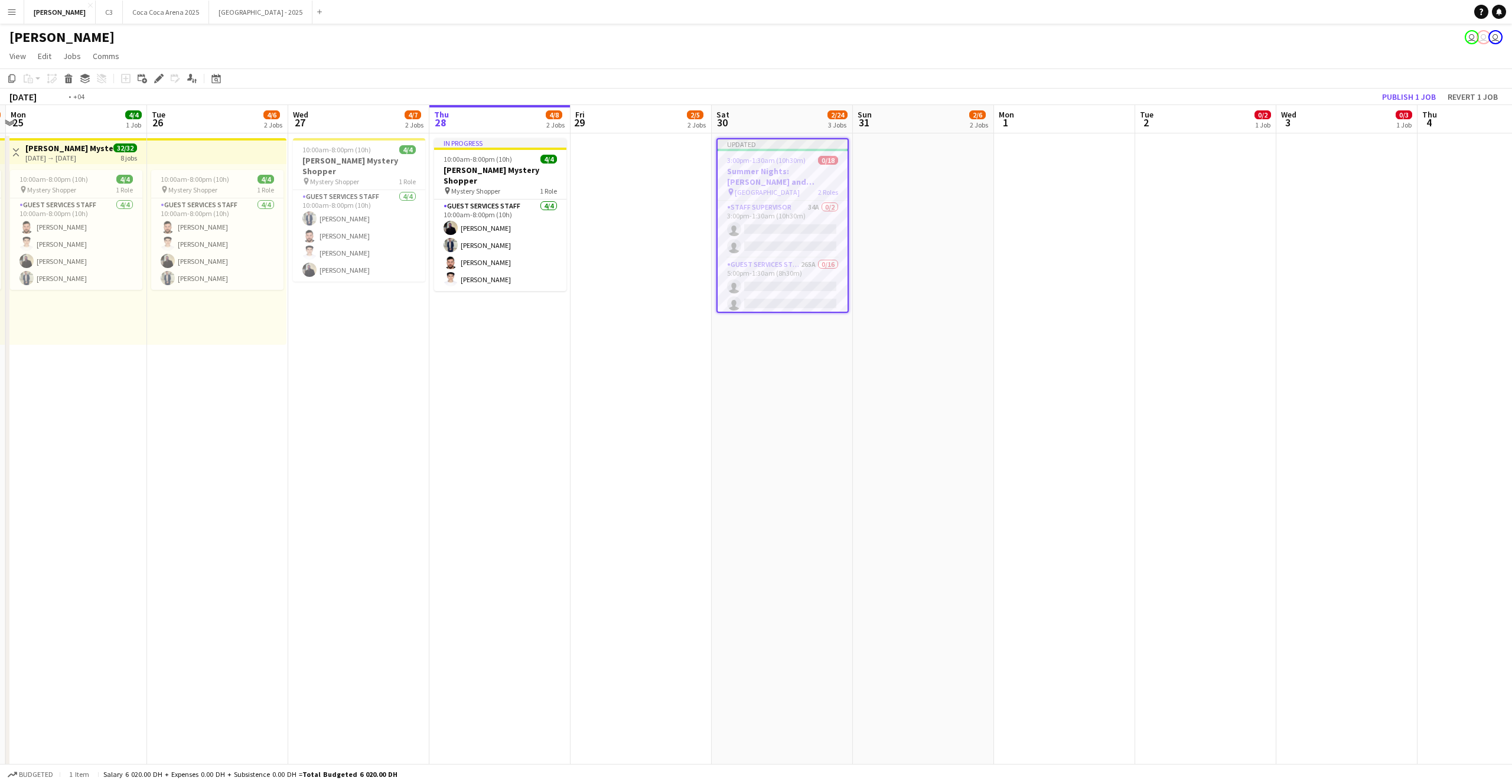
scroll to position [0, 271]
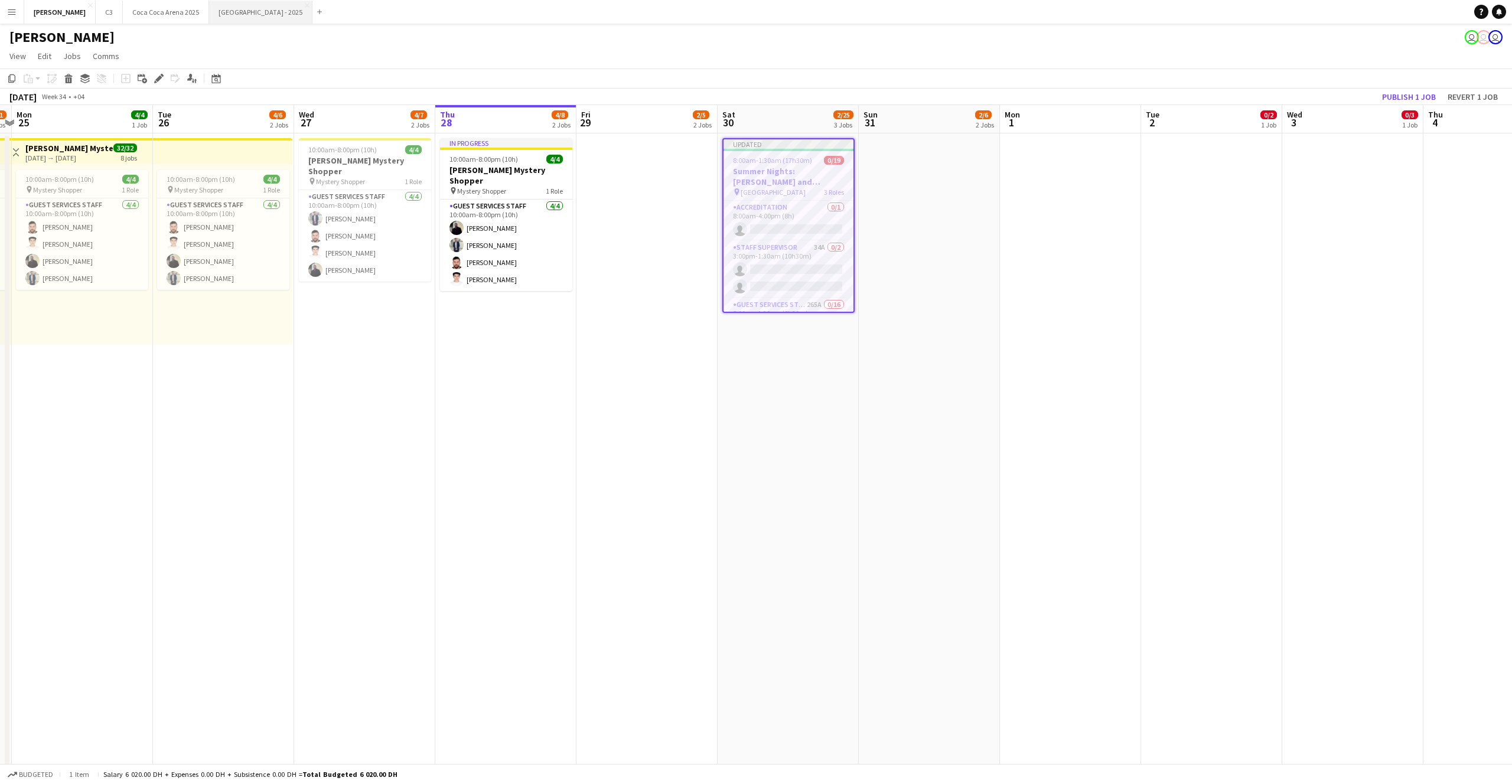
click at [209, 15] on button "[GEOGRAPHIC_DATA] - 2025 Close" at bounding box center [261, 13] width 104 height 23
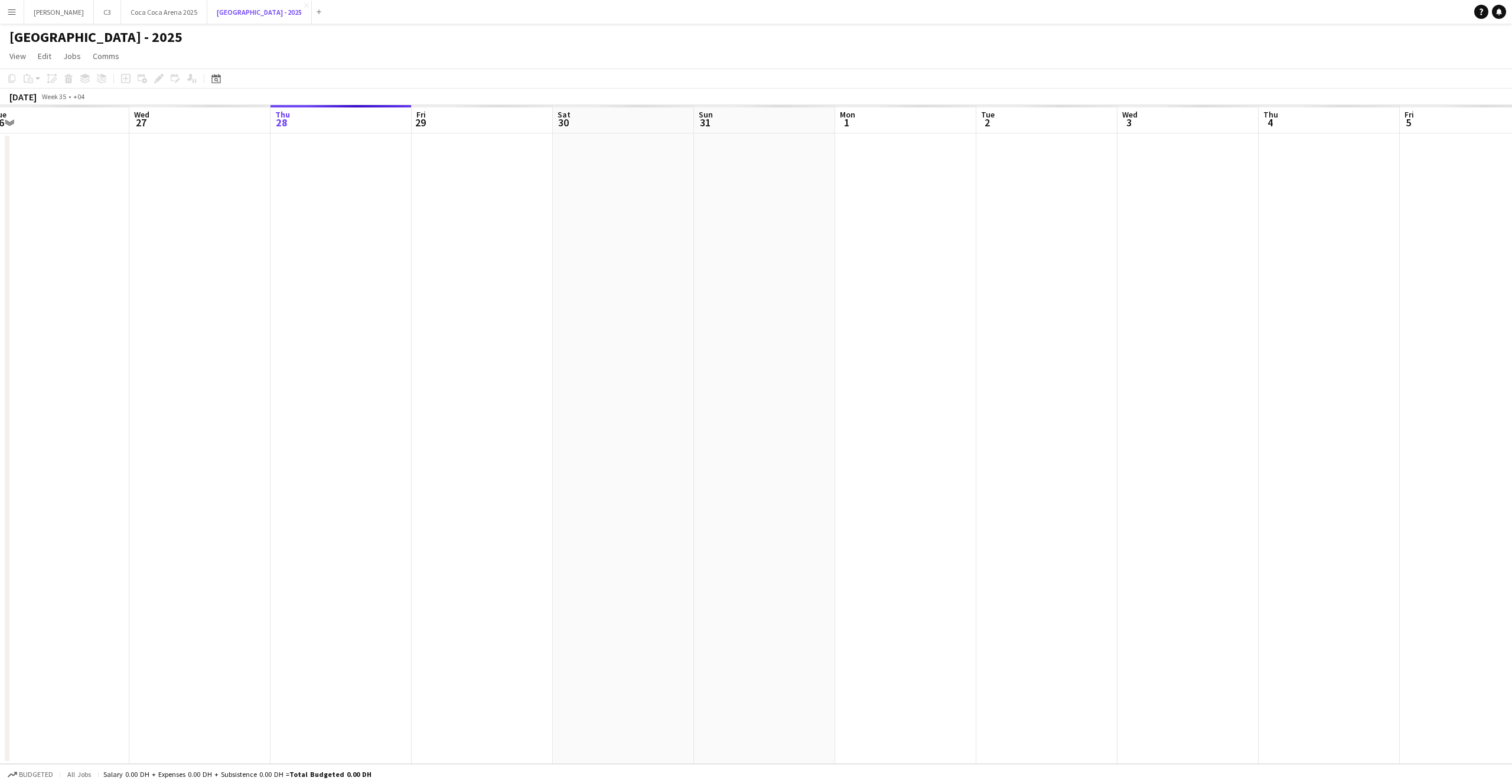
scroll to position [0, 276]
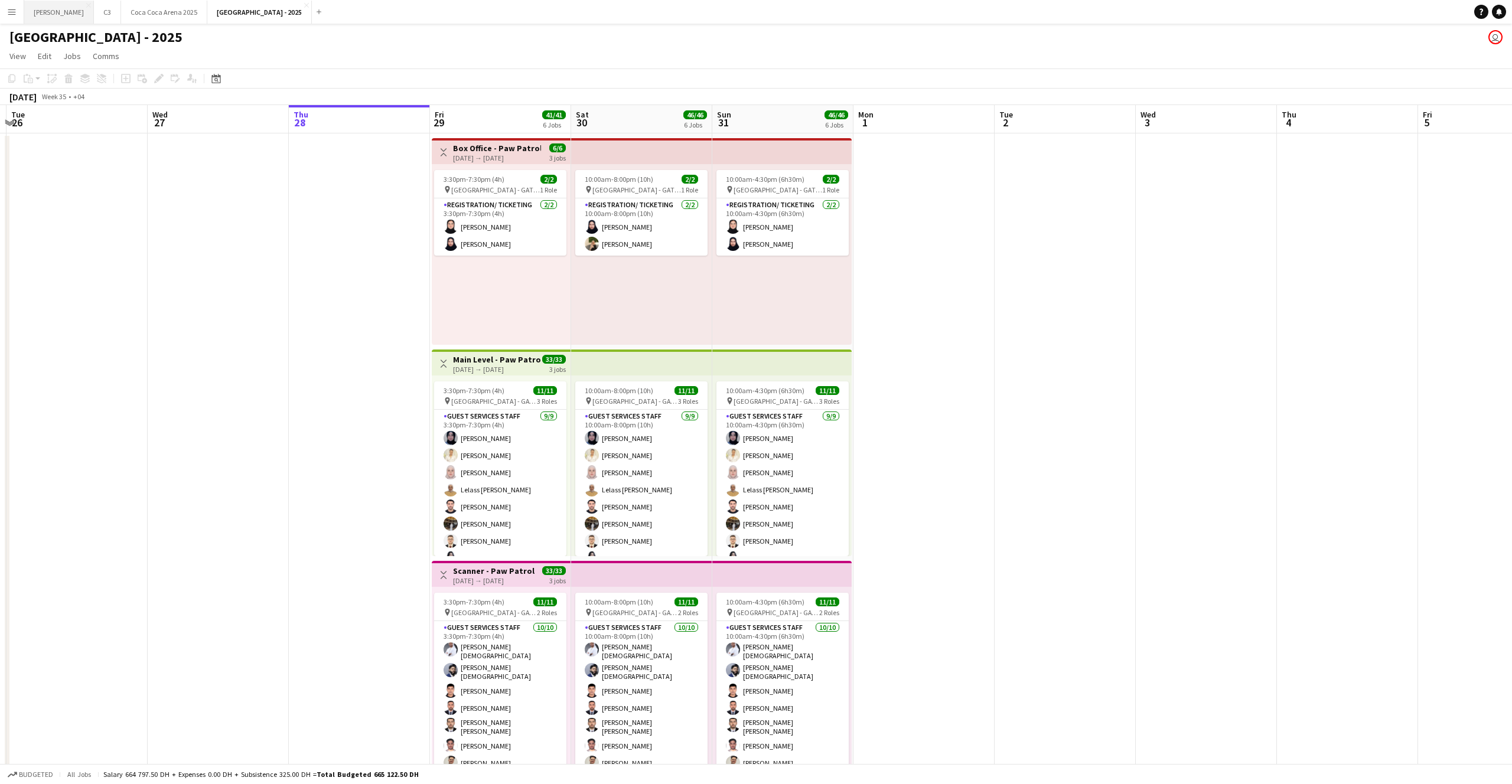
click at [41, 18] on button "[PERSON_NAME]" at bounding box center [58, 13] width 69 height 23
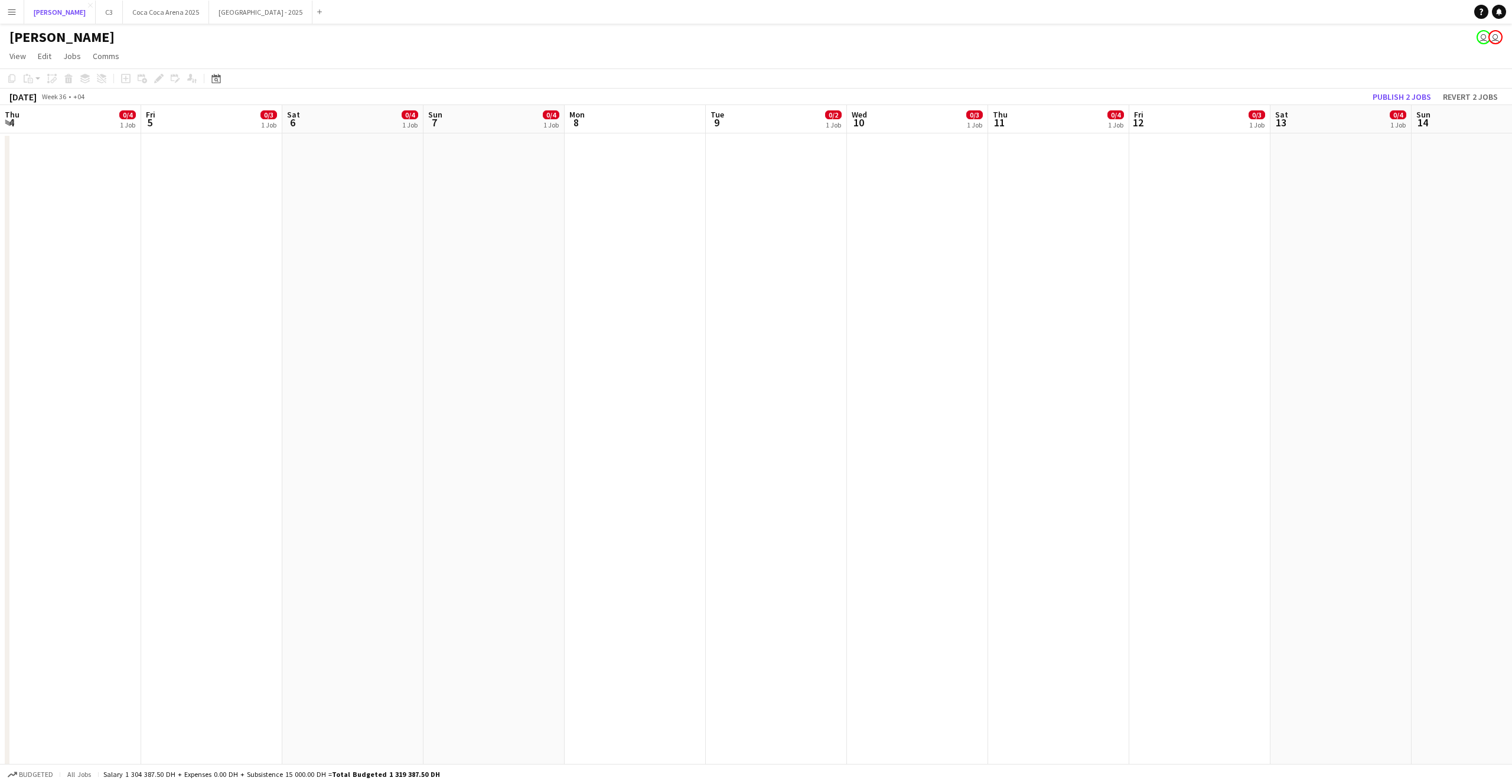
scroll to position [0, 282]
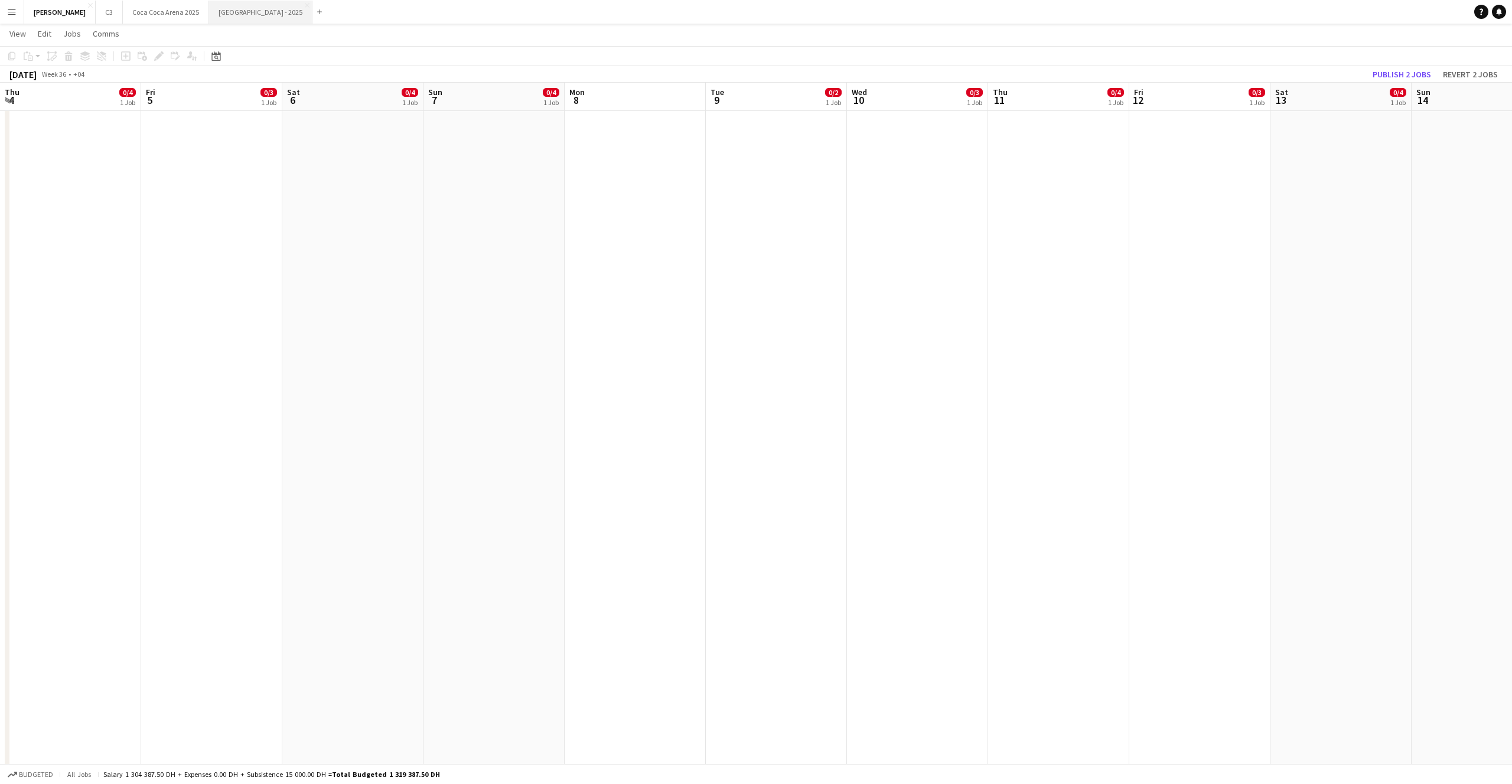
click at [209, 9] on button "[GEOGRAPHIC_DATA] - 2025 Close" at bounding box center [261, 13] width 104 height 23
click at [209, 10] on button "[GEOGRAPHIC_DATA] - 2025 Close" at bounding box center [261, 13] width 104 height 23
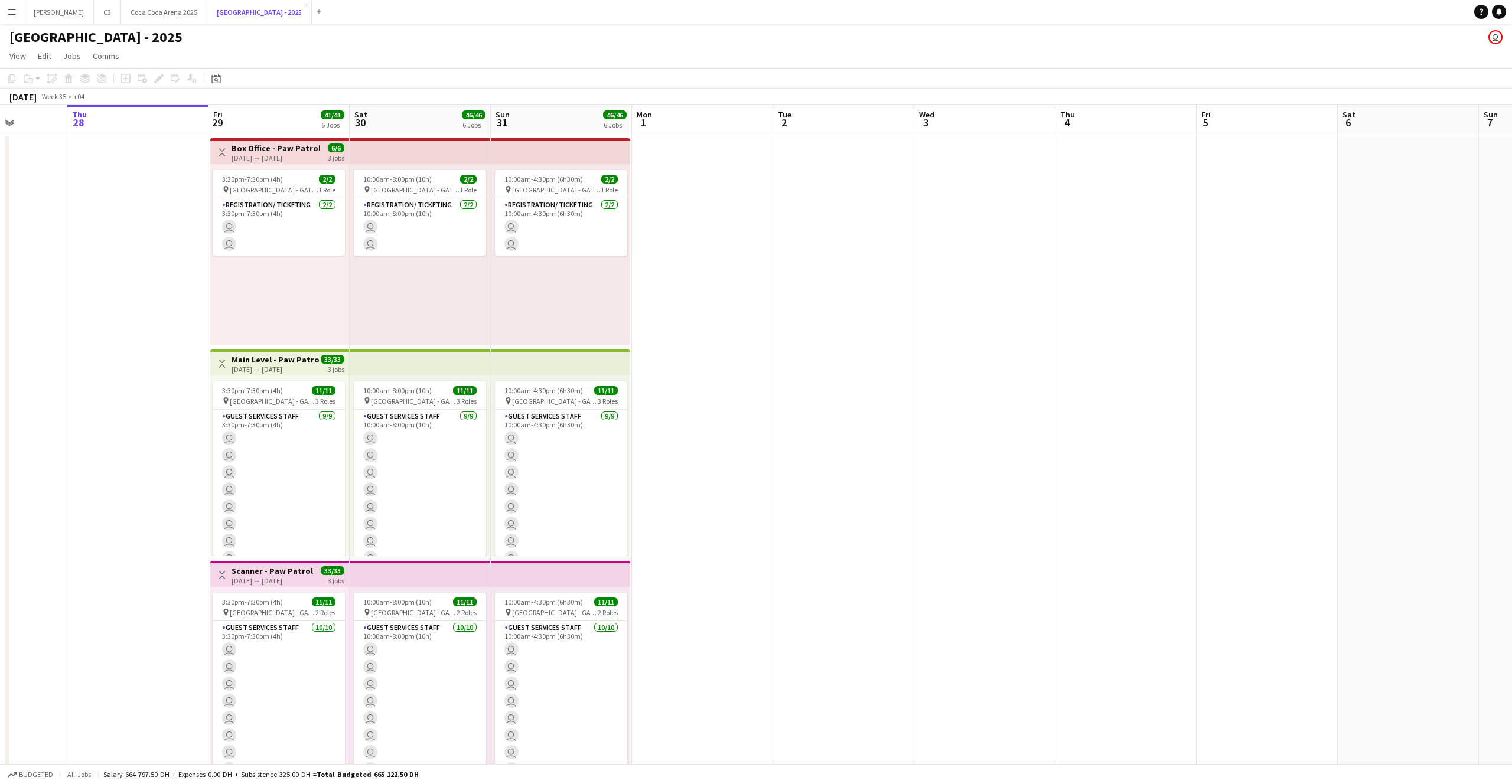
scroll to position [0, 260]
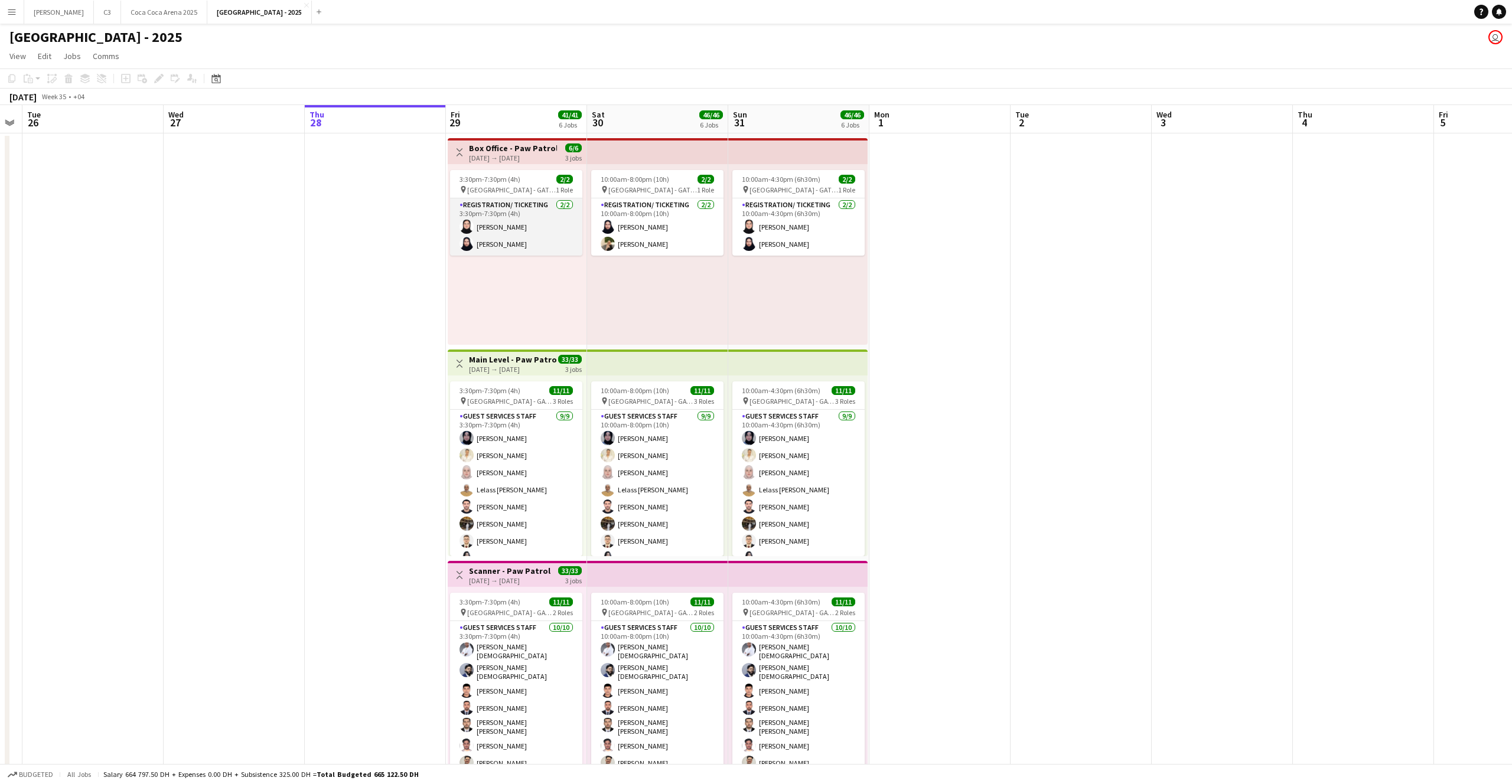
click at [500, 209] on app-card-role "Registration/ Ticketing [DATE] 3:30pm-7:30pm (4h) [PERSON_NAME] Abumousa Rumysa…" at bounding box center [516, 227] width 132 height 58
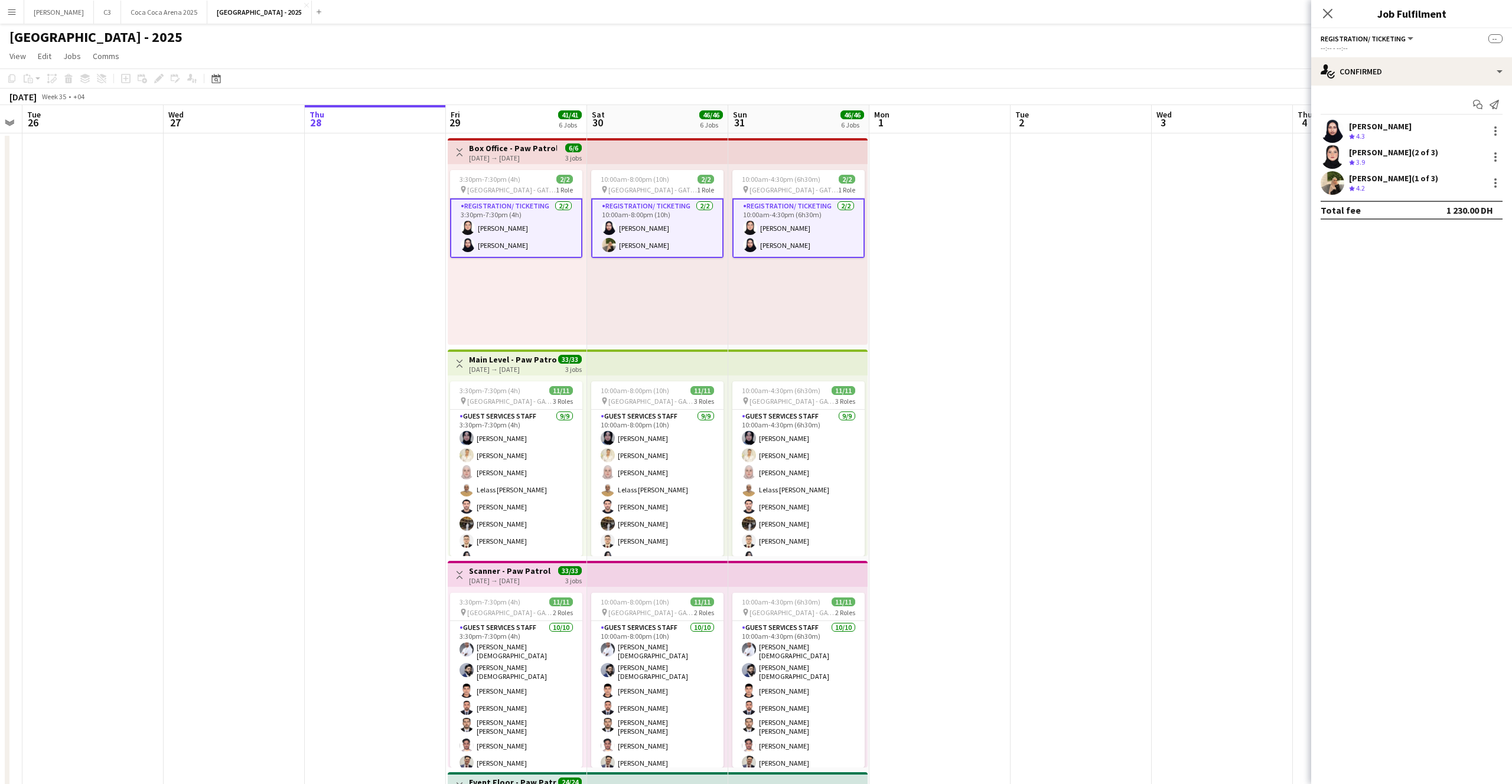
click at [499, 220] on app-card-role "Registration/ Ticketing [DATE] 3:30pm-7:30pm (4h) [PERSON_NAME] Abumousa Rumysa…" at bounding box center [516, 228] width 132 height 59
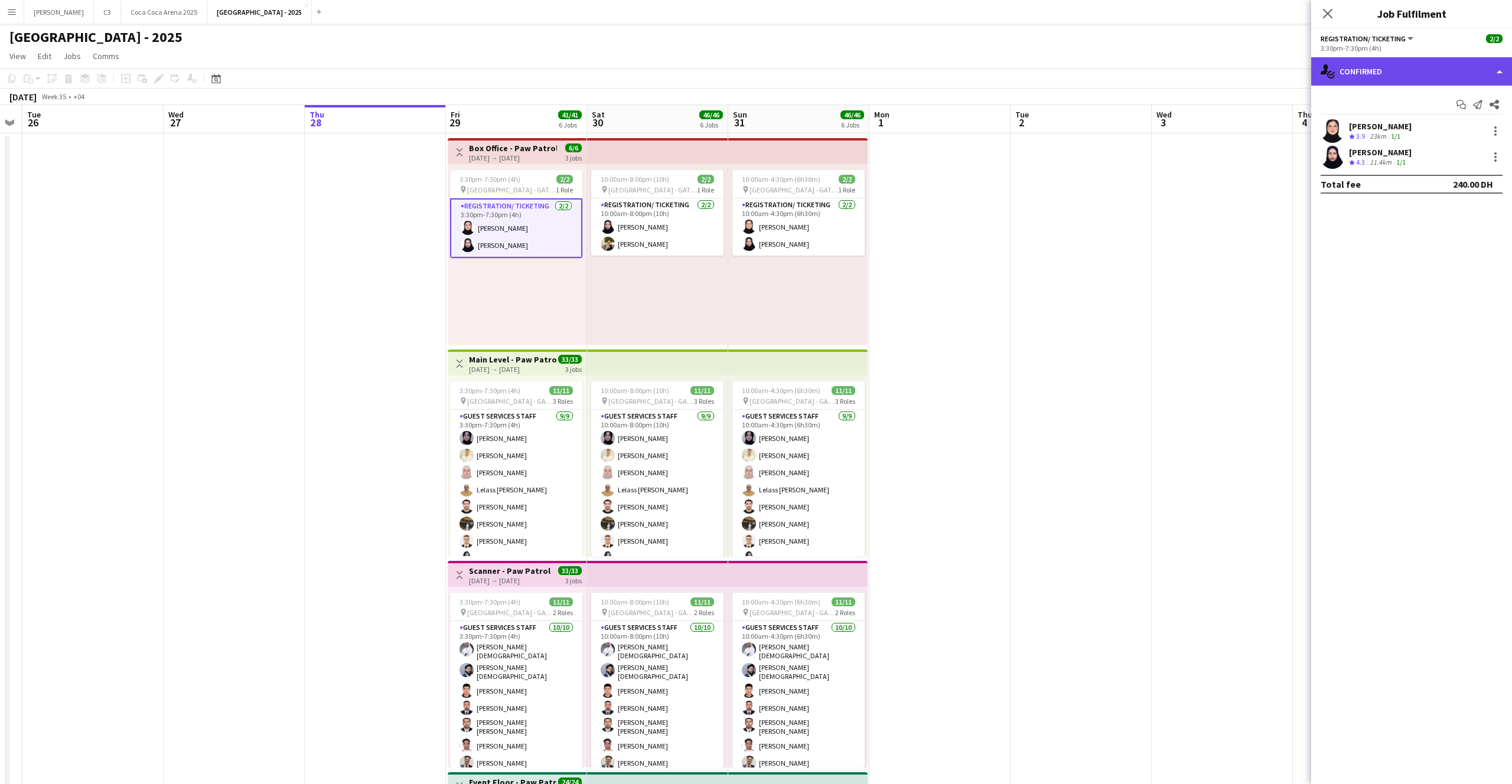
click at [1379, 77] on div "single-neutral-actions-check-2 Confirmed" at bounding box center [1411, 72] width 200 height 28
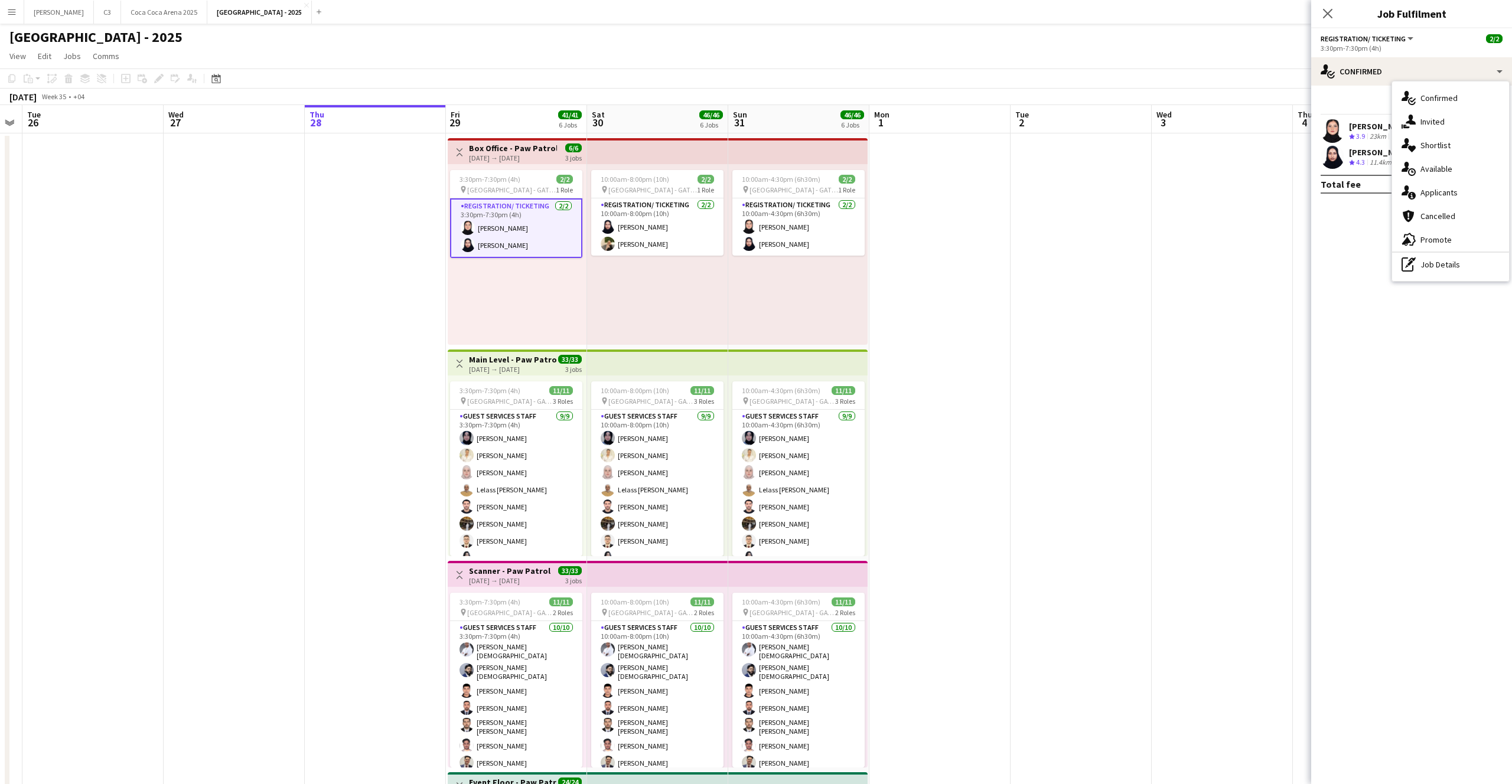
click at [1331, 132] on app-user-avatar at bounding box center [1332, 131] width 23 height 23
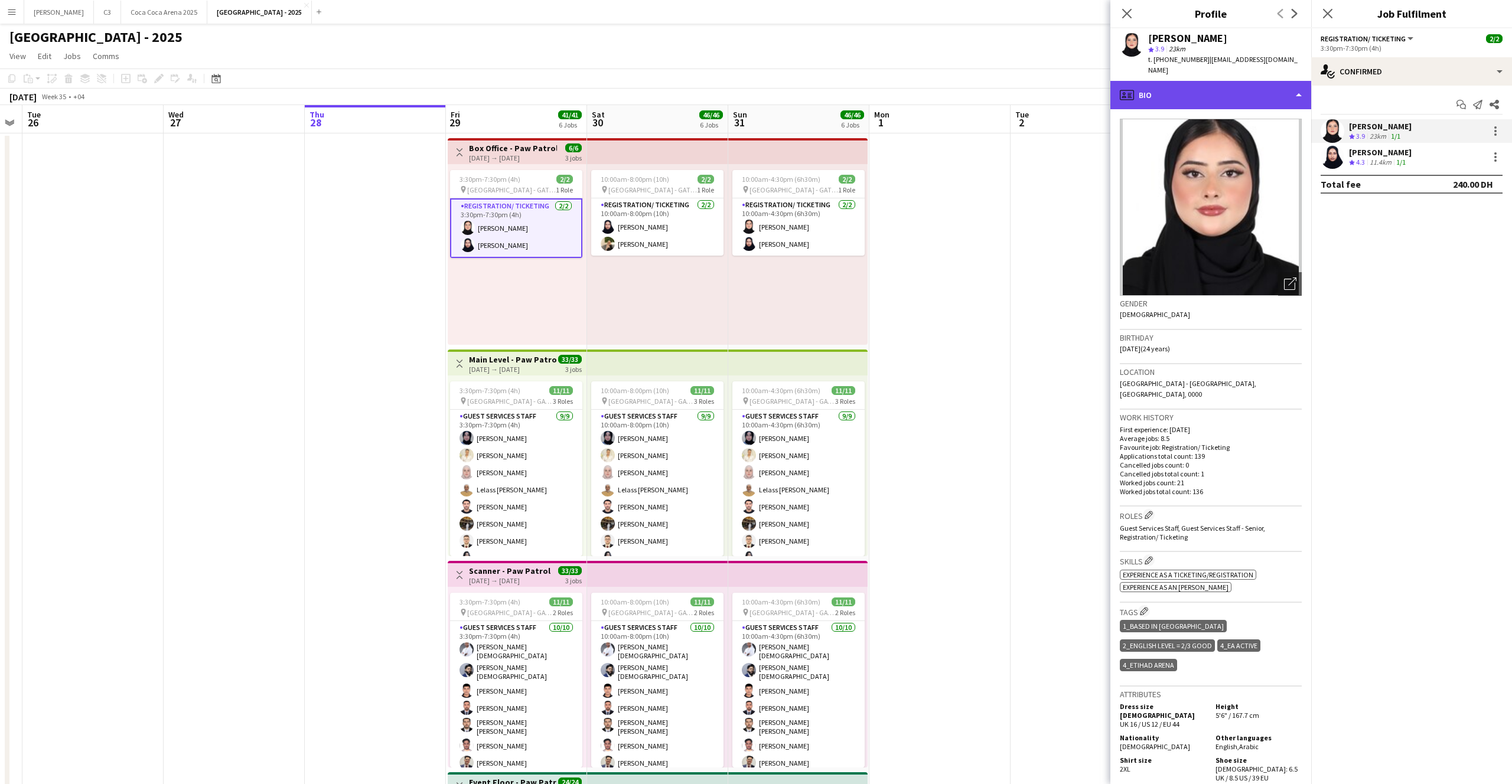
click at [1203, 83] on div "profile Bio" at bounding box center [1210, 95] width 200 height 28
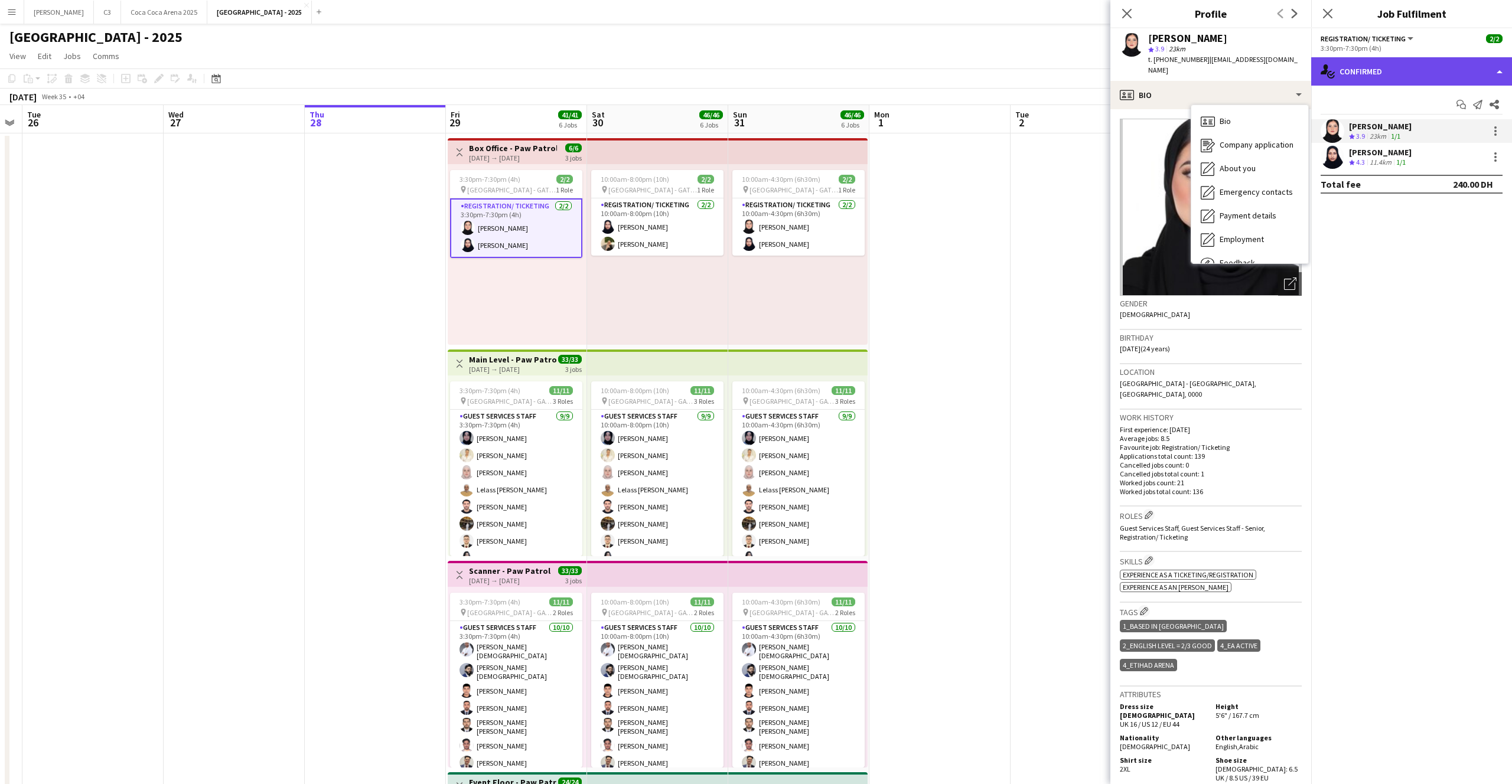
click at [1374, 73] on div "single-neutral-actions-check-2 Confirmed" at bounding box center [1411, 72] width 200 height 28
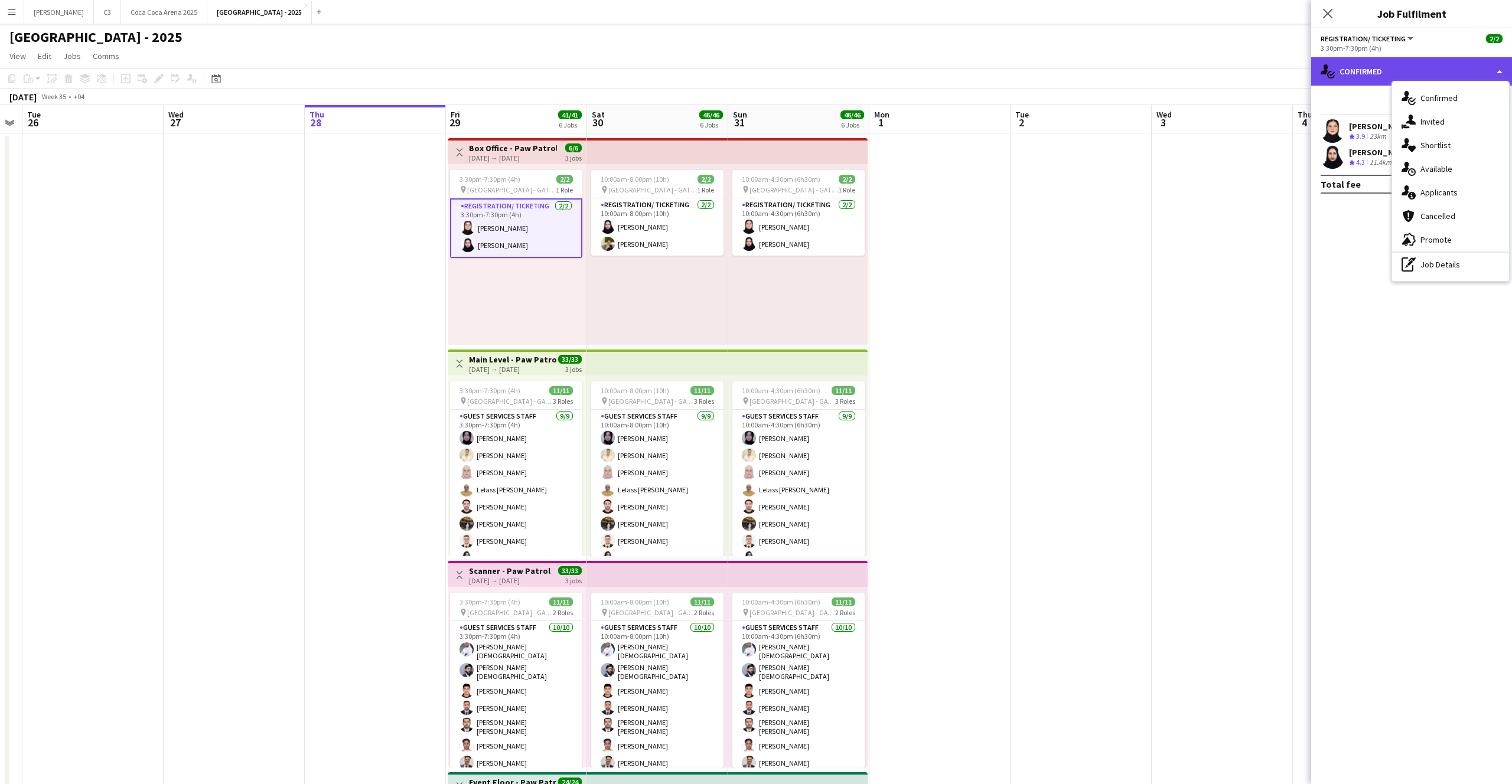
click at [1359, 69] on div "single-neutral-actions-check-2 Confirmed" at bounding box center [1411, 72] width 200 height 28
click at [1362, 69] on div "single-neutral-actions-check-2 Confirmed" at bounding box center [1411, 72] width 200 height 28
click at [37, 11] on button "[PERSON_NAME]" at bounding box center [58, 13] width 69 height 23
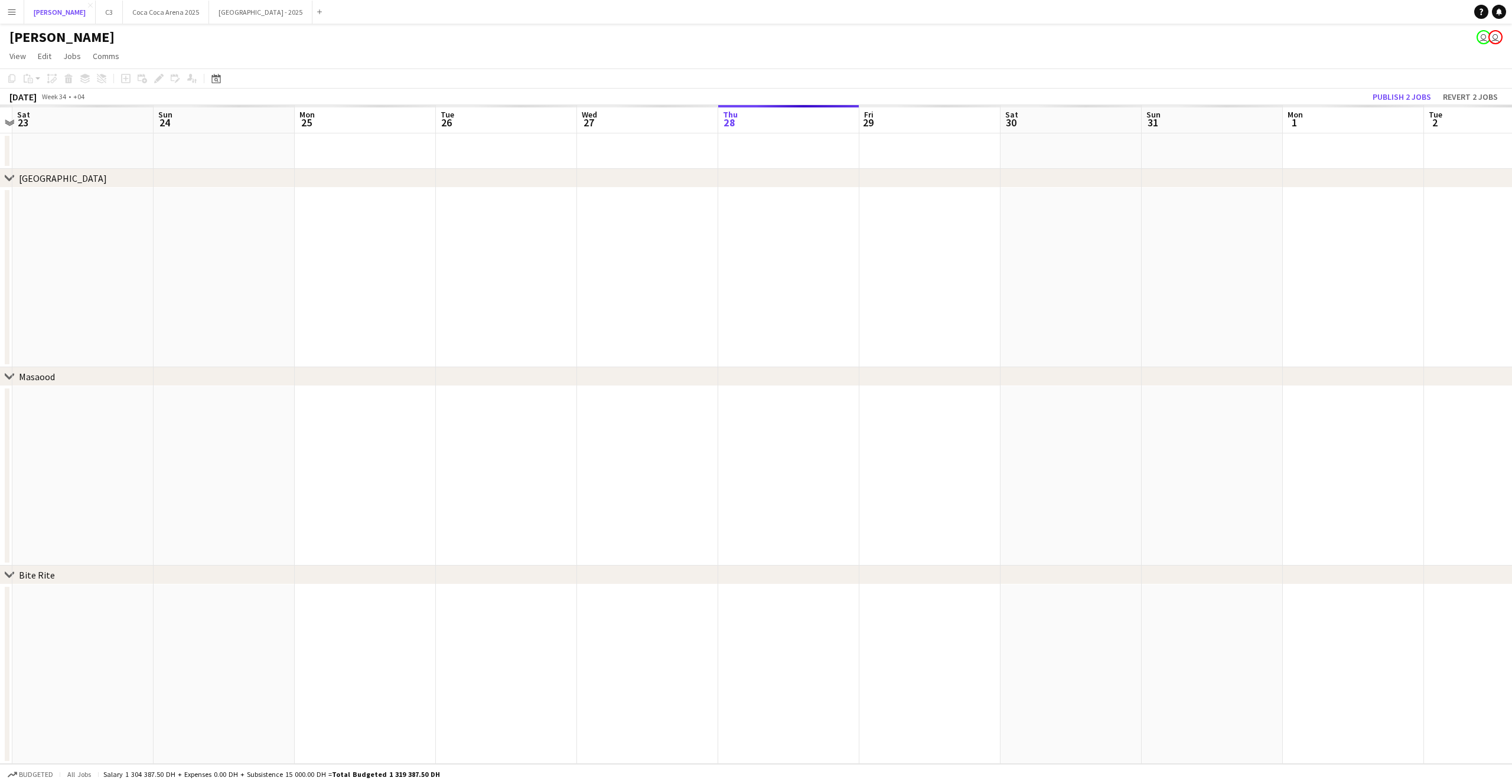
scroll to position [0, 373]
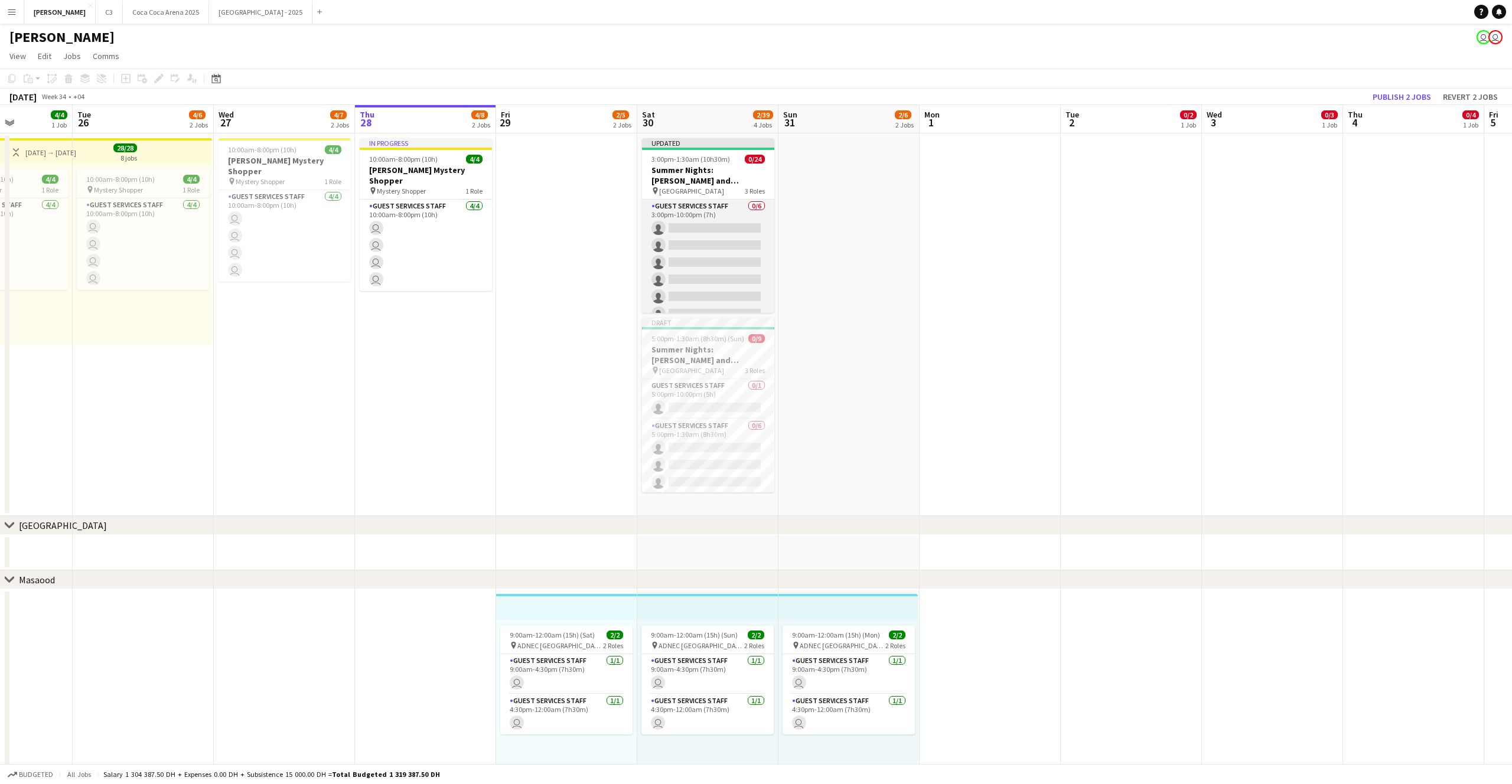
click at [722, 255] on app-card-role "Guest Services Staff 0/6 3:00pm-10:00pm (7h) single-neutral-actions single-neut…" at bounding box center [708, 262] width 132 height 126
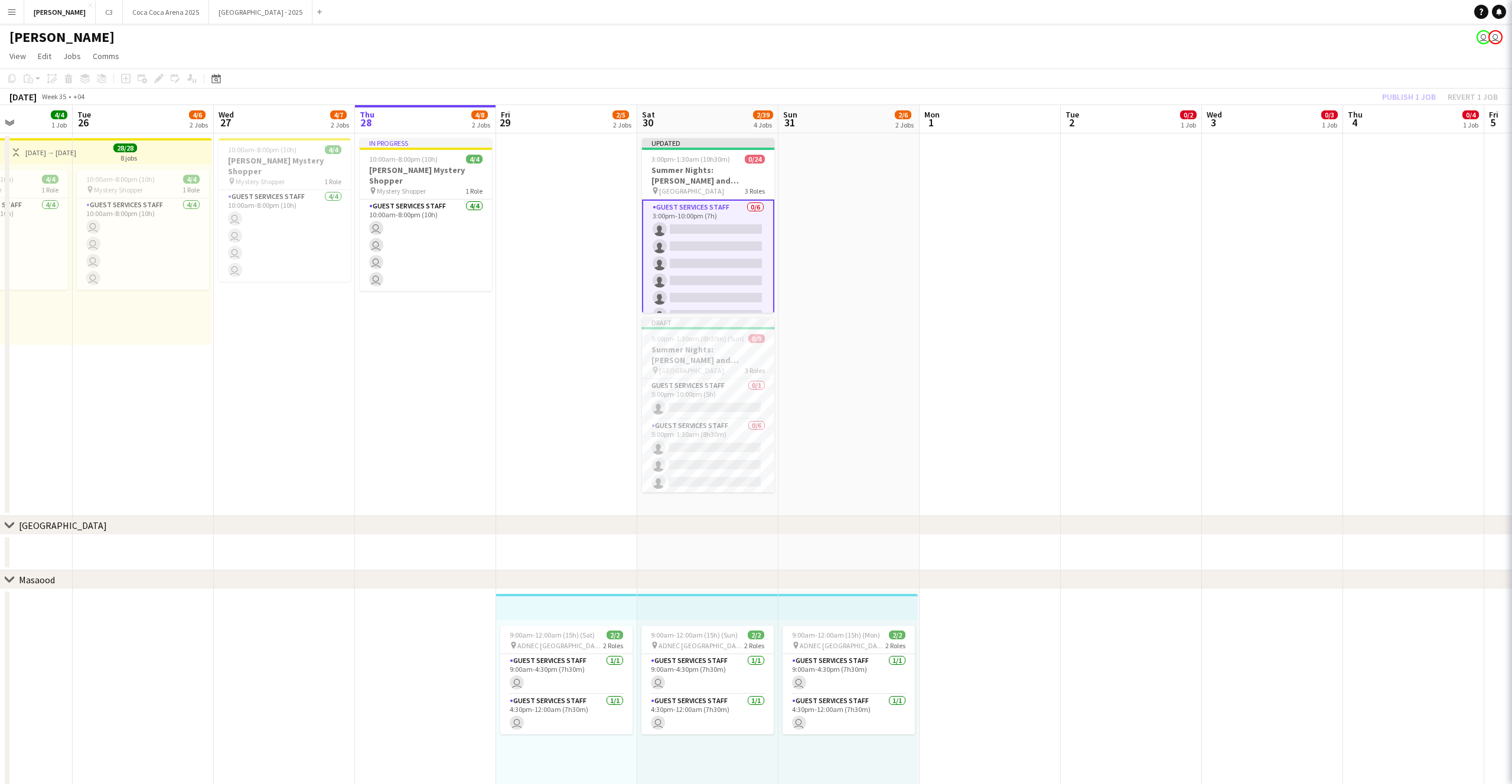
scroll to position [0, 493]
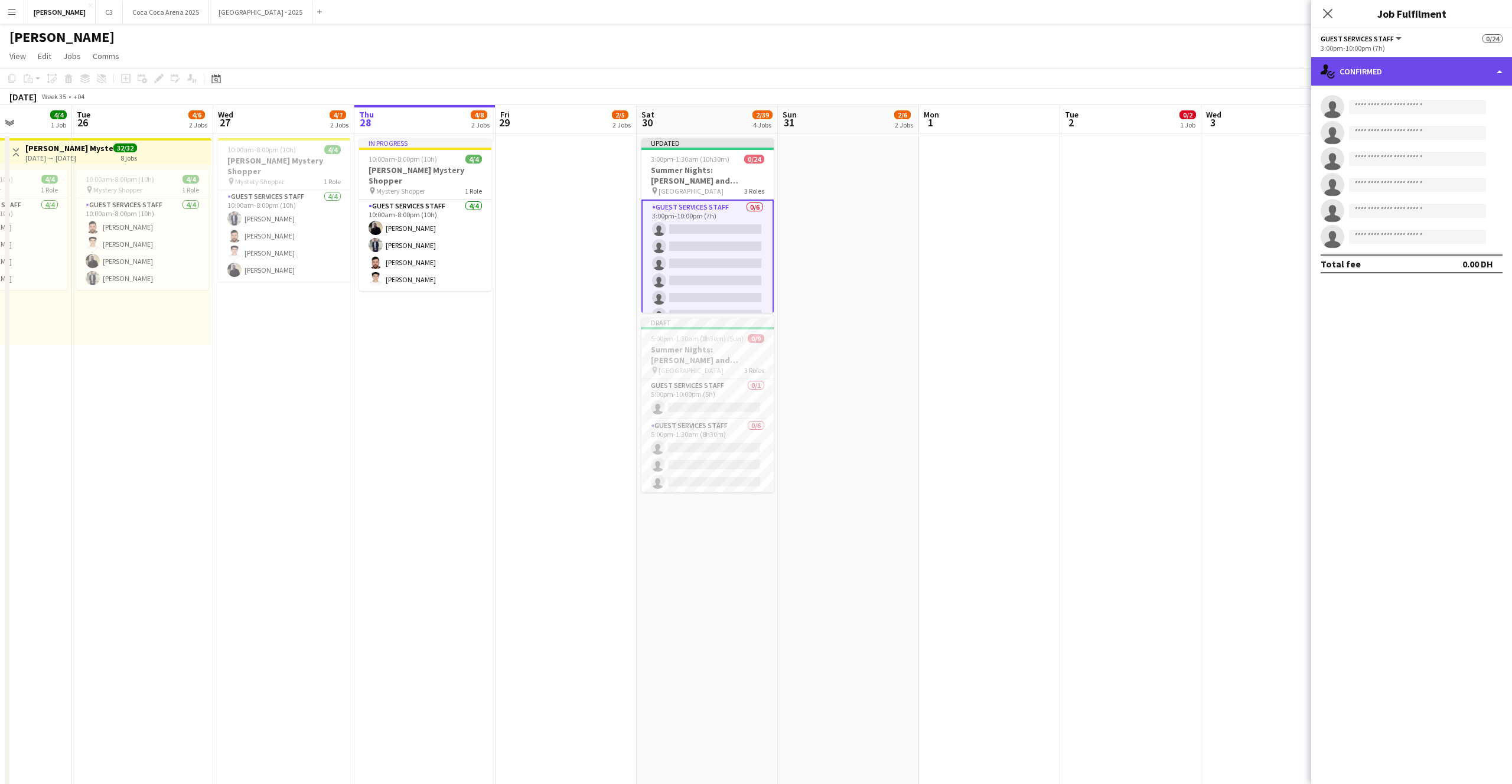
click at [1363, 72] on div "single-neutral-actions-check-2 Confirmed" at bounding box center [1411, 72] width 200 height 28
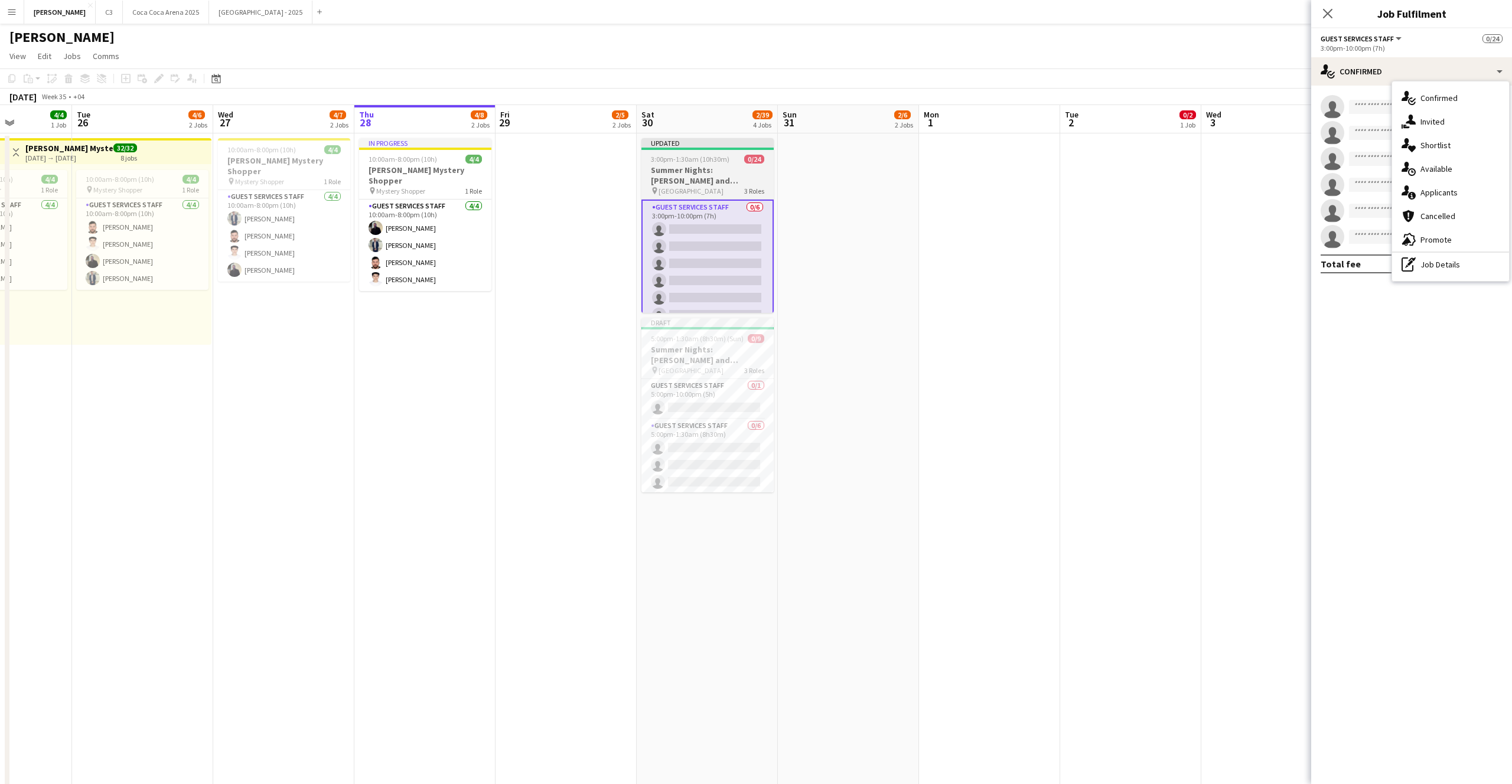
click at [663, 154] on app-job-card "Updated 3:00pm-1:30am (10h30m) (Sun) 0/24 Summer Nights: [PERSON_NAME] and [PER…" at bounding box center [708, 225] width 132 height 175
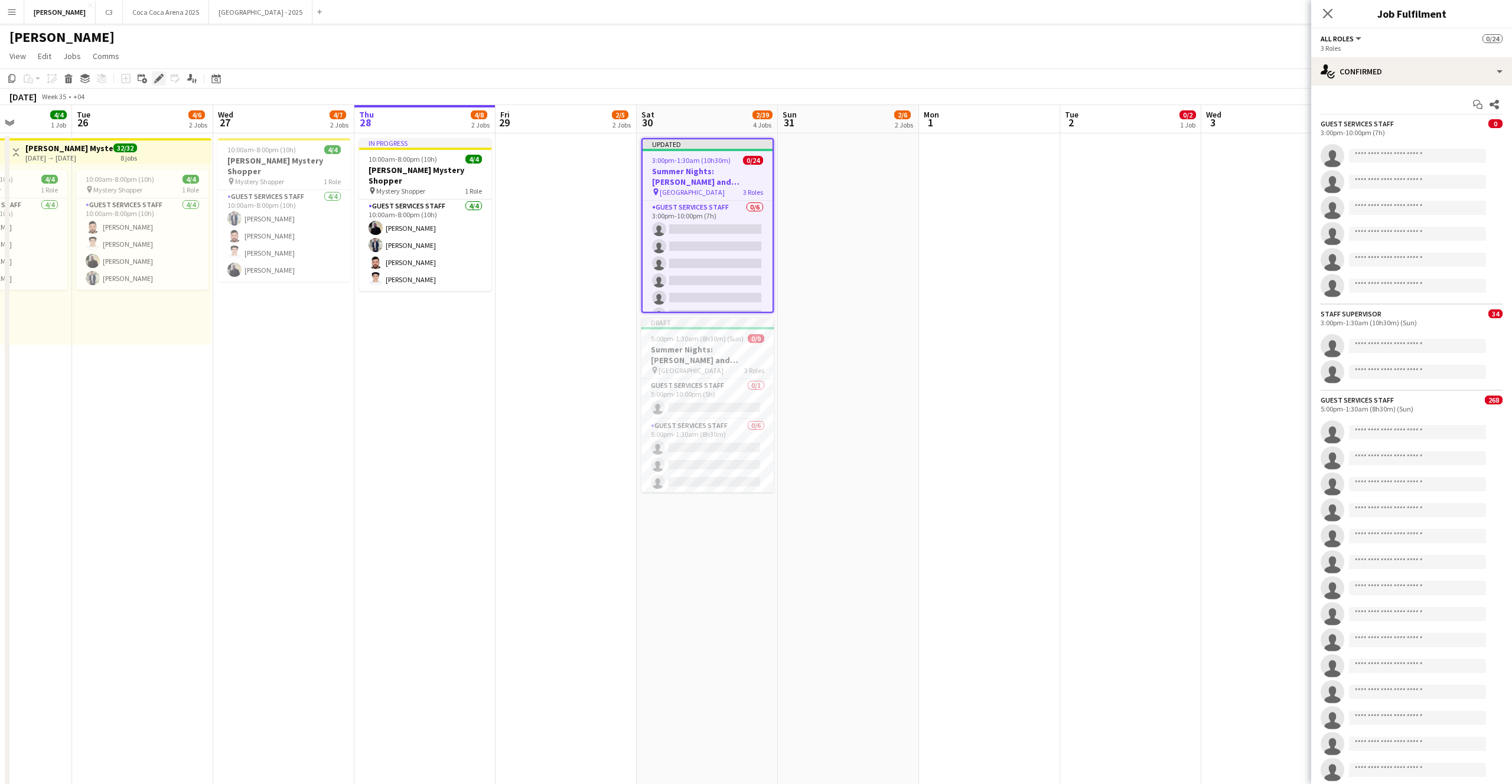
click at [160, 77] on icon at bounding box center [159, 78] width 7 height 7
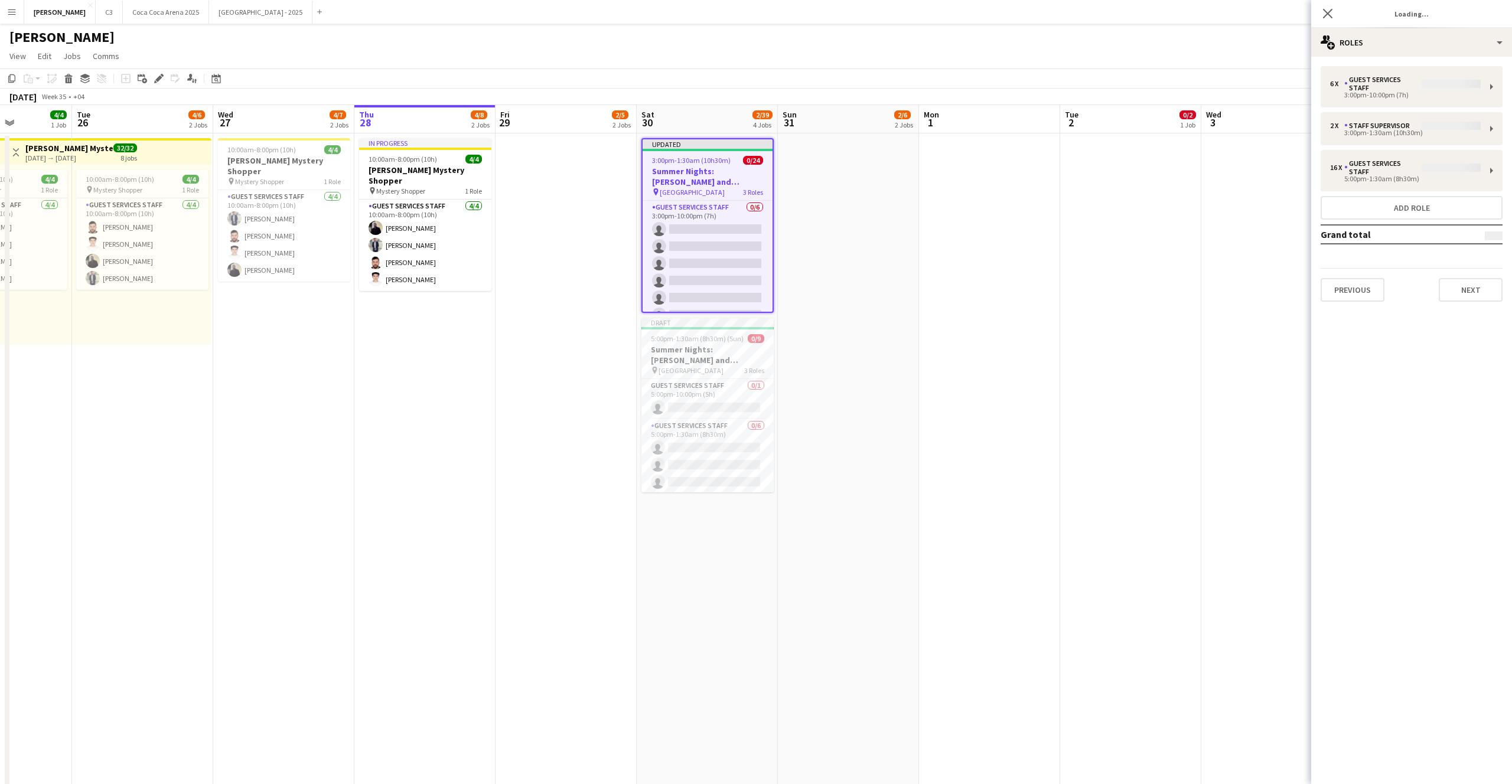
click at [1361, 83] on div "6 x Guest Services Staff 3:00pm-10:00pm (7h) 2 x Staff Supervisor 3:00pm-1:30am…" at bounding box center [1411, 184] width 200 height 235
drag, startPoint x: 1375, startPoint y: 92, endPoint x: 1417, endPoint y: 82, distance: 43.2
click at [1375, 92] on div "6 x Guest Services Staff 3:00pm-10:00pm (7h) 2 x Staff Supervisor 3:00pm-1:30am…" at bounding box center [1411, 184] width 200 height 235
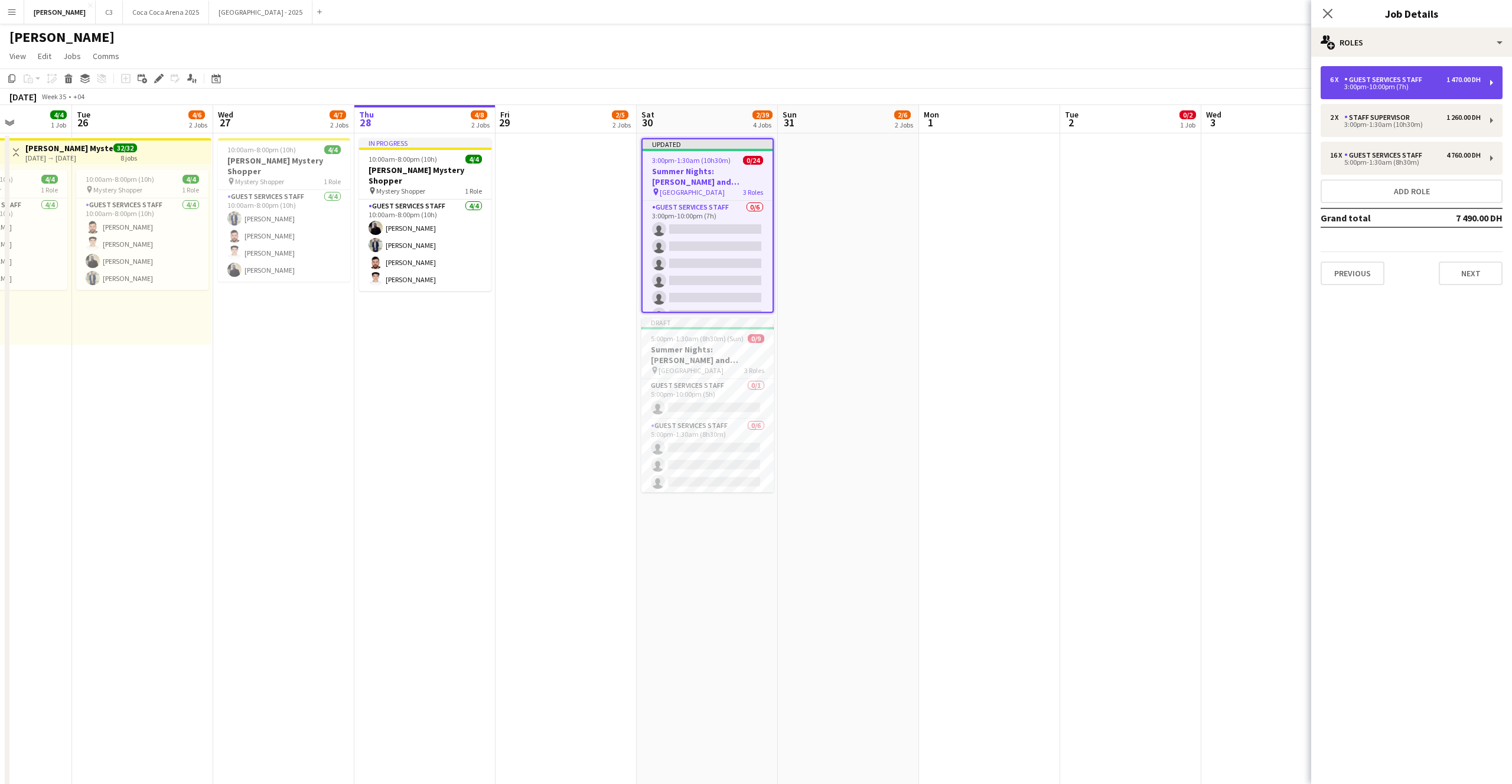
click at [1405, 76] on div "Guest Services Staff" at bounding box center [1385, 79] width 83 height 8
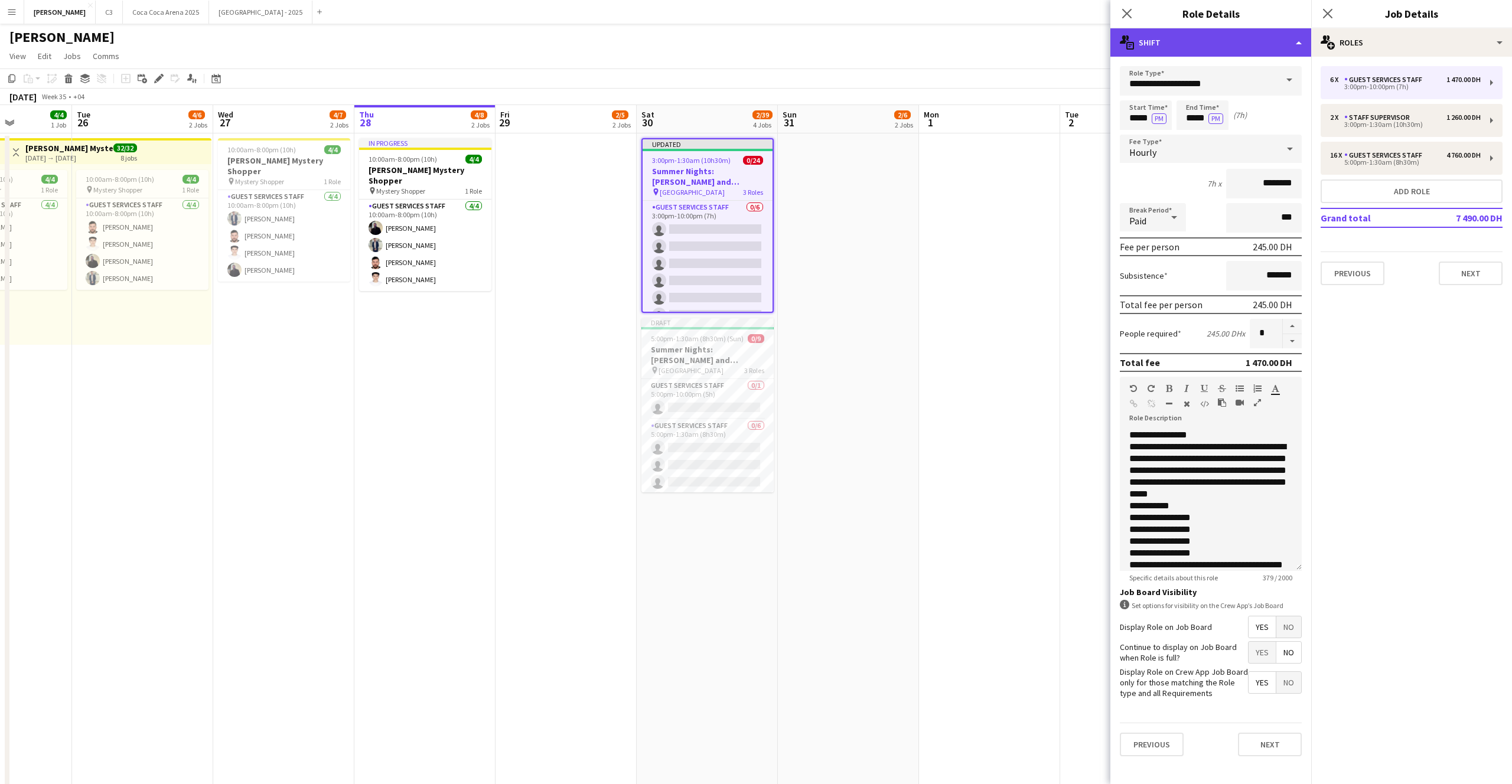
click at [1200, 48] on div "multiple-actions-text Shift" at bounding box center [1210, 43] width 200 height 28
click at [1129, 14] on icon at bounding box center [1126, 13] width 11 height 11
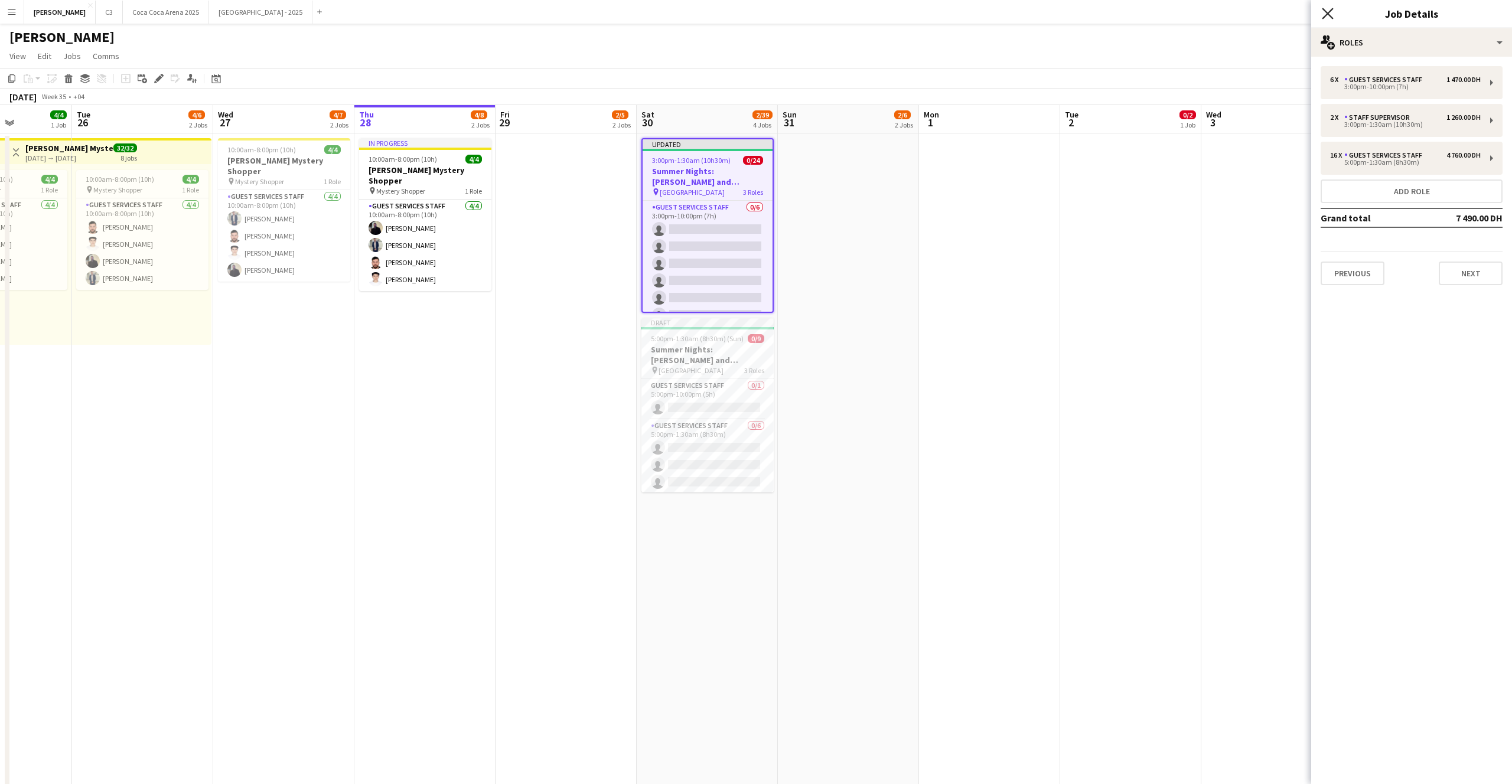
click at [1329, 12] on icon at bounding box center [1327, 13] width 11 height 11
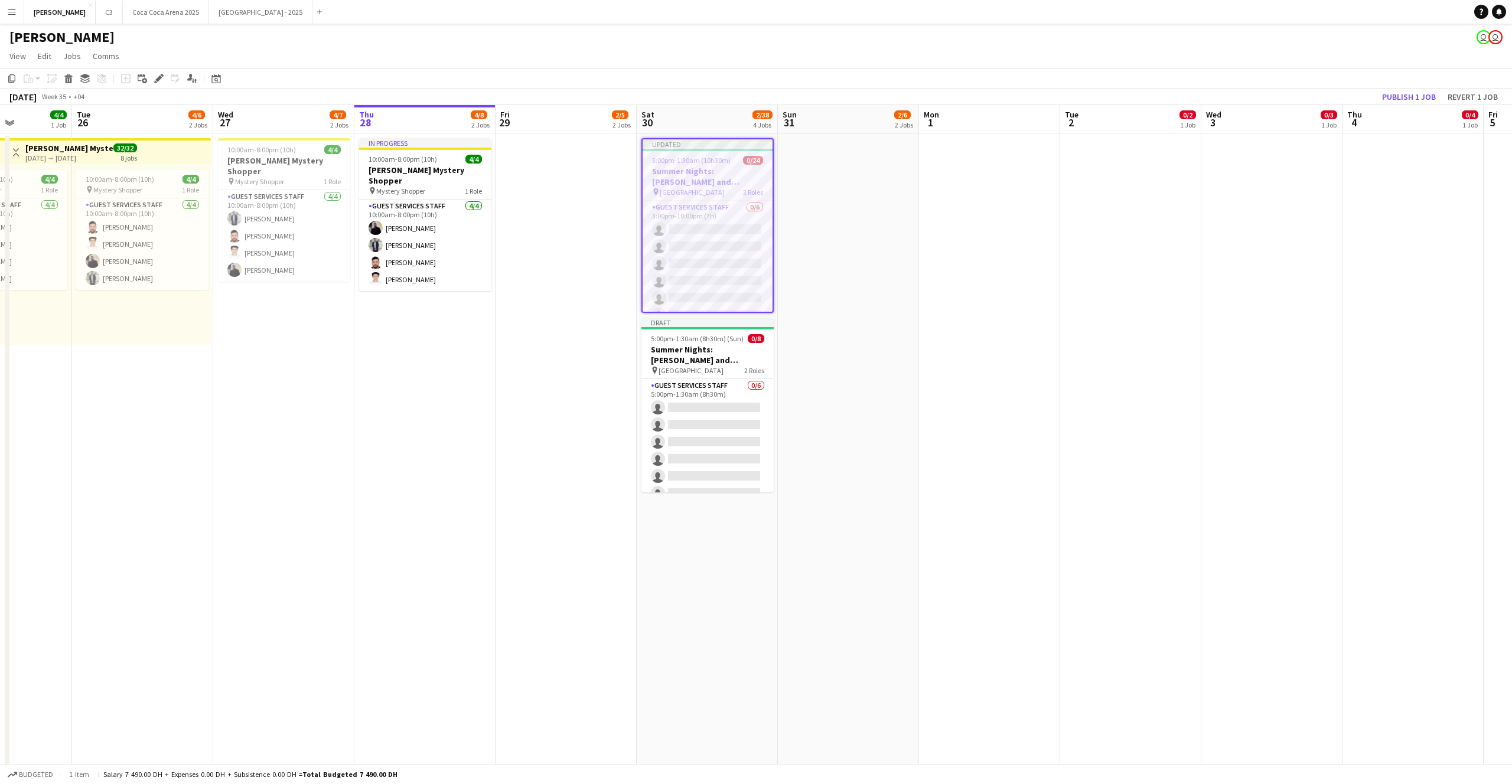
click at [1277, 51] on app-page-menu "View Day view expanded Day view collapsed Month view Date picker Jump to [DATE]…" at bounding box center [756, 57] width 1512 height 23
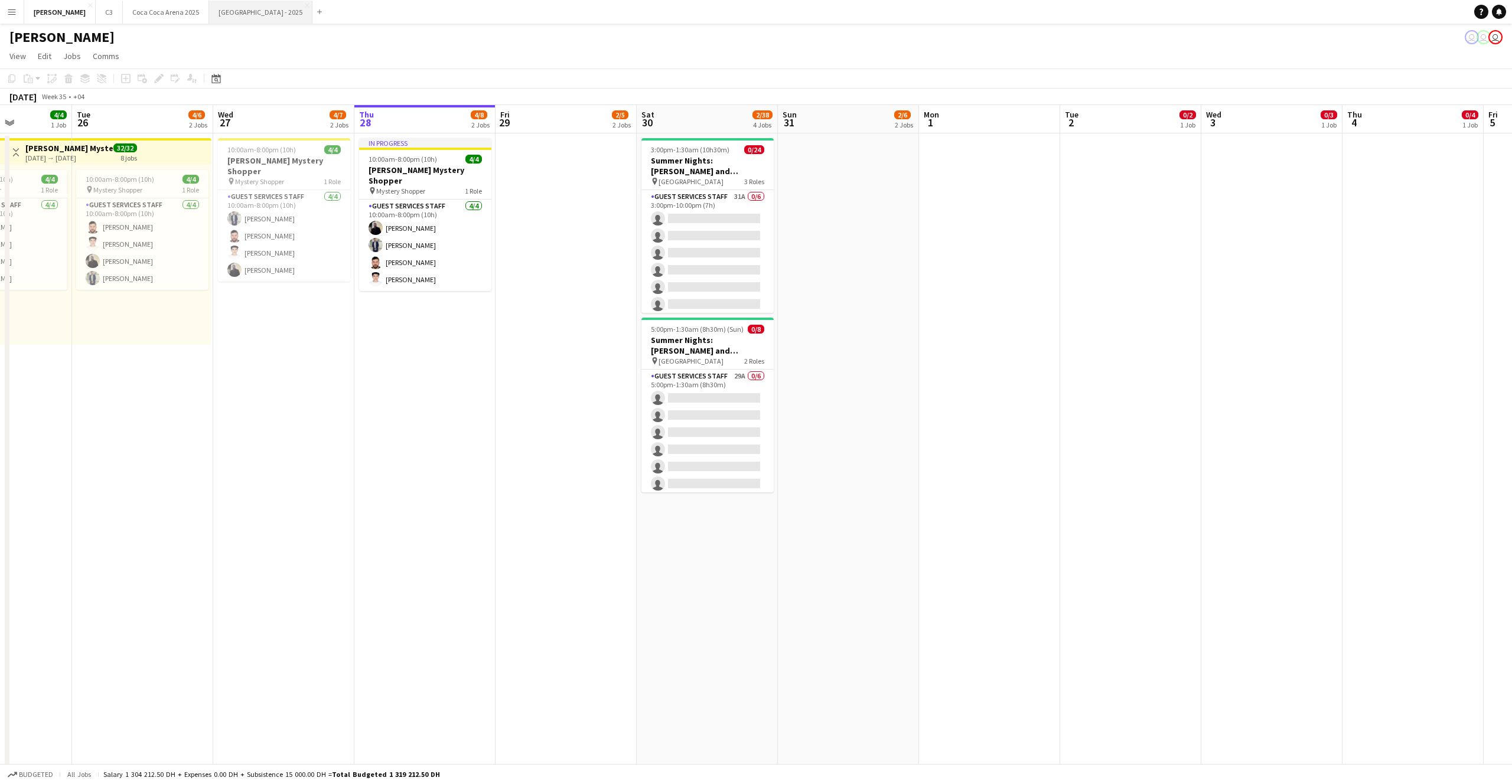
click at [209, 16] on button "[GEOGRAPHIC_DATA] - 2025 Close" at bounding box center [261, 13] width 104 height 23
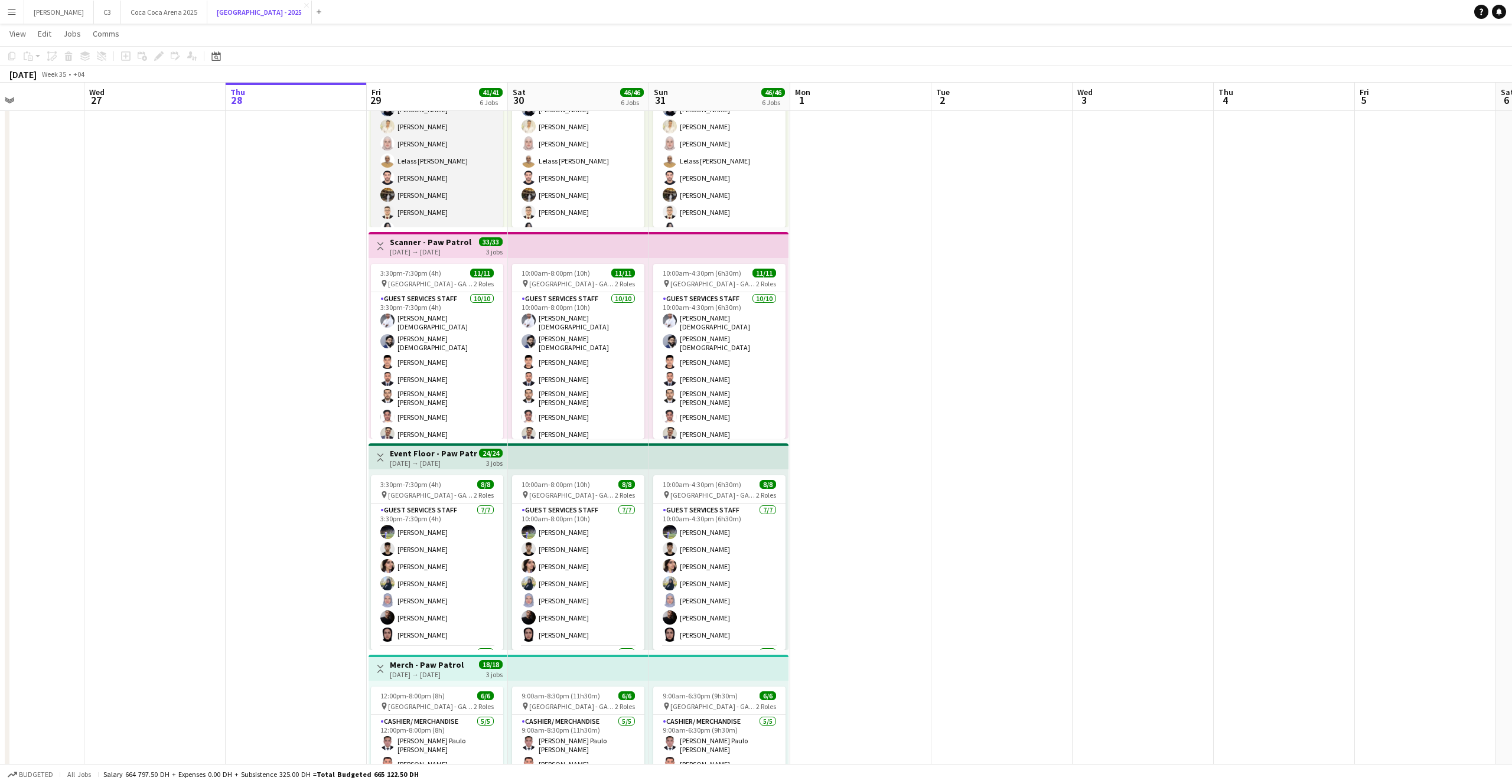
scroll to position [111, 0]
click at [440, 212] on app-card-role "Staff Supervisor [DATE] 3:30pm-7:30pm (4h) [PERSON_NAME]" at bounding box center [437, 207] width 132 height 40
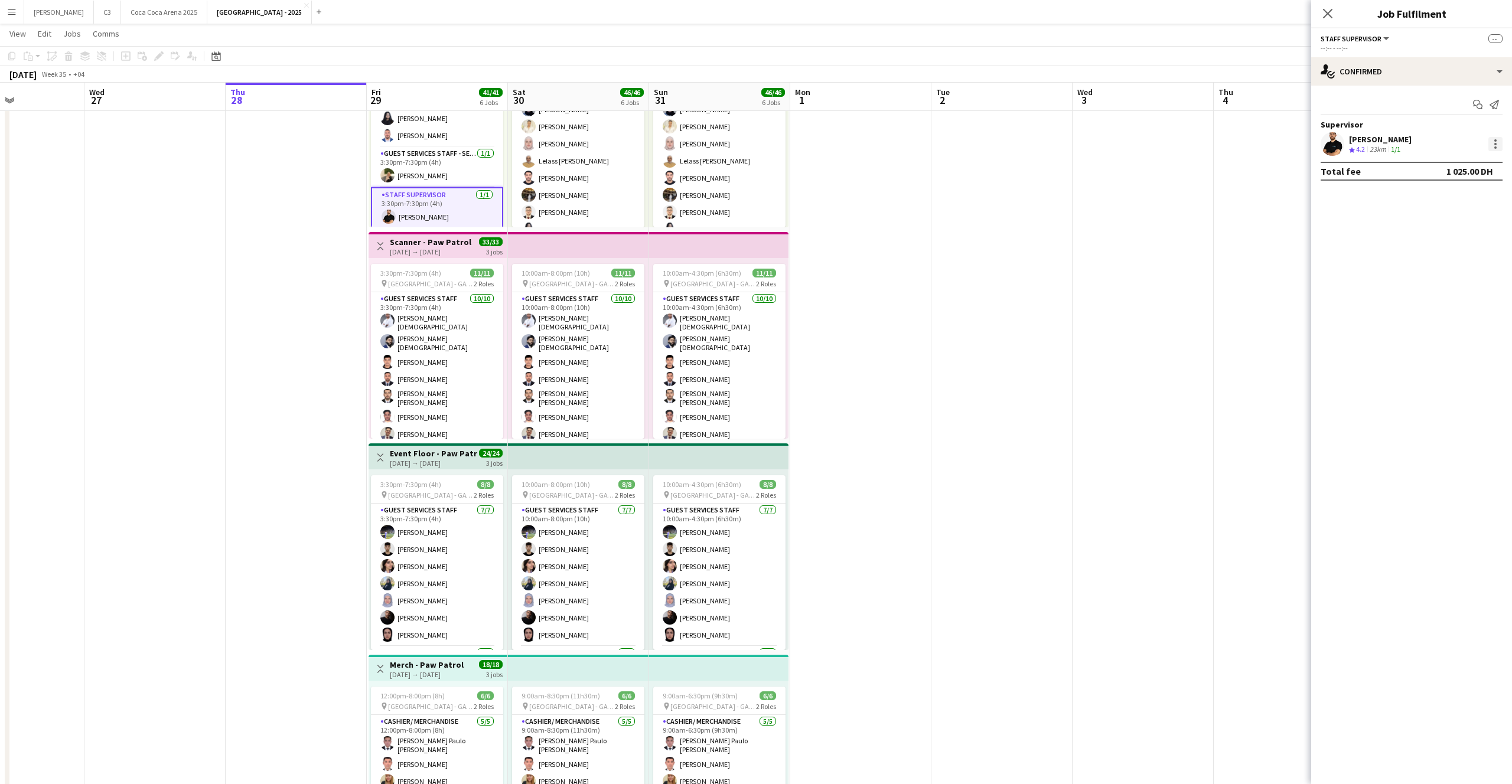
click at [1498, 137] on div at bounding box center [1494, 144] width 14 height 14
click at [1419, 301] on span "Edit Supervisor visibility" at bounding box center [1396, 298] width 99 height 10
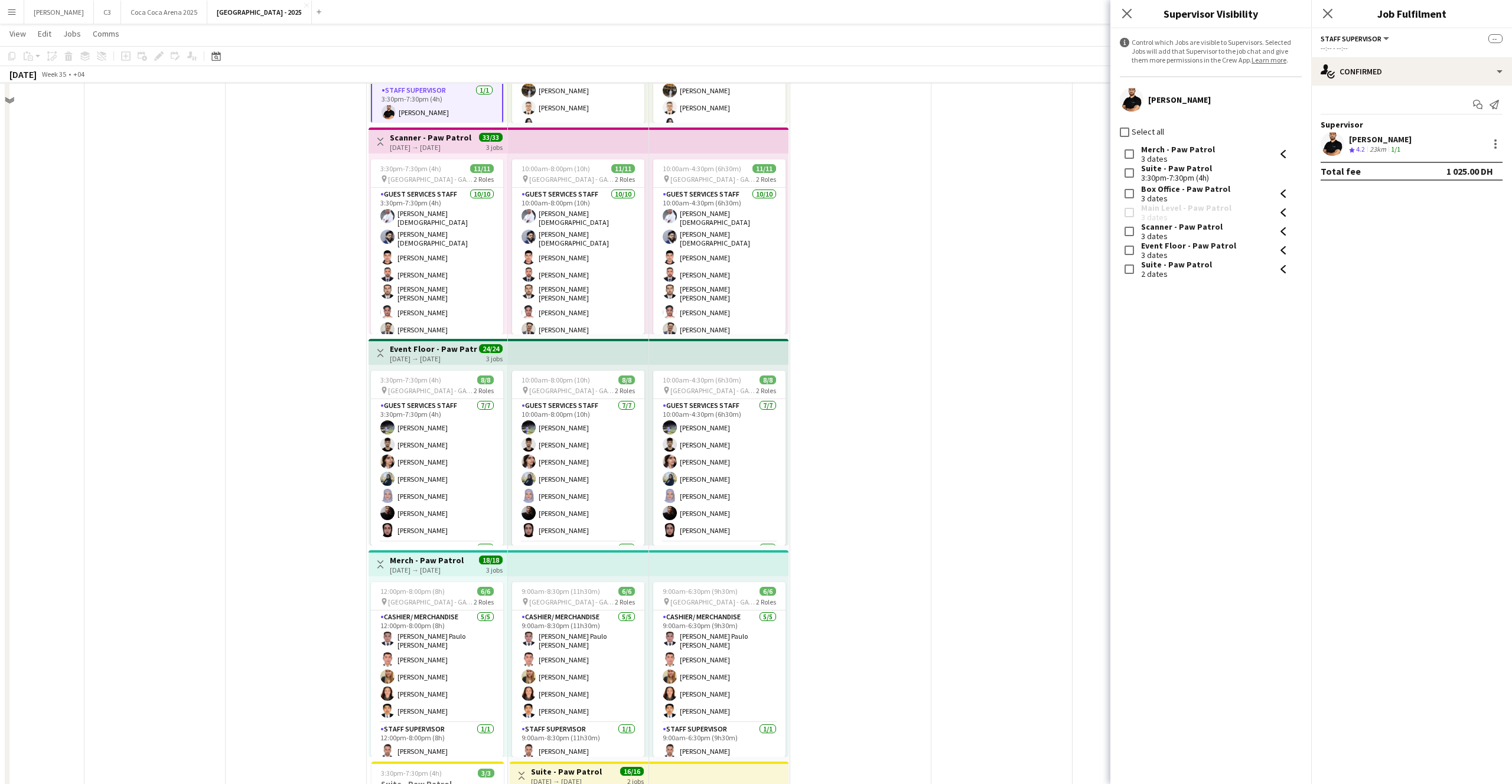
scroll to position [440, 0]
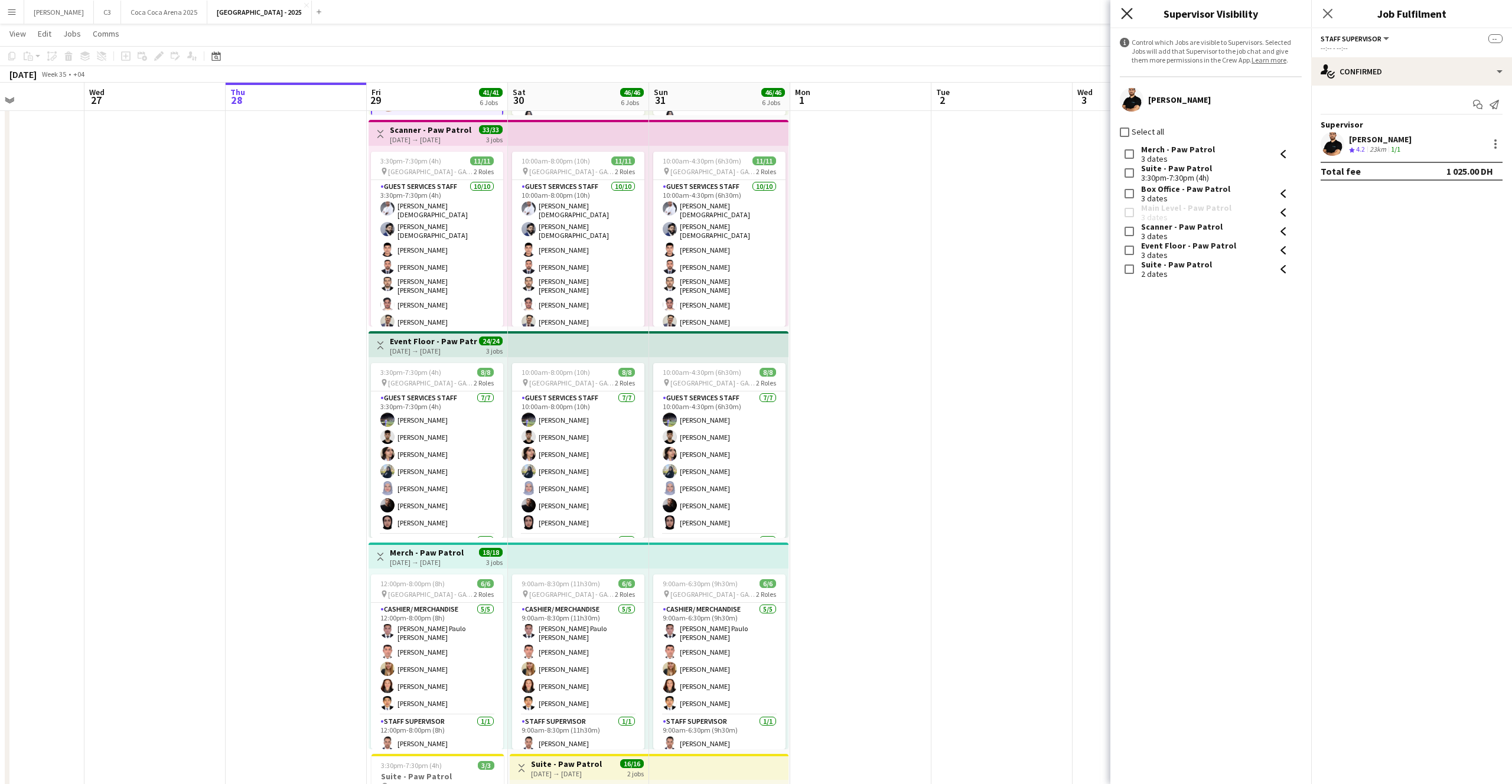
click at [1125, 12] on icon at bounding box center [1126, 13] width 11 height 11
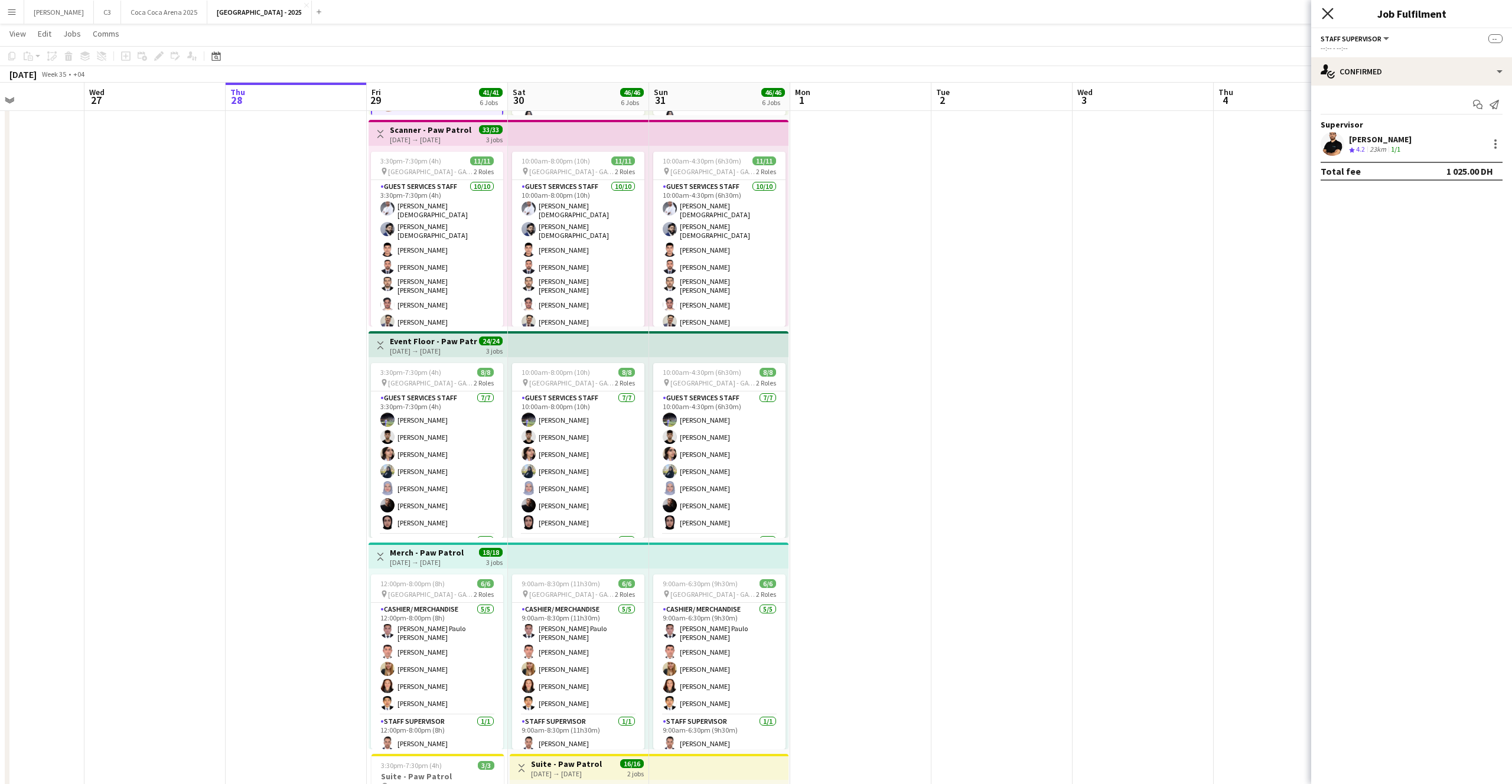
click at [1327, 10] on icon "Close pop-in" at bounding box center [1327, 13] width 11 height 11
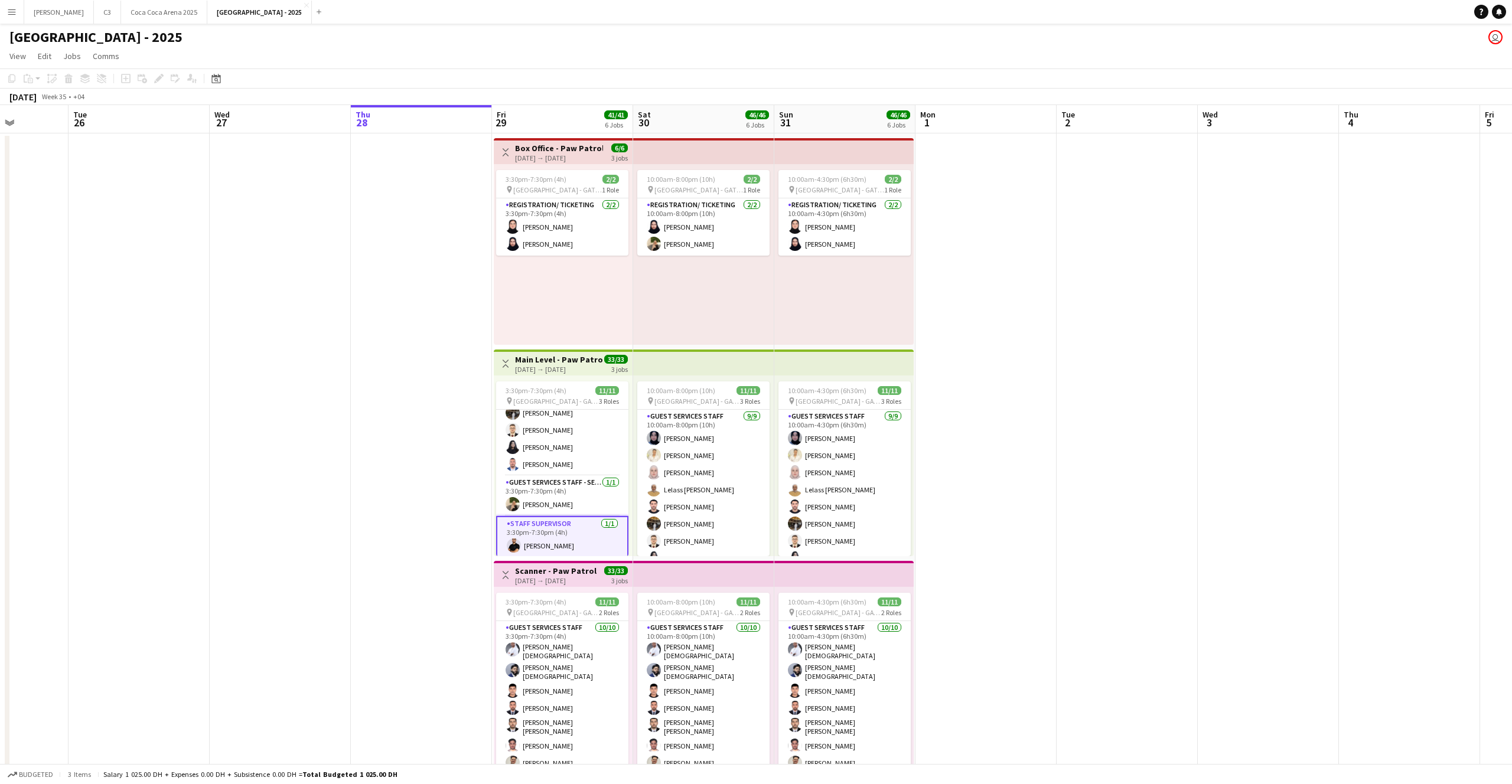
scroll to position [0, 0]
click at [1502, 13] on icon "Notifications" at bounding box center [1499, 12] width 7 height 7
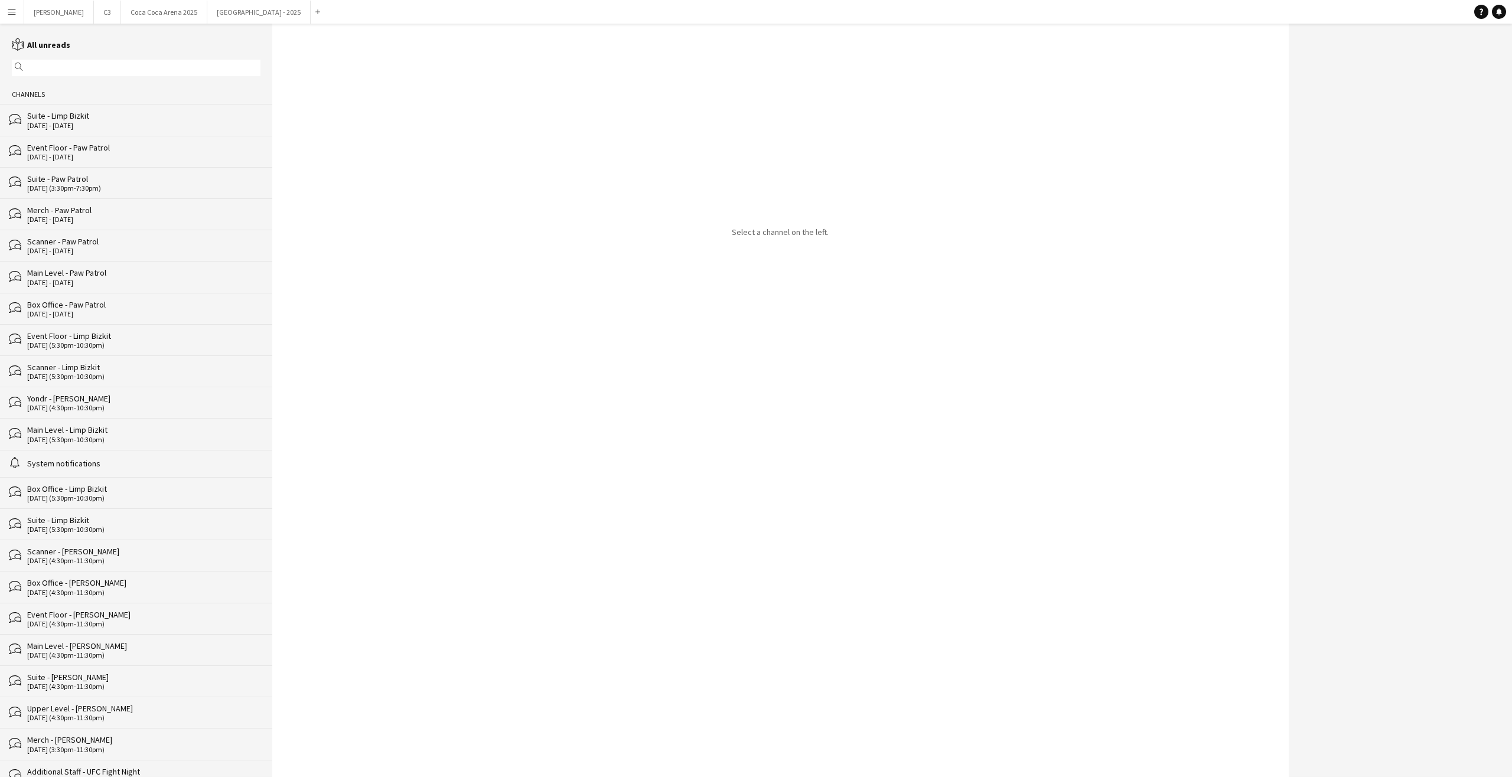
click at [102, 128] on div "[DATE] - [DATE]" at bounding box center [144, 126] width 233 height 8
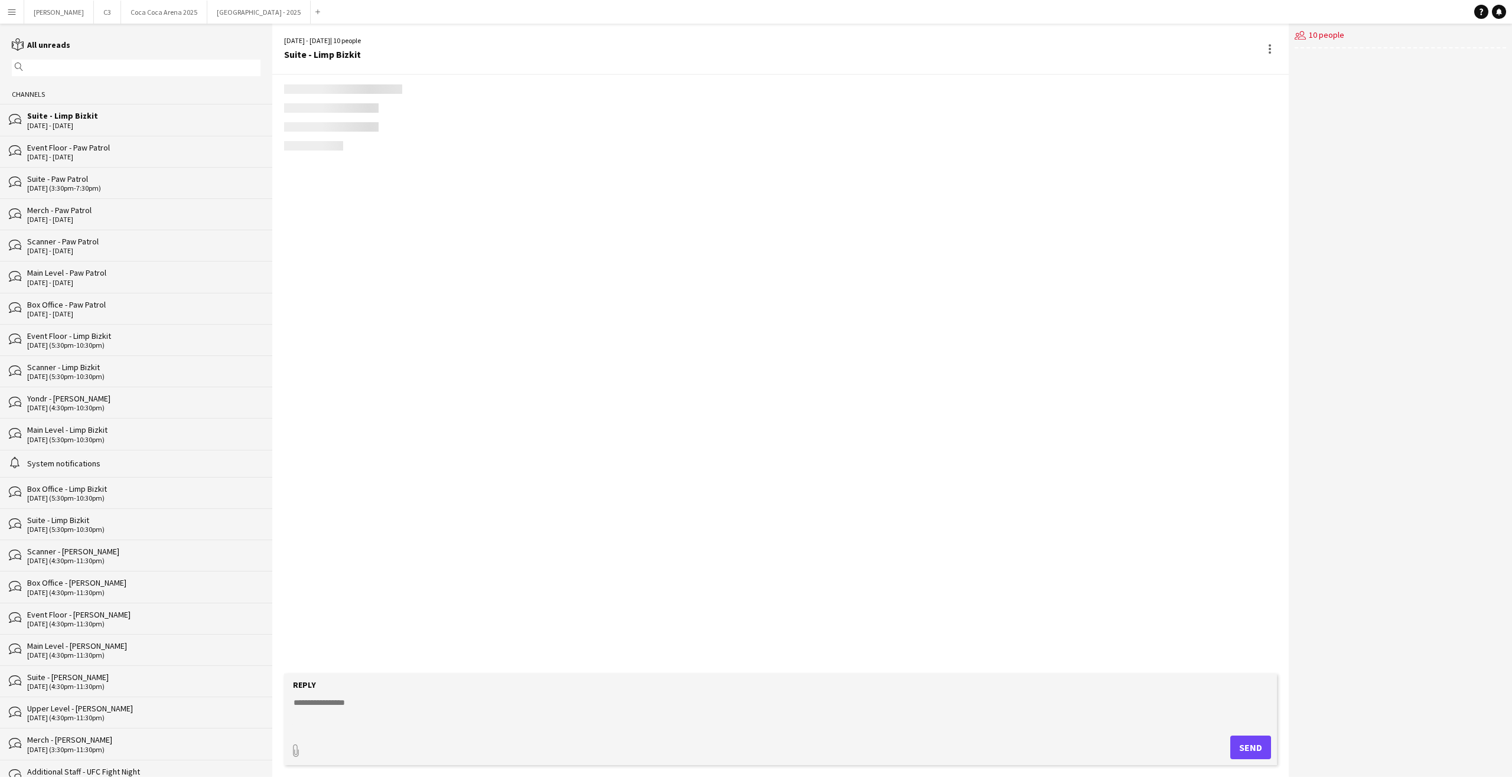
scroll to position [144, 0]
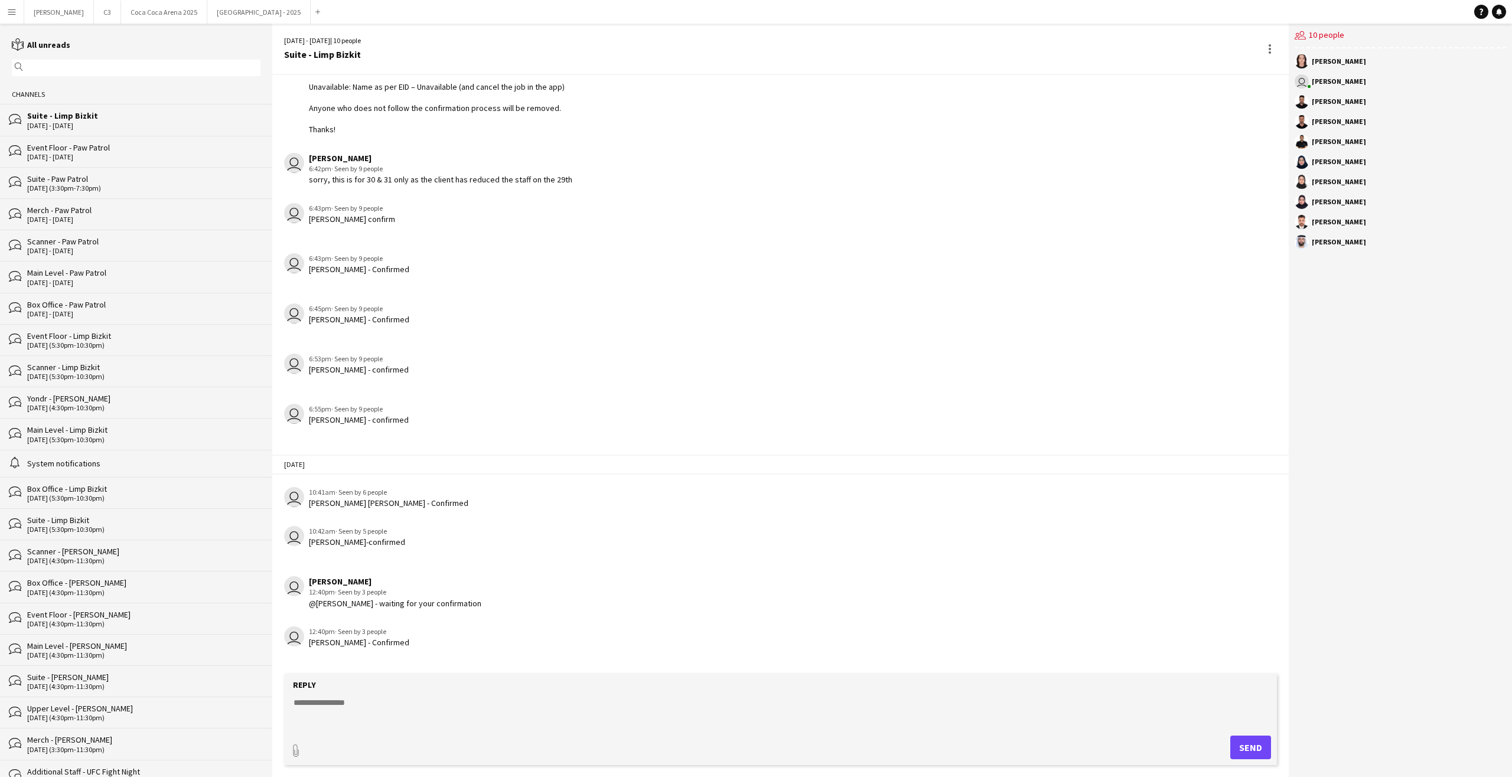
click at [97, 153] on div "[DATE] - [DATE]" at bounding box center [144, 157] width 233 height 8
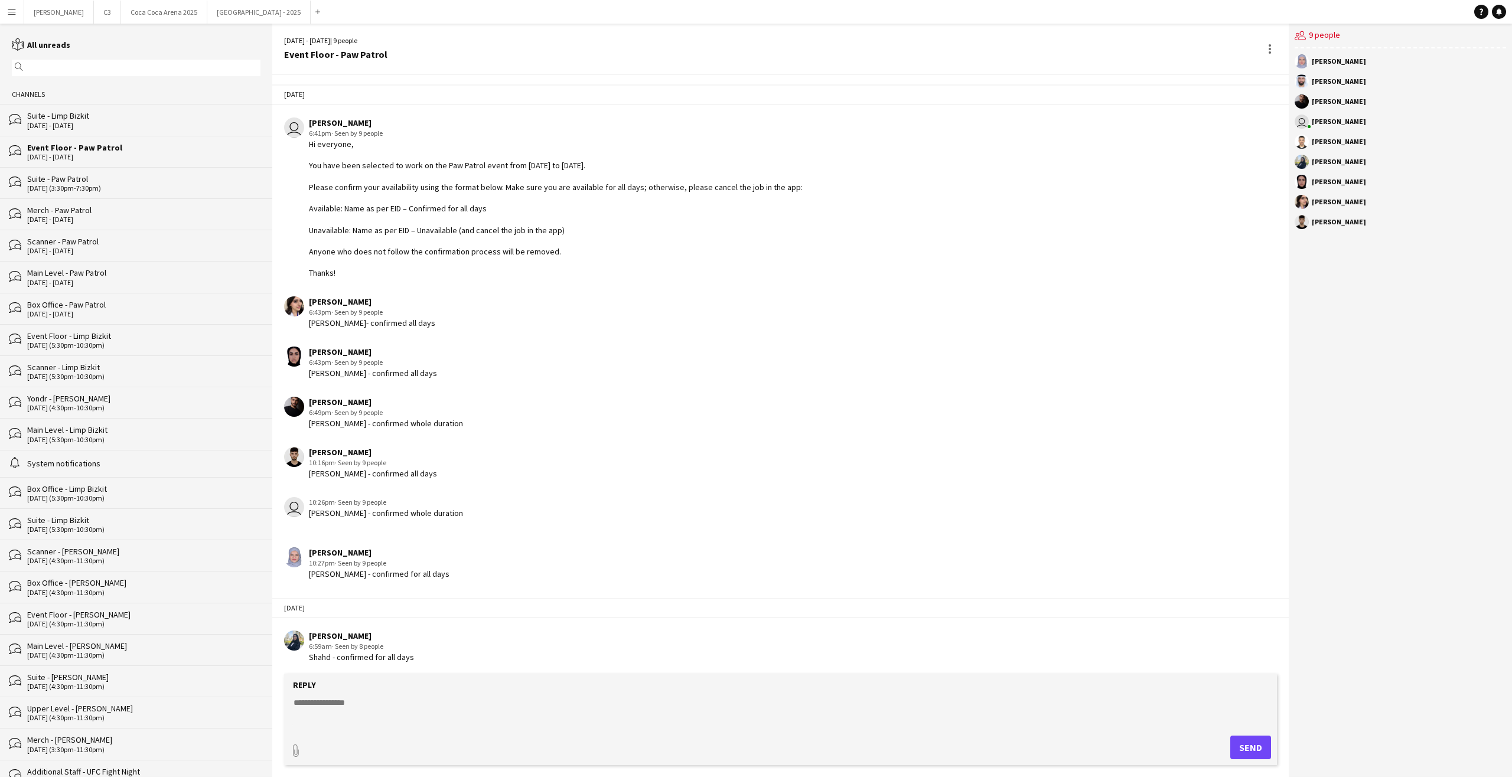
scroll to position [172, 0]
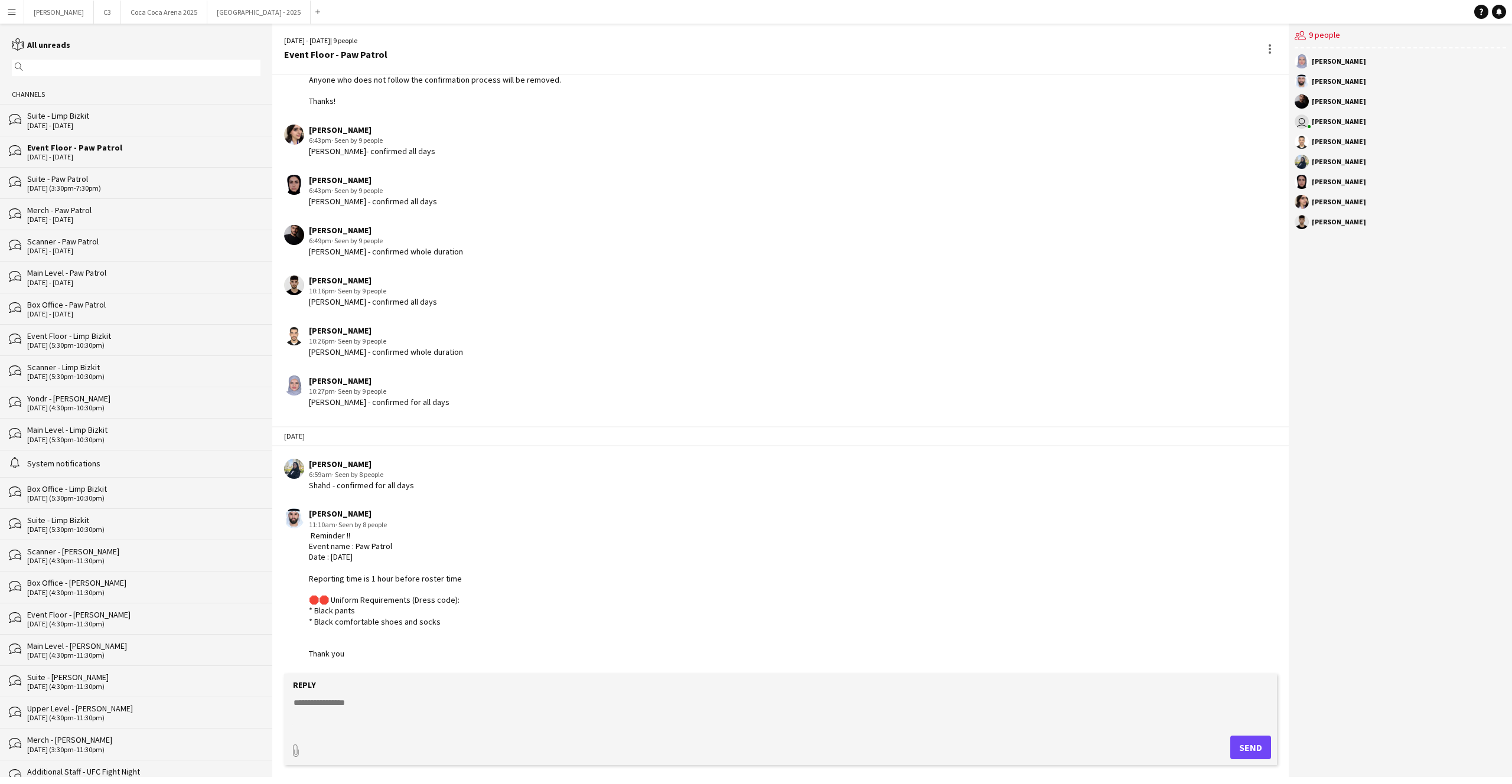
click at [72, 241] on div "Scanner - Paw Patrol" at bounding box center [144, 241] width 233 height 11
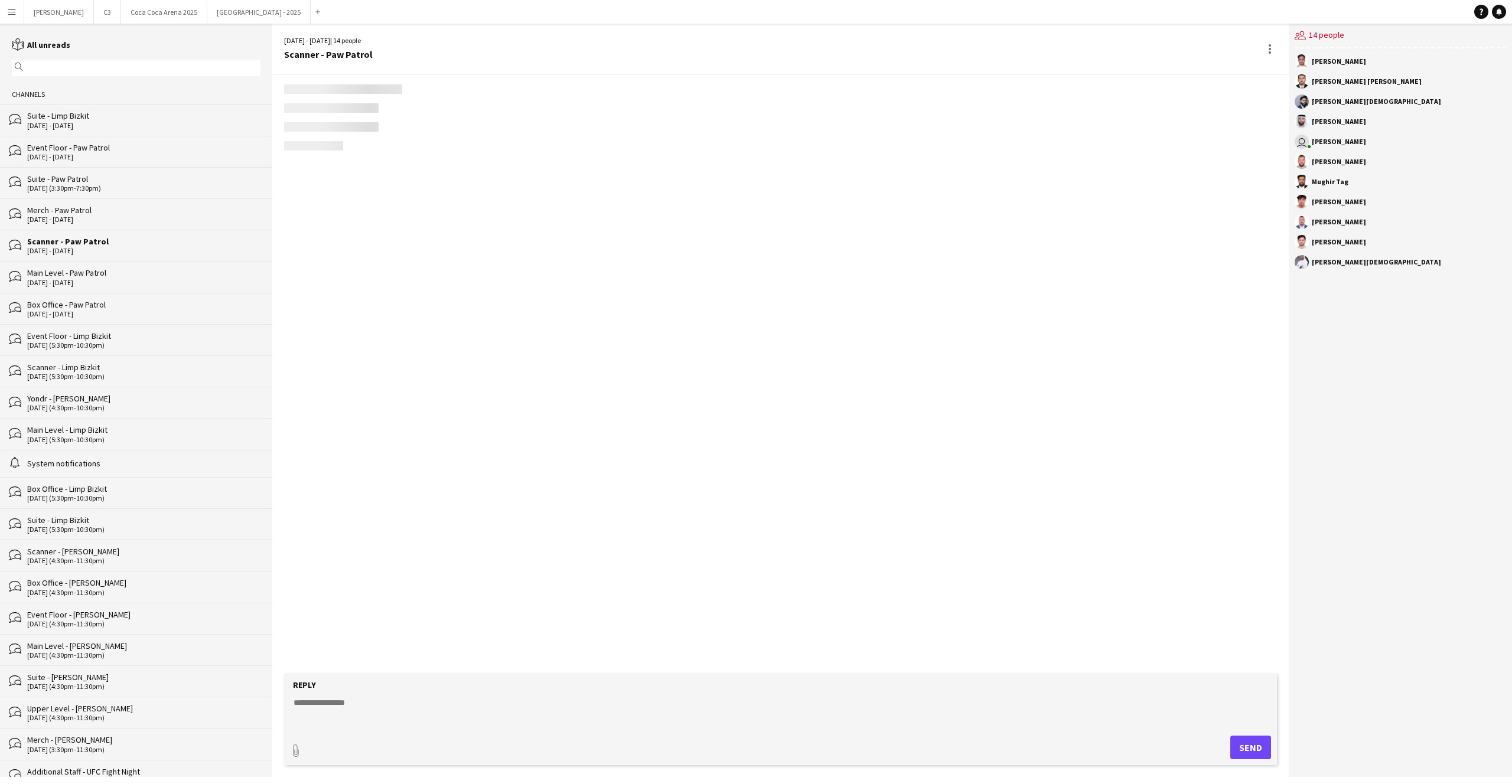
scroll to position [766, 0]
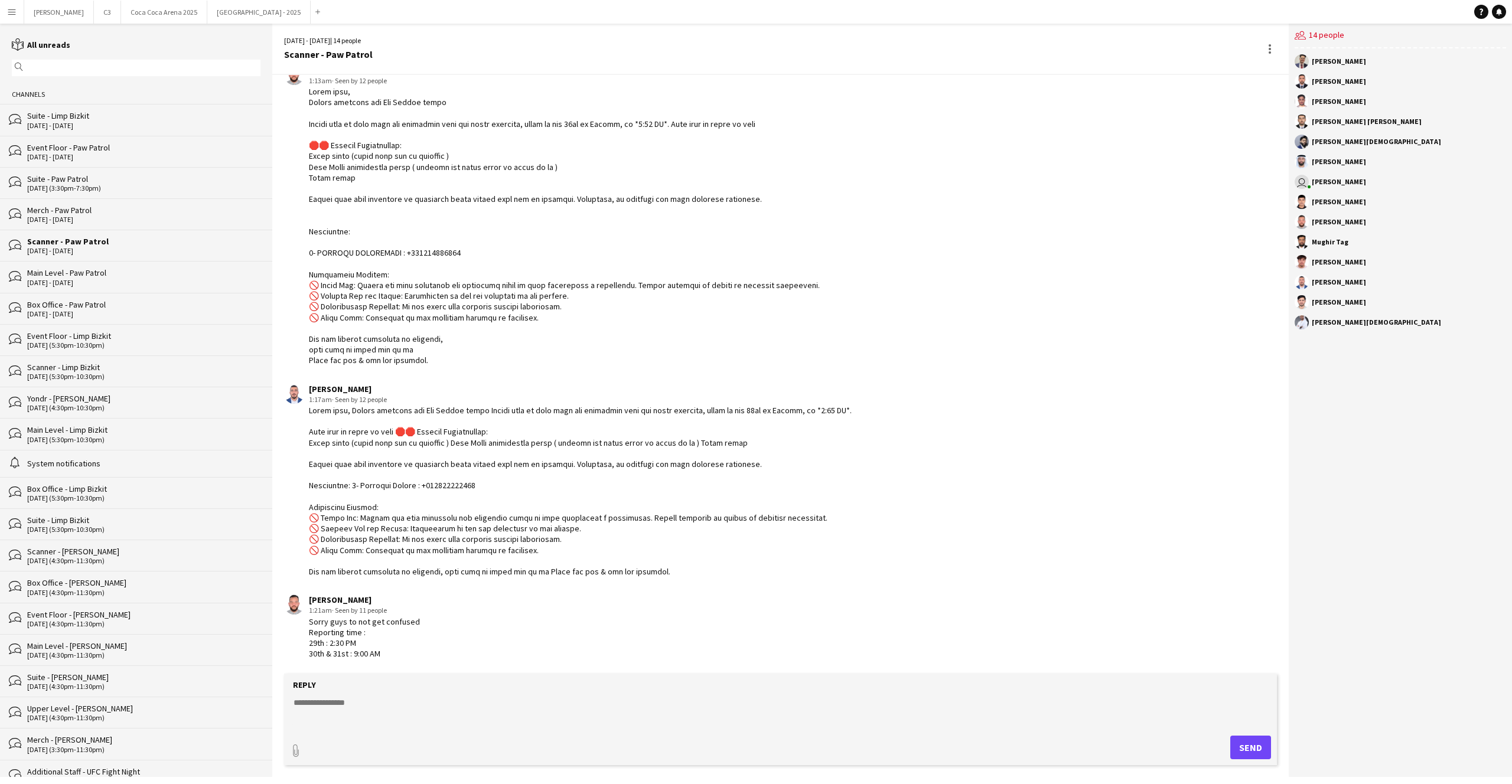
drag, startPoint x: 330, startPoint y: 622, endPoint x: 444, endPoint y: 622, distance: 114.0
click at [444, 622] on div "[PERSON_NAME] 1:21am · Seen by 11 people Sorry guys to not get confused Reporti…" at bounding box center [690, 626] width 813 height 64
click at [381, 640] on div "Sorry guys to not get confused Reporting time : 29th : 2:30 PM 30th & 31st : 9:…" at bounding box center [364, 638] width 111 height 43
drag, startPoint x: 332, startPoint y: 643, endPoint x: 383, endPoint y: 643, distance: 51.0
click at [383, 643] on div "Sorry guys to not get confused Reporting time : 29th : 2:30 PM 30th & 31st : 9:…" at bounding box center [364, 638] width 111 height 43
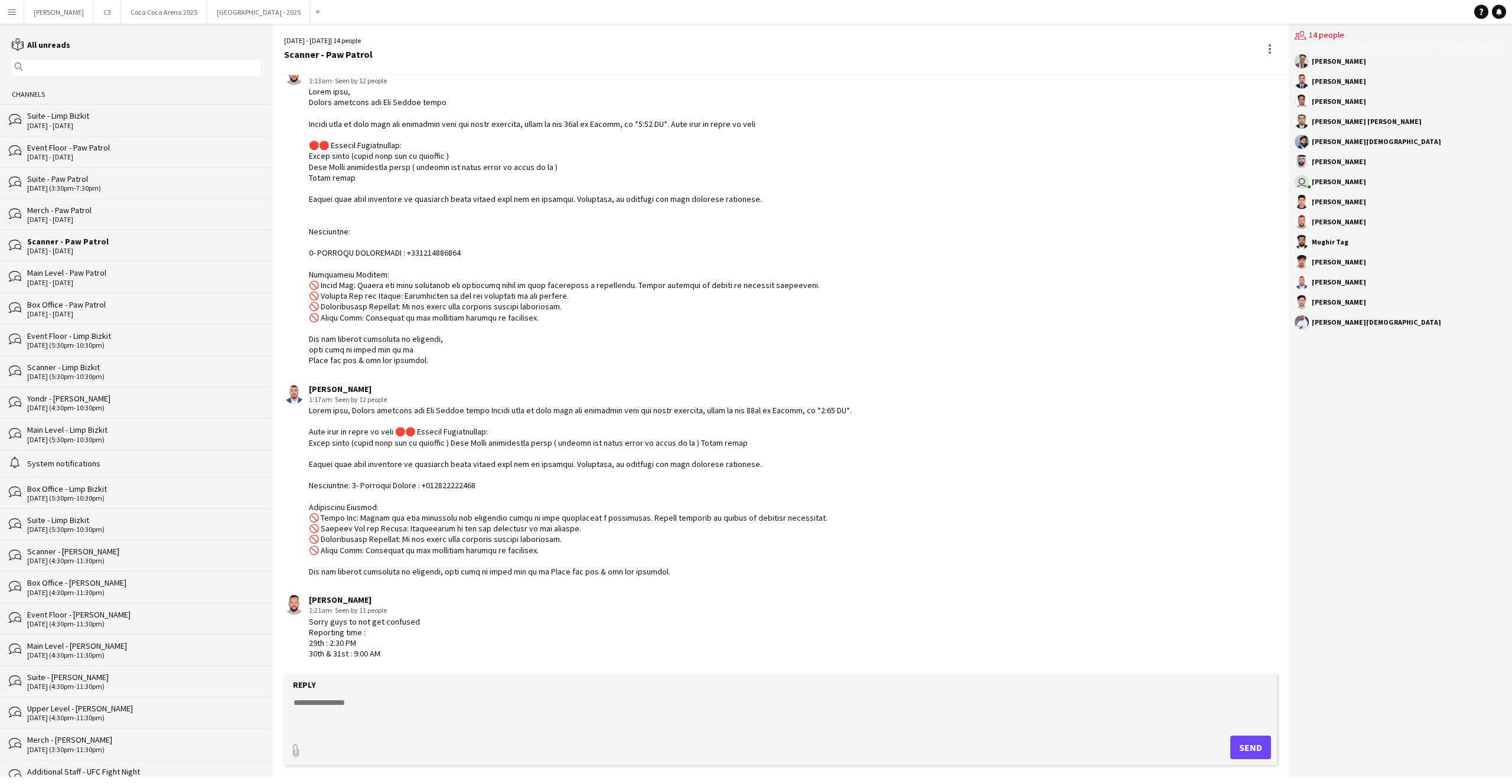
click at [443, 589] on app-chat-message "[PERSON_NAME] 1:21am · Seen by 11 people Sorry guys to not get confused Reporti…" at bounding box center [780, 626] width 1017 height 76
click at [88, 131] on div "bubbles Suite - Limp Bizkit [DATE] - [DATE]" at bounding box center [136, 119] width 272 height 31
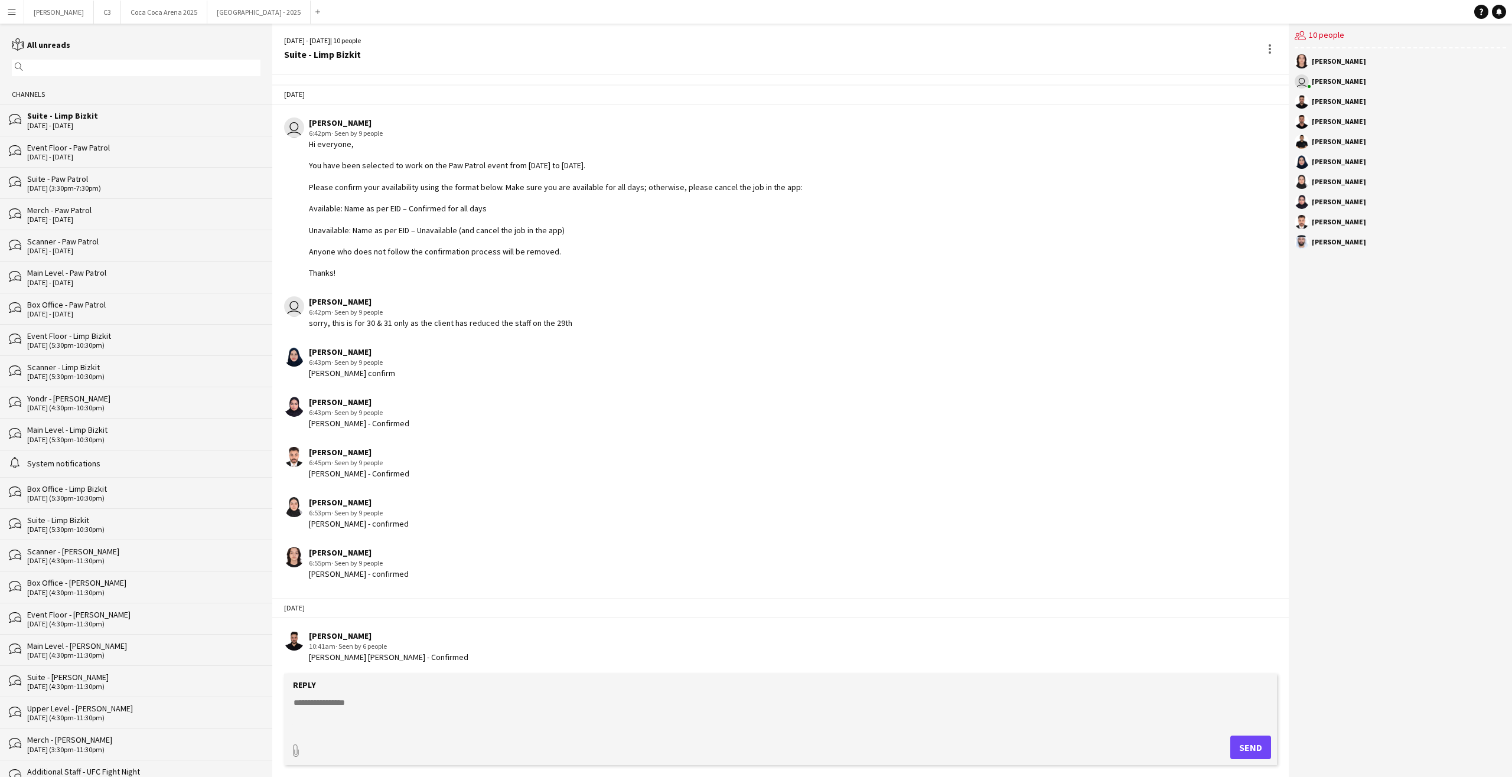
scroll to position [154, 0]
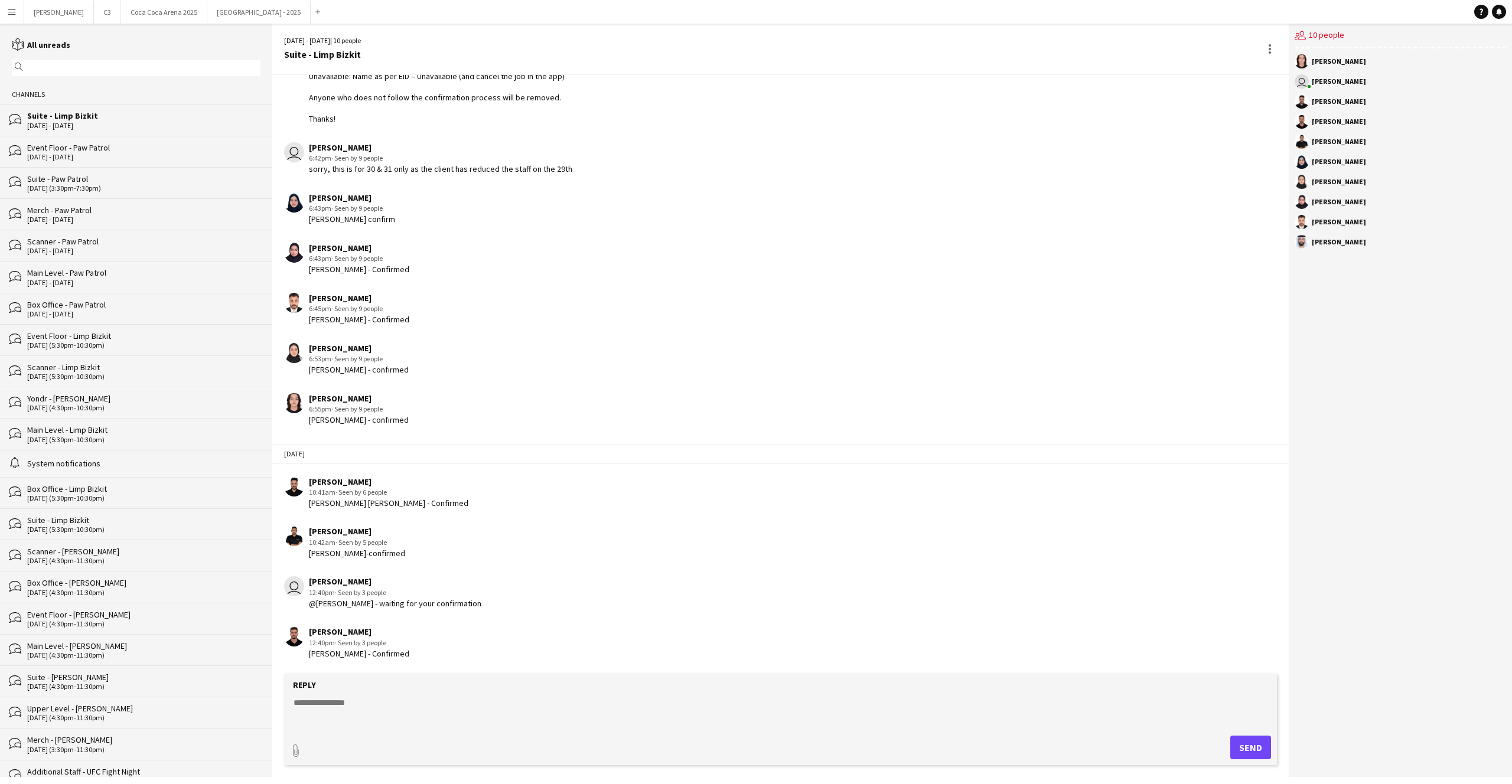
click at [85, 146] on div "Event Floor - Paw Patrol" at bounding box center [144, 147] width 233 height 11
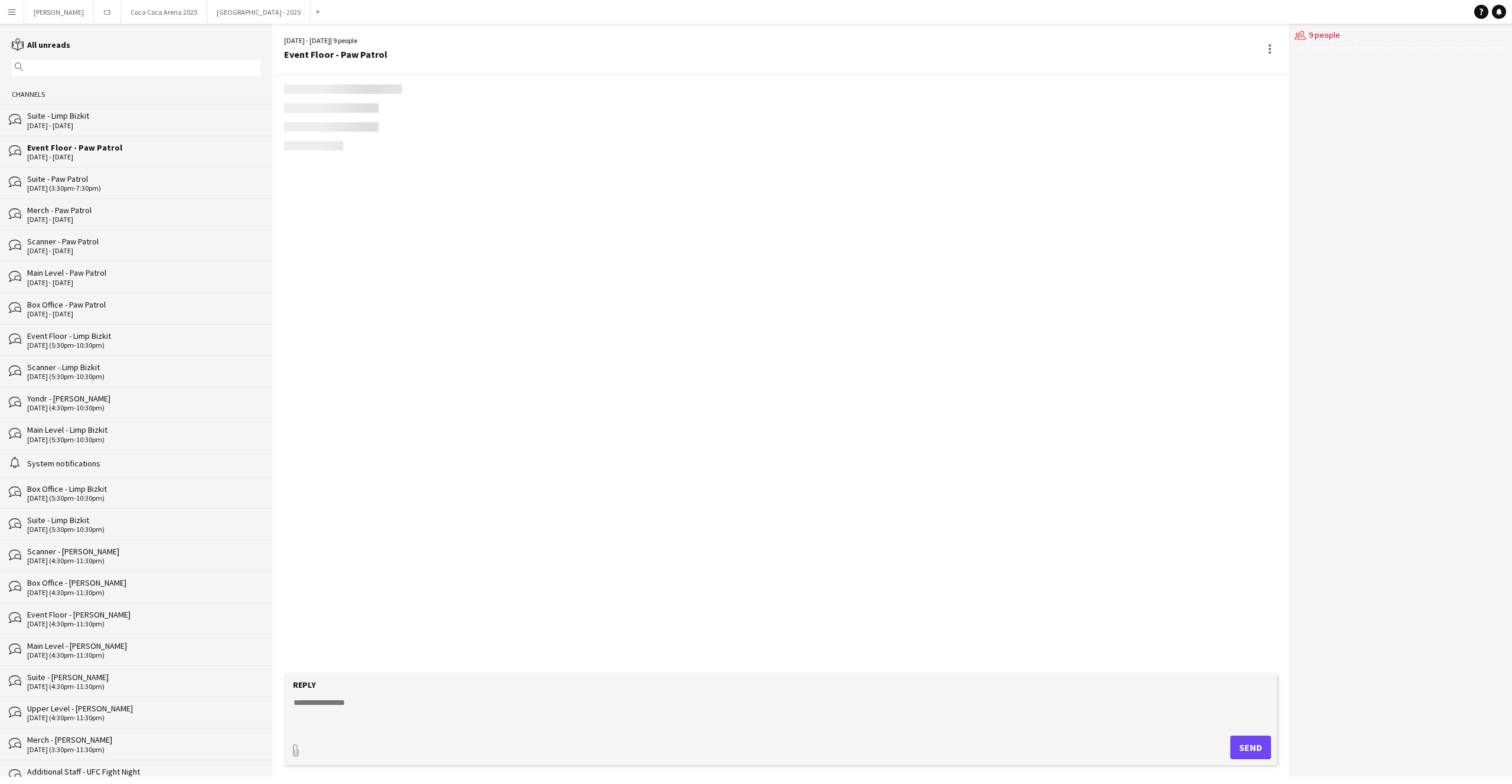
scroll to position [172, 0]
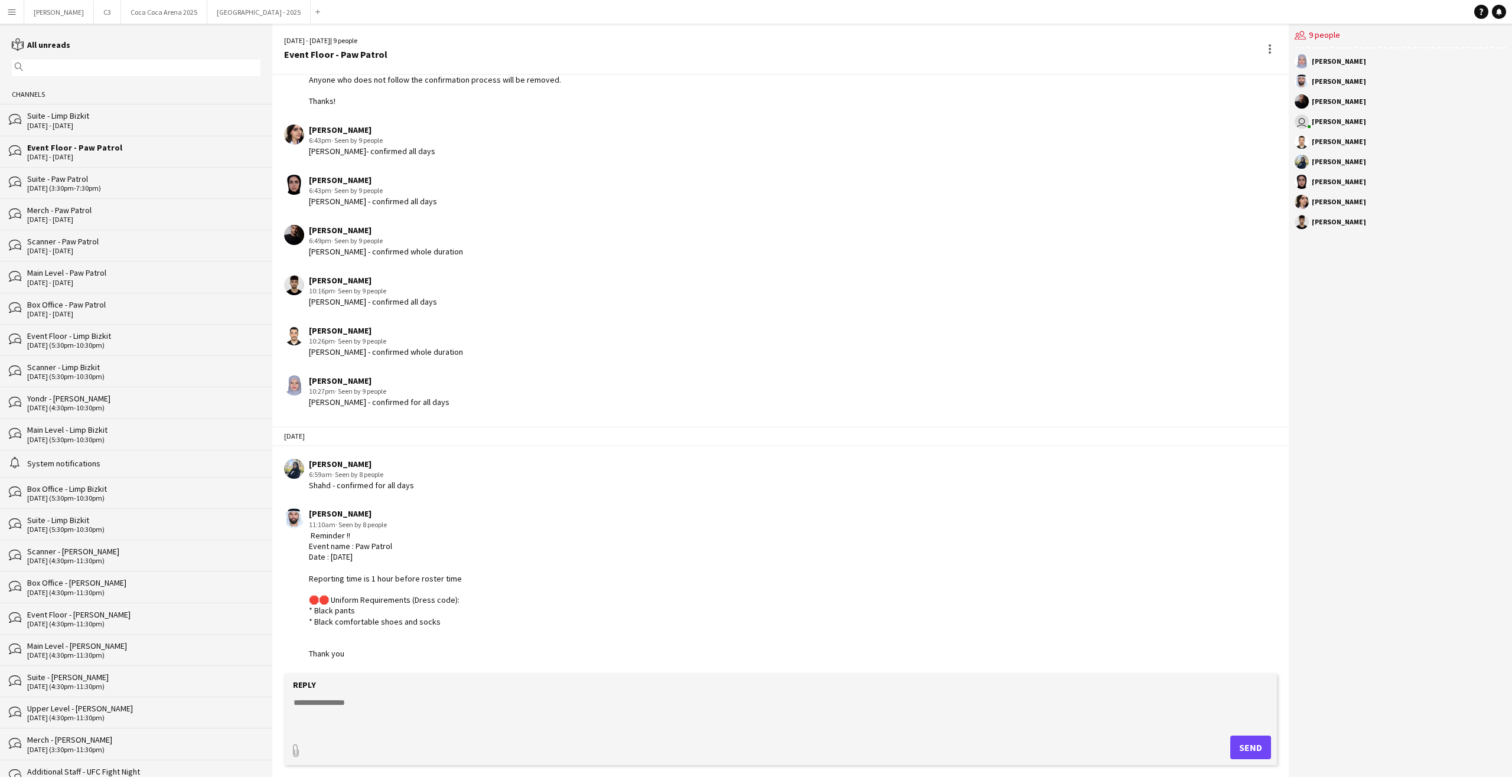
drag, startPoint x: 352, startPoint y: 655, endPoint x: 305, endPoint y: 537, distance: 127.0
click at [305, 537] on div "[PERSON_NAME] 11:10am · Seen by 8 people ‏ Reminder !! Event name : Paw Patrol …" at bounding box center [690, 584] width 813 height 150
click at [209, 18] on button "[GEOGRAPHIC_DATA] - 2025 Close" at bounding box center [259, 13] width 104 height 23
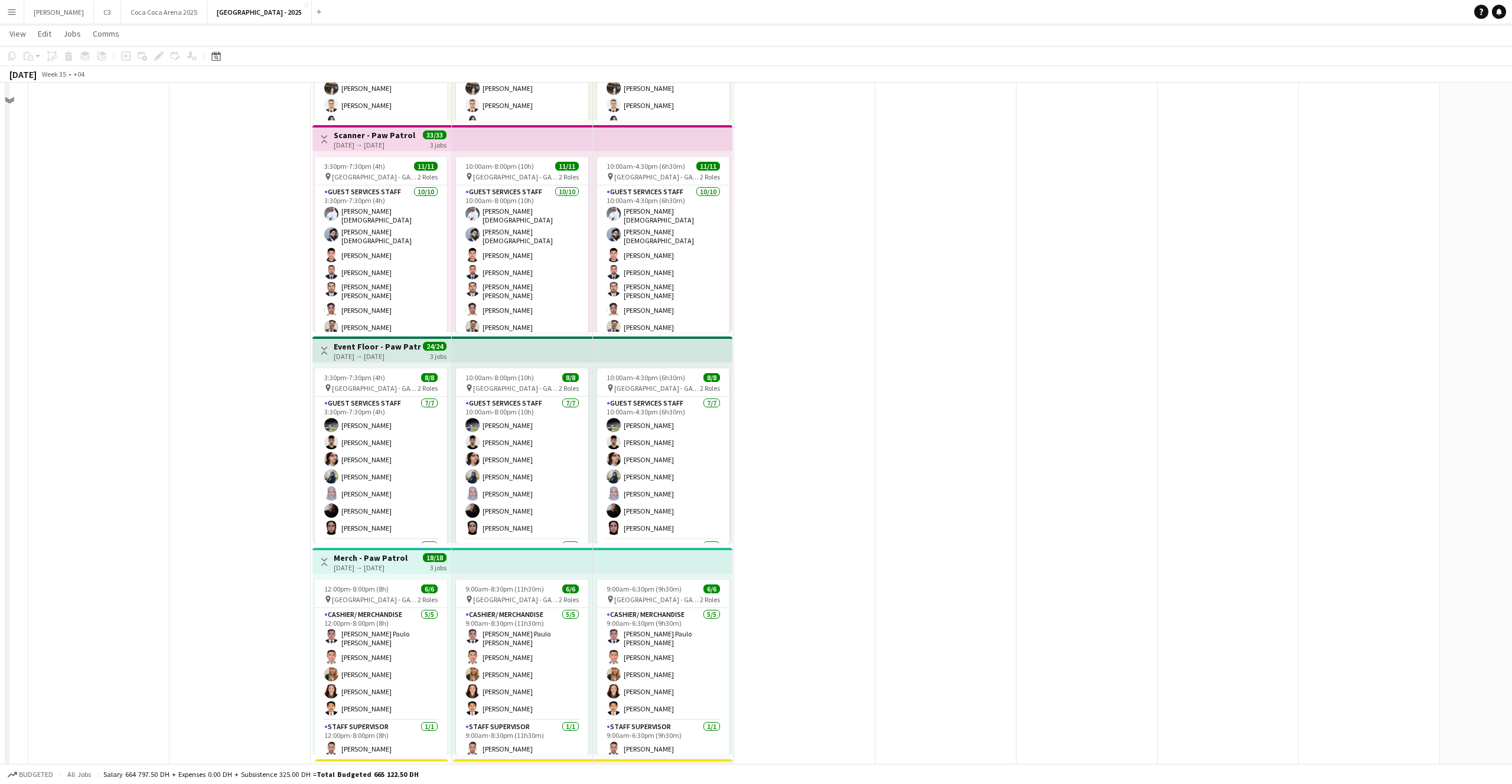
scroll to position [641, 0]
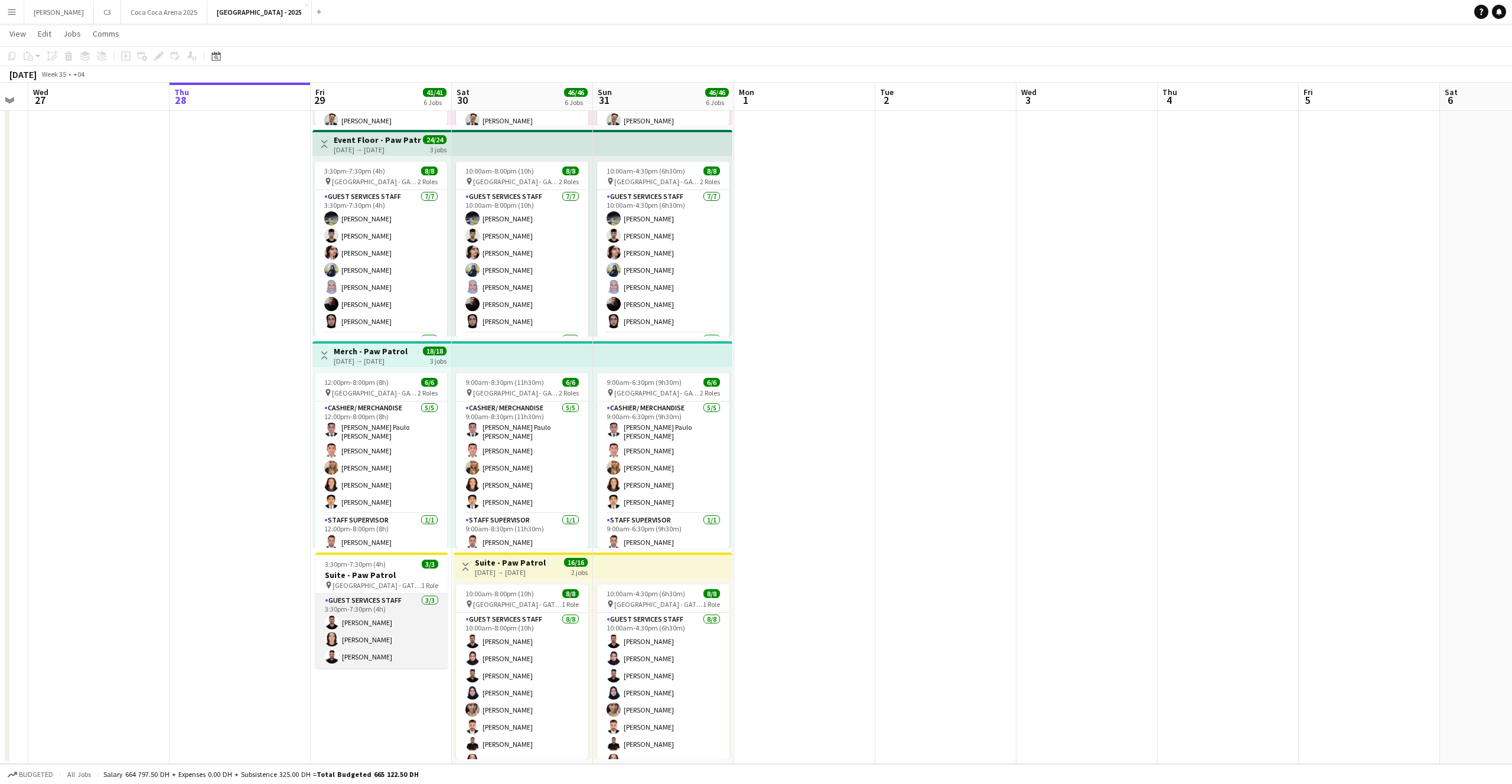
click at [398, 639] on app-card-role "Guest Services Staff [DATE] 3:30pm-7:30pm (4h) [PERSON_NAME] [PERSON_NAME] [PER…" at bounding box center [381, 630] width 132 height 74
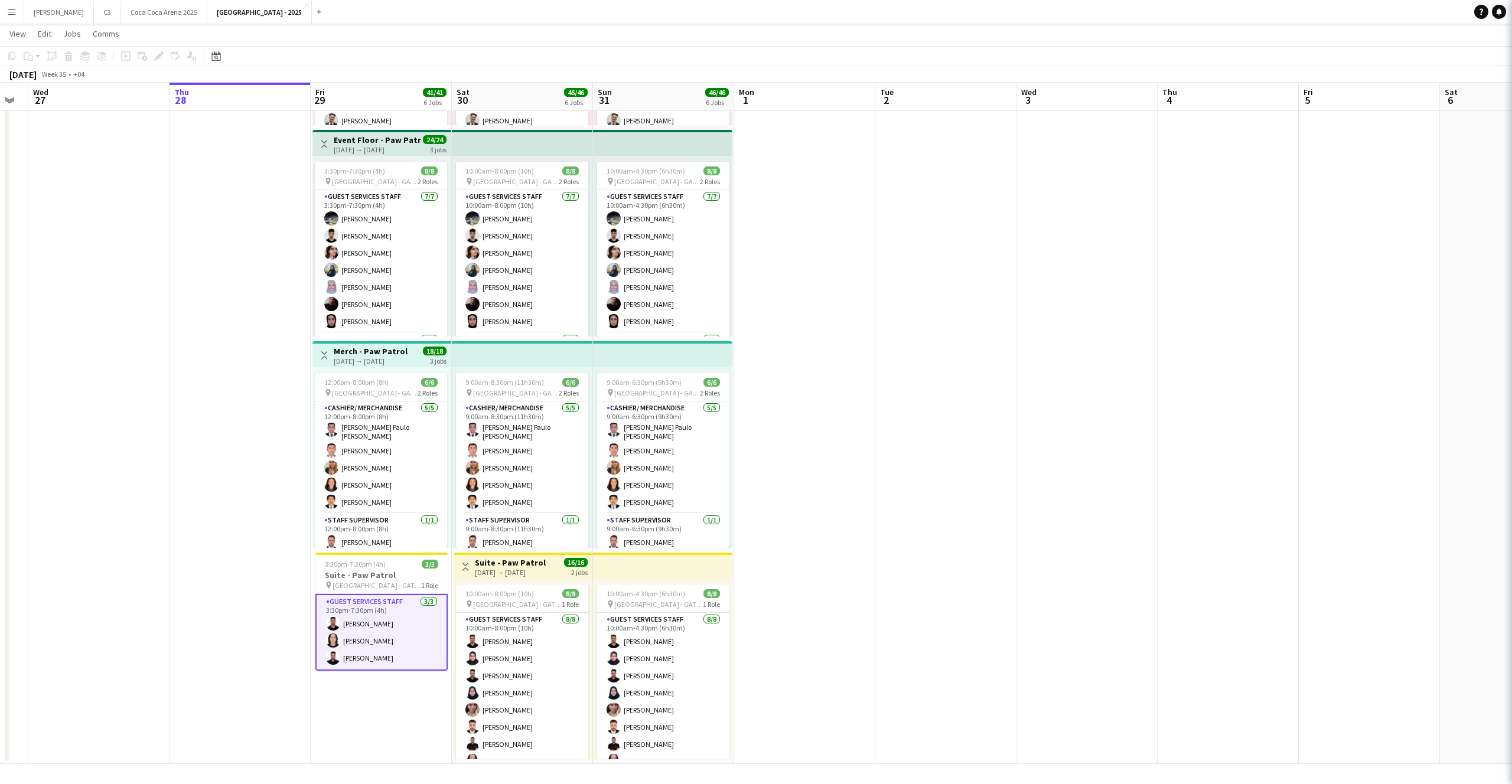
scroll to position [0, 396]
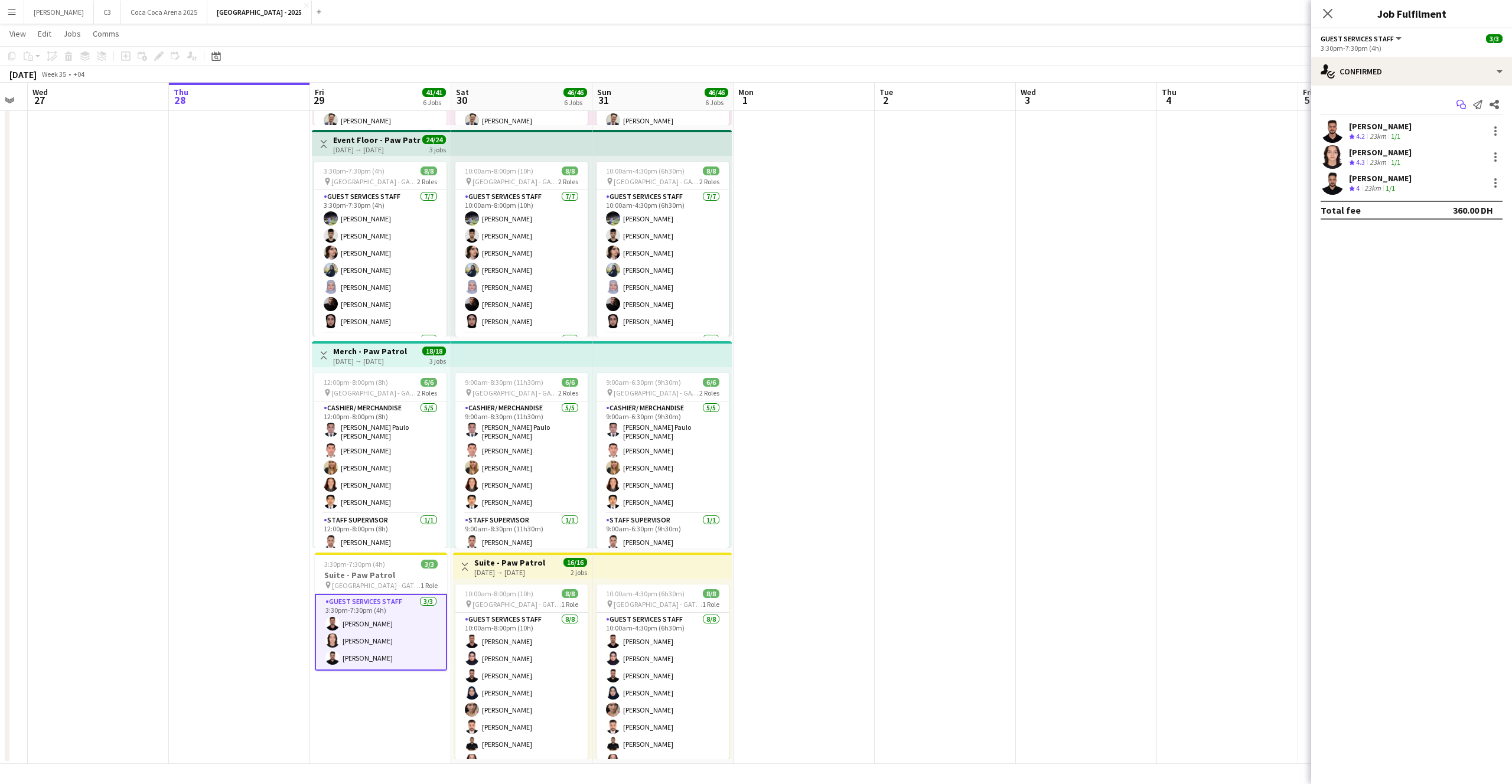
click at [1464, 100] on icon "Start chat" at bounding box center [1460, 104] width 9 height 9
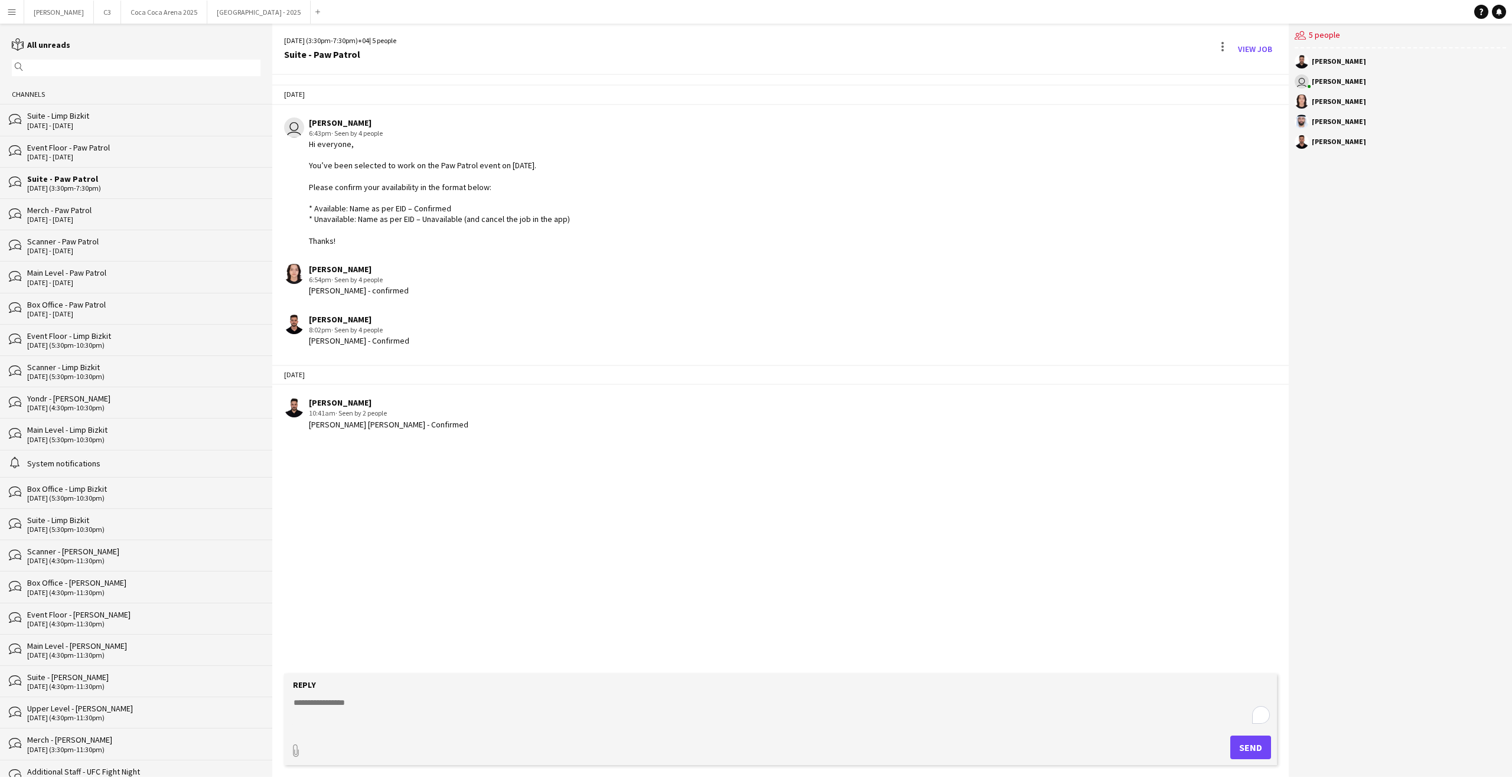
click at [352, 710] on textarea "To enrich screen reader interactions, please activate Accessibility in Grammarl…" at bounding box center [783, 711] width 981 height 31
paste textarea "**********"
click at [329, 712] on textarea "**********" at bounding box center [783, 711] width 981 height 31
paste textarea "**********"
type textarea "**********"
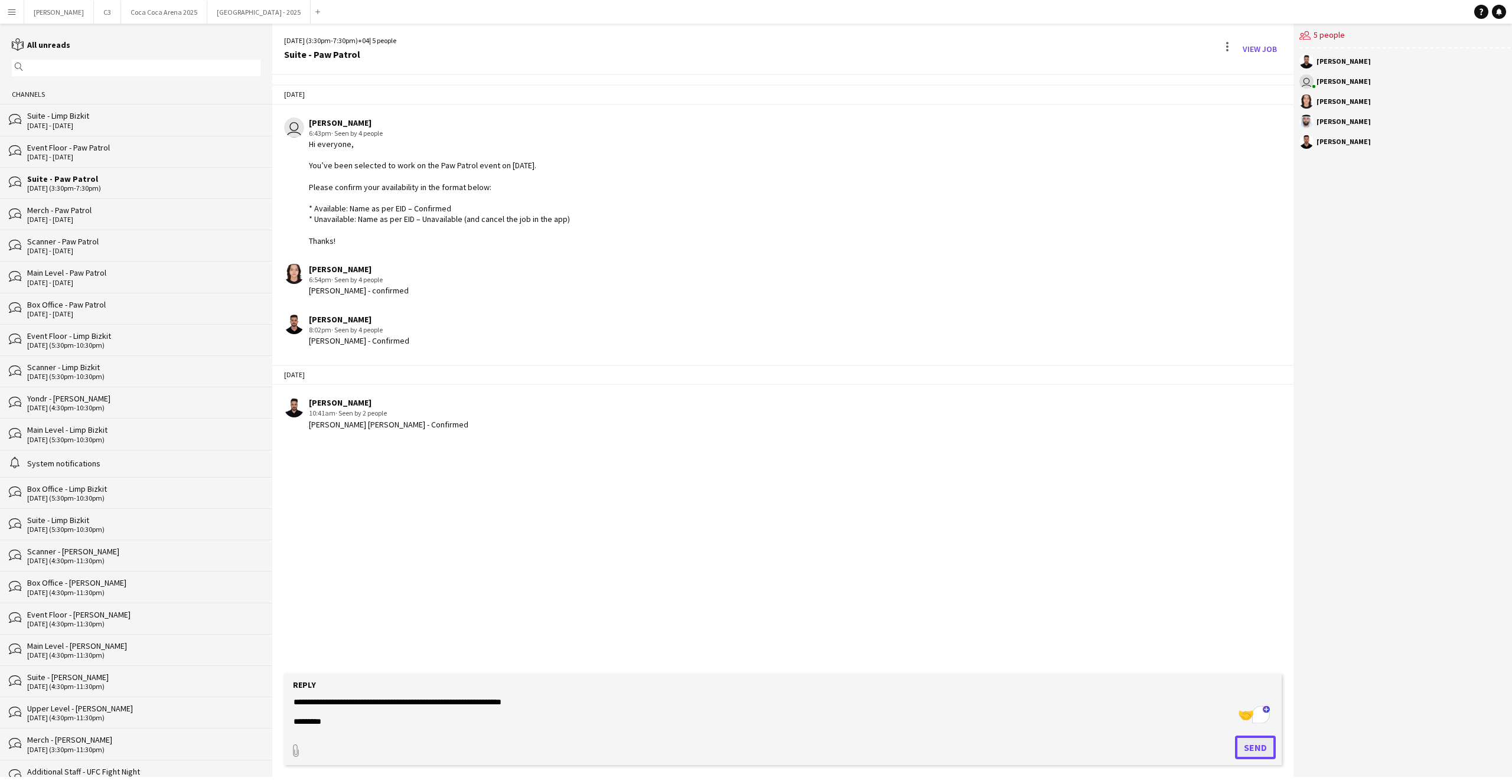
click at [1268, 754] on button "Send" at bounding box center [1255, 747] width 41 height 23
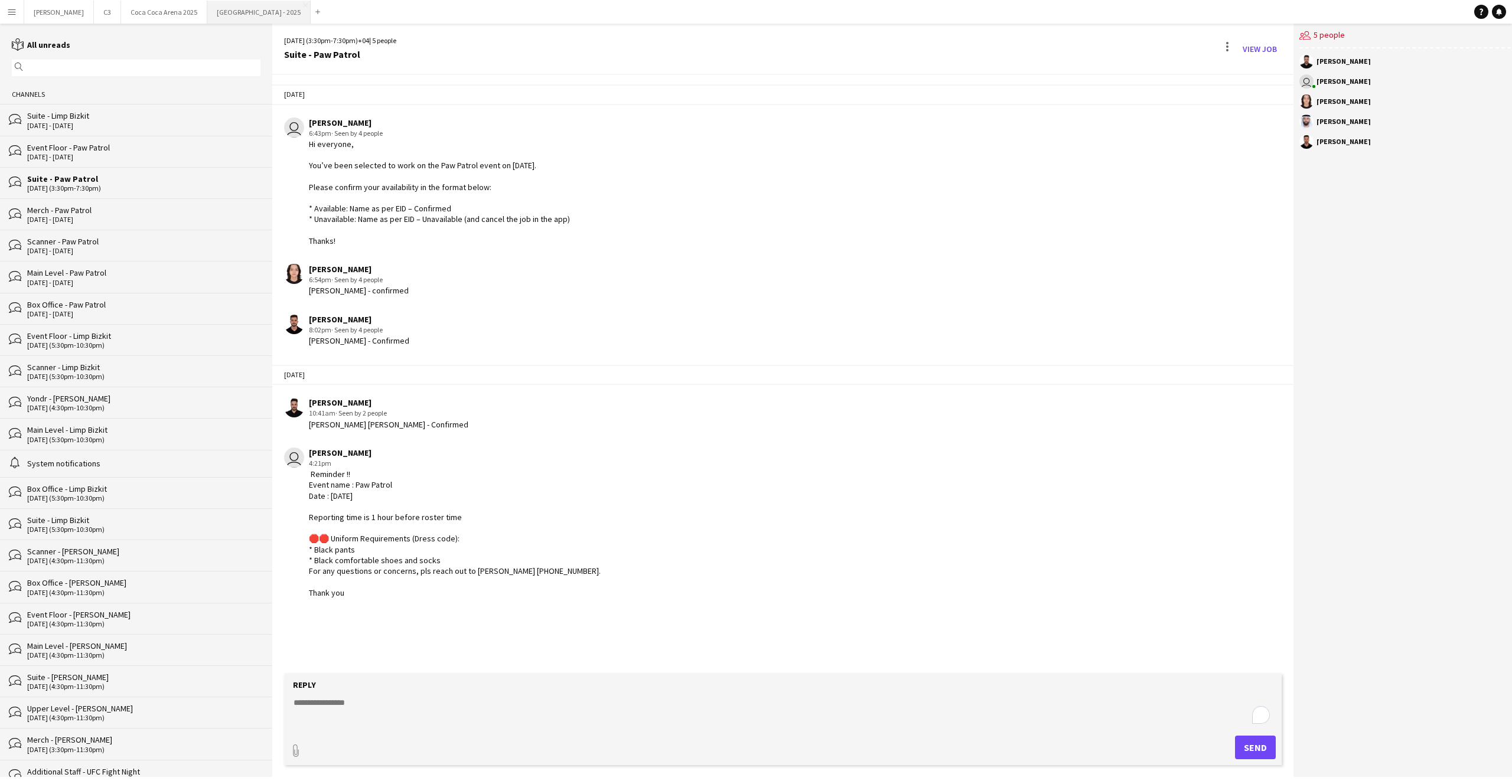
click at [207, 15] on button "[GEOGRAPHIC_DATA] - 2025 Close" at bounding box center [259, 13] width 104 height 23
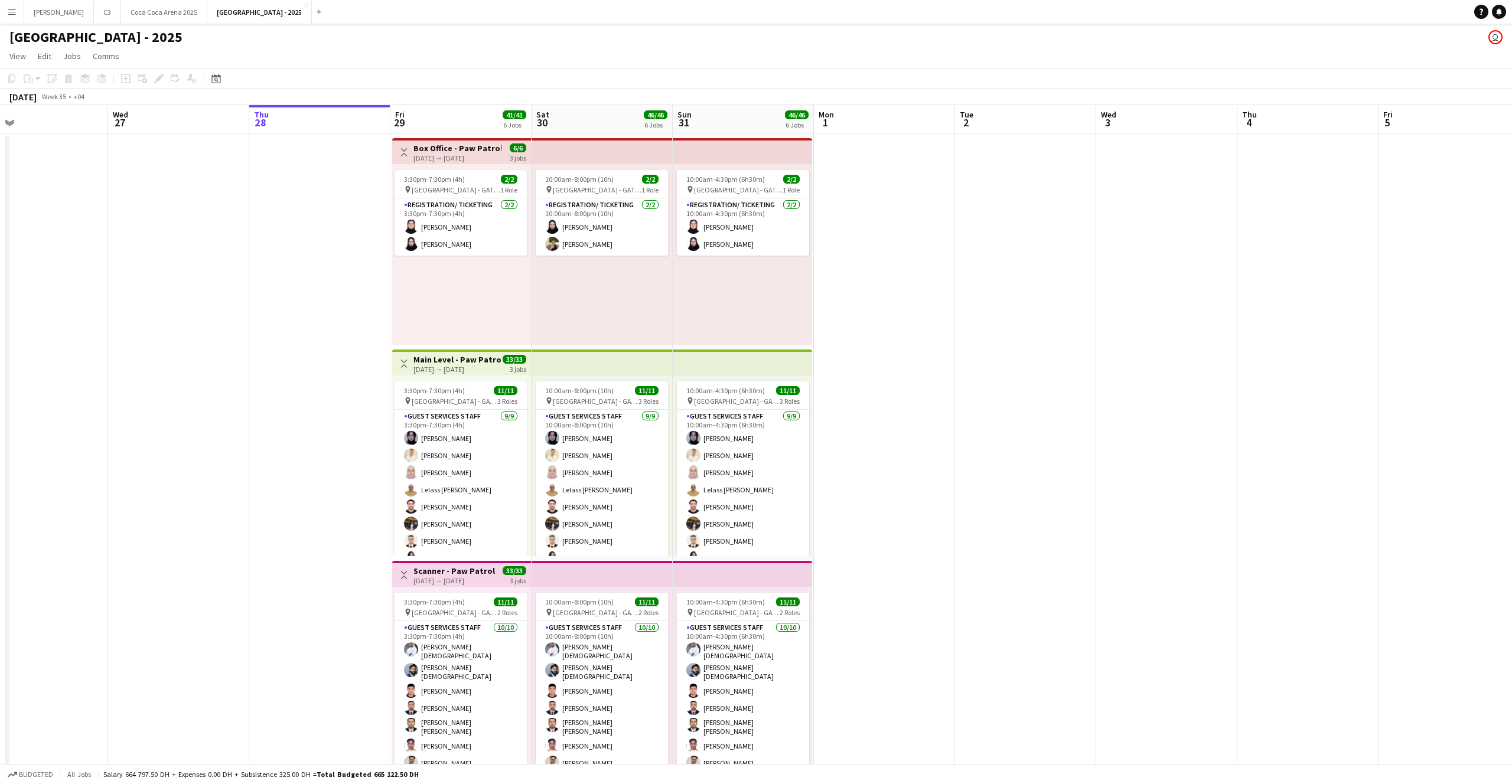
scroll to position [0, 315]
click at [134, 15] on button "[GEOGRAPHIC_DATA] 2025 Close" at bounding box center [164, 13] width 86 height 23
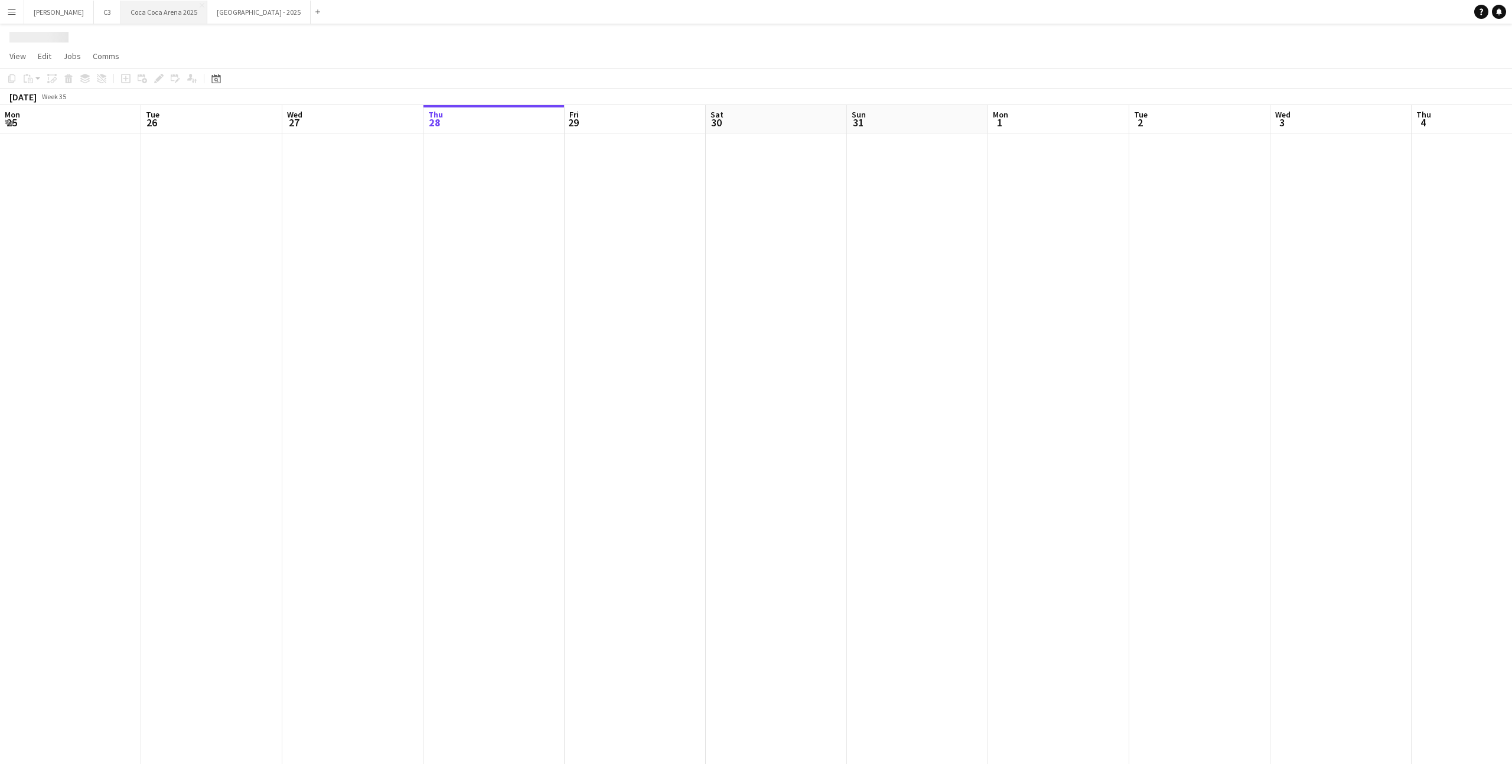
scroll to position [0, 282]
click at [39, 18] on button "[PERSON_NAME]" at bounding box center [58, 13] width 69 height 23
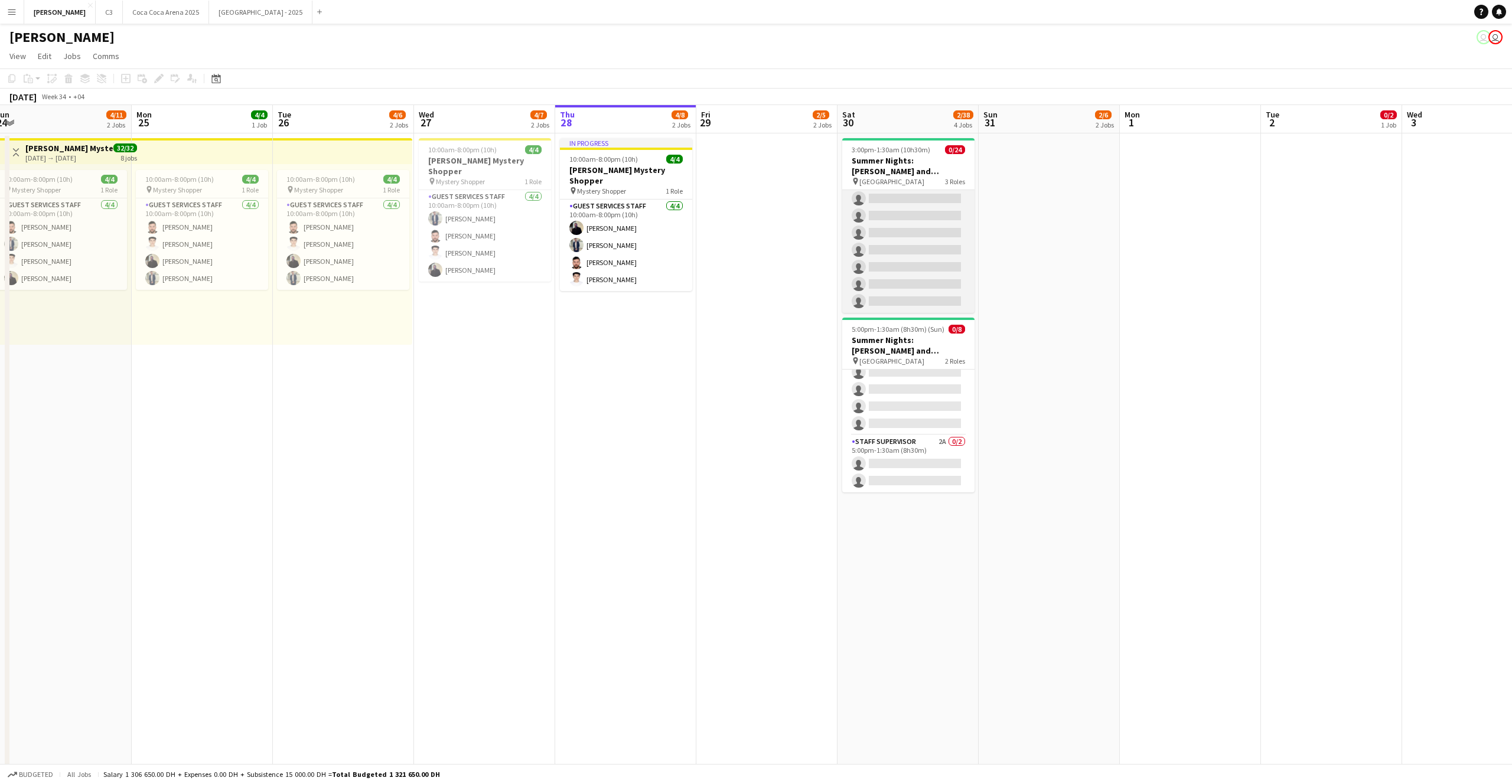
click at [926, 255] on app-card-role "Guest Services Staff 272A 0/16 5:00pm-1:30am (8h30m) single-neutral-actions sin…" at bounding box center [908, 164] width 132 height 297
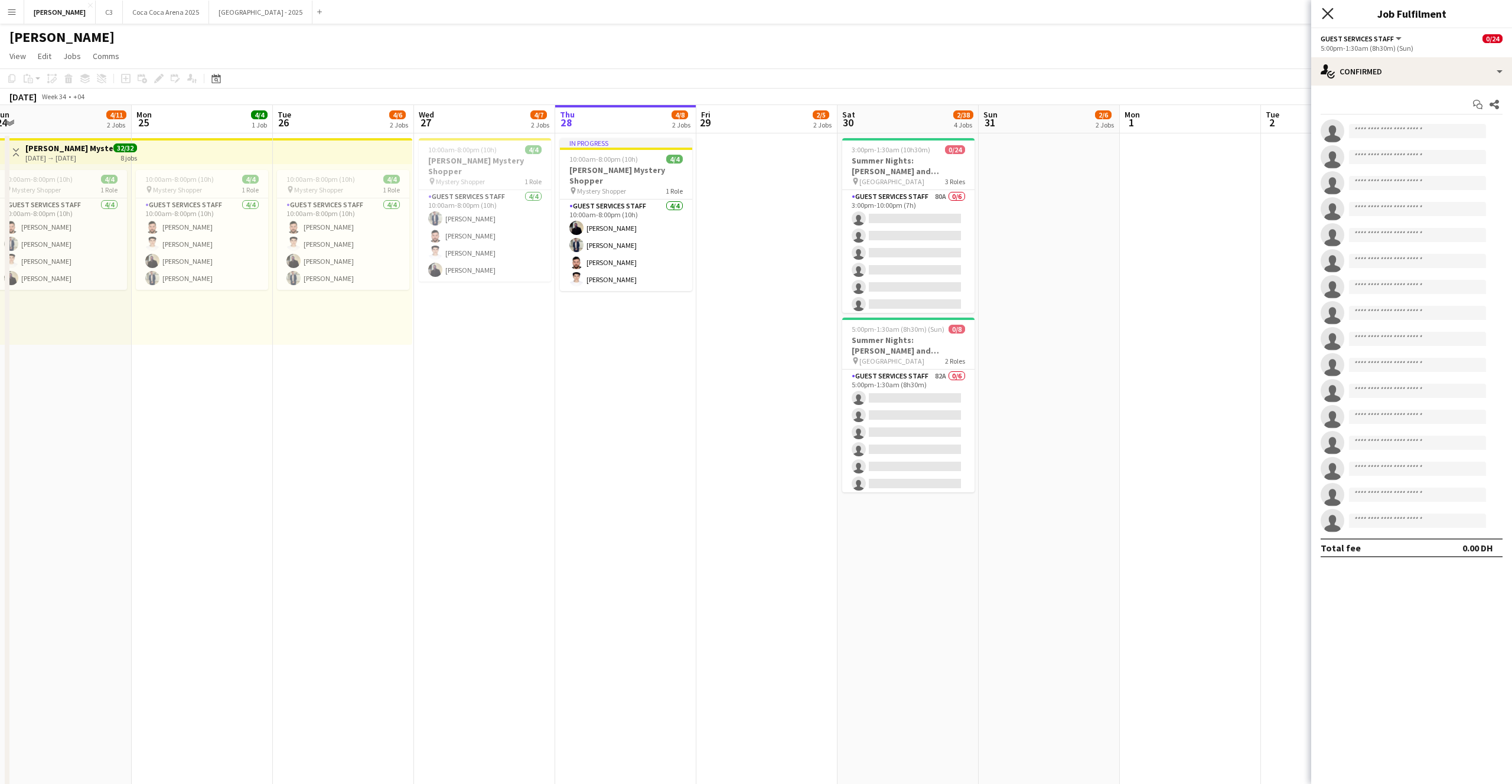
click at [1330, 14] on icon "Close pop-in" at bounding box center [1327, 13] width 11 height 11
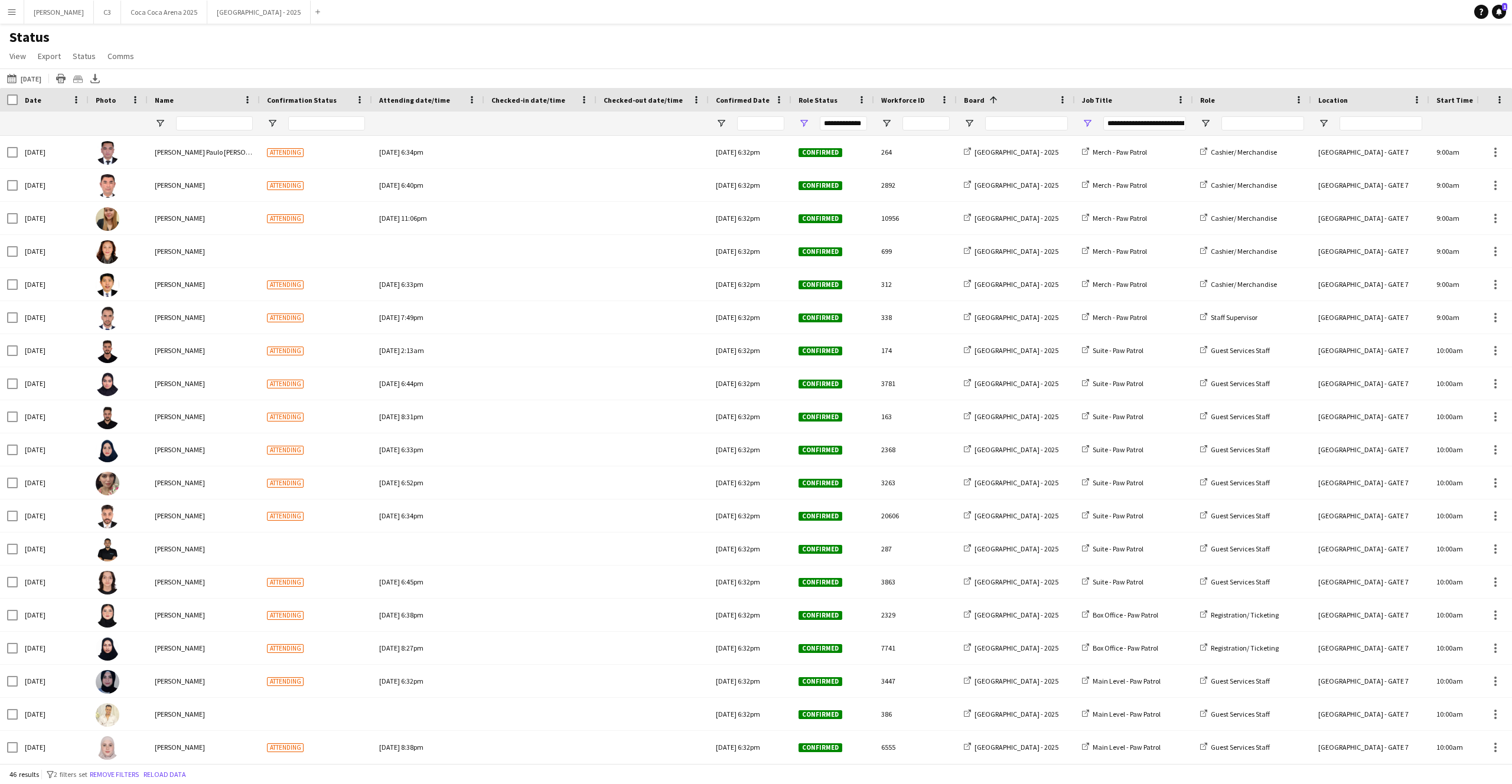
click at [12, 11] on app-icon "Menu" at bounding box center [11, 11] width 9 height 9
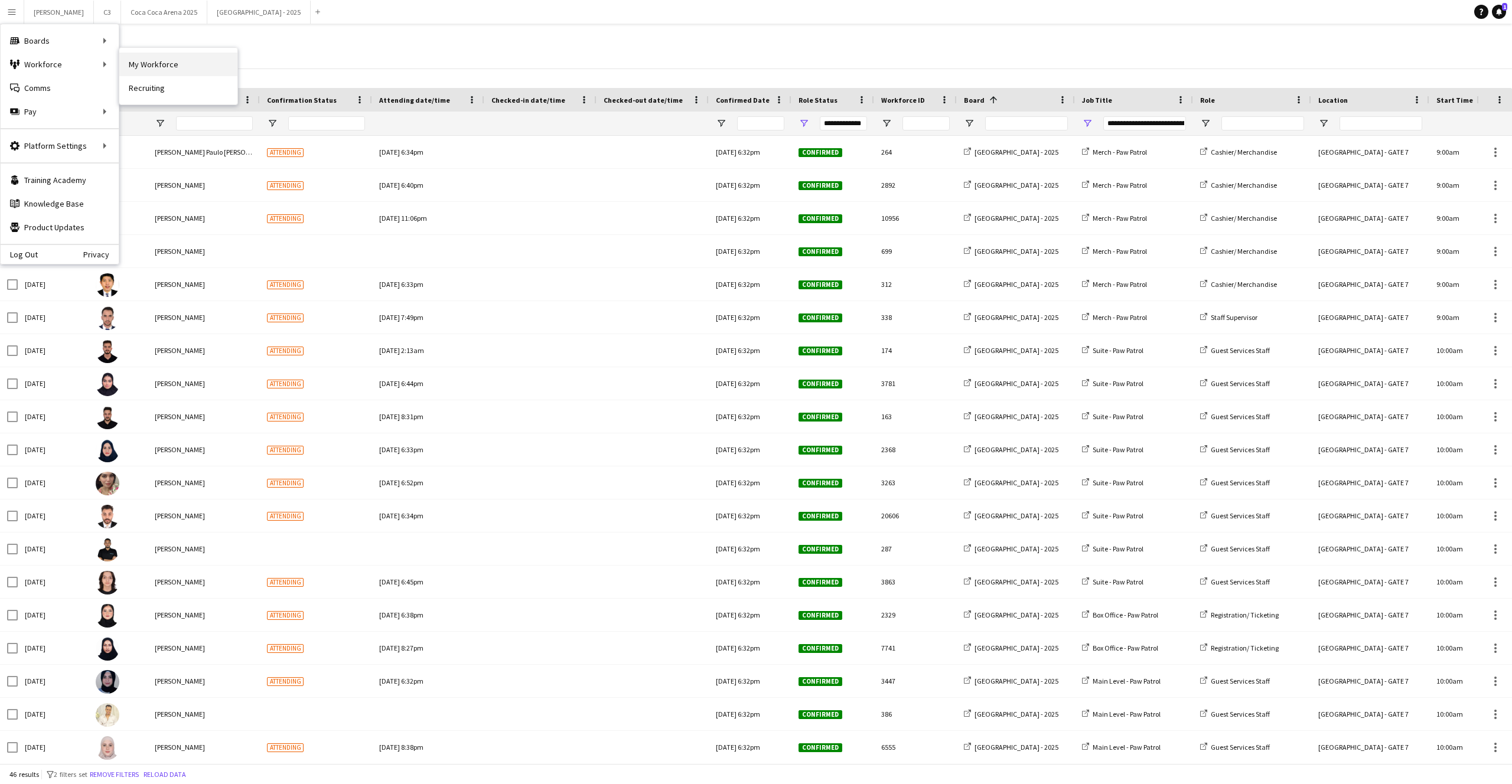
click at [142, 58] on link "My Workforce" at bounding box center [178, 64] width 118 height 23
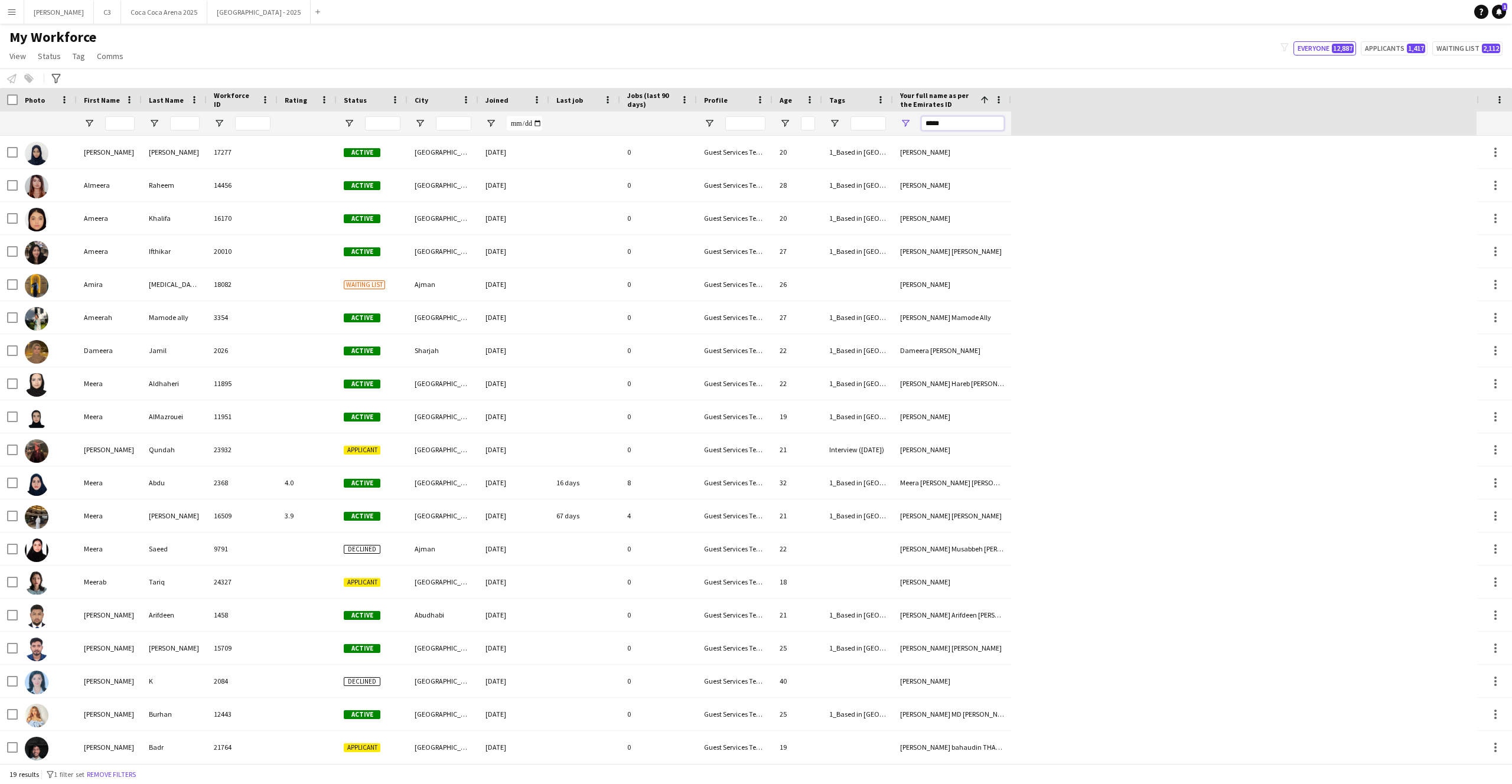
click at [940, 122] on input "*****" at bounding box center [962, 123] width 83 height 14
paste input "**********"
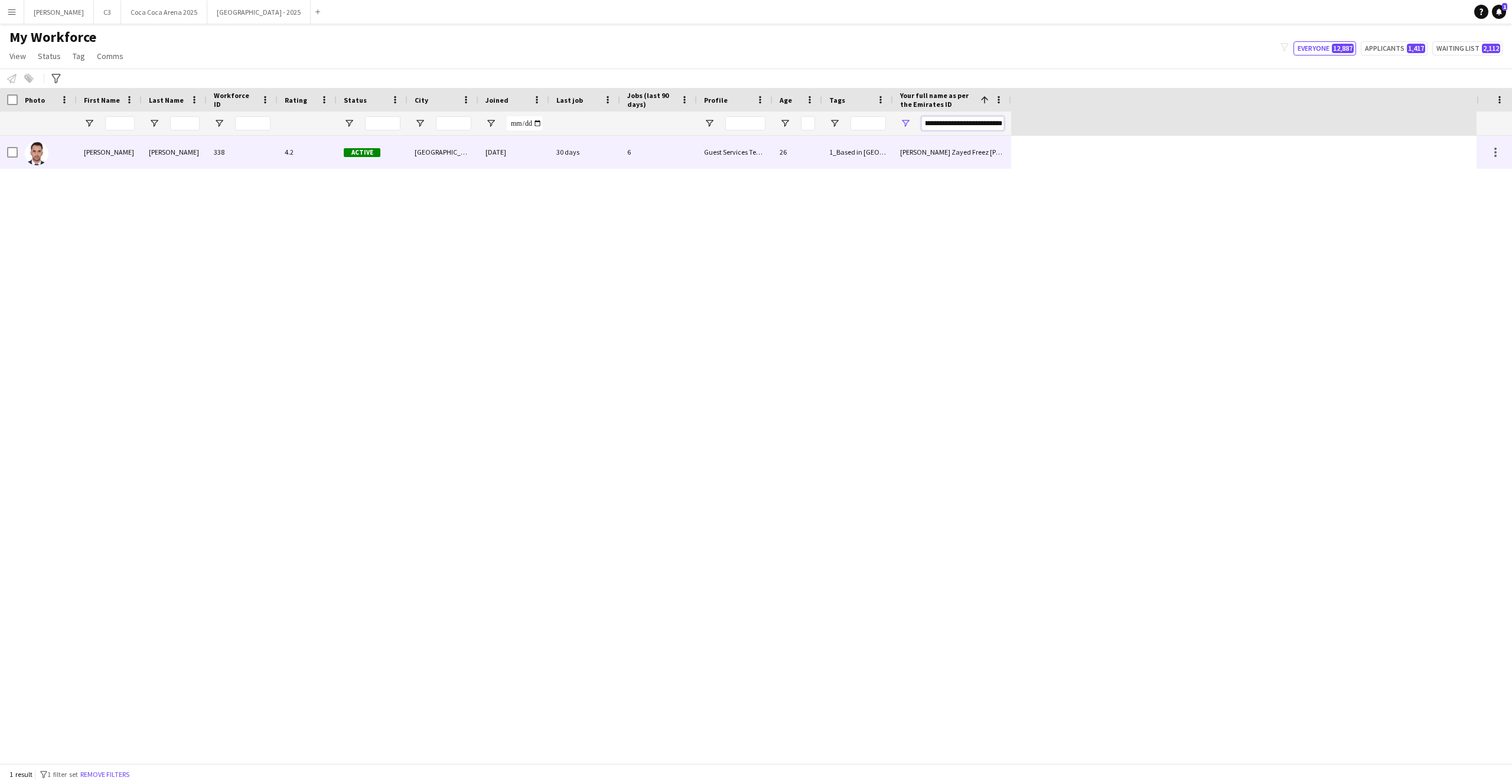
type input "**********"
click at [476, 150] on div "Abu Dhabi" at bounding box center [443, 152] width 71 height 33
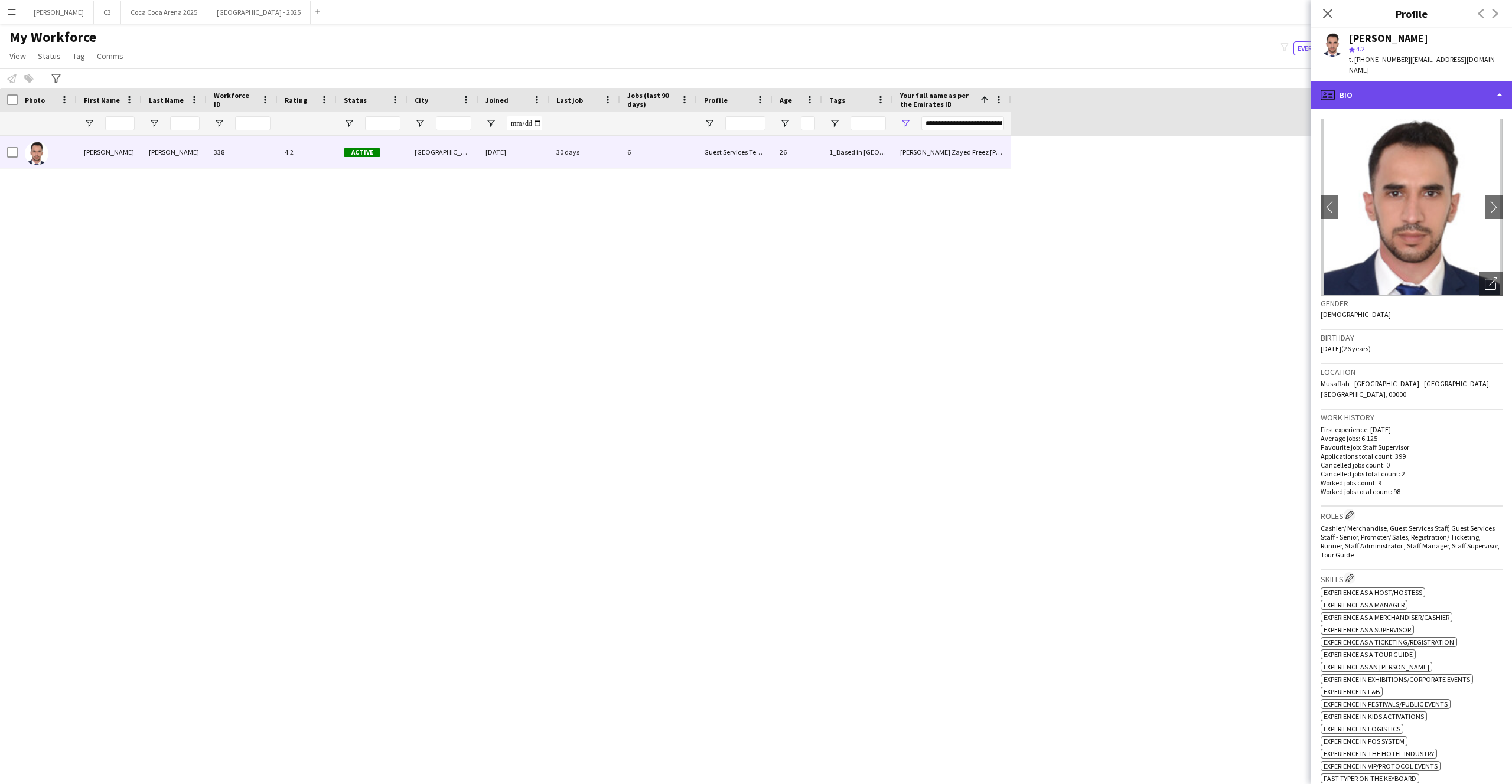
click at [1381, 102] on div "profile Bio" at bounding box center [1411, 95] width 200 height 28
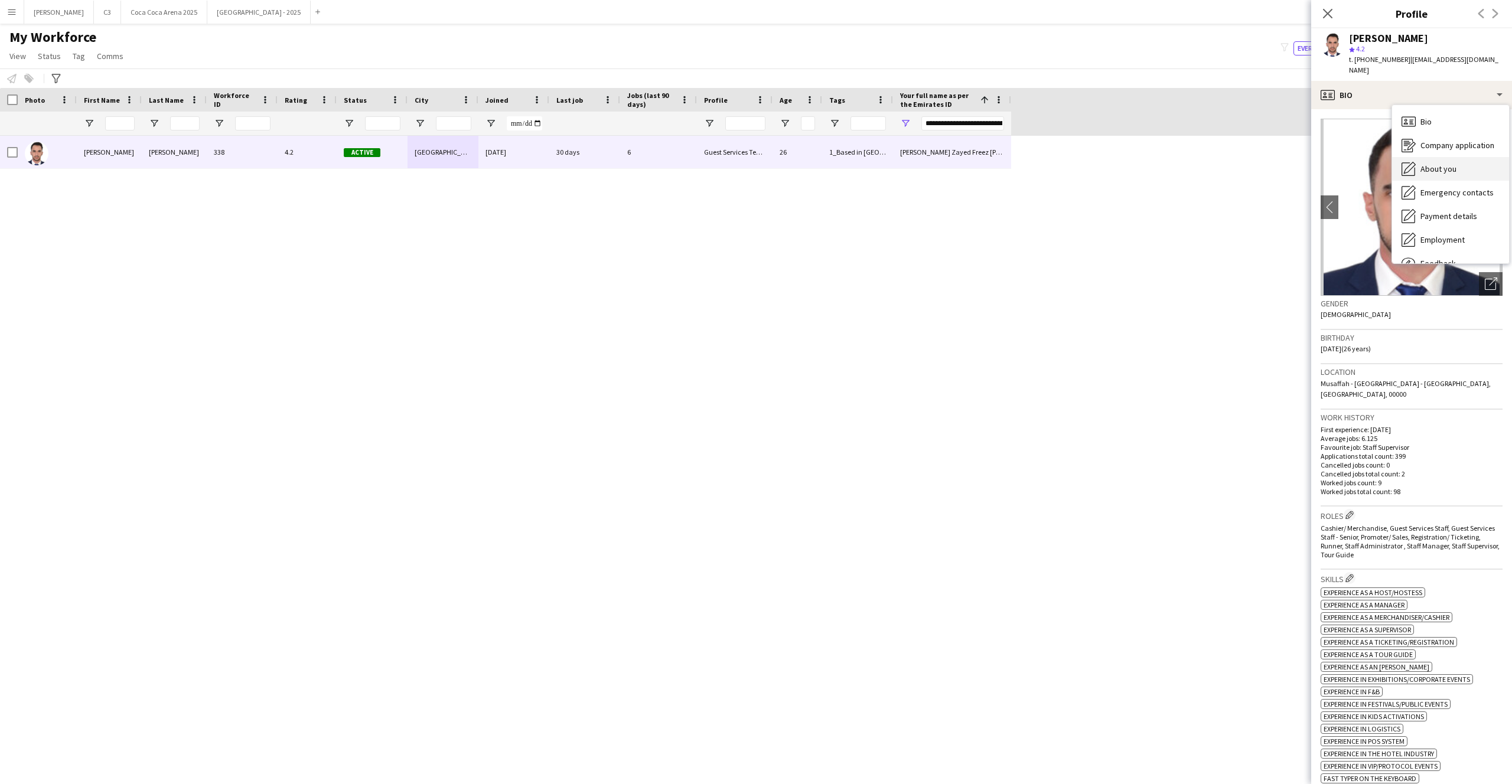
click at [1433, 172] on span "About you" at bounding box center [1438, 169] width 36 height 11
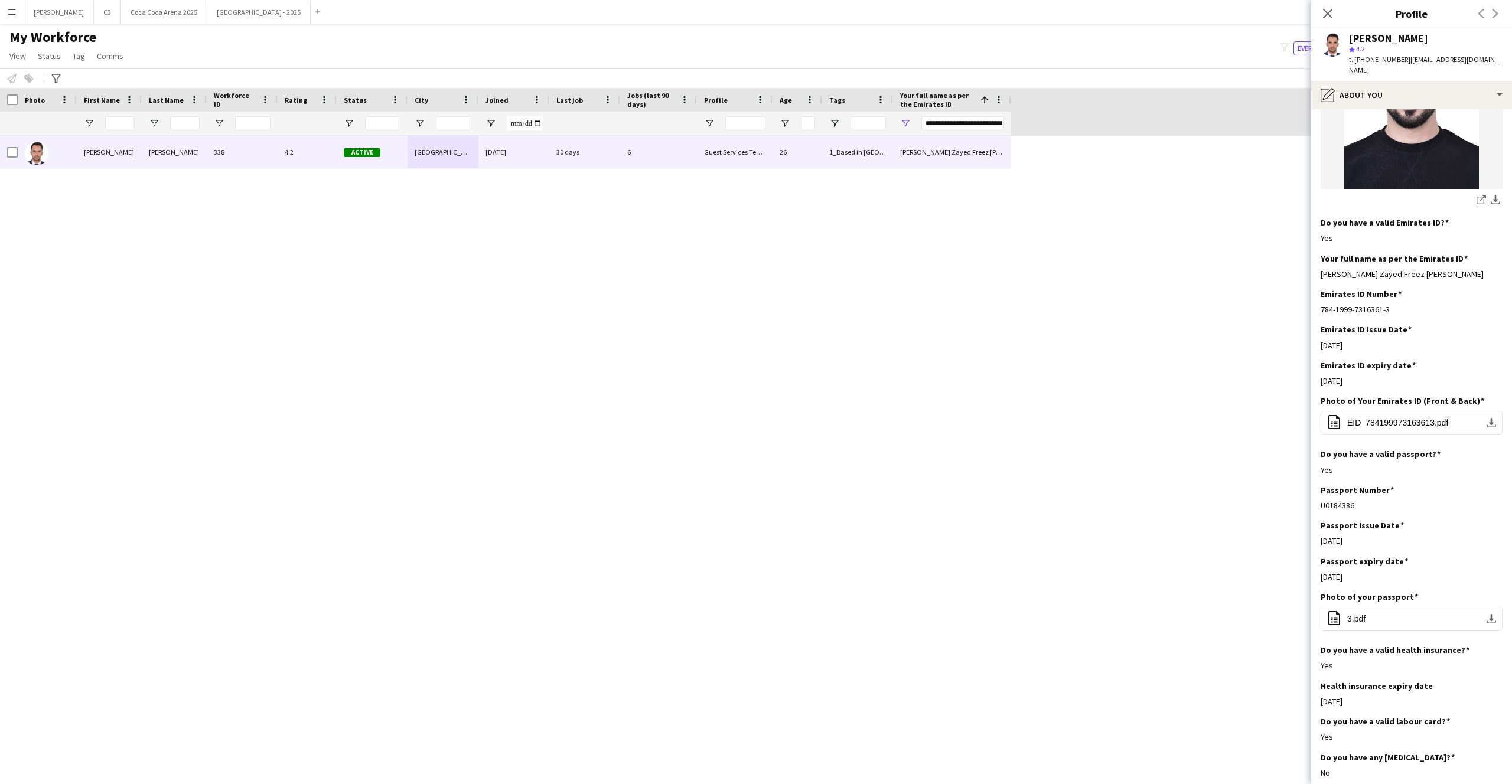
scroll to position [367, 0]
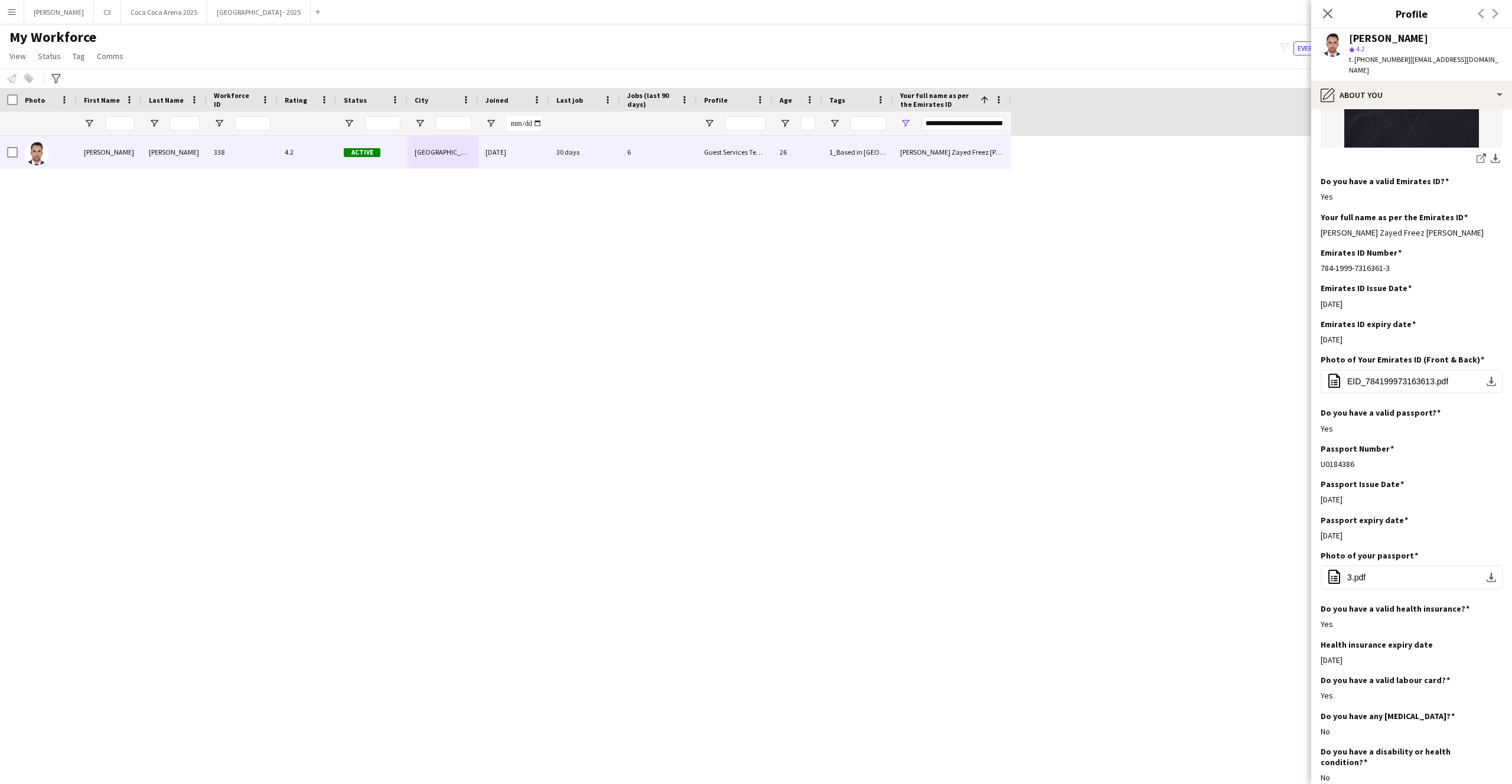
drag, startPoint x: 1373, startPoint y: 293, endPoint x: 1317, endPoint y: 293, distance: 56.0
click at [1317, 293] on app-section-data-types "Bio Edit this field A commitment I lead as the Guest Services Supervisor. Havin…" at bounding box center [1411, 447] width 200 height 675
copy div "23-08-2025"
click at [1351, 321] on div "Emirates ID expiry date Edit this field 16-07-2027" at bounding box center [1412, 336] width 182 height 35
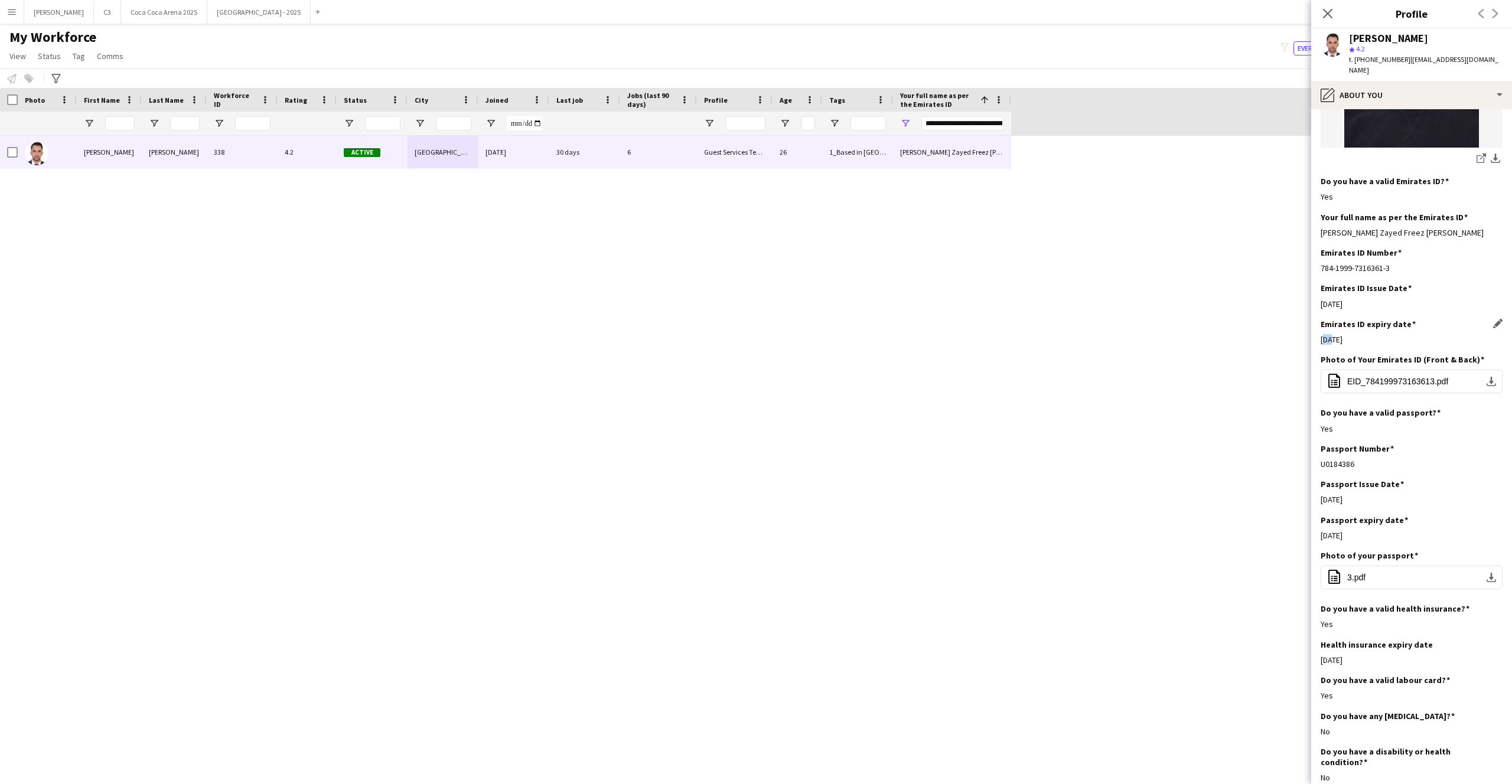
click at [1351, 321] on div "Emirates ID expiry date Edit this field 16-07-2027" at bounding box center [1412, 336] width 182 height 35
click at [1353, 334] on div "16-07-2027" at bounding box center [1412, 339] width 182 height 11
click at [1369, 334] on div "16-07-2027" at bounding box center [1412, 339] width 182 height 11
drag, startPoint x: 1373, startPoint y: 327, endPoint x: 1321, endPoint y: 333, distance: 52.3
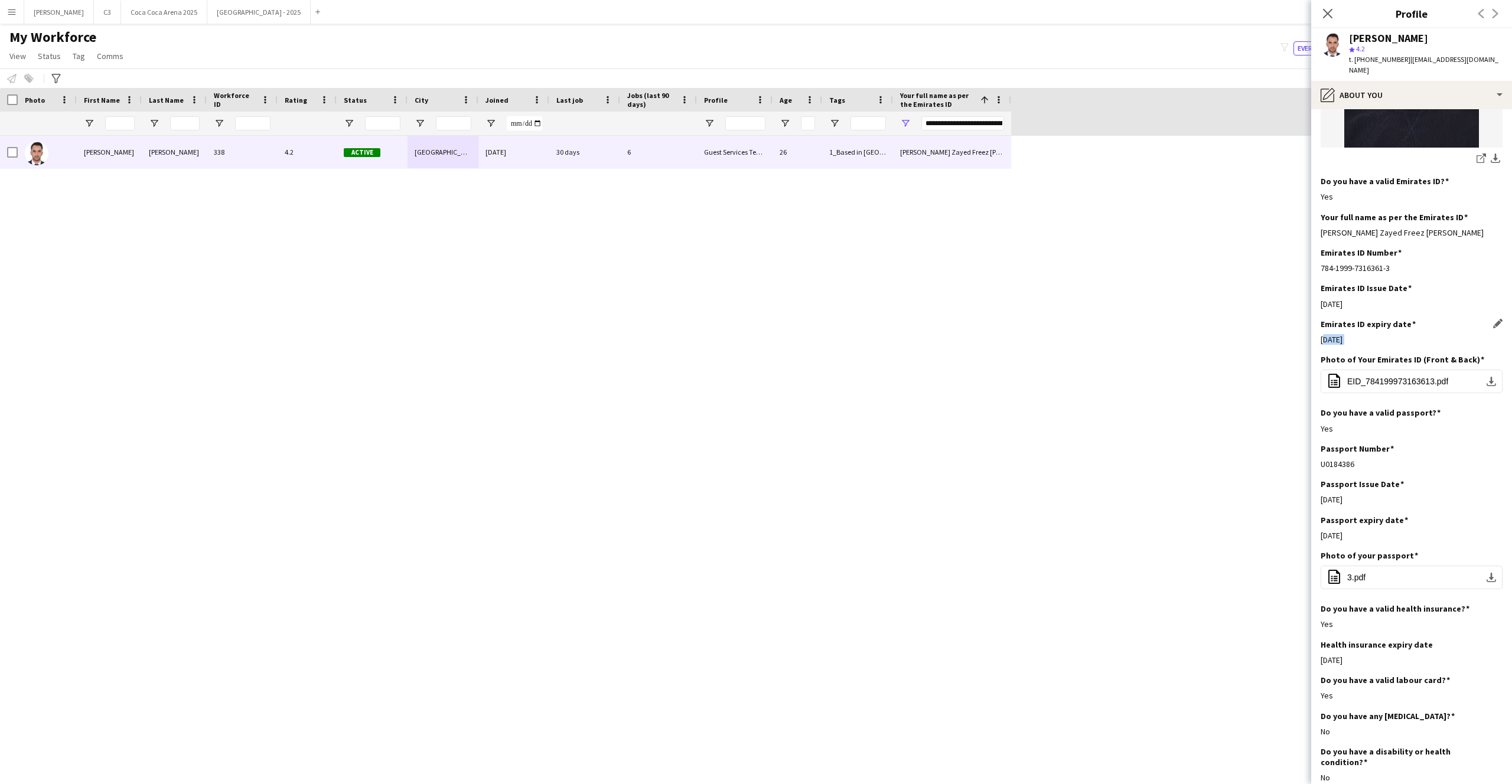
click at [1321, 334] on div "16-07-2027" at bounding box center [1412, 339] width 182 height 11
copy div "16-07-2027"
click at [1492, 377] on app-icon "download-bottom" at bounding box center [1490, 381] width 9 height 9
click at [956, 124] on input "**********" at bounding box center [962, 123] width 83 height 14
paste input "Your full name as per the Emirates ID Filter Input"
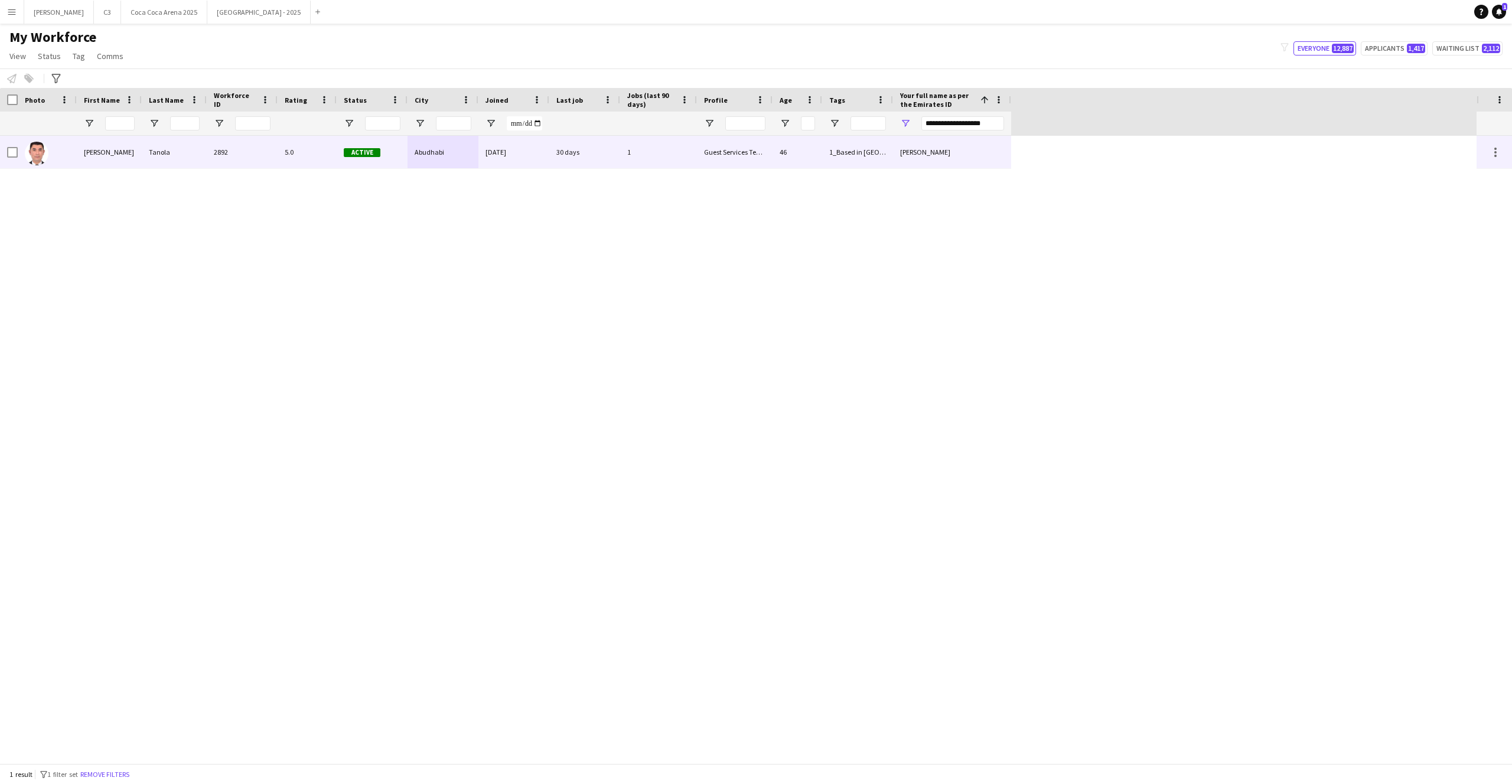
click at [710, 146] on div "Guest Services Team" at bounding box center [734, 152] width 75 height 33
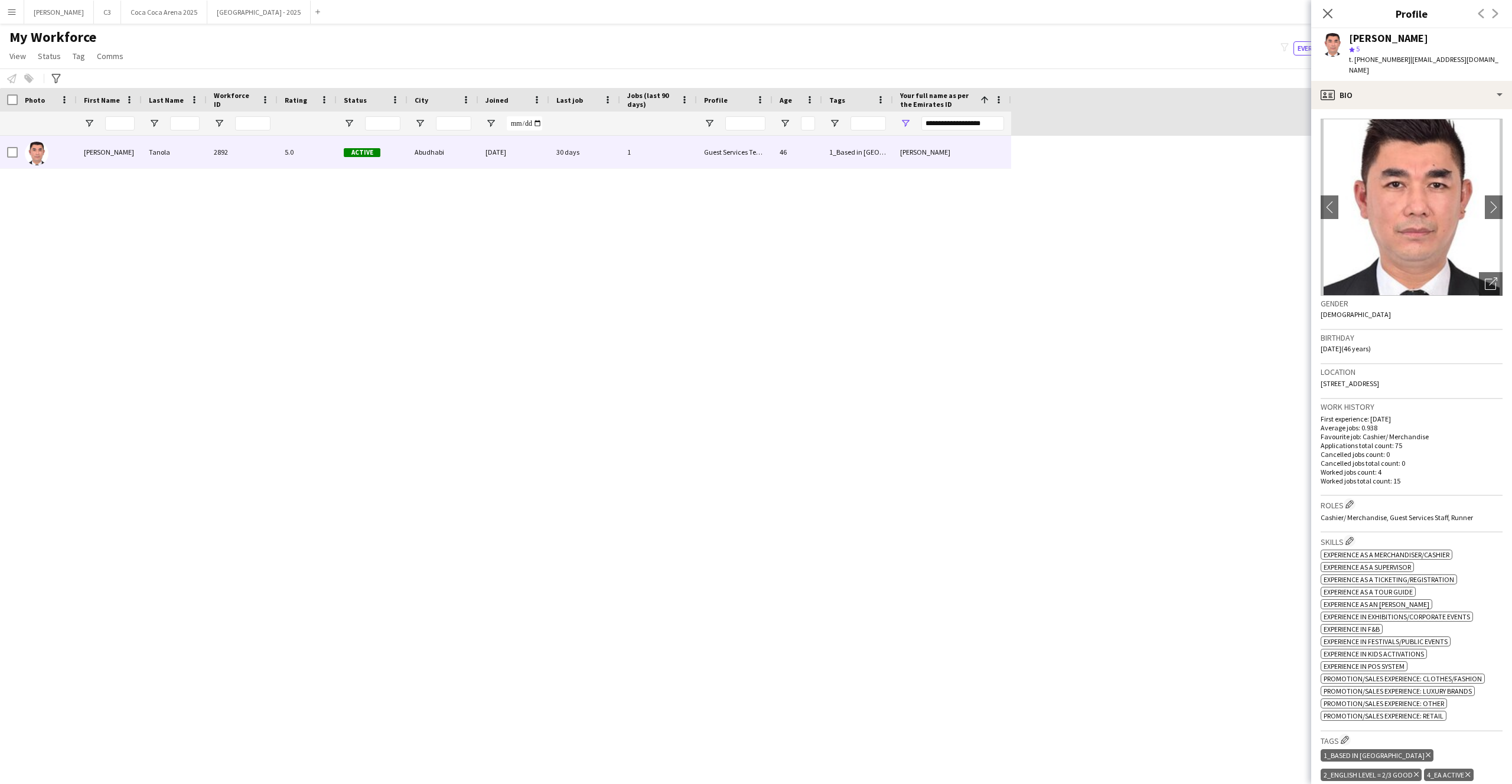
click at [1421, 109] on app-crew-profile-bio "chevron-left chevron-right Open photos pop-in Gender Male Birthday 27-10-1978 (…" at bounding box center [1411, 447] width 200 height 675
click at [1413, 82] on div "profile Bio" at bounding box center [1411, 95] width 200 height 28
click at [1444, 163] on span "About you" at bounding box center [1438, 168] width 36 height 11
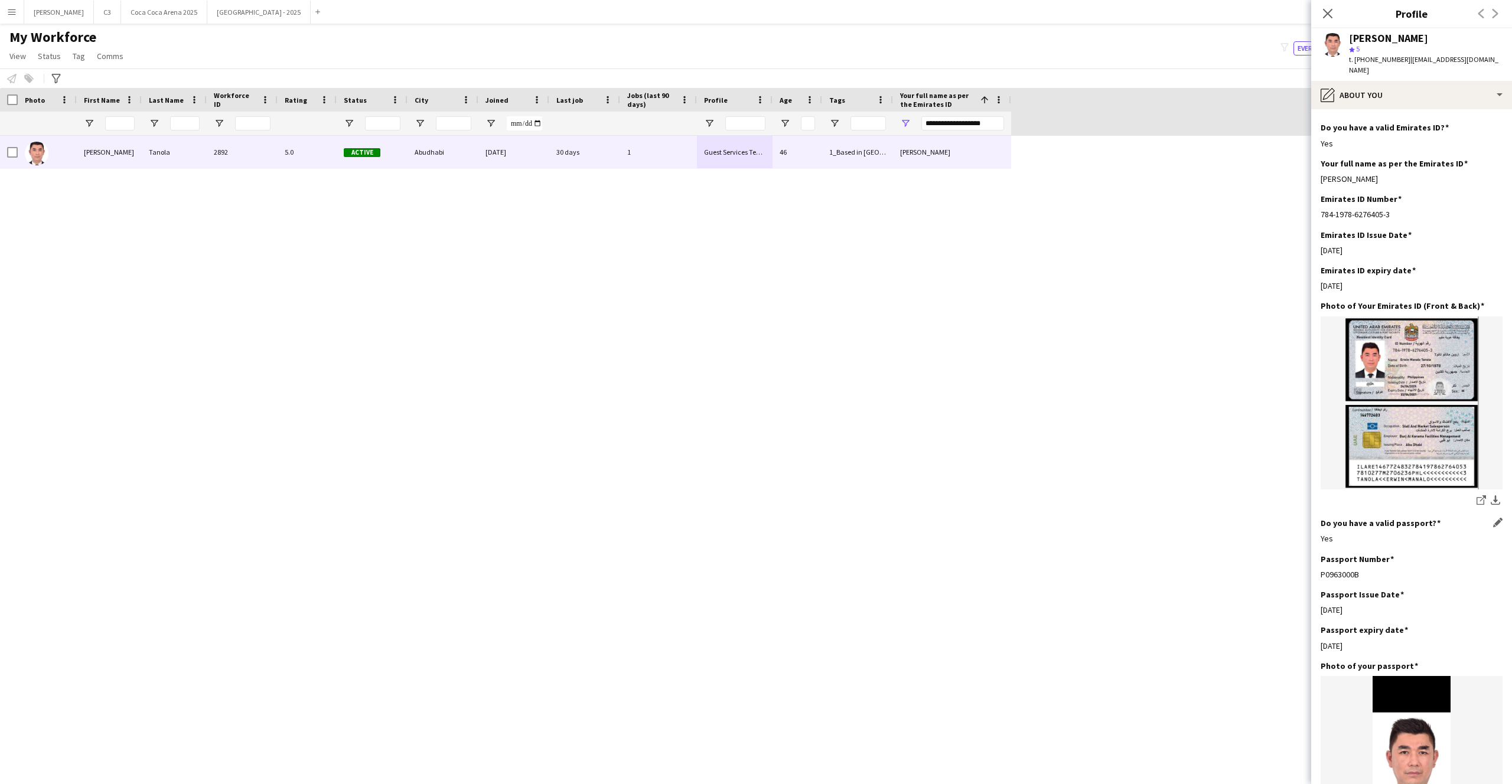
scroll to position [363, 0]
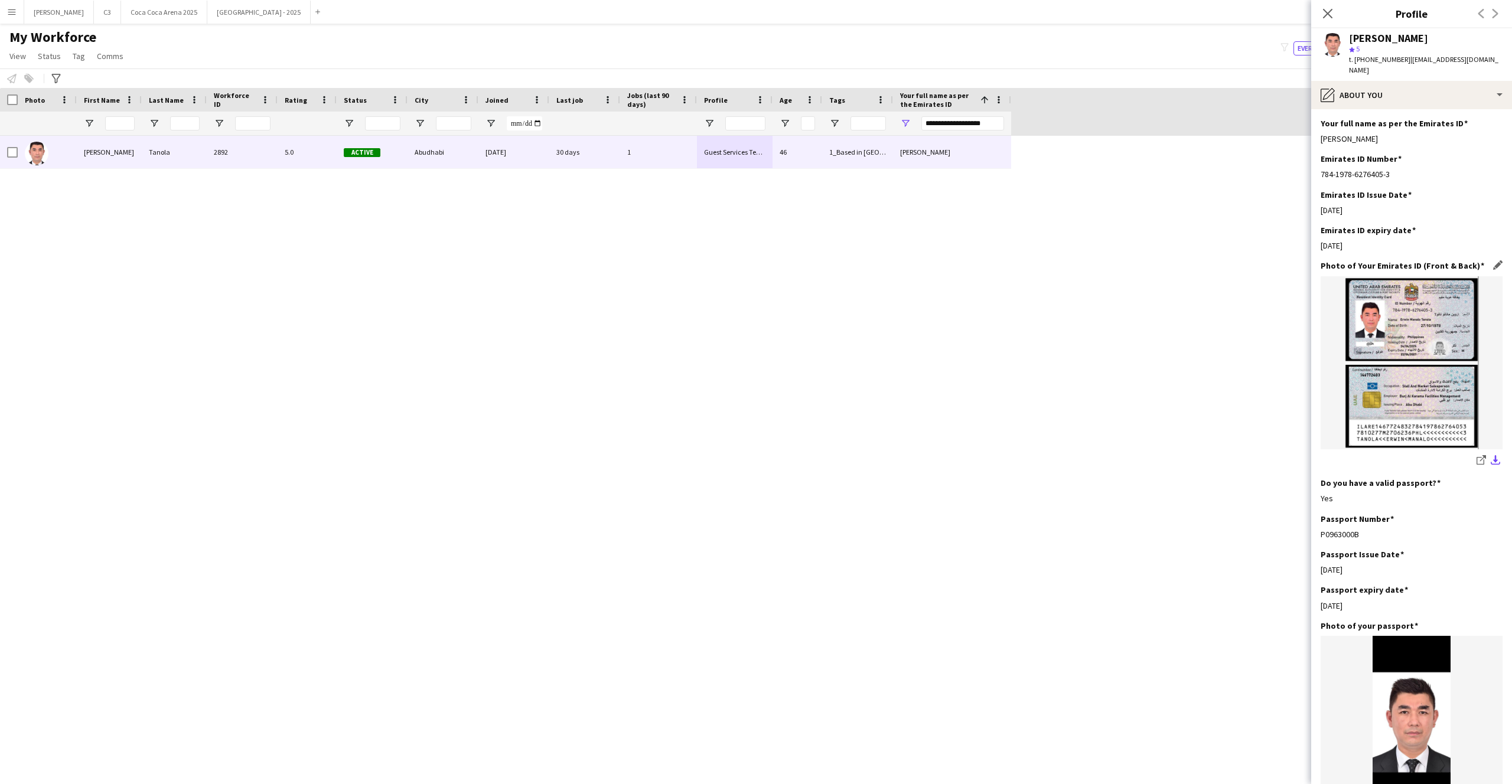
click at [1493, 456] on button "download-bottom" at bounding box center [1494, 461] width 14 height 14
click at [1498, 454] on button "download-bottom" at bounding box center [1494, 461] width 14 height 14
click at [966, 121] on input "**********" at bounding box center [962, 123] width 83 height 14
paste input "********"
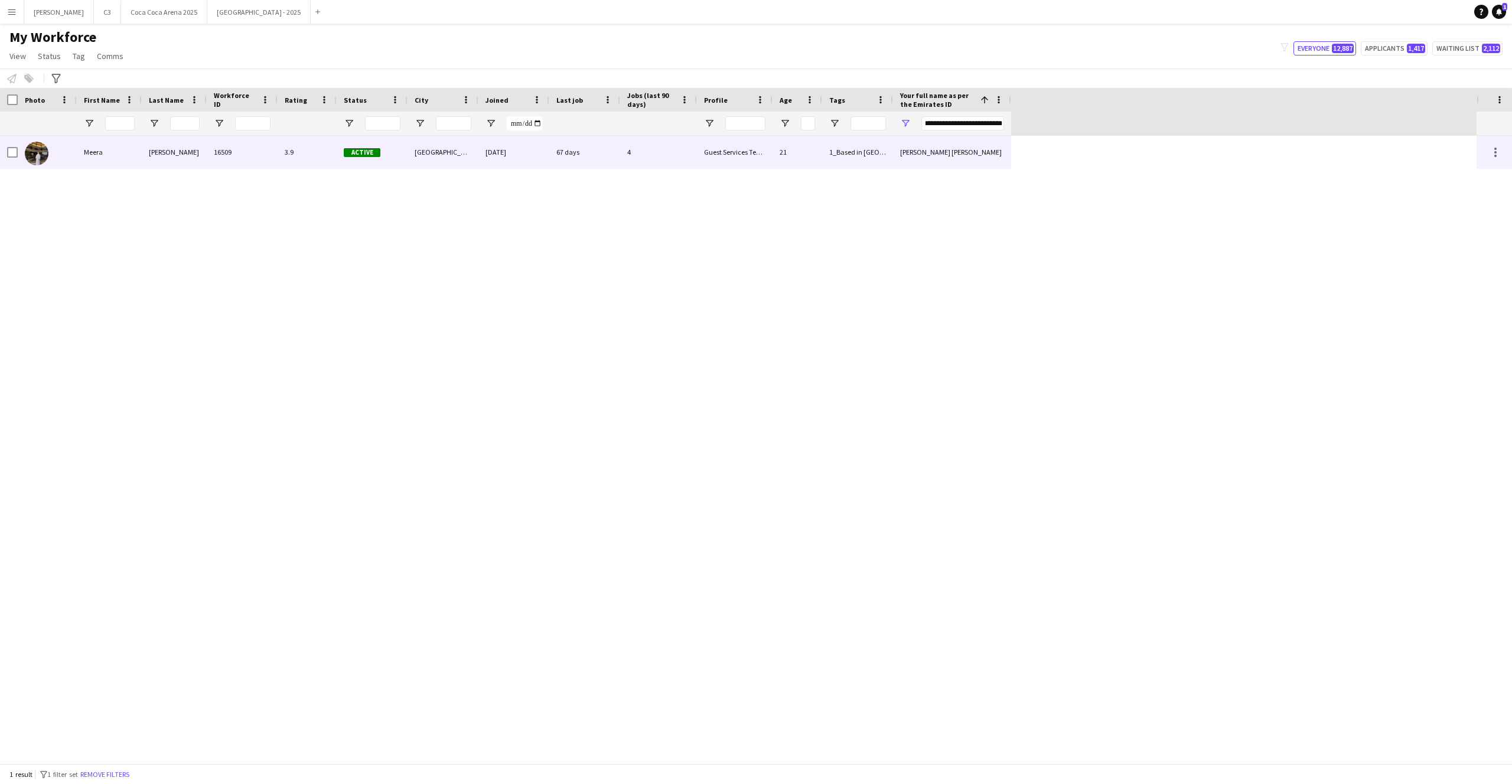
click at [454, 151] on div "Abu dhabi" at bounding box center [443, 152] width 71 height 33
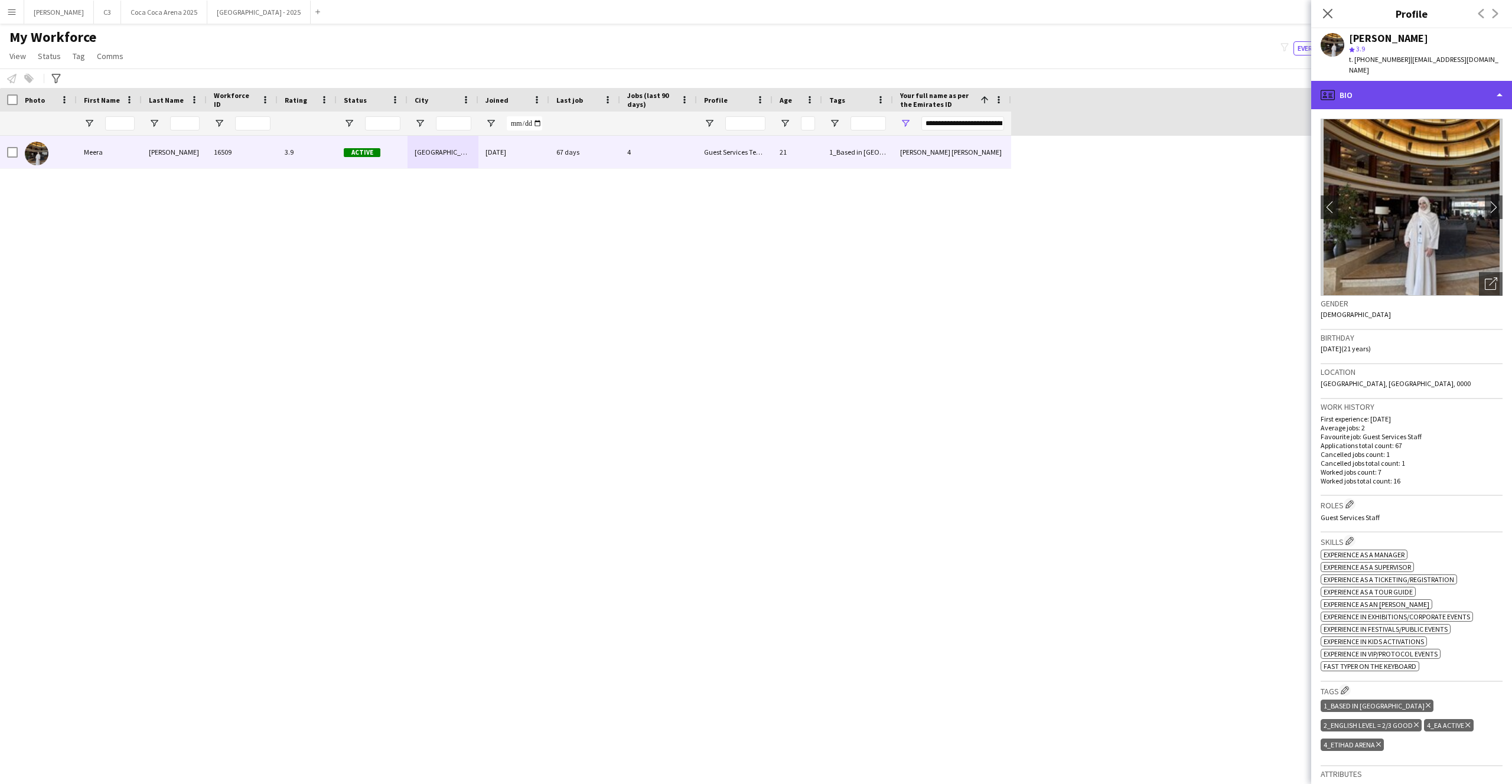
click at [1383, 96] on div "profile Bio" at bounding box center [1411, 95] width 200 height 28
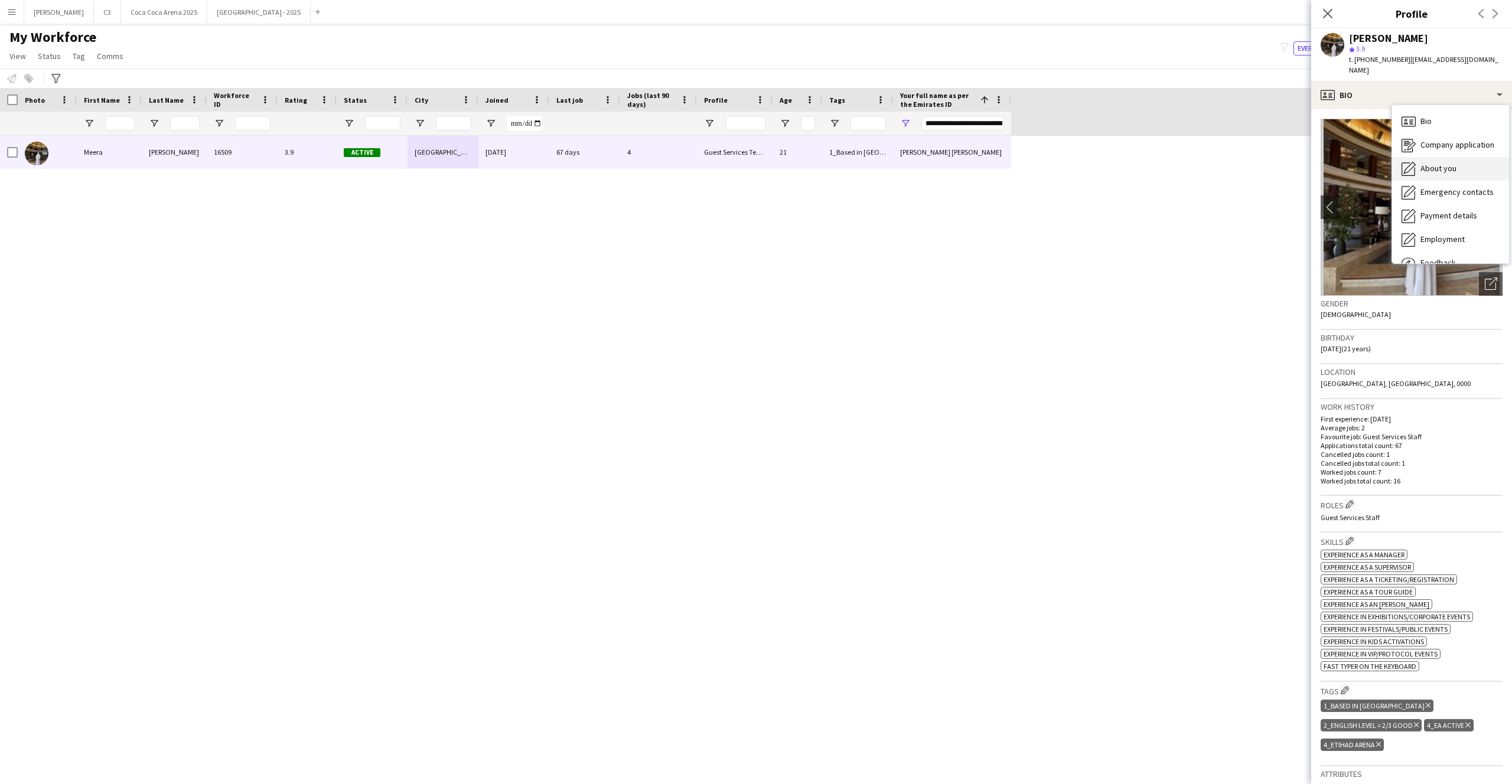
click at [1436, 164] on div "About you About you" at bounding box center [1450, 169] width 117 height 23
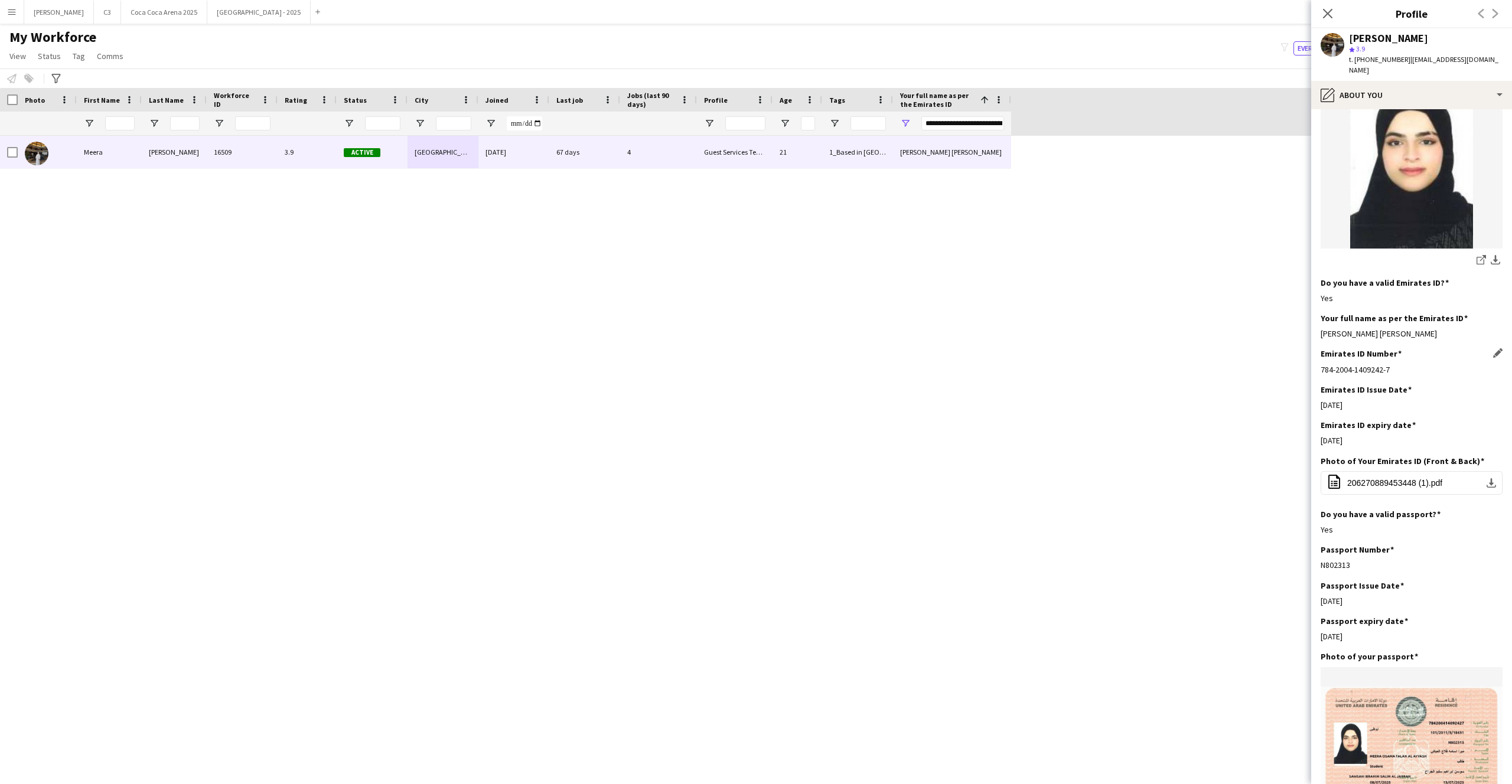
scroll to position [250, 0]
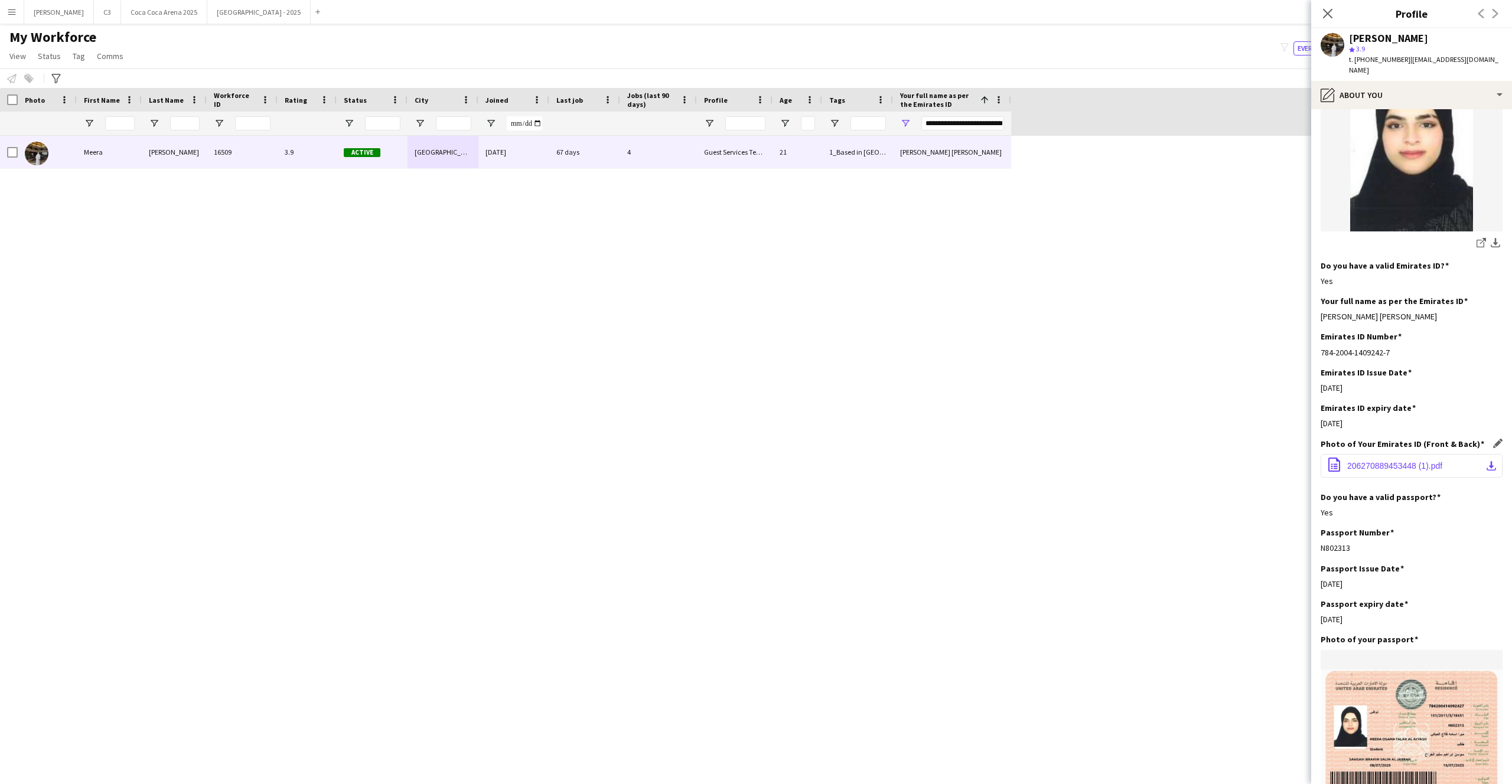
click at [1491, 461] on app-icon "download-bottom" at bounding box center [1490, 465] width 9 height 9
drag, startPoint x: 1402, startPoint y: 58, endPoint x: 1354, endPoint y: 58, distance: 48.0
click at [1354, 58] on div "t. +971544201170 | alayyashmeera@gmail.com" at bounding box center [1426, 64] width 154 height 21
copy span "+971544201170"
click at [952, 122] on input "**********" at bounding box center [962, 123] width 83 height 14
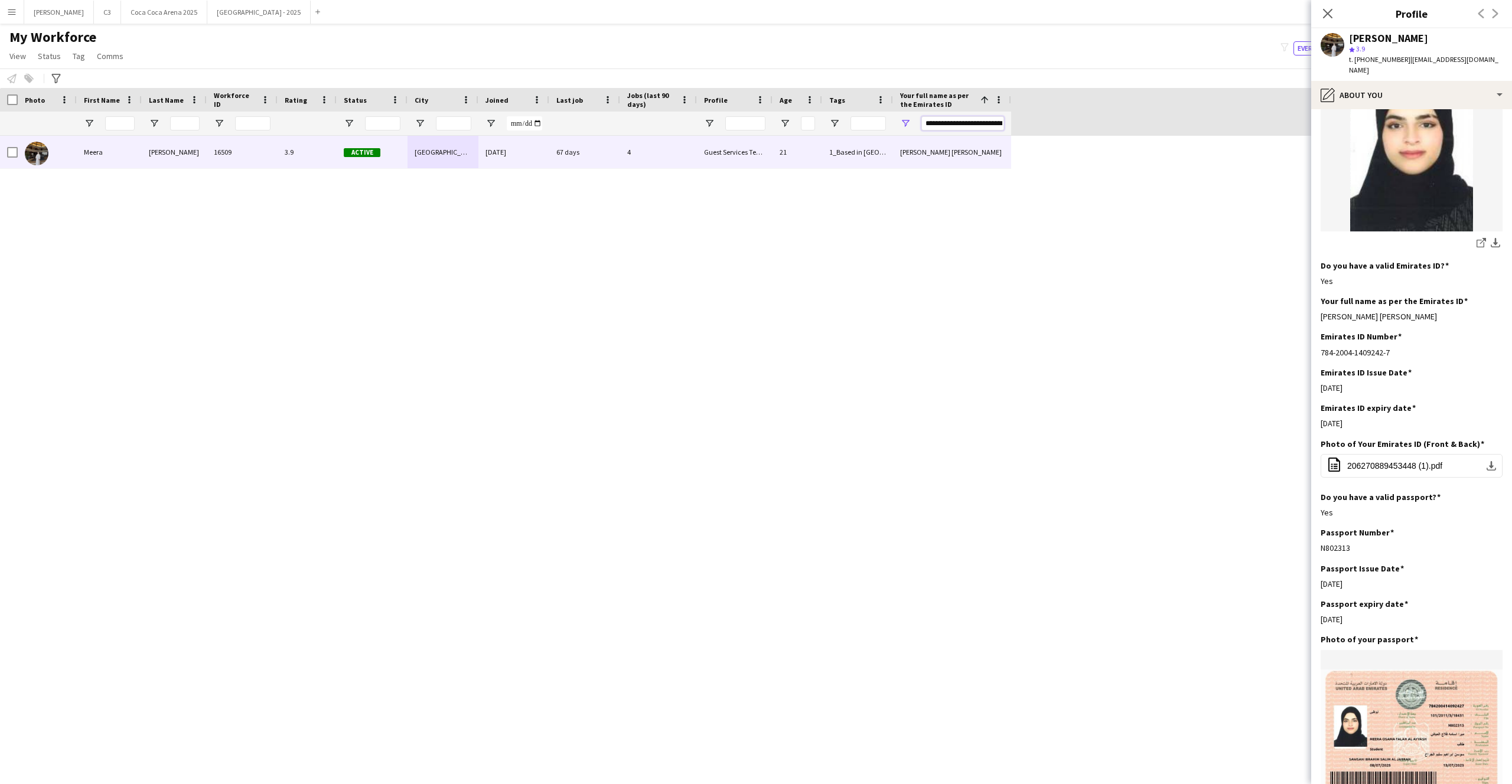
paste input "Your full name as per the Emirates ID Filter Input"
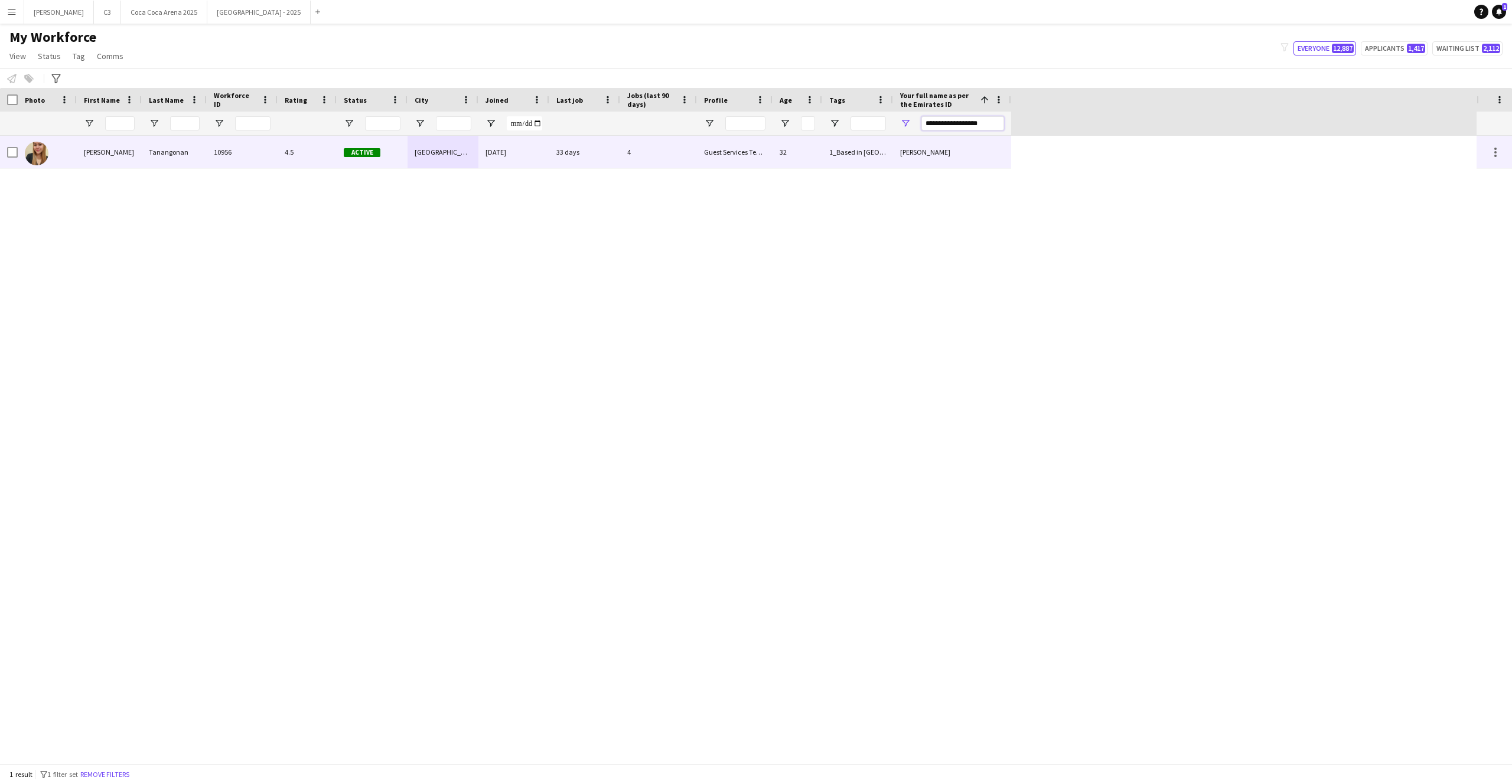
type input "**********"
click at [432, 151] on div "Abu Dhabi" at bounding box center [443, 152] width 71 height 33
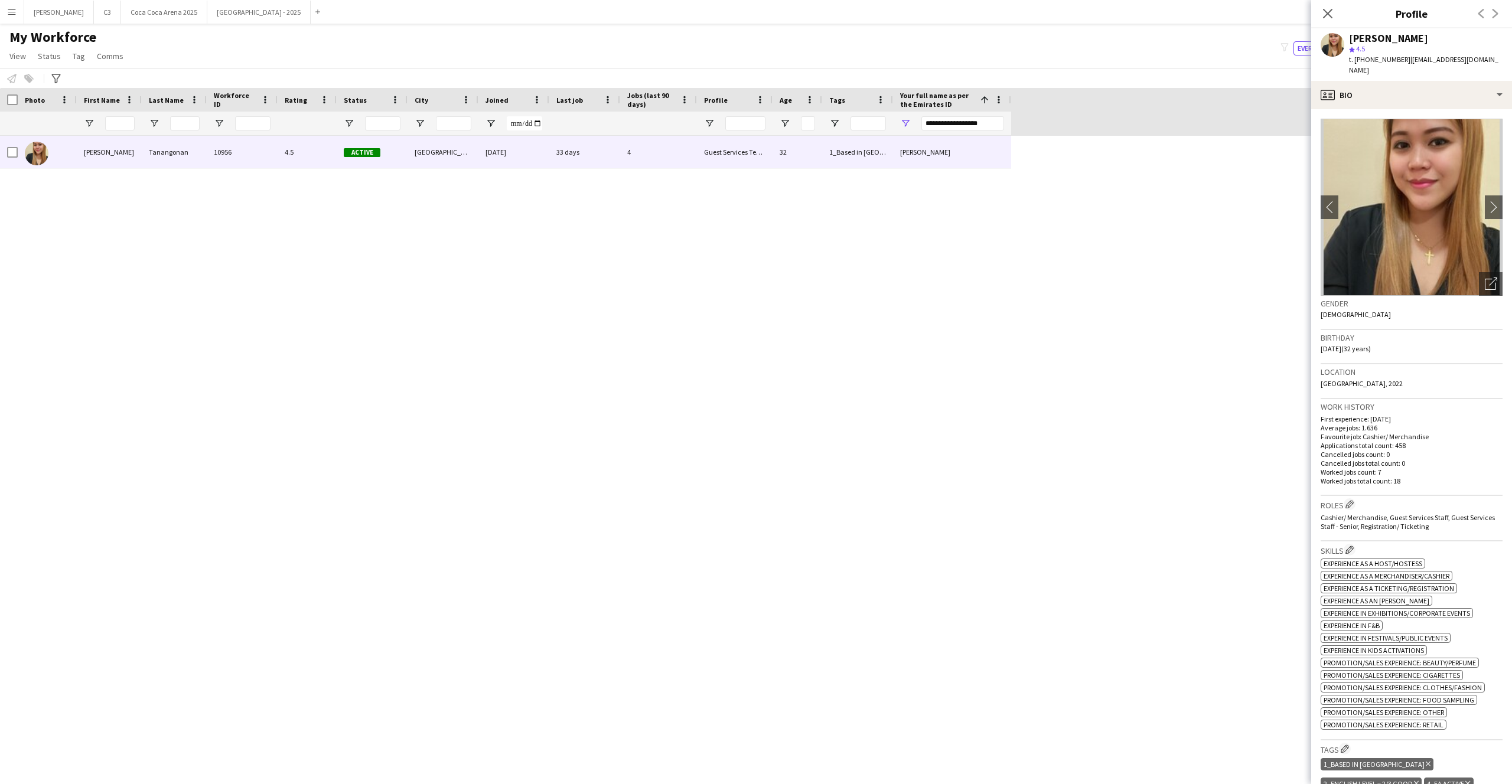
click at [1395, 109] on app-crew-profile-bio "chevron-left chevron-right Open photos pop-in Gender Female Birthday 07-12-1992…" at bounding box center [1411, 447] width 200 height 675
click at [1425, 83] on div "profile Bio" at bounding box center [1411, 95] width 200 height 28
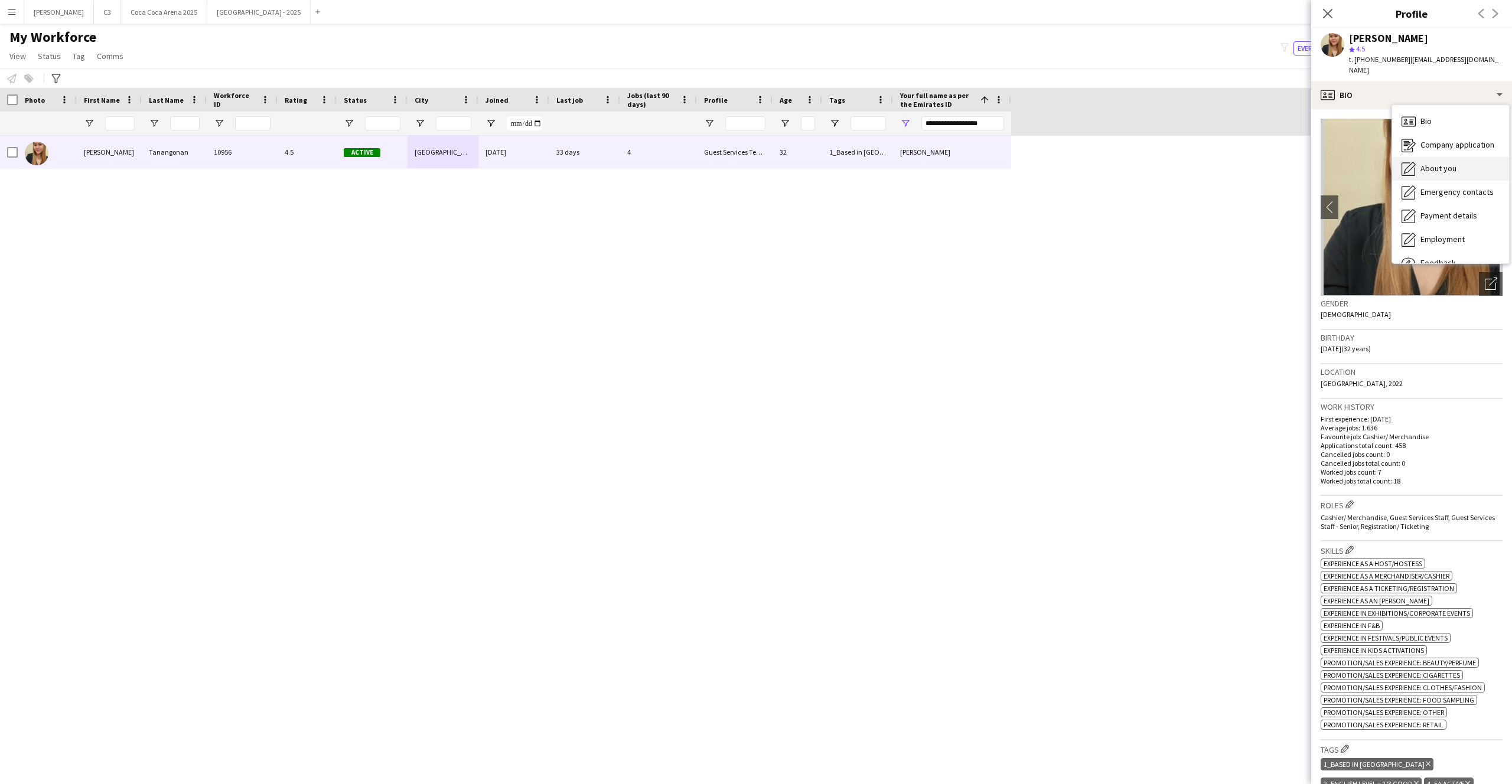
click at [1437, 163] on span "About you" at bounding box center [1438, 168] width 36 height 11
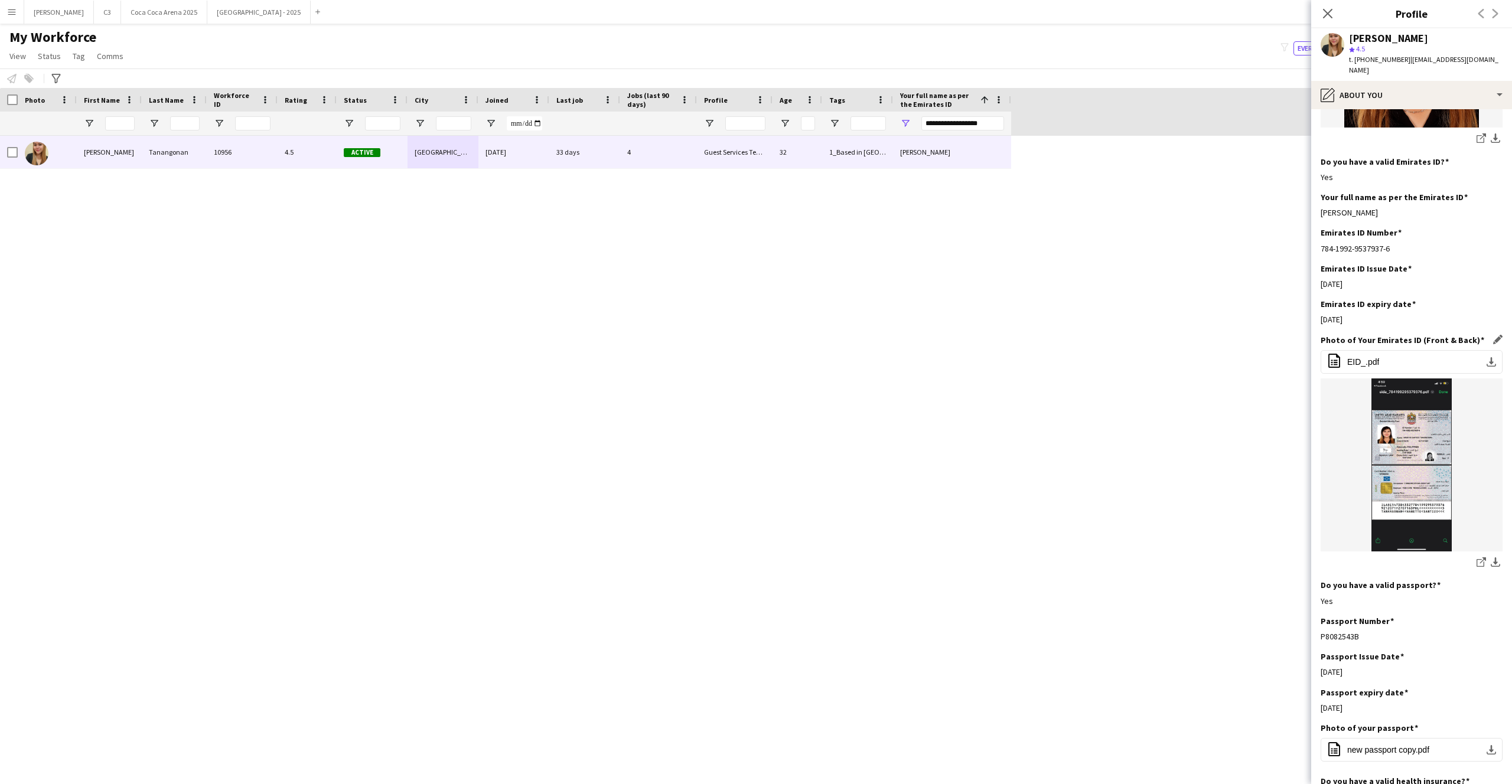
scroll to position [301, 0]
click at [1496, 557] on app-icon "download-bottom" at bounding box center [1494, 562] width 9 height 11
click at [1491, 357] on app-icon "download-bottom" at bounding box center [1490, 361] width 9 height 9
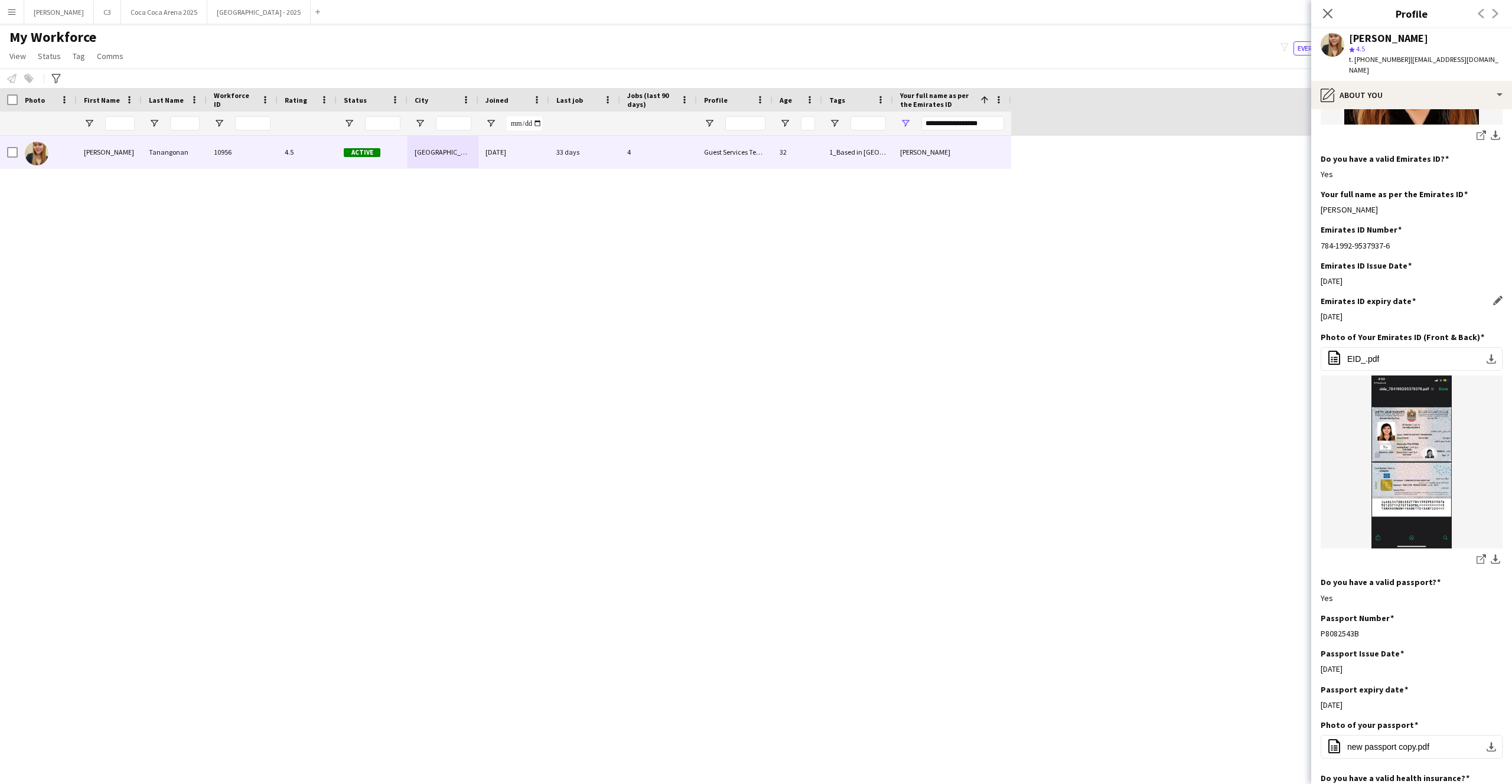
scroll to position [305, 0]
click at [1349, 275] on div "24-08-2024" at bounding box center [1412, 280] width 182 height 11
click at [1495, 259] on app-icon "Edit this field" at bounding box center [1497, 263] width 9 height 9
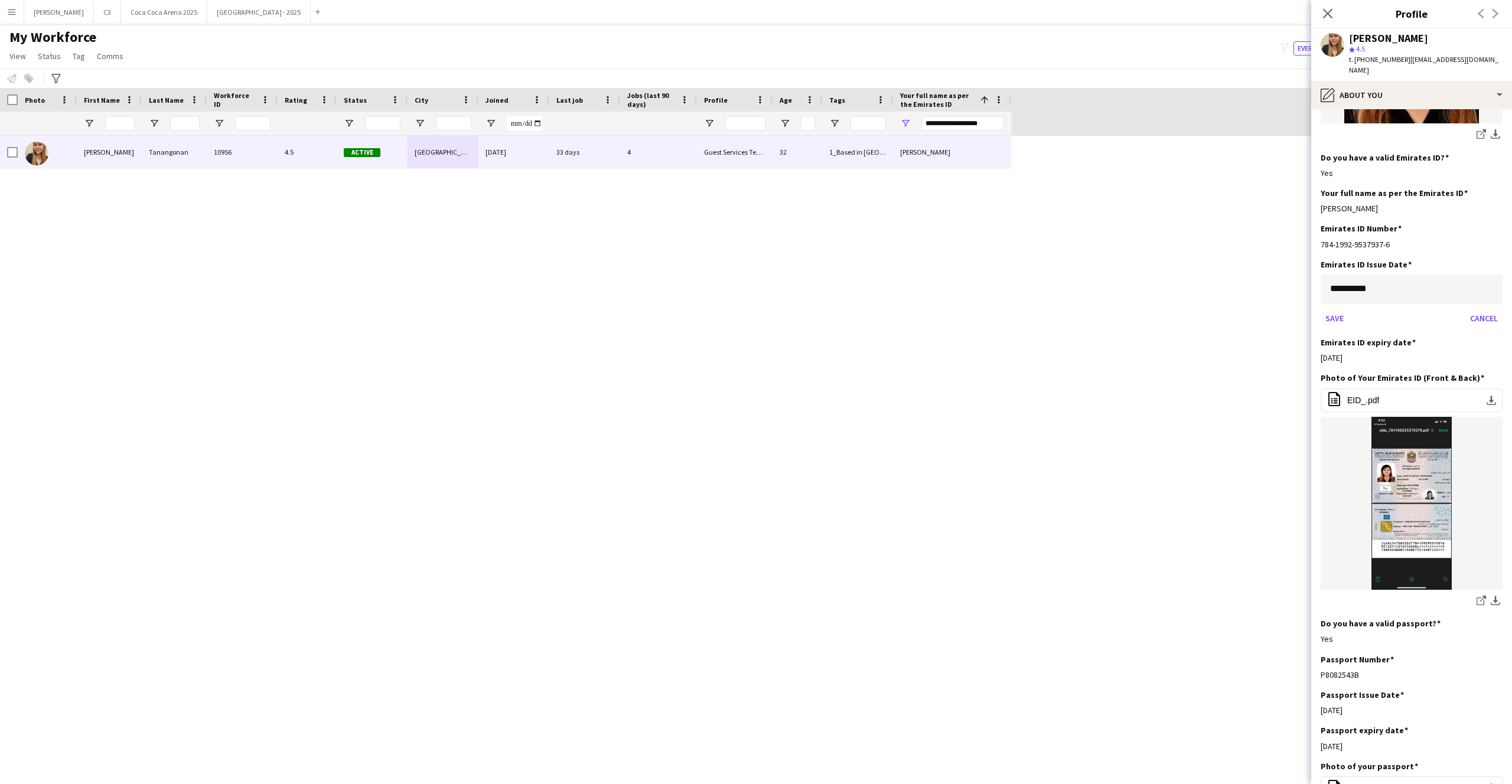
click at [1372, 285] on body "Menu Boards Boards Boards All jobs Status Workforce Workforce My Workforce Recr…" at bounding box center [756, 392] width 1512 height 784
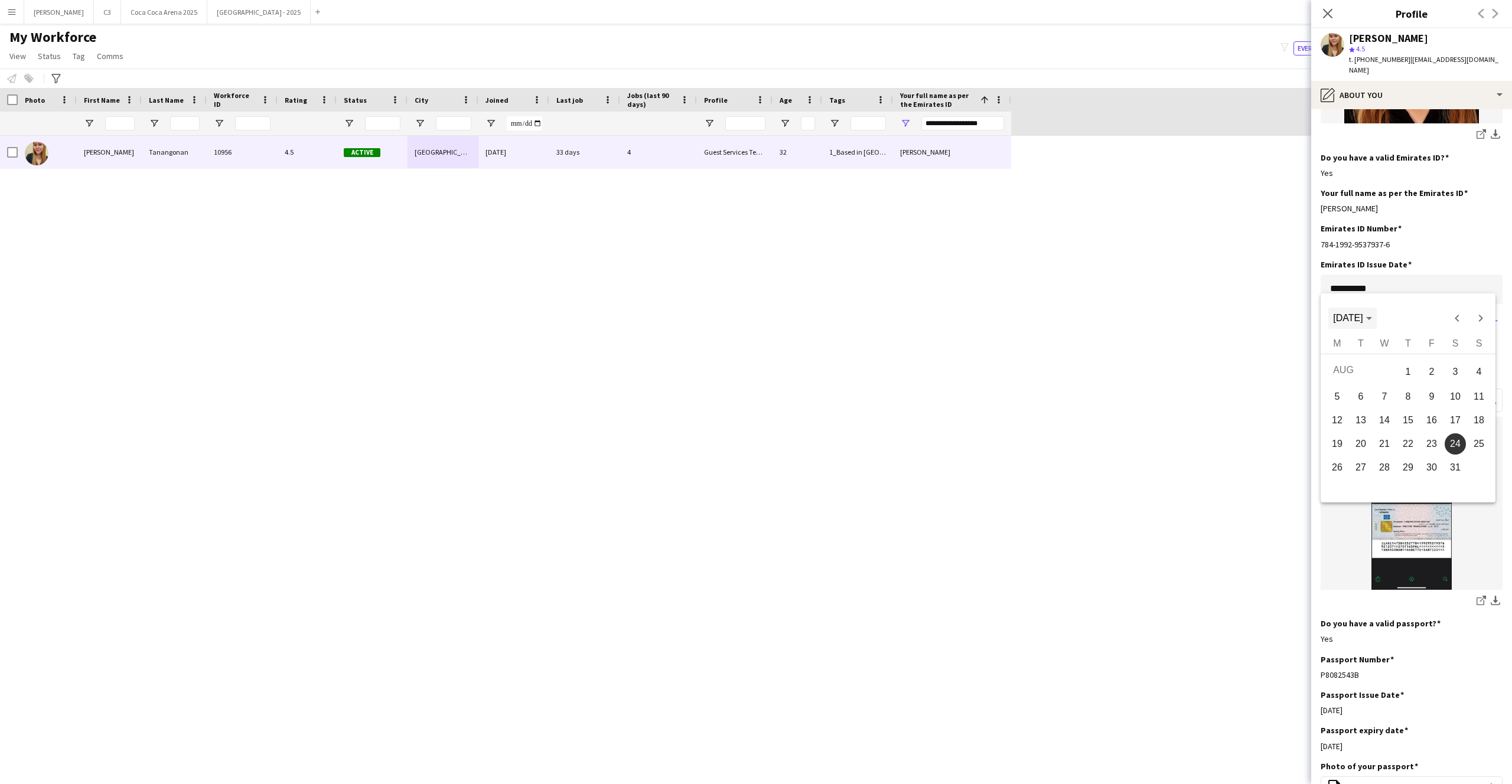
click at [1362, 320] on span "AUG 2024" at bounding box center [1347, 318] width 29 height 10
click at [1393, 400] on span "2025" at bounding box center [1388, 402] width 38 height 21
click at [1426, 399] on span "JUL" at bounding box center [1428, 402] width 38 height 21
click at [1410, 441] on span "17" at bounding box center [1408, 440] width 21 height 21
type input "**********"
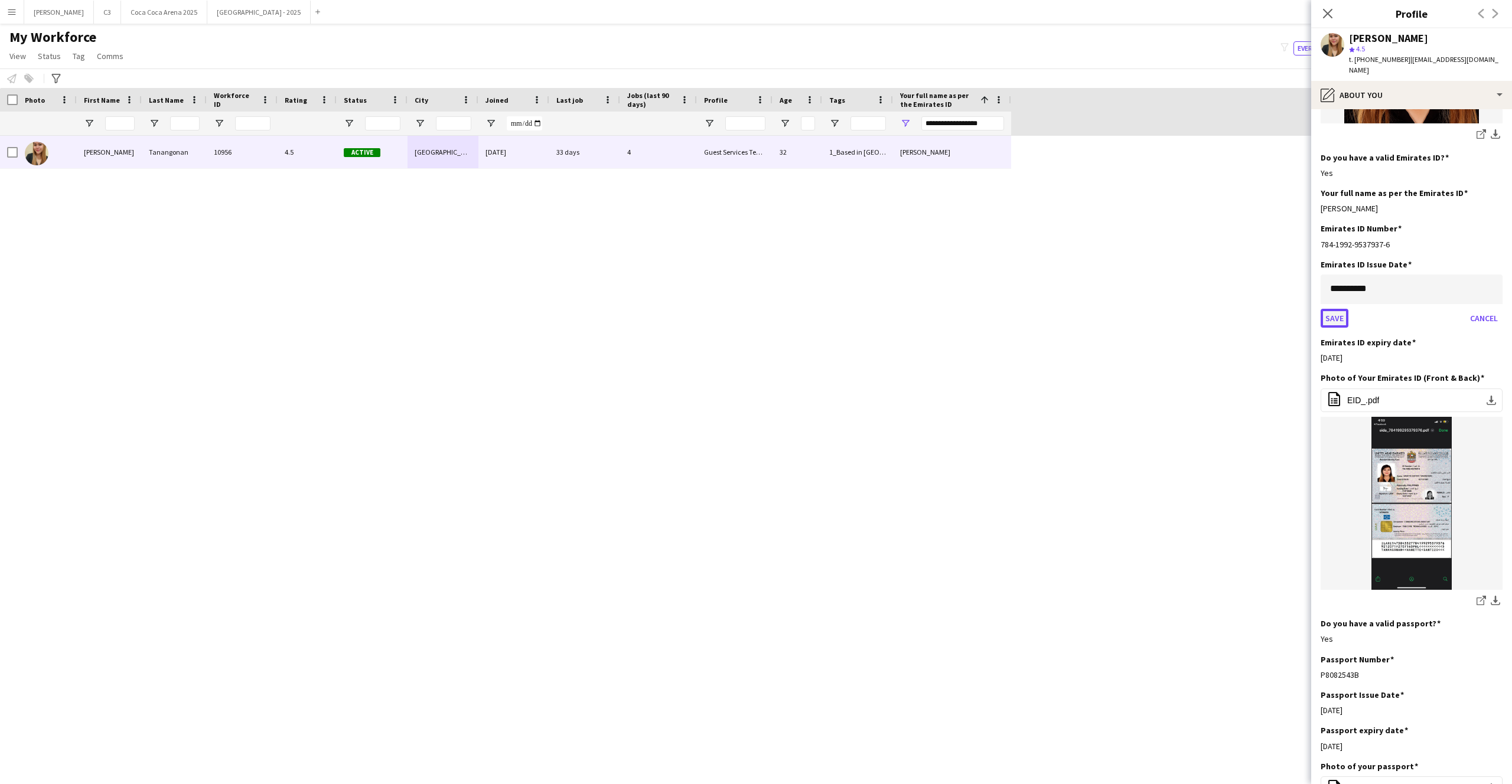
click at [1332, 309] on button "Save" at bounding box center [1334, 318] width 28 height 19
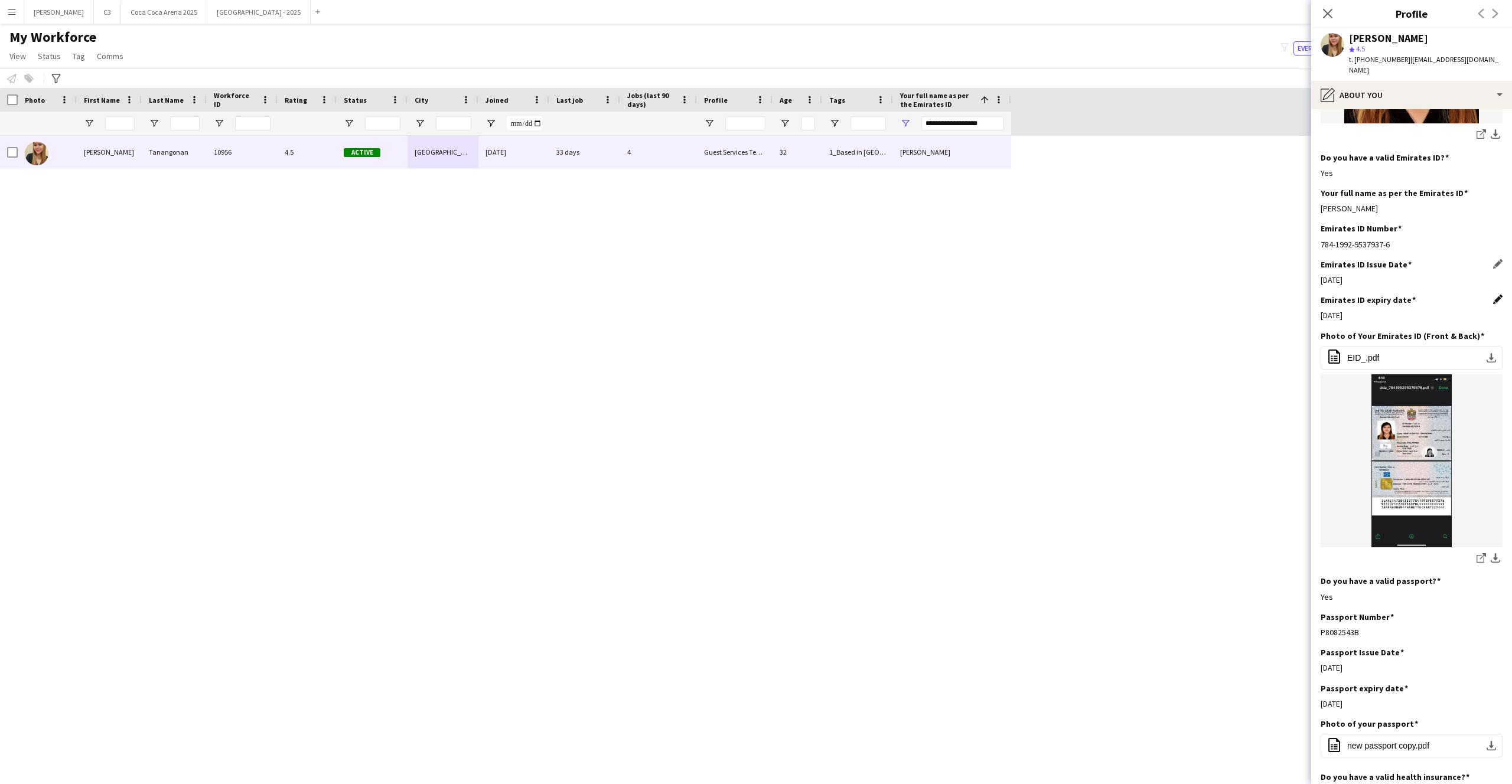
click at [1496, 295] on app-icon "Edit this field" at bounding box center [1497, 299] width 9 height 9
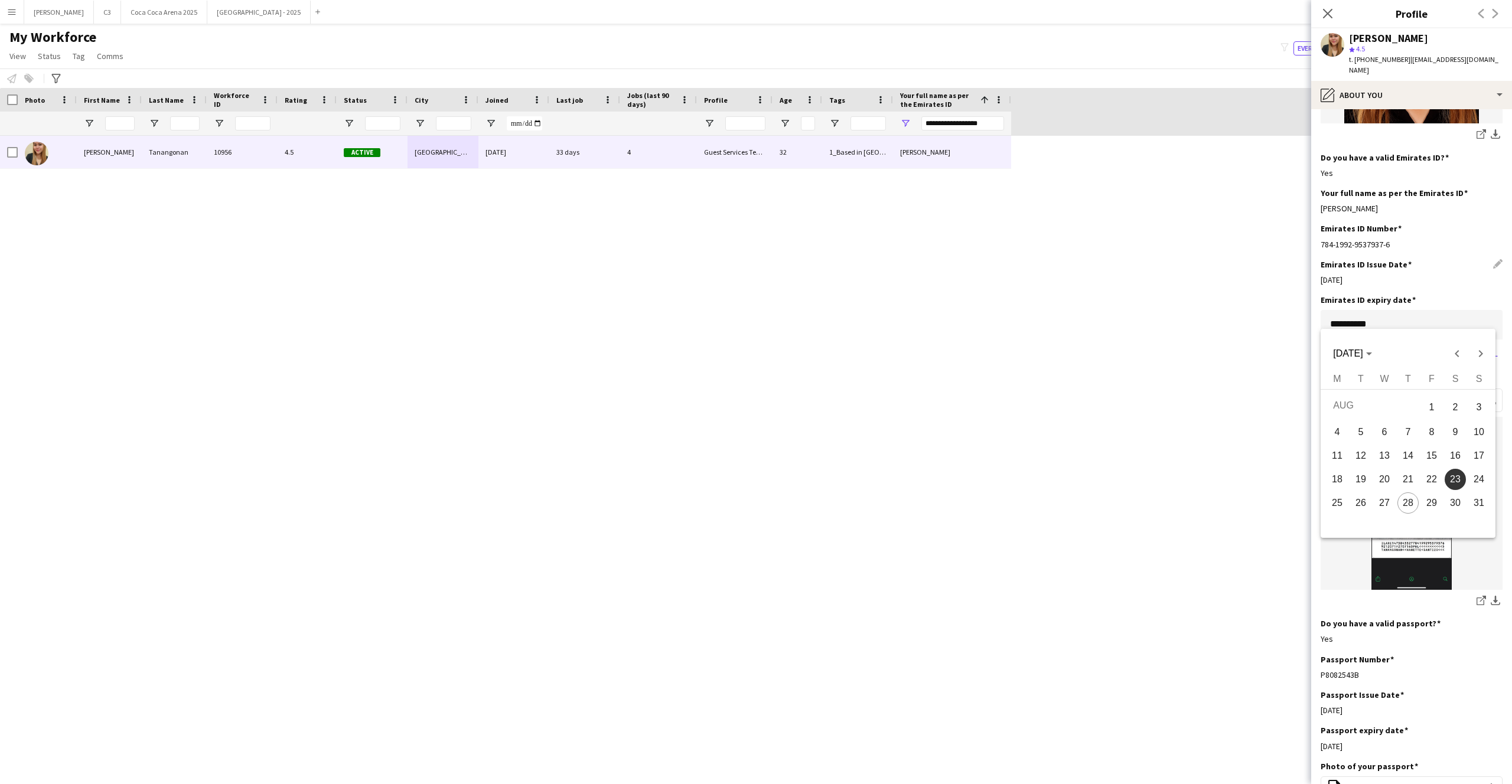
click at [1399, 311] on body "Menu Boards Boards Boards All jobs Status Workforce Workforce My Workforce Recr…" at bounding box center [756, 392] width 1512 height 784
click at [1371, 349] on span "[DATE]" at bounding box center [1352, 353] width 38 height 11
click at [1476, 438] on span "2027" at bounding box center [1470, 437] width 38 height 21
click at [1428, 438] on span "JUL" at bounding box center [1428, 437] width 38 height 21
click at [1436, 451] on span "16" at bounding box center [1431, 455] width 21 height 21
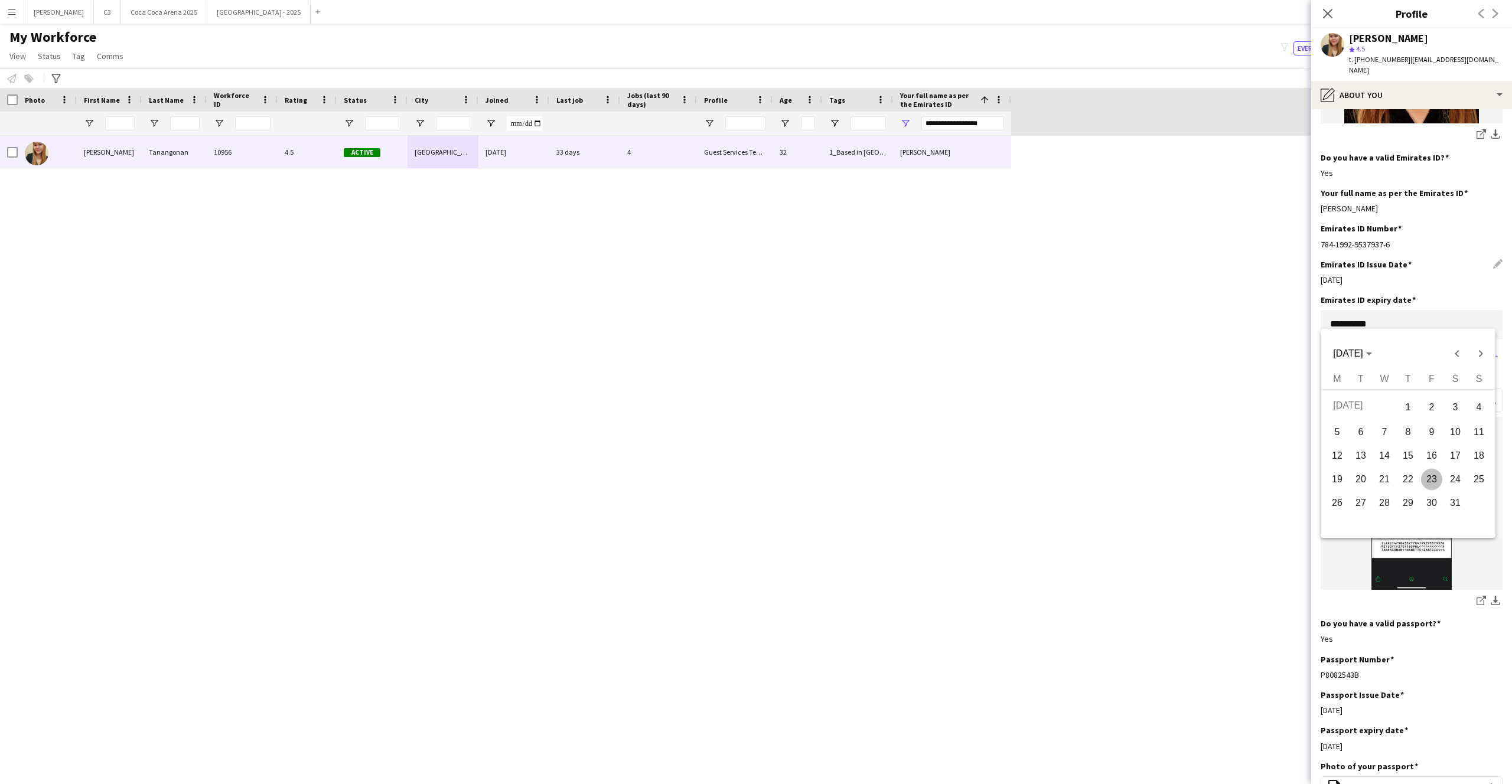
type input "**********"
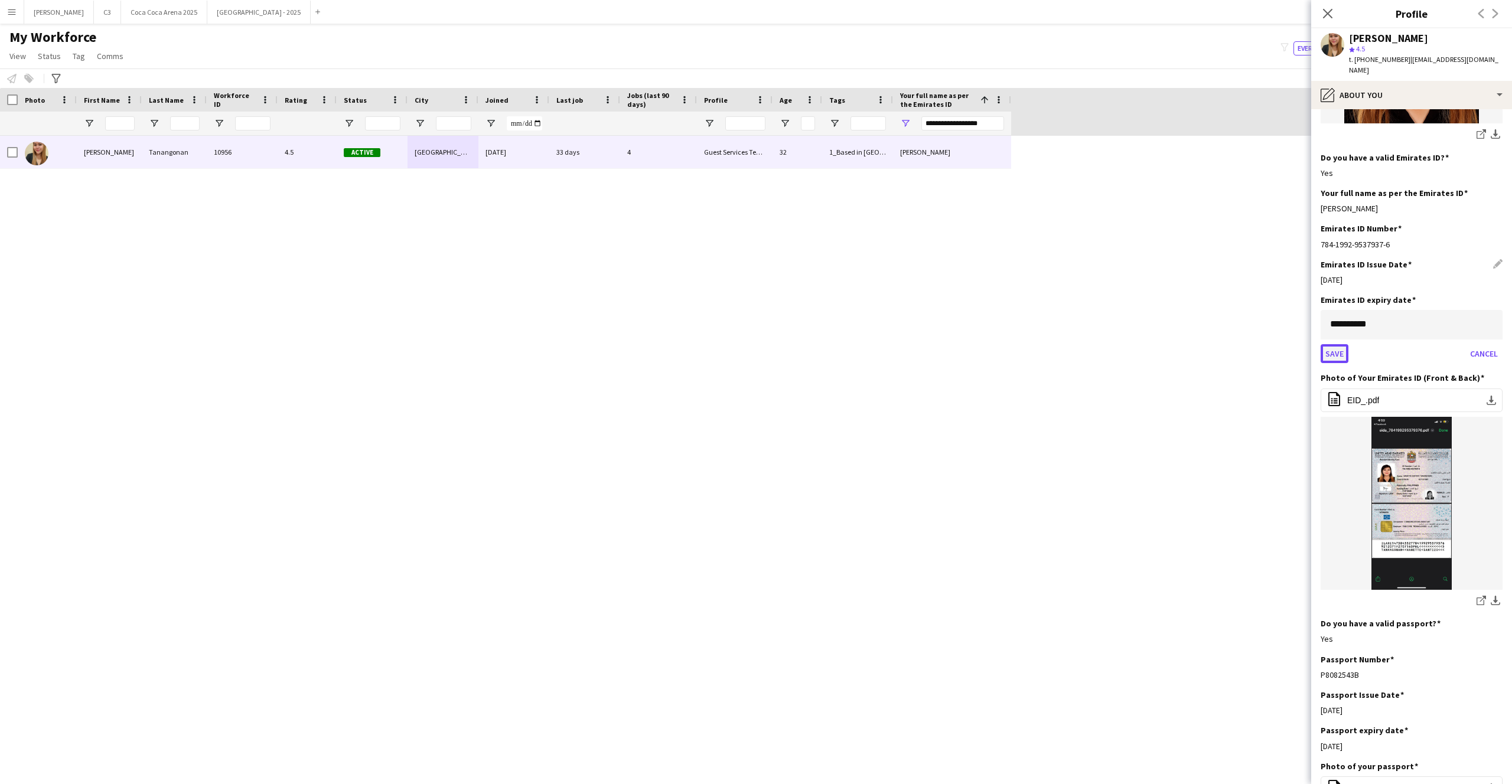
click at [1334, 345] on button "Save" at bounding box center [1334, 353] width 28 height 19
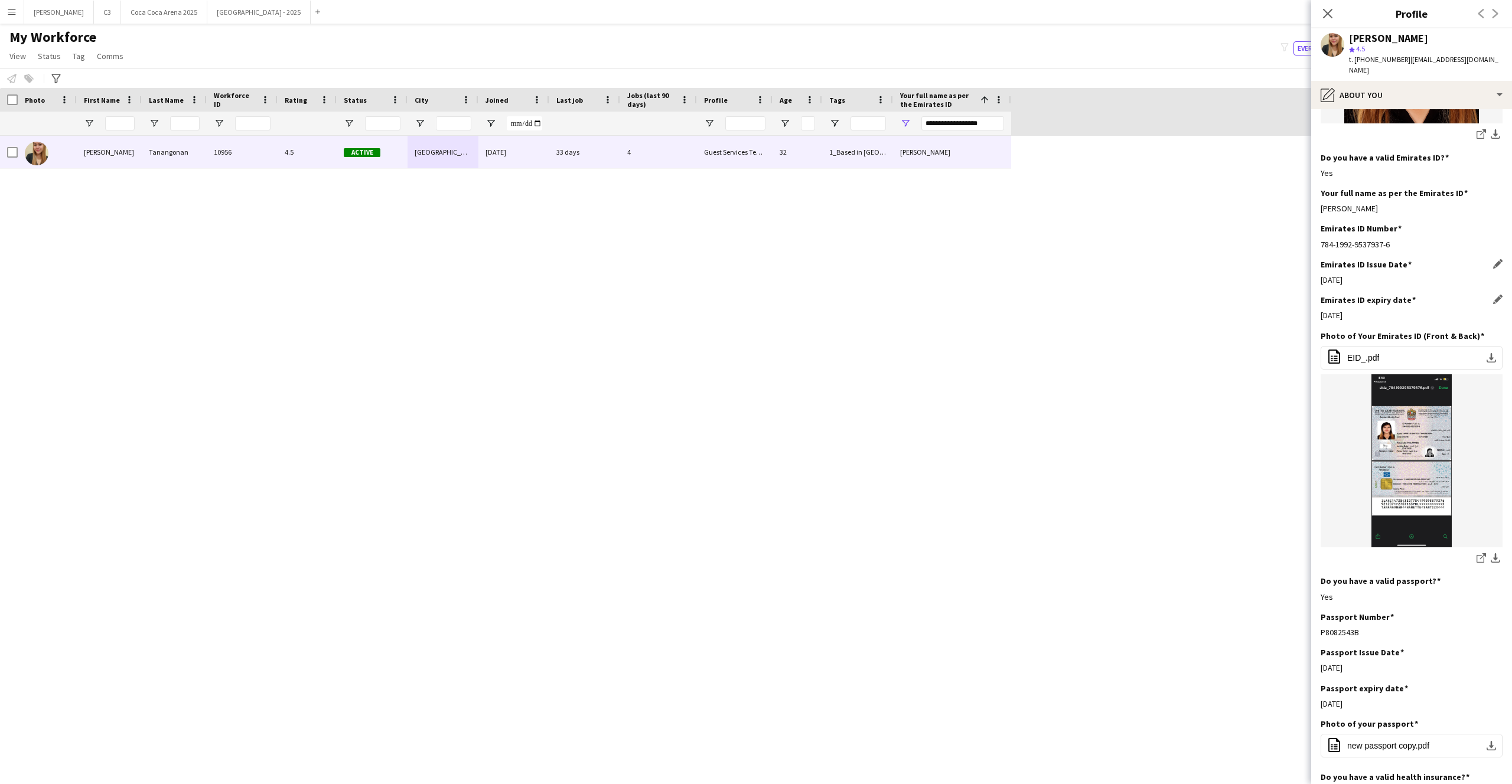
click at [1353, 275] on div "[DATE]" at bounding box center [1412, 280] width 182 height 11
click at [1362, 275] on div "[DATE]" at bounding box center [1412, 280] width 182 height 11
drag, startPoint x: 1370, startPoint y: 271, endPoint x: 1318, endPoint y: 271, distance: 52.0
click at [1318, 271] on app-section-data-types "Bio Edit this field to learn and gain new expirience, while utilizing my interp…" at bounding box center [1411, 447] width 200 height 675
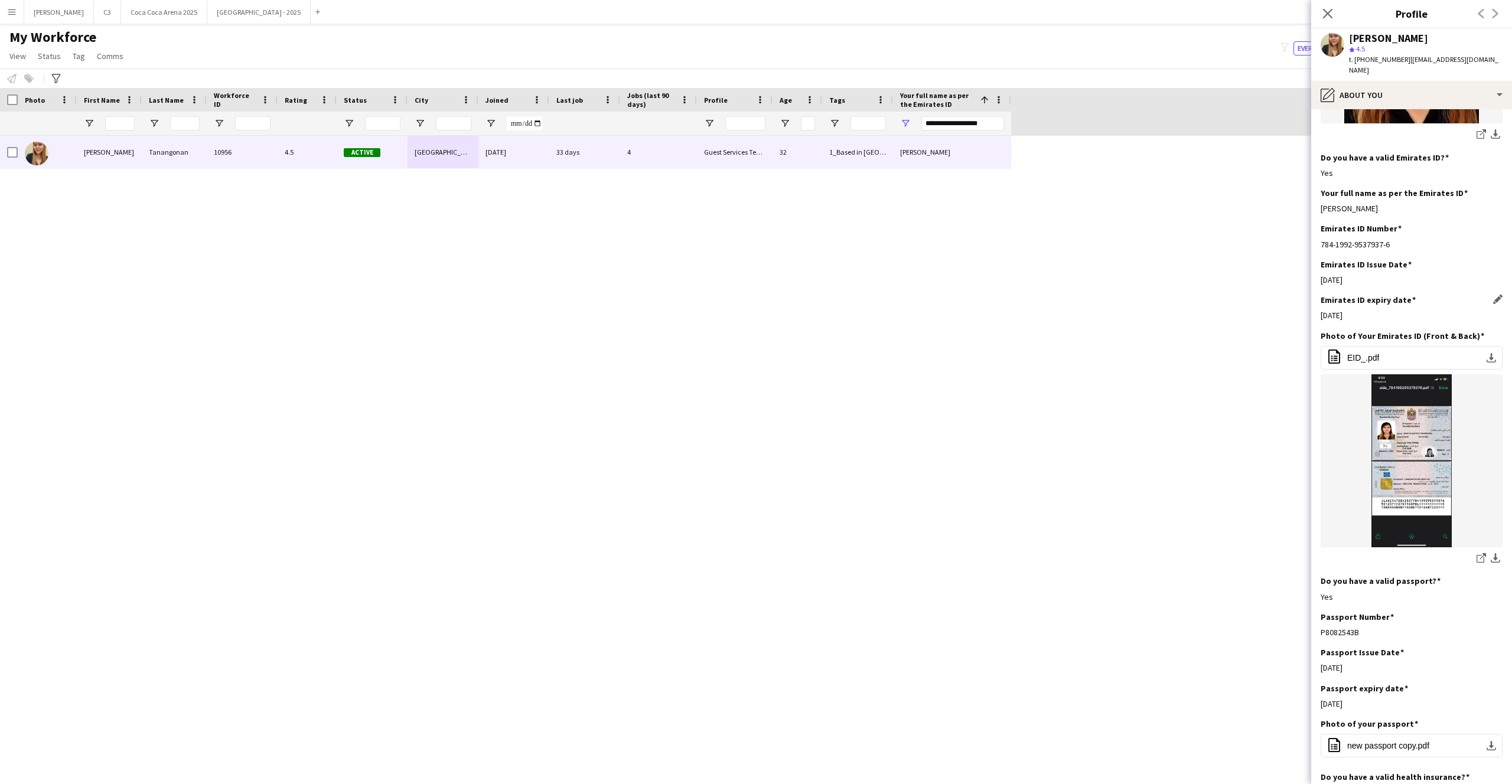
copy div "[DATE]"
click at [1345, 310] on div "16-07-2027" at bounding box center [1412, 315] width 182 height 11
drag, startPoint x: 1367, startPoint y: 302, endPoint x: 1320, endPoint y: 302, distance: 47.0
click at [1321, 310] on div "16-07-2027" at bounding box center [1412, 315] width 182 height 11
copy div "16-07-2027"
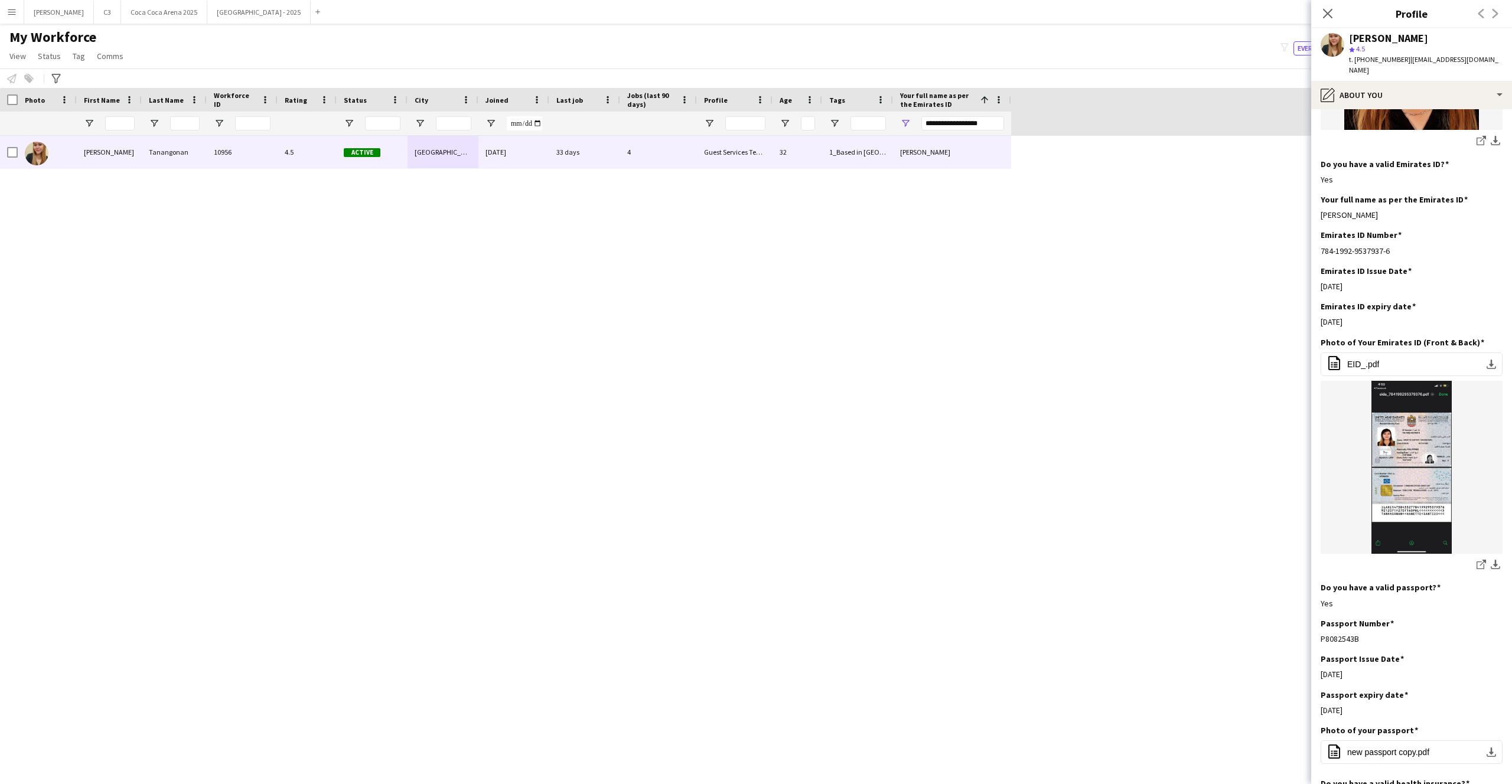
scroll to position [271, 0]
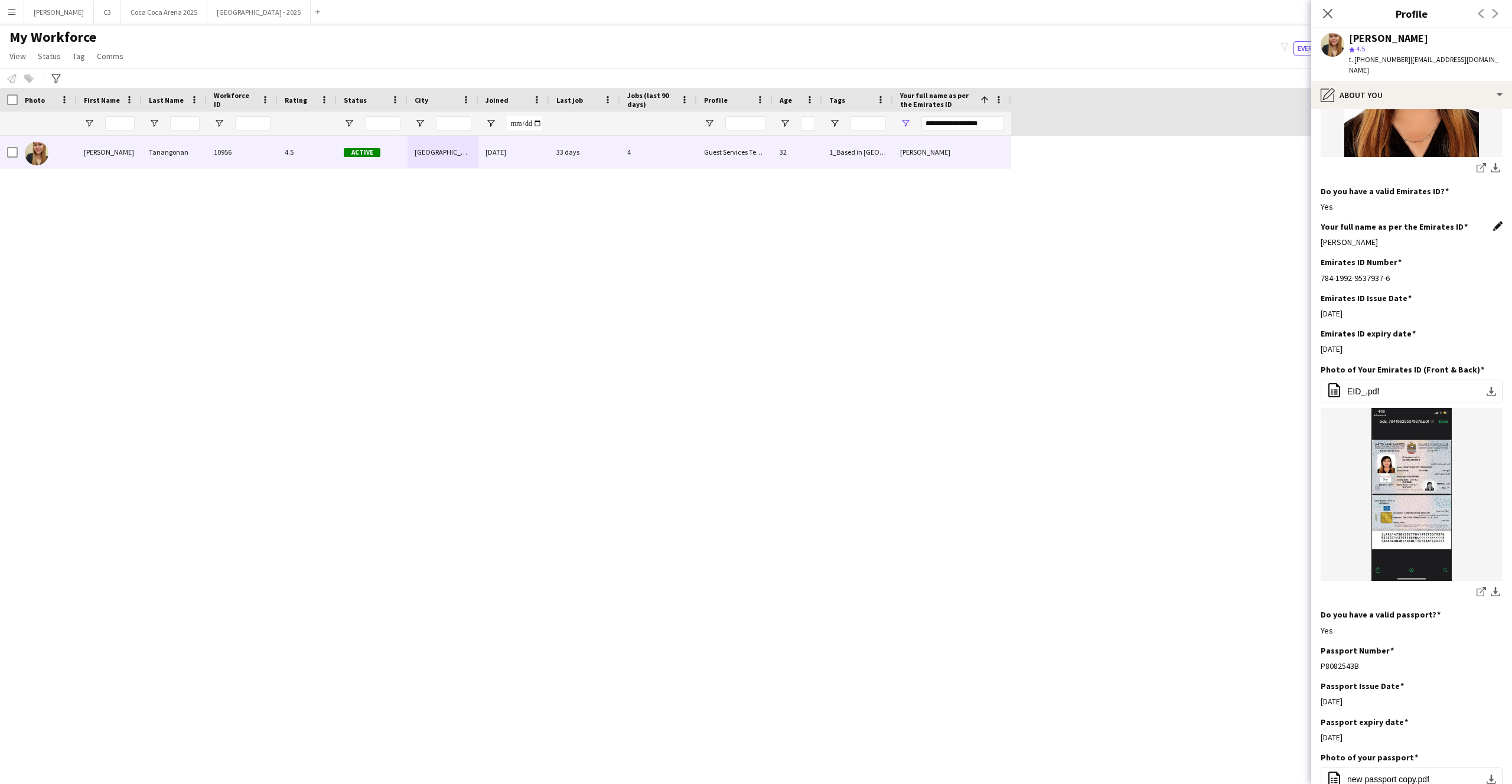
click at [1494, 221] on app-icon "Edit this field" at bounding box center [1497, 225] width 9 height 9
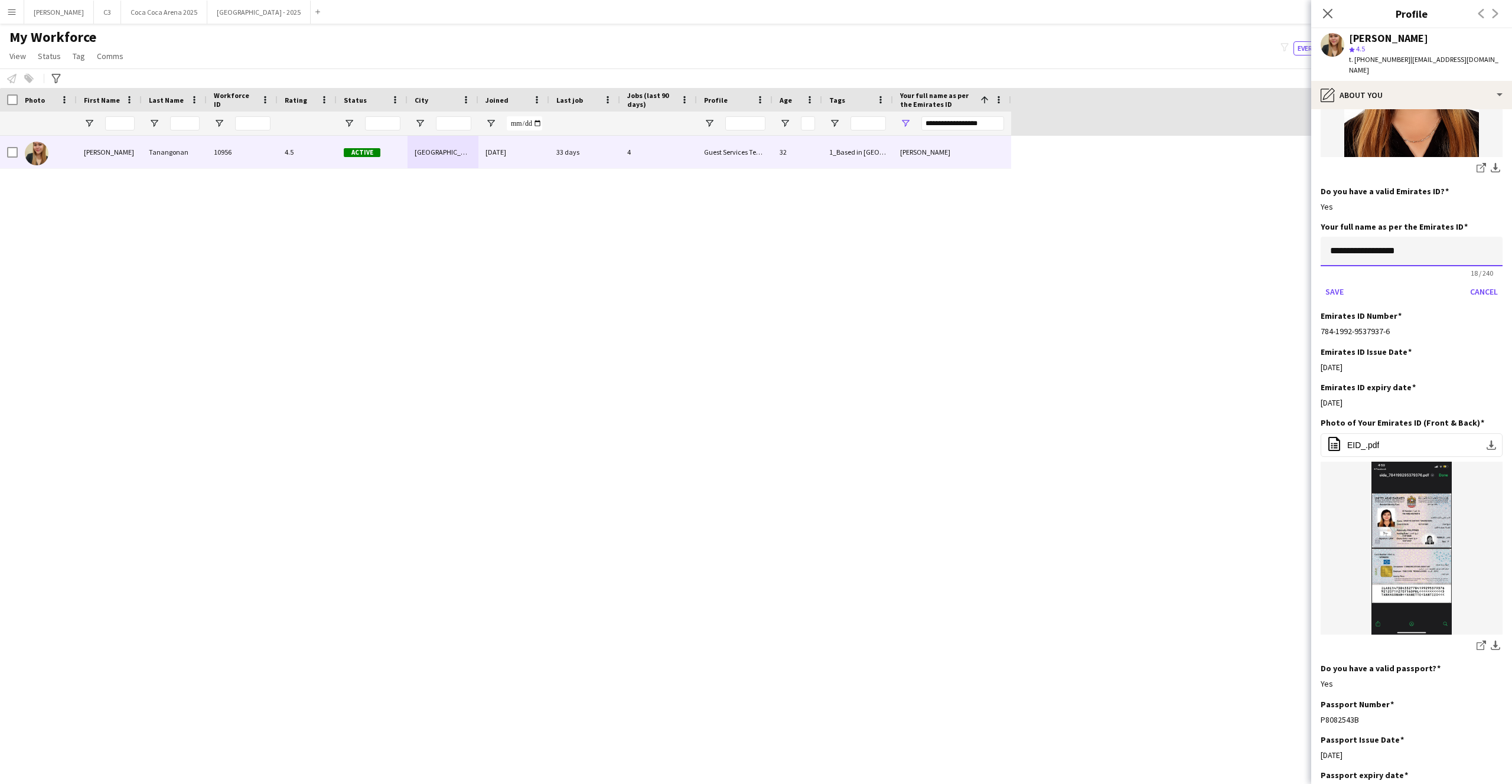
click at [1364, 236] on input "**********" at bounding box center [1412, 250] width 182 height 29
type input "**********"
click at [1321, 282] on button "Save" at bounding box center [1334, 291] width 28 height 19
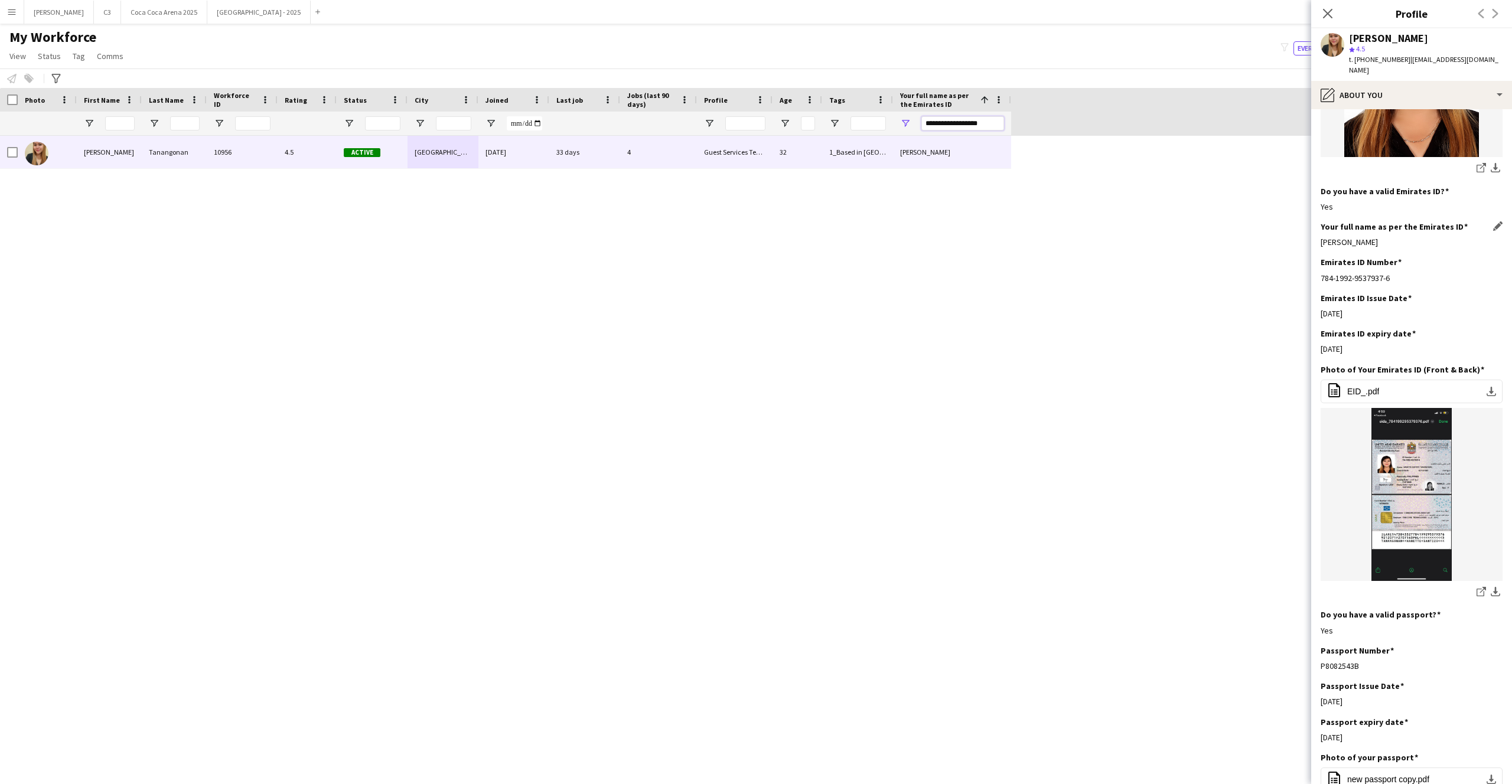
click at [963, 124] on input "**********" at bounding box center [962, 123] width 83 height 14
paste input "*********"
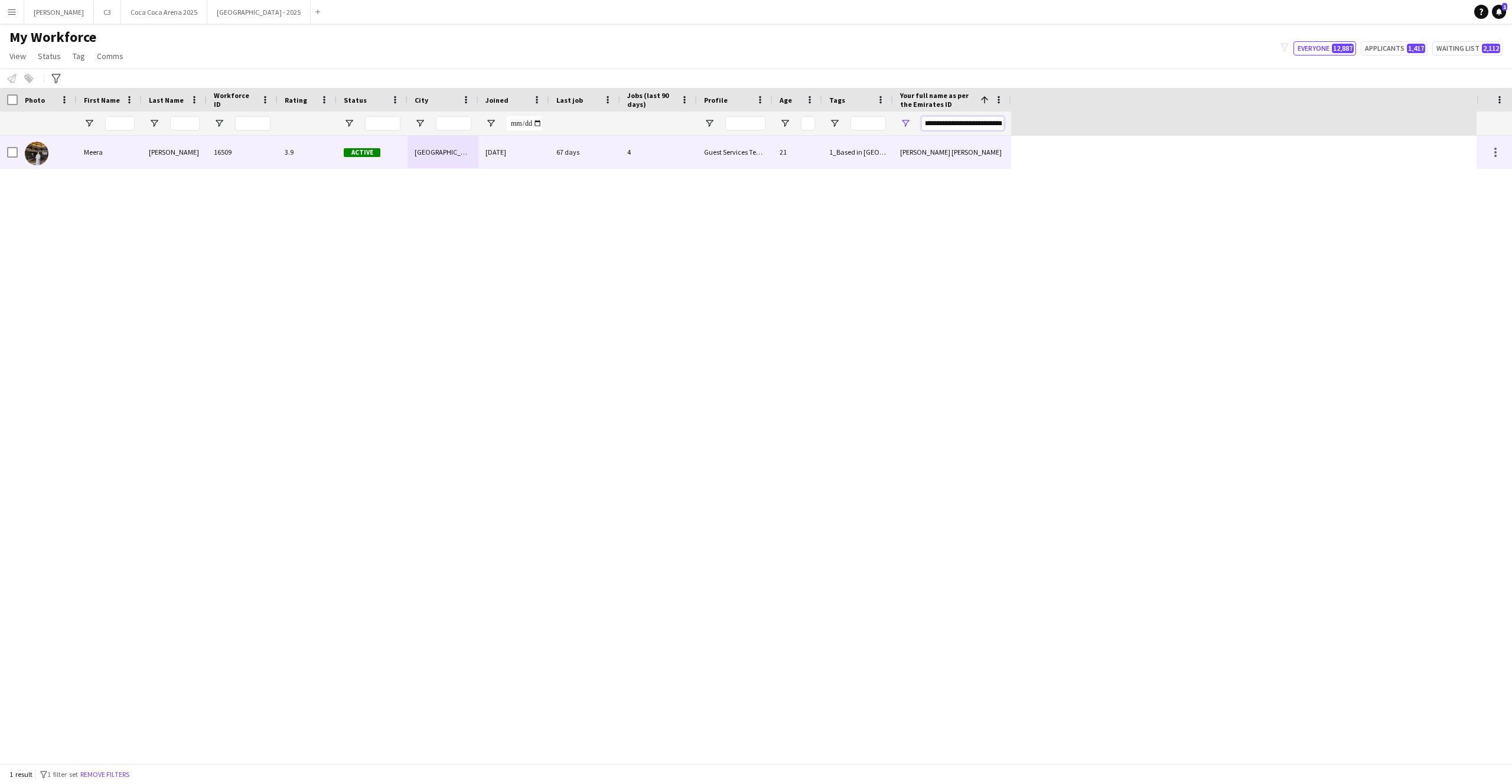
type input "**********"
click at [586, 161] on div "67 days" at bounding box center [584, 152] width 71 height 33
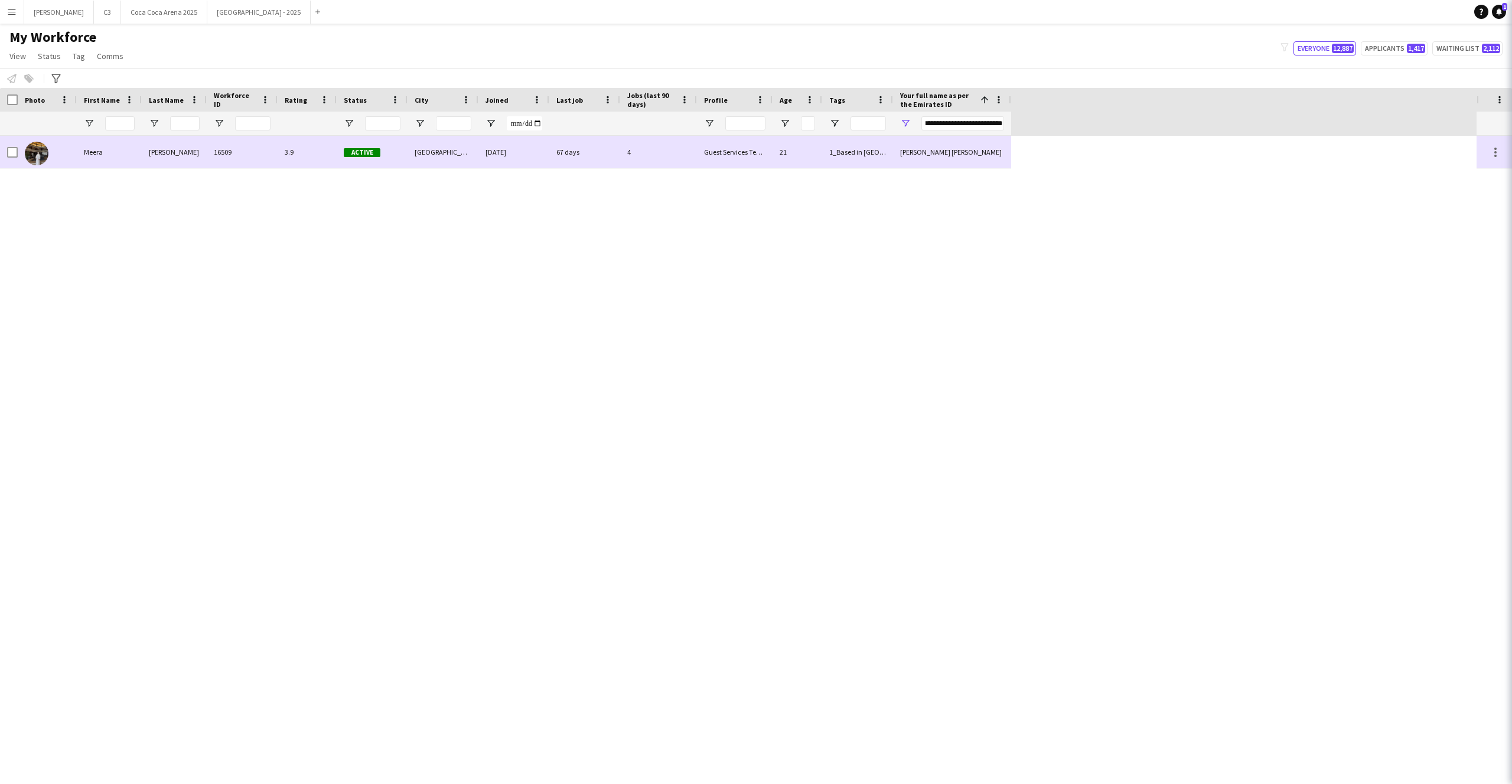
scroll to position [0, 0]
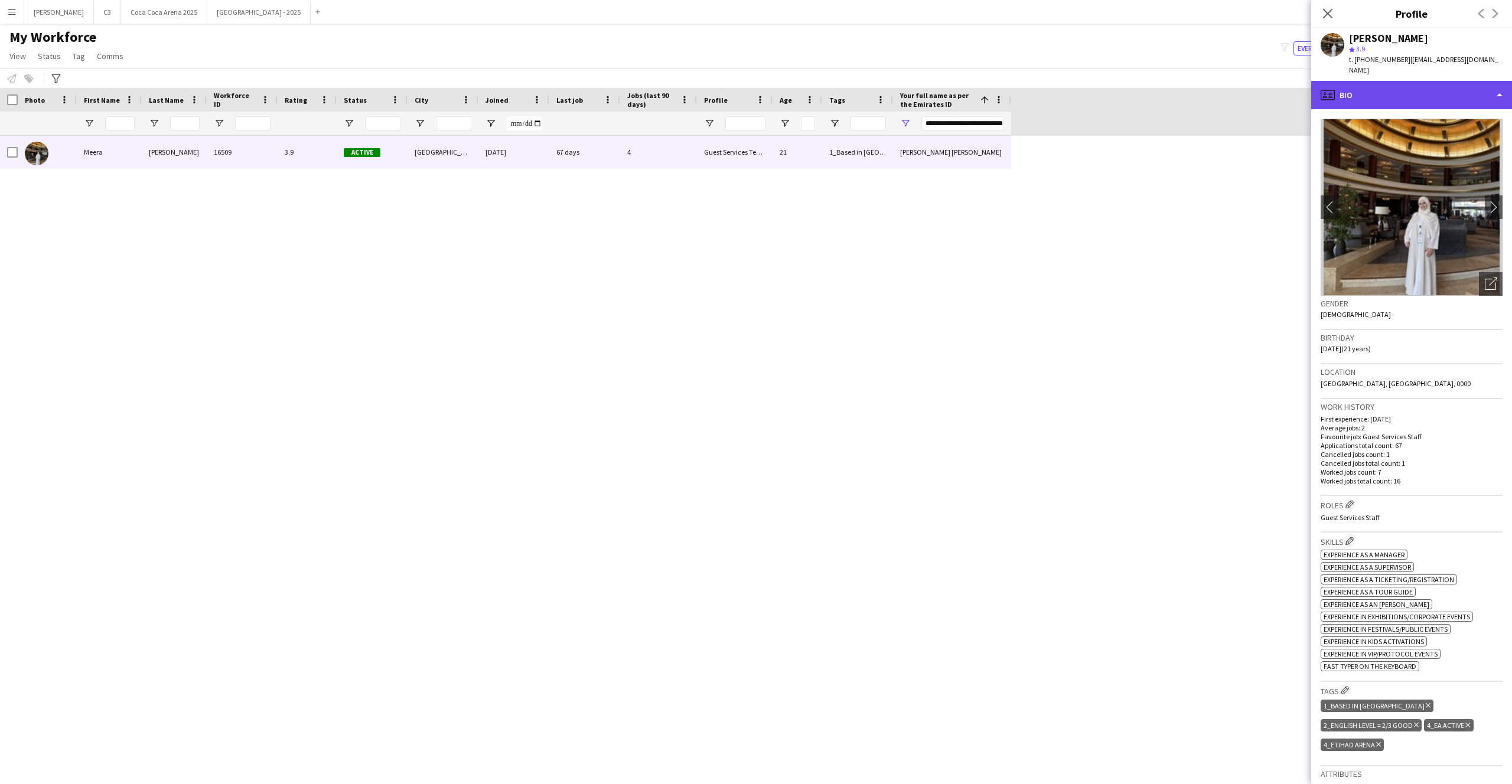
click at [1386, 95] on div "profile Bio" at bounding box center [1411, 95] width 200 height 28
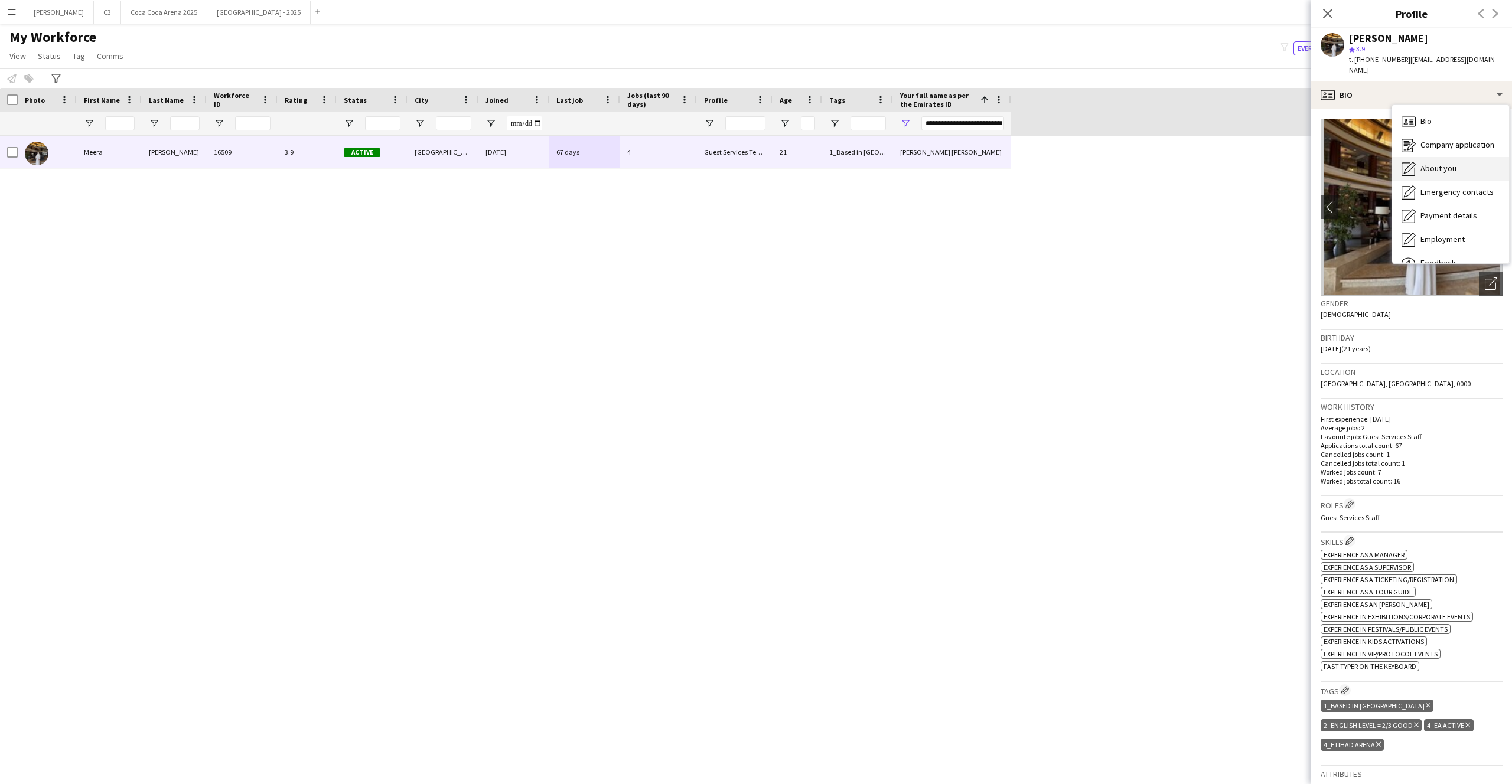
click at [1426, 163] on div "About you About you" at bounding box center [1450, 169] width 117 height 23
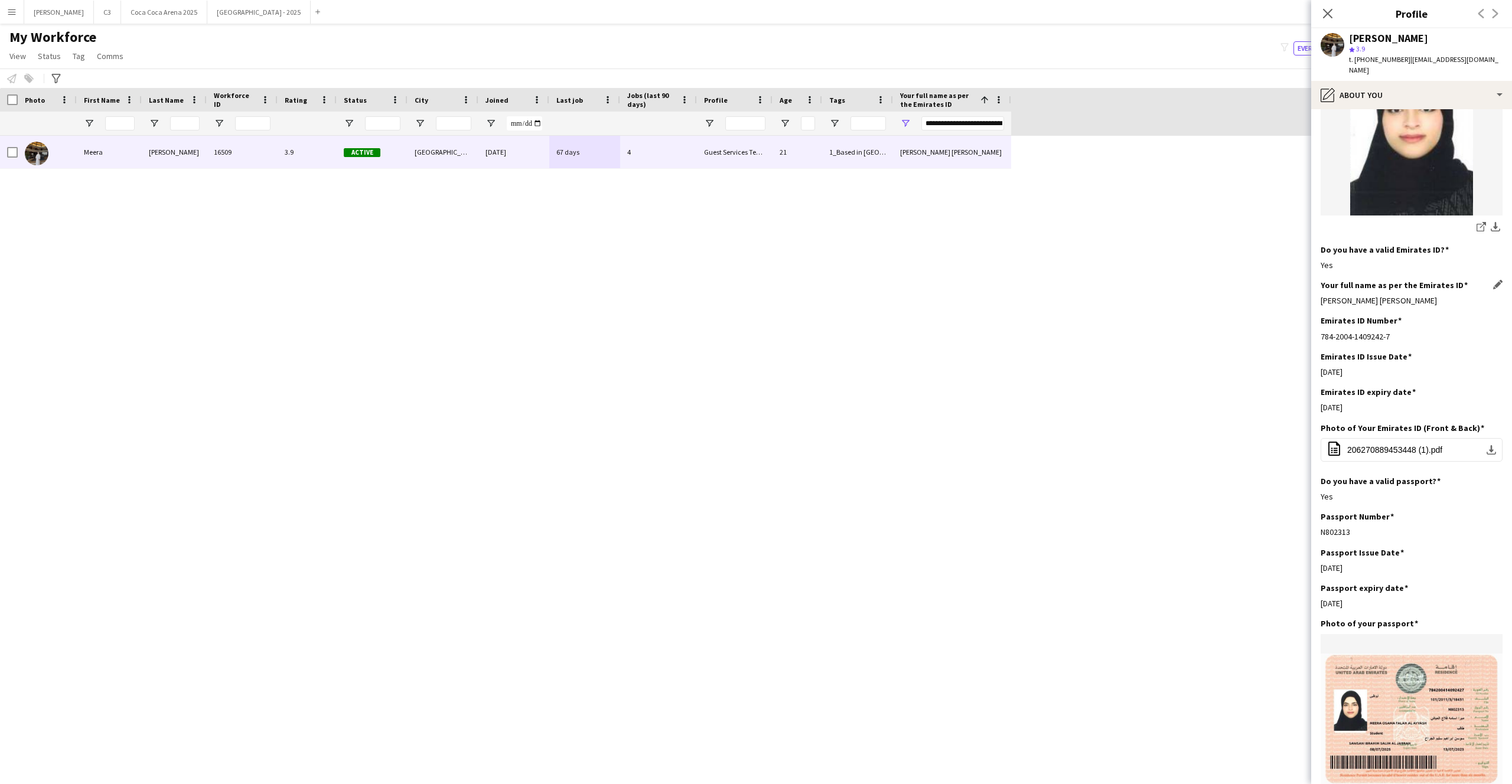
scroll to position [266, 0]
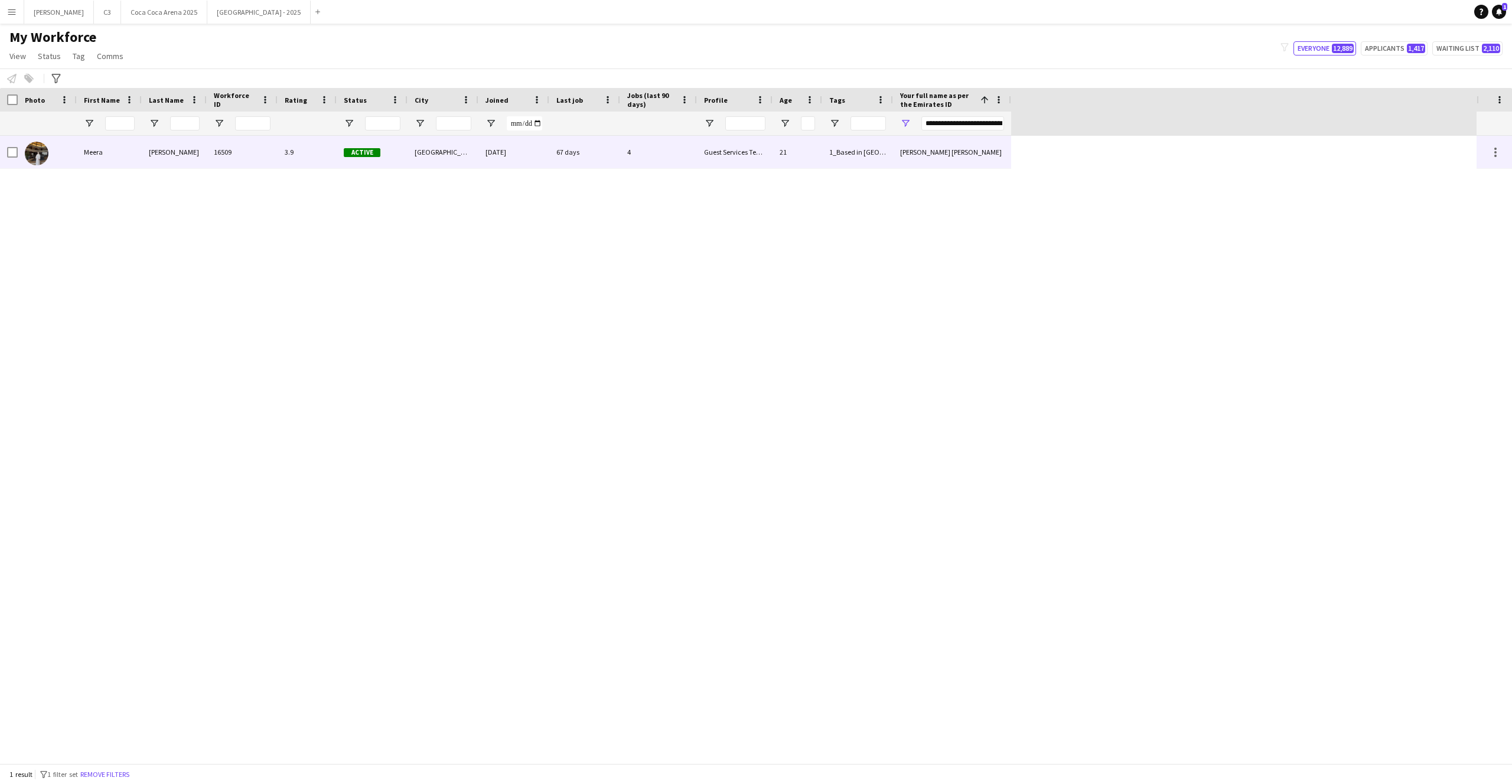
click at [738, 149] on div "Guest Services Team" at bounding box center [734, 152] width 75 height 33
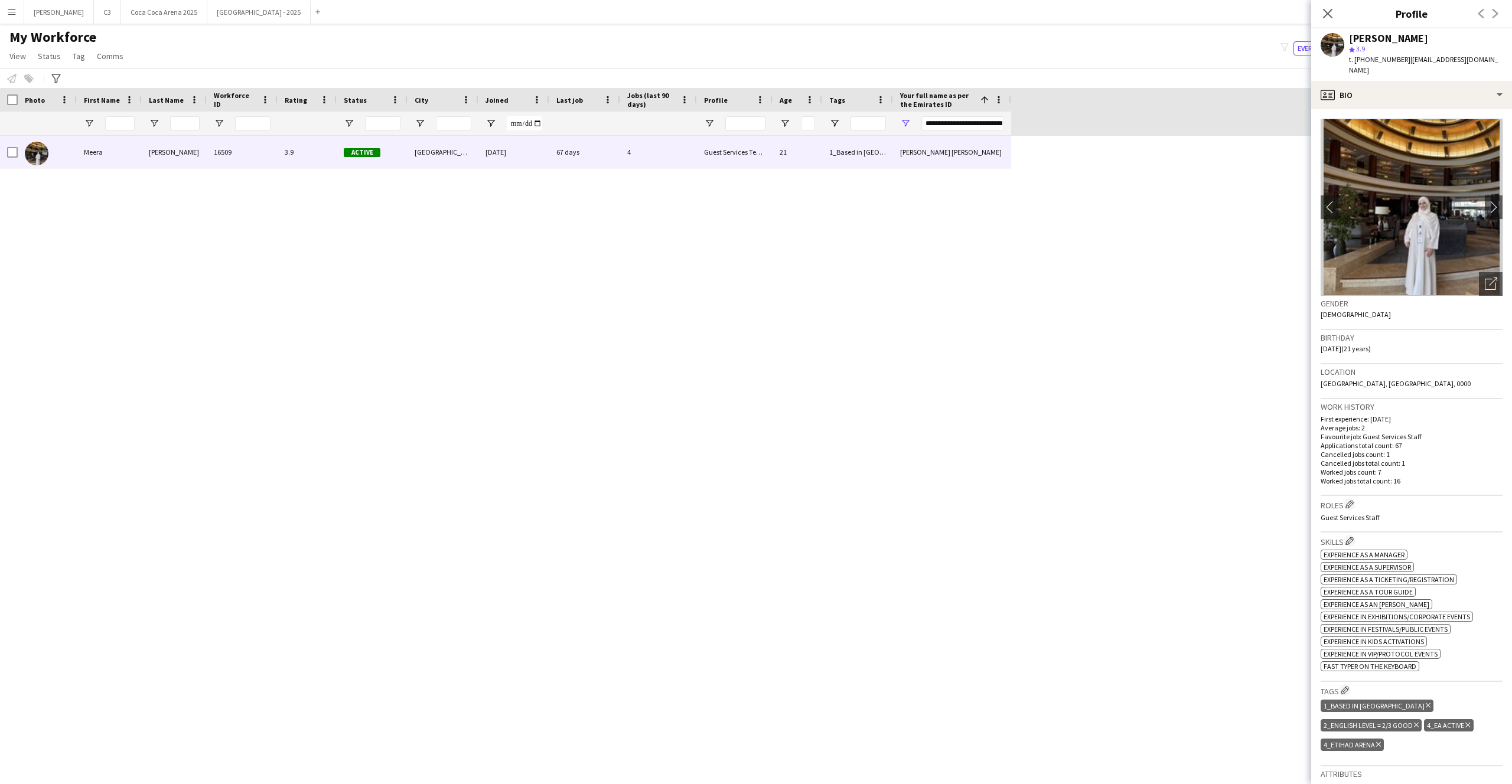
click at [1411, 109] on app-crew-profile-bio "chevron-left chevron-right Open photos pop-in Gender Female Birthday 28-06-2004…" at bounding box center [1411, 447] width 200 height 675
click at [1454, 96] on div "profile Bio" at bounding box center [1411, 95] width 200 height 28
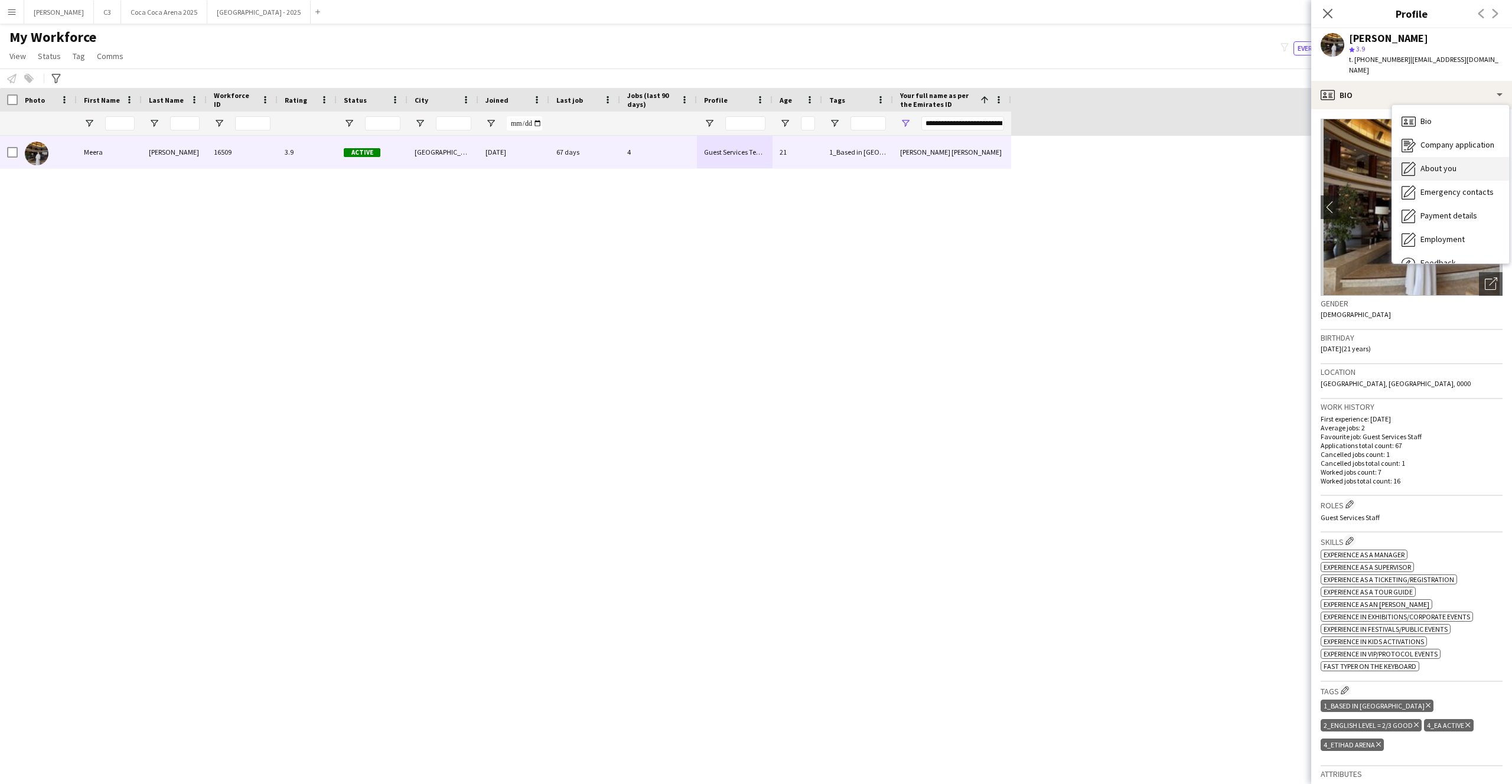
click at [1452, 163] on span "About you" at bounding box center [1438, 168] width 36 height 11
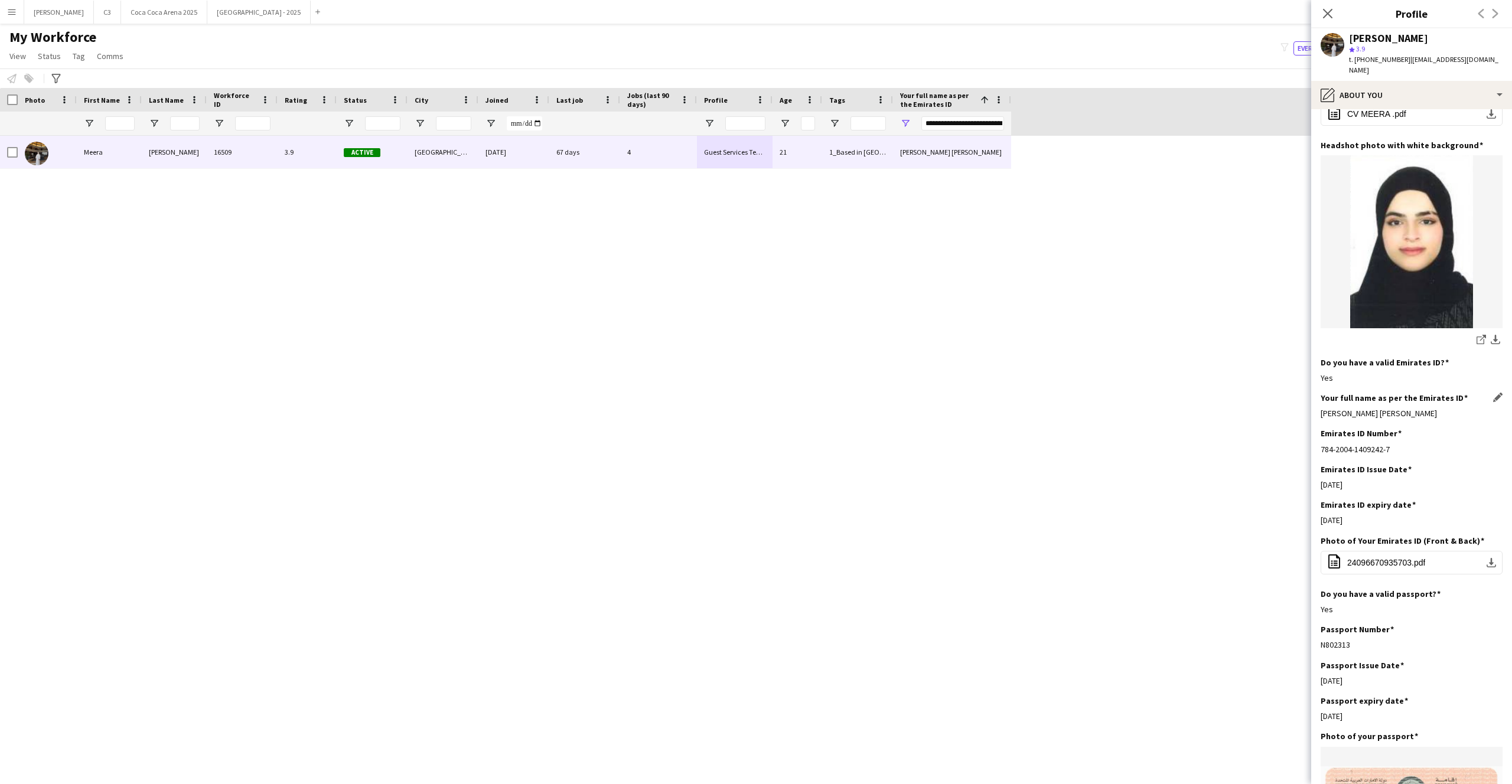
scroll to position [178, 0]
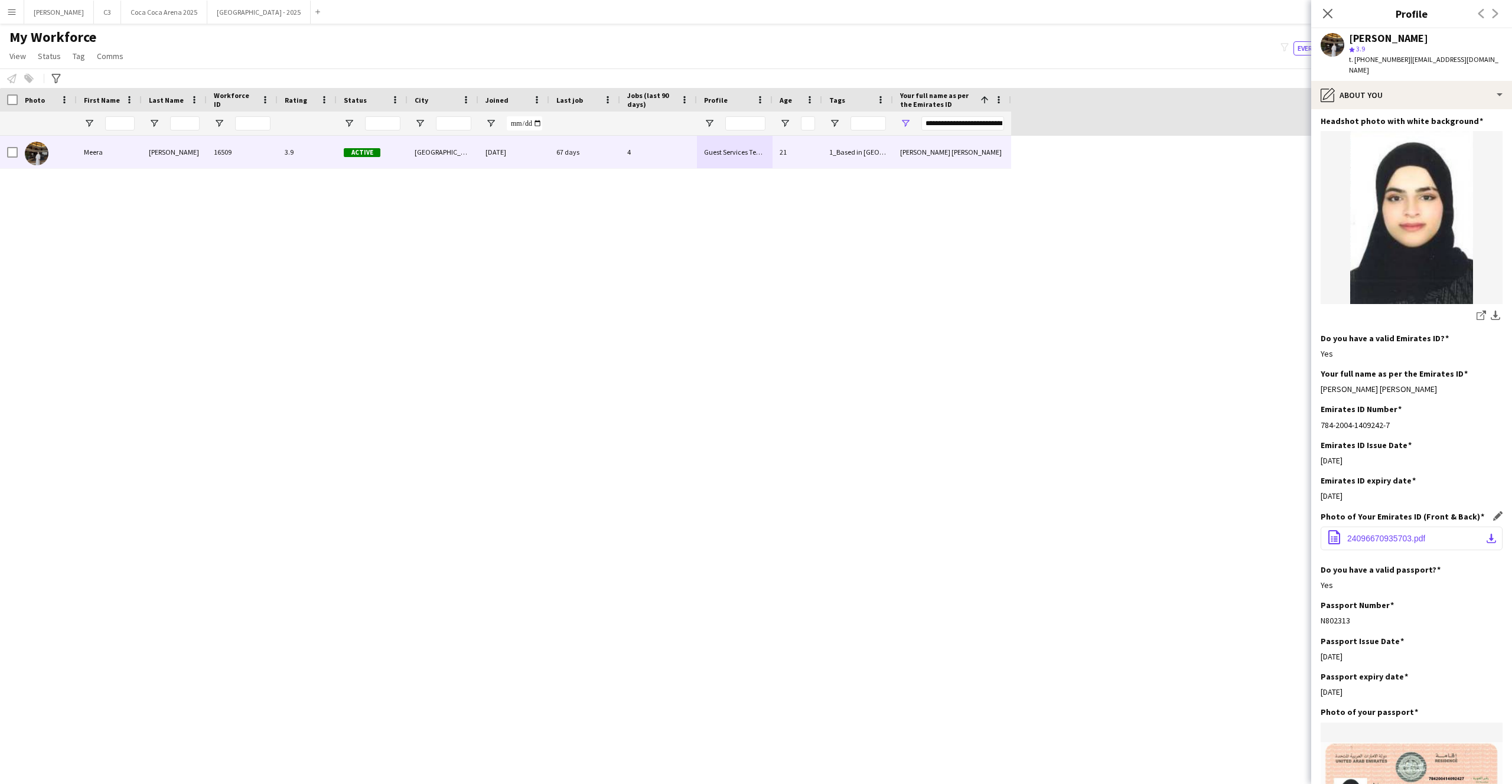
click at [1491, 534] on app-icon "download-bottom" at bounding box center [1490, 538] width 9 height 9
click at [1423, 383] on div "Meera Osama Falah Al Ayyash" at bounding box center [1412, 388] width 182 height 11
drag, startPoint x: 1433, startPoint y: 380, endPoint x: 1321, endPoint y: 377, distance: 112.0
click at [1321, 383] on div "Meera Osama Falah Al Ayyash" at bounding box center [1412, 388] width 182 height 11
copy div "Meera Osama Falah Al Ayyash"
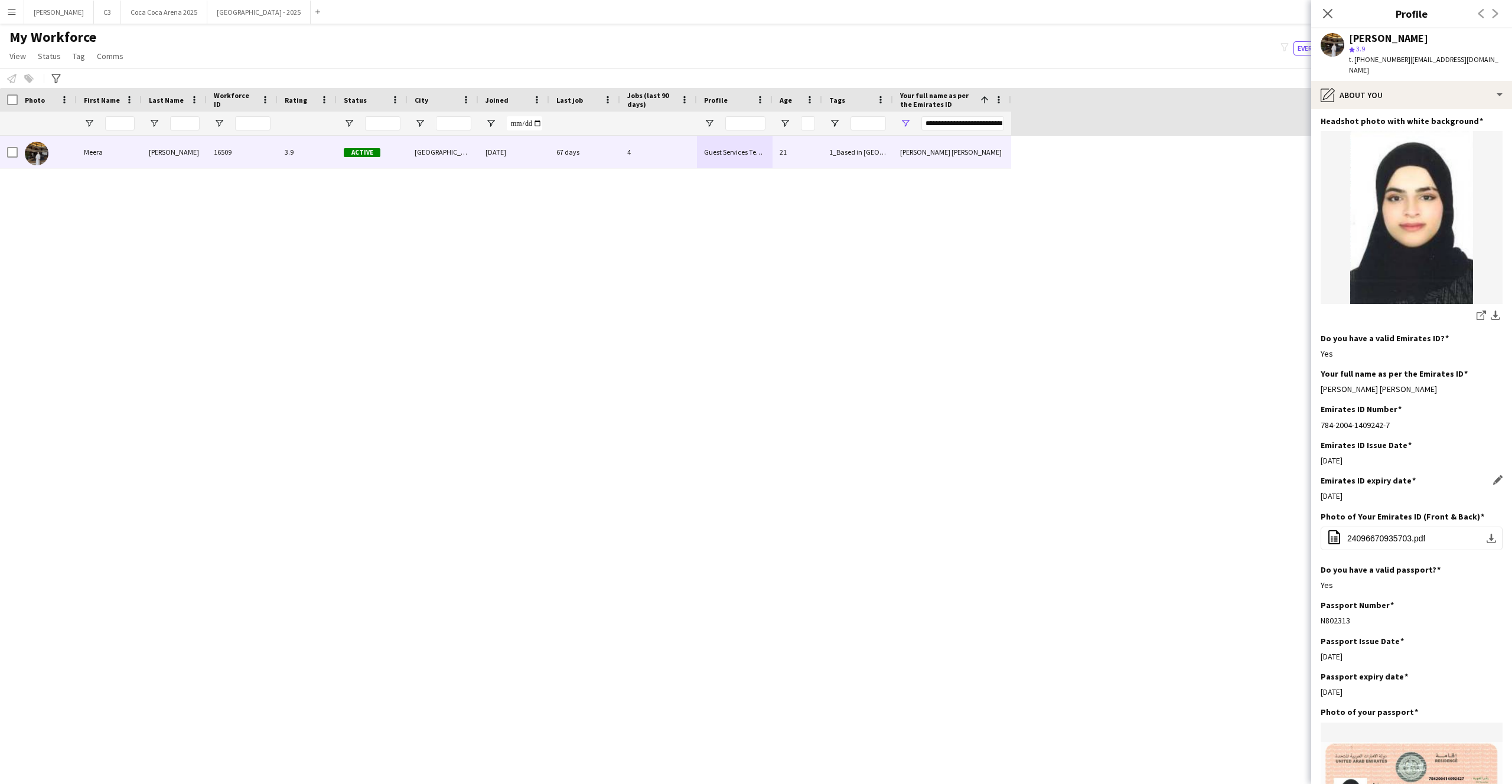
scroll to position [202, 0]
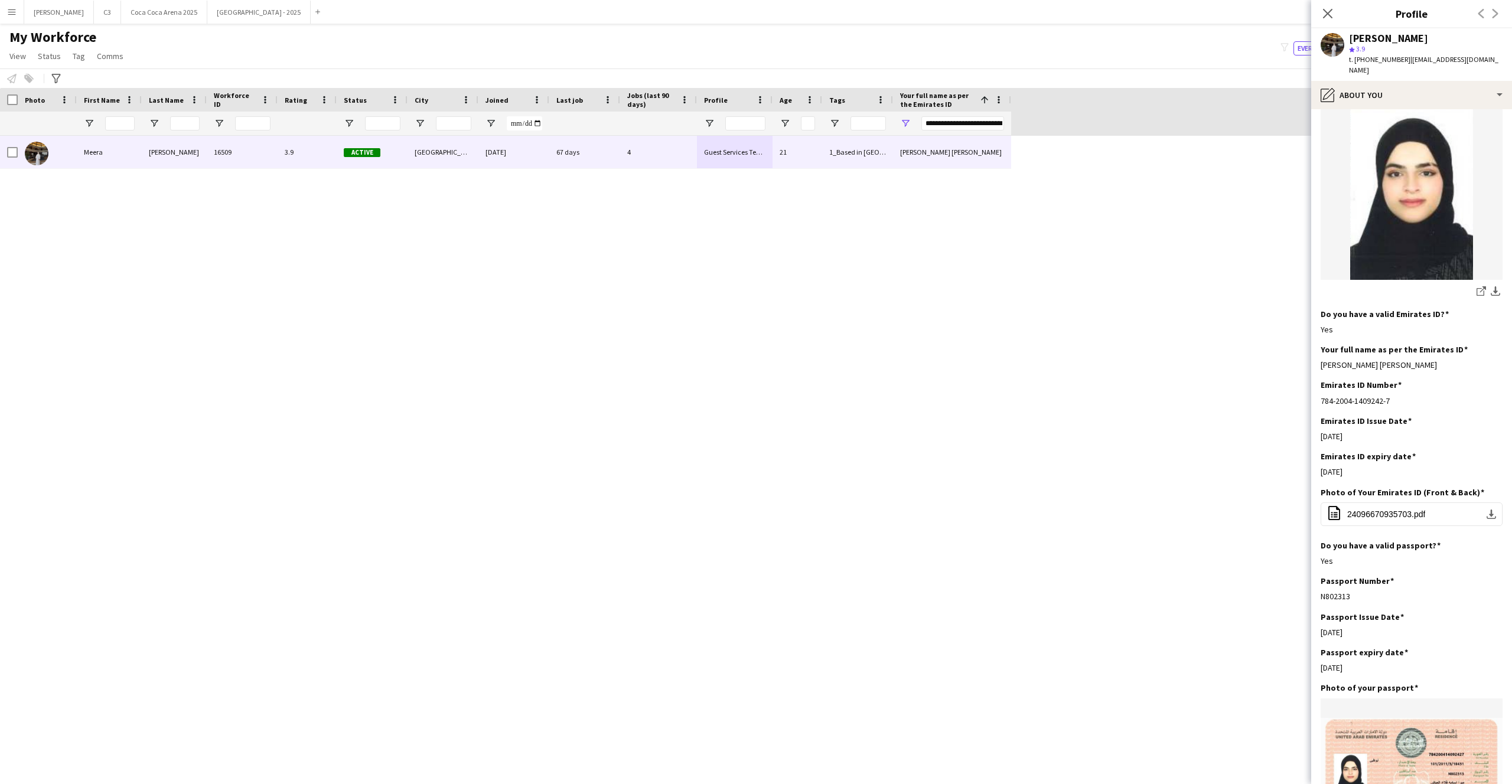
click at [12, 13] on app-icon "Menu" at bounding box center [11, 11] width 9 height 9
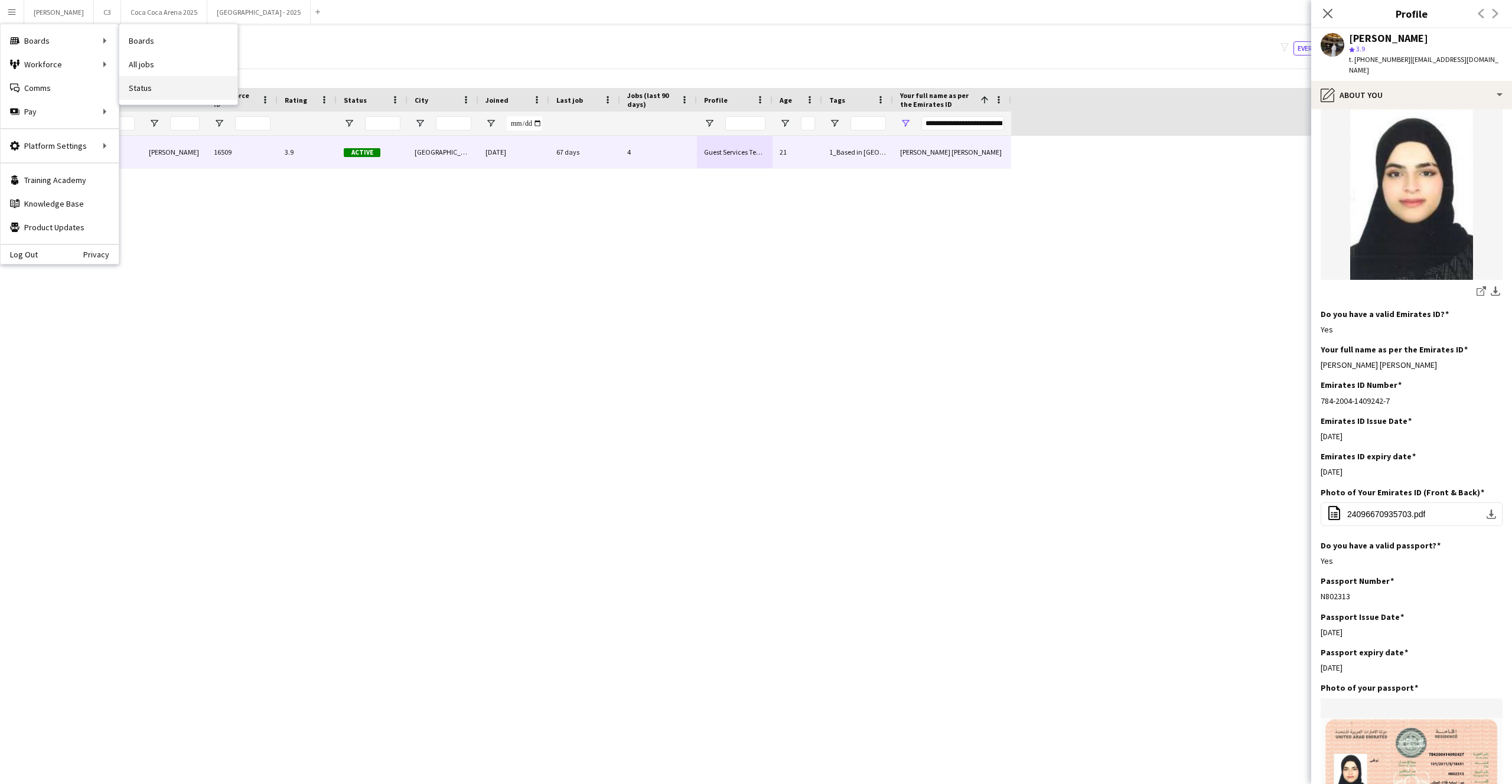
click at [168, 86] on link "Status" at bounding box center [178, 88] width 118 height 23
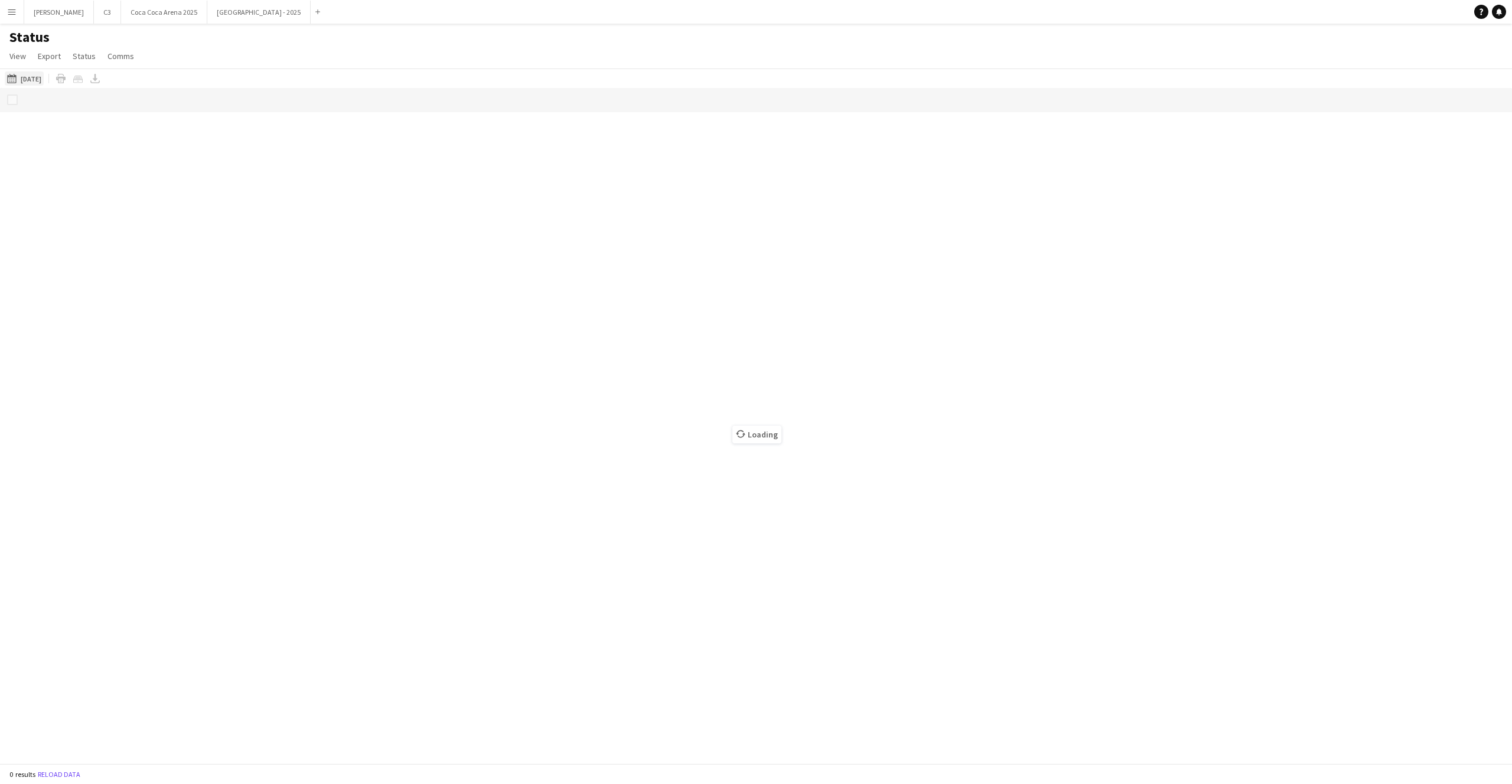
click at [43, 78] on button "28-08-2025 to 03-09-2025 30-08-2025" at bounding box center [24, 78] width 39 height 14
click at [136, 236] on span "29" at bounding box center [139, 235] width 14 height 14
click at [171, 235] on span "31" at bounding box center [170, 235] width 14 height 14
click at [160, 258] on button "Apply" at bounding box center [161, 259] width 43 height 23
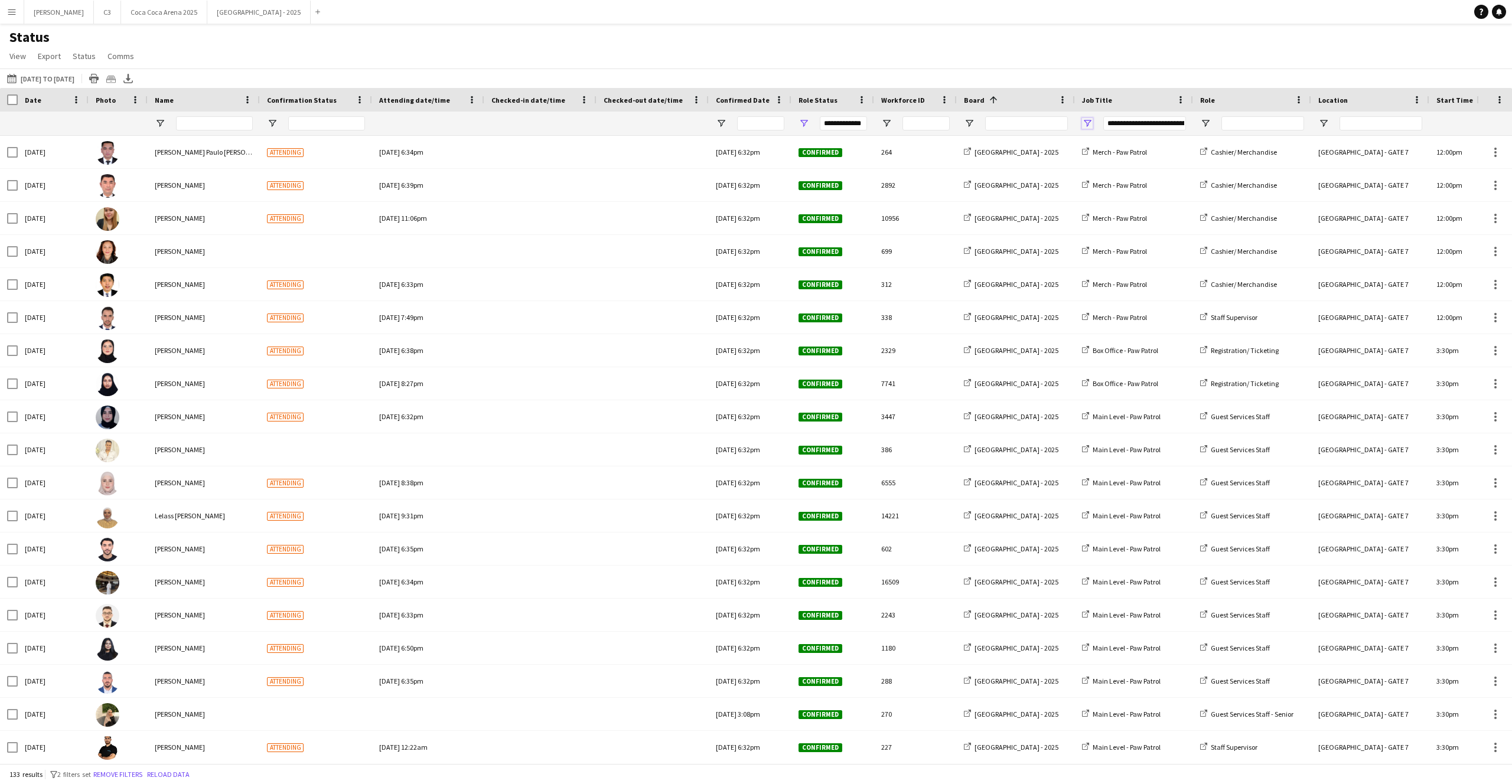
click at [1085, 120] on span "Open Filter Menu" at bounding box center [1087, 123] width 11 height 11
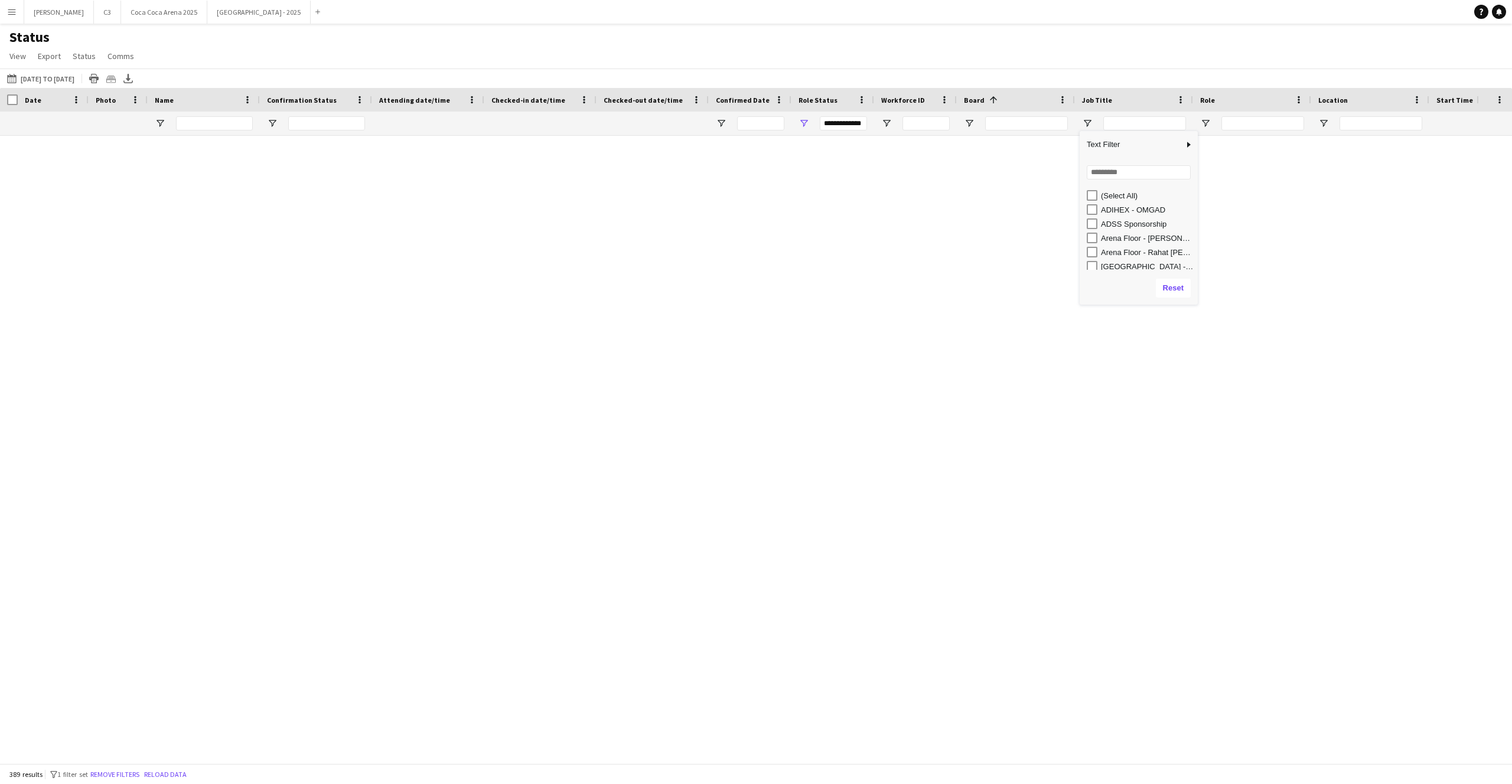
type input "***"
click at [1115, 175] on input "Search filter values" at bounding box center [1139, 172] width 104 height 14
type input "***"
type input "**********"
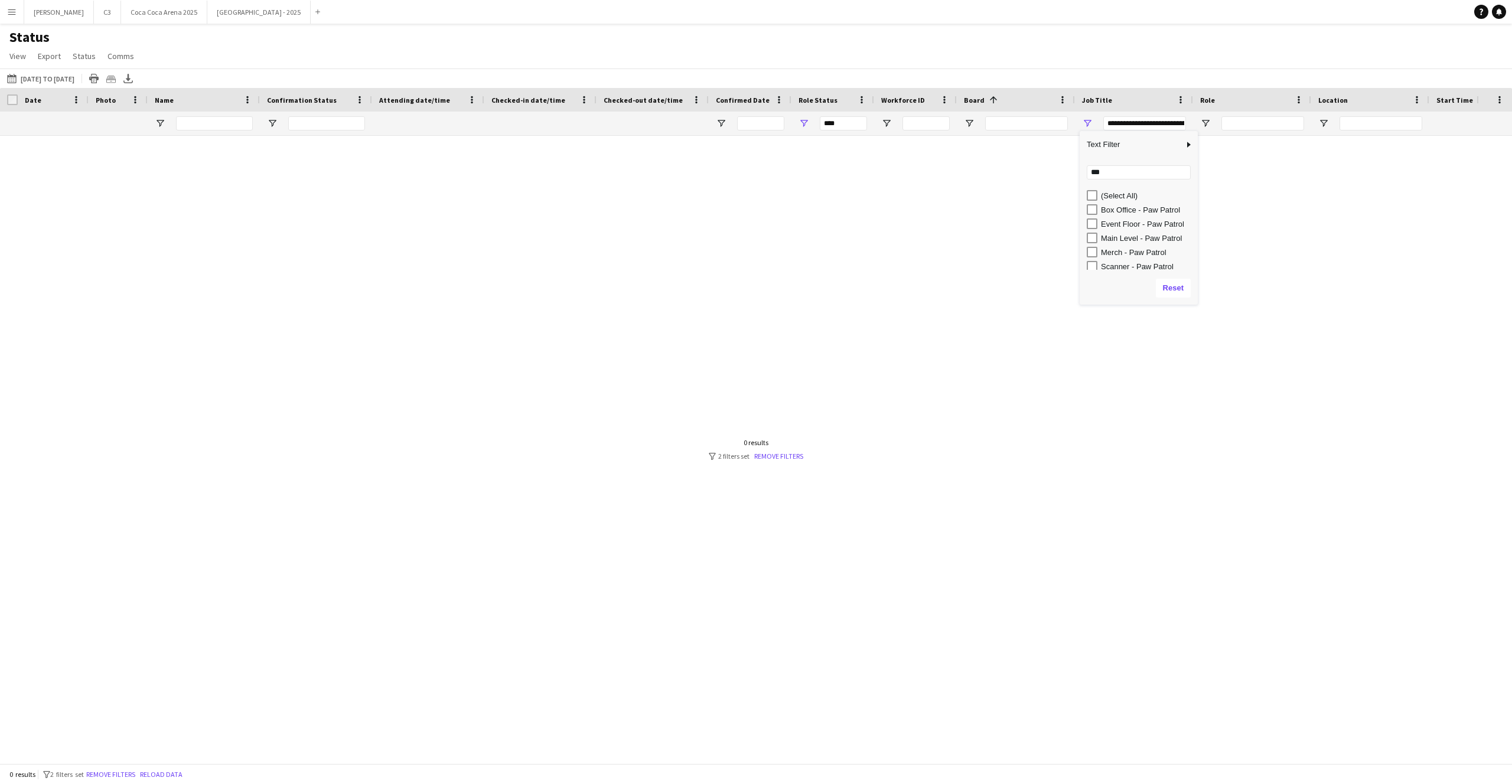
type input "**********"
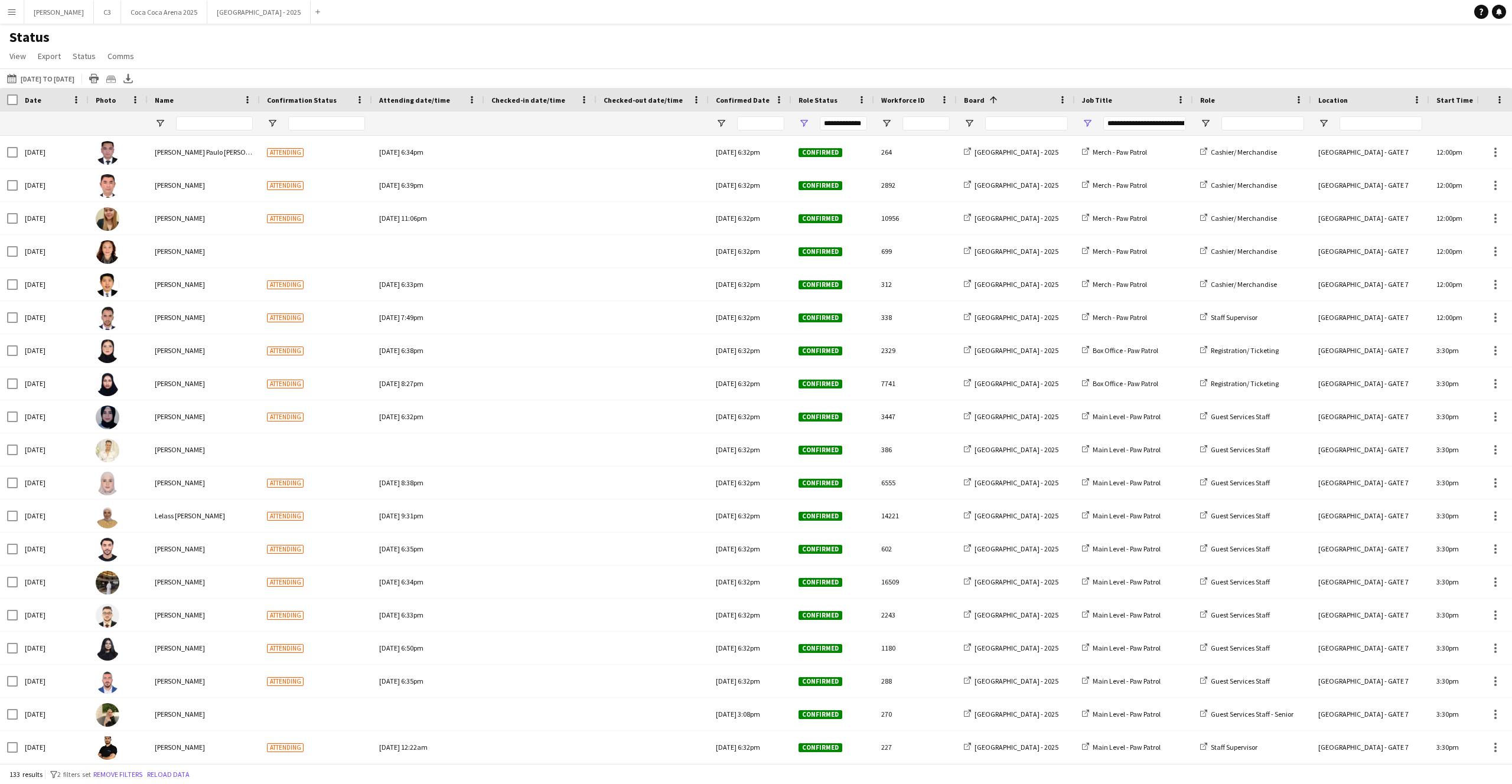
click at [824, 48] on div "Status View Views Default view Attendance Report / F1 Attendance Sheet F1 Group…" at bounding box center [756, 48] width 1512 height 40
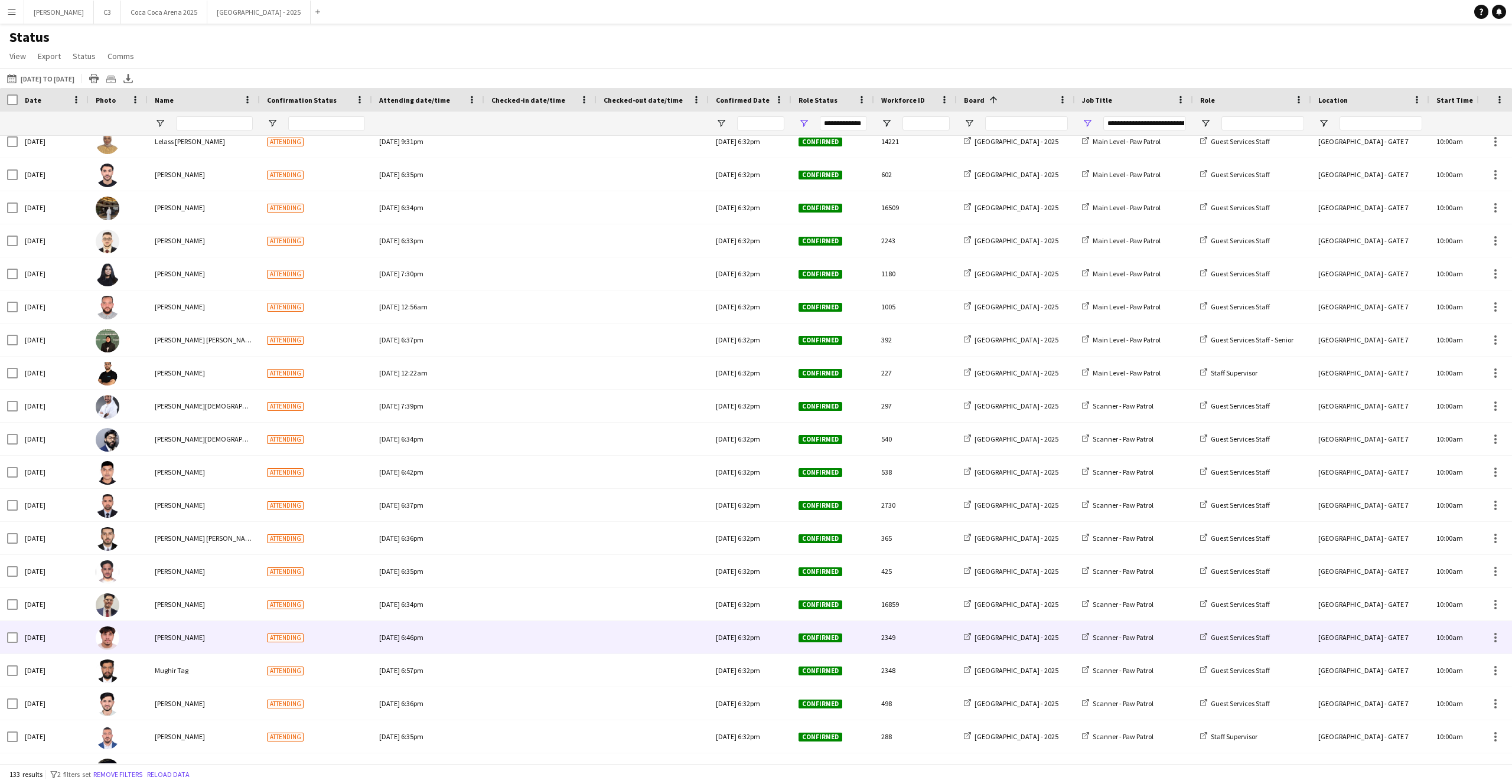
scroll to position [1621, 0]
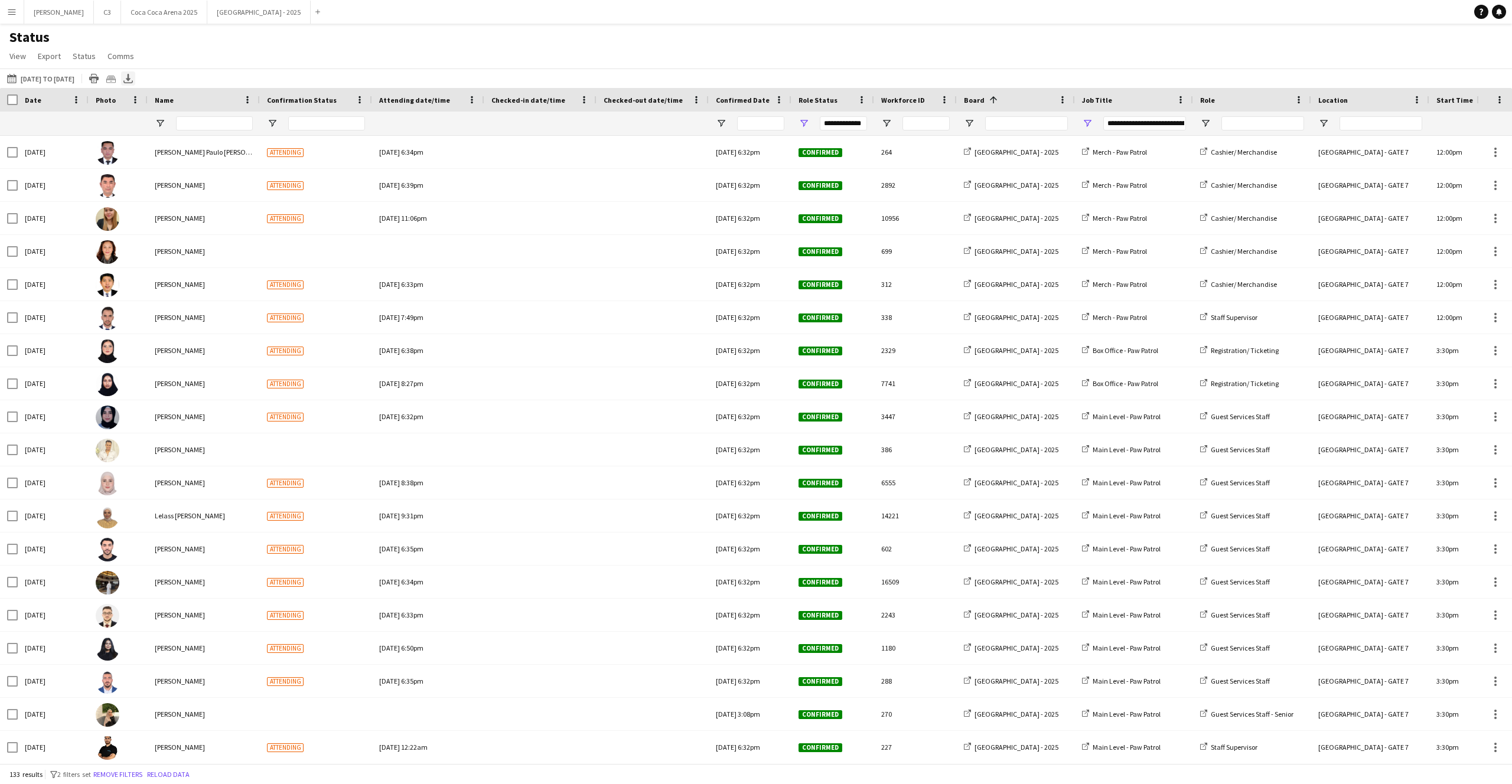
click at [130, 79] on icon at bounding box center [129, 77] width 5 height 7
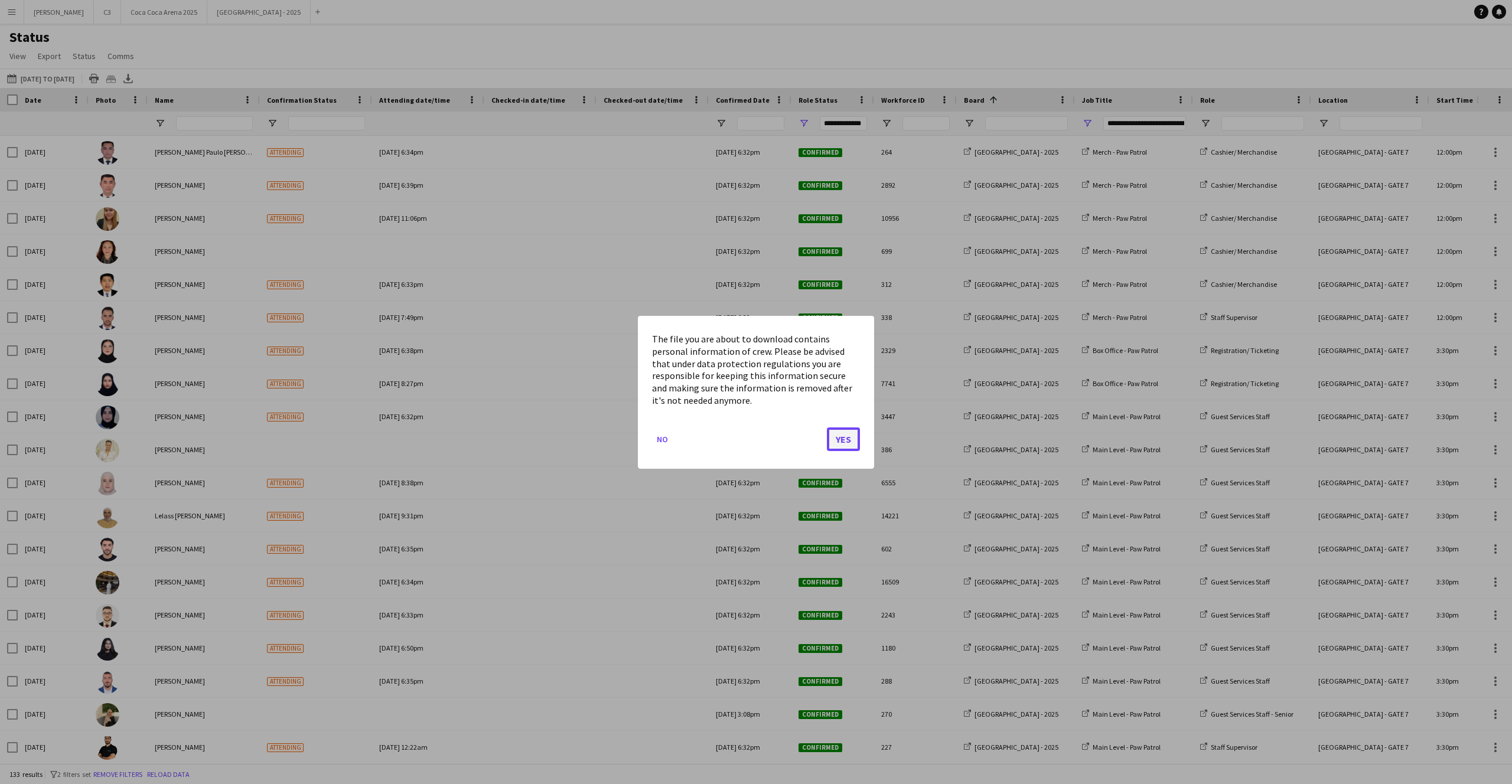
click at [841, 445] on button "Yes" at bounding box center [844, 438] width 33 height 23
